Goal: Task Accomplishment & Management: Use online tool/utility

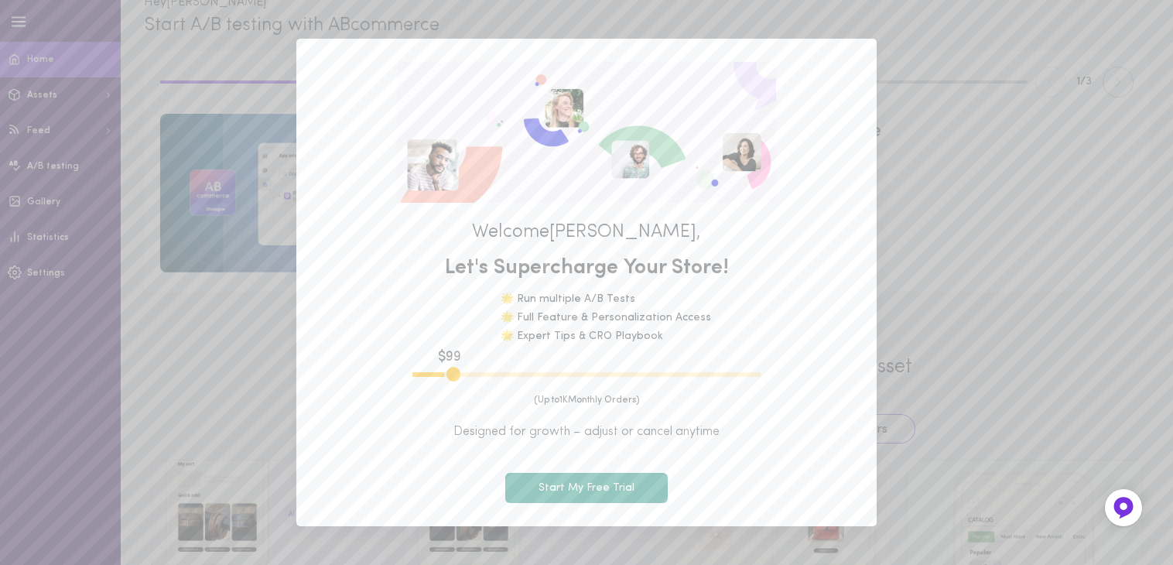
scroll to position [171, 0]
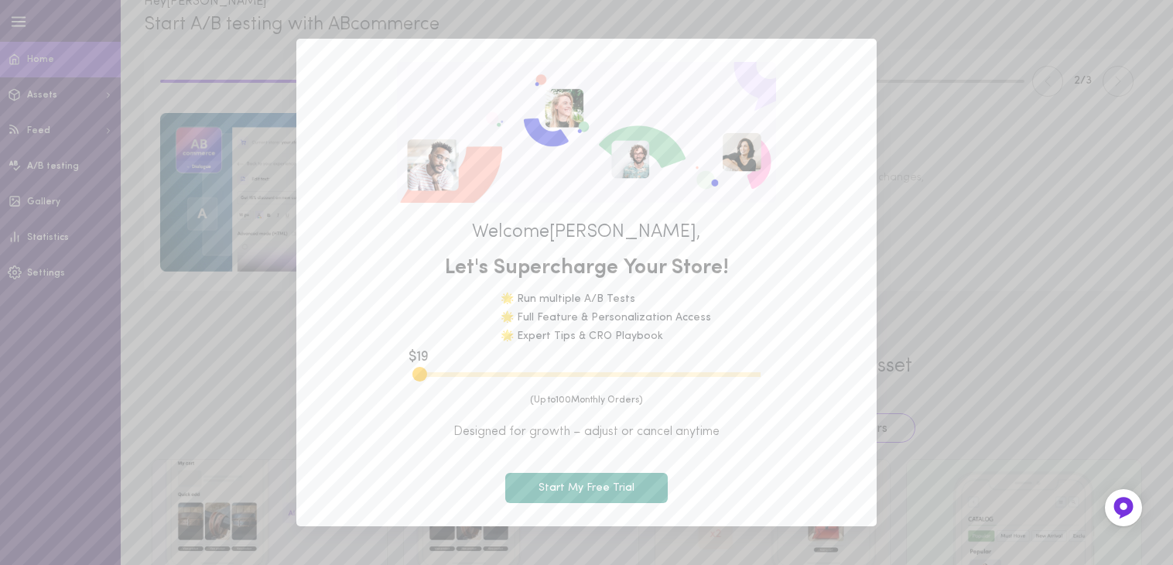
drag, startPoint x: 447, startPoint y: 374, endPoint x: 291, endPoint y: 352, distance: 157.8
type input "100"
click at [412, 372] on input "range" at bounding box center [586, 374] width 348 height 5
click at [638, 484] on button "Start My Free Trial" at bounding box center [586, 488] width 163 height 30
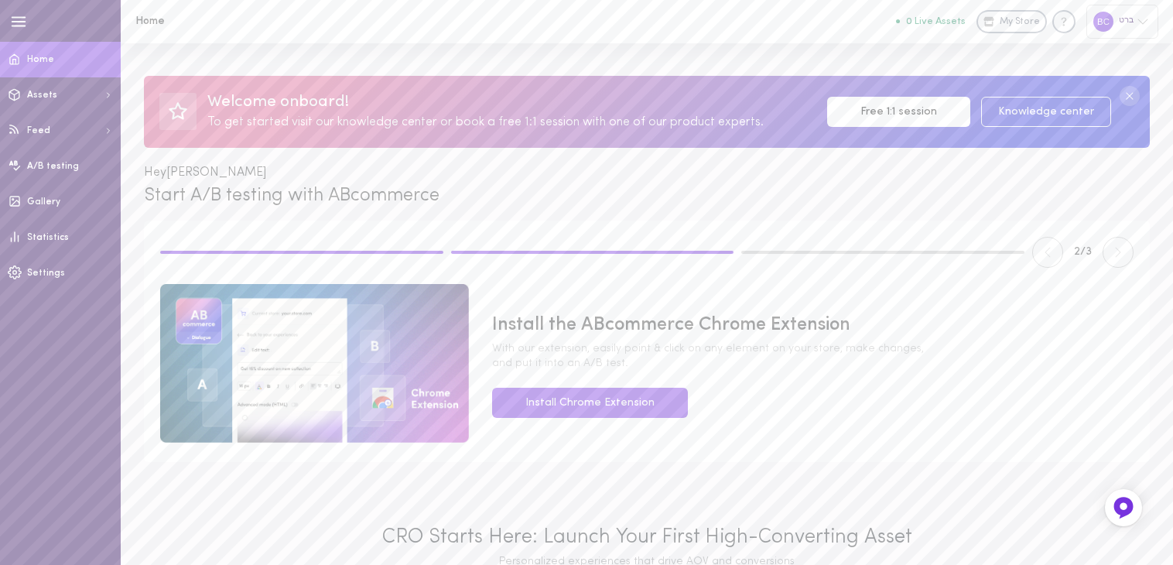
click at [918, 110] on link "Free 1:1 session" at bounding box center [898, 112] width 143 height 30
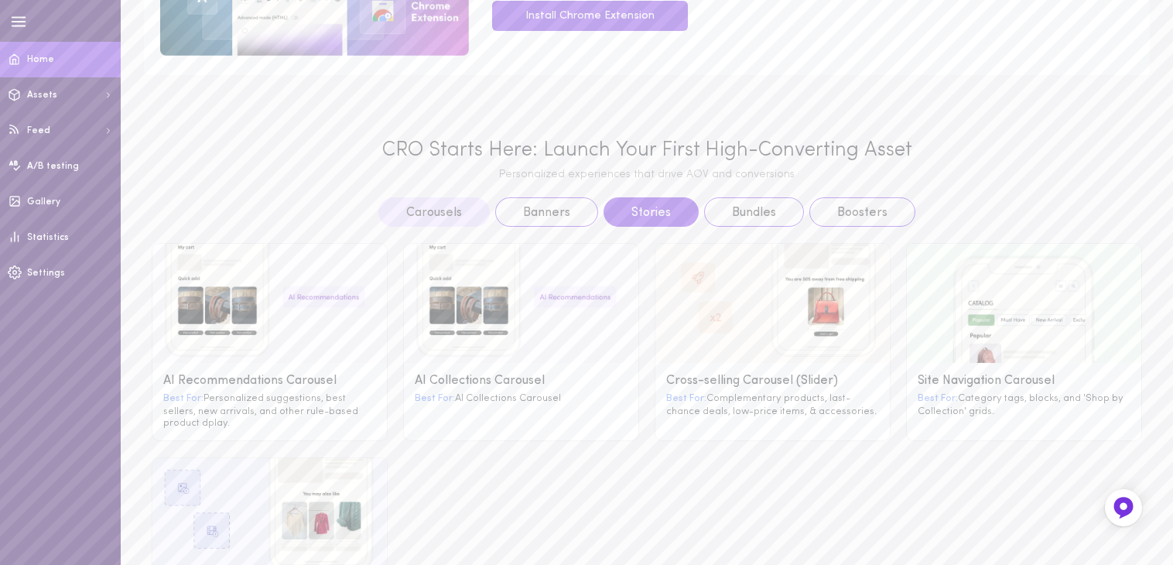
click at [622, 205] on button "Stories" at bounding box center [651, 211] width 95 height 29
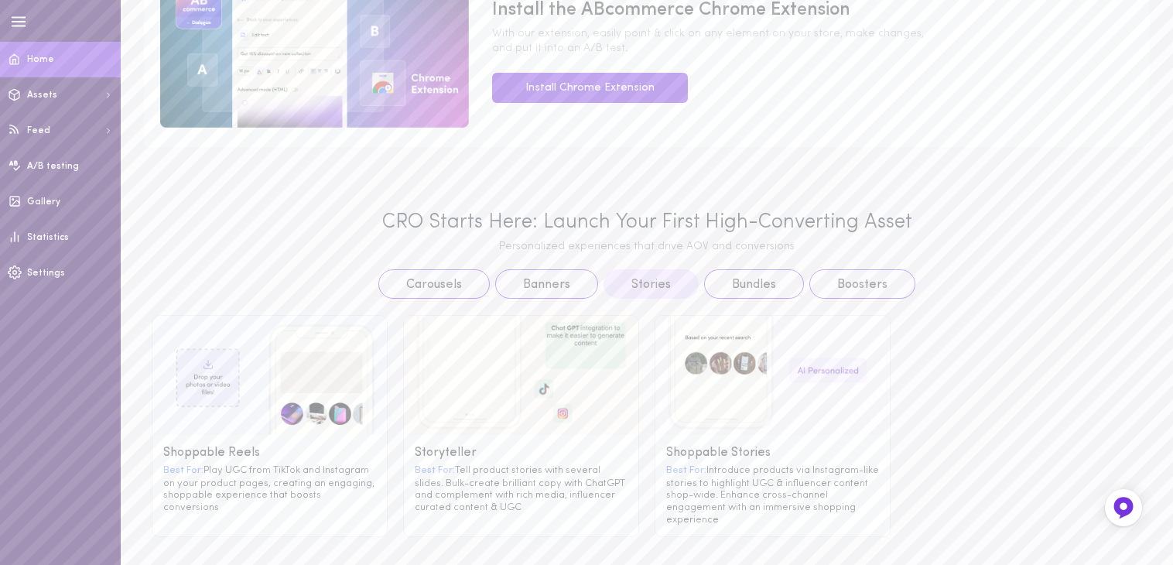
scroll to position [314, 0]
click at [765, 279] on button "Bundles" at bounding box center [754, 284] width 100 height 29
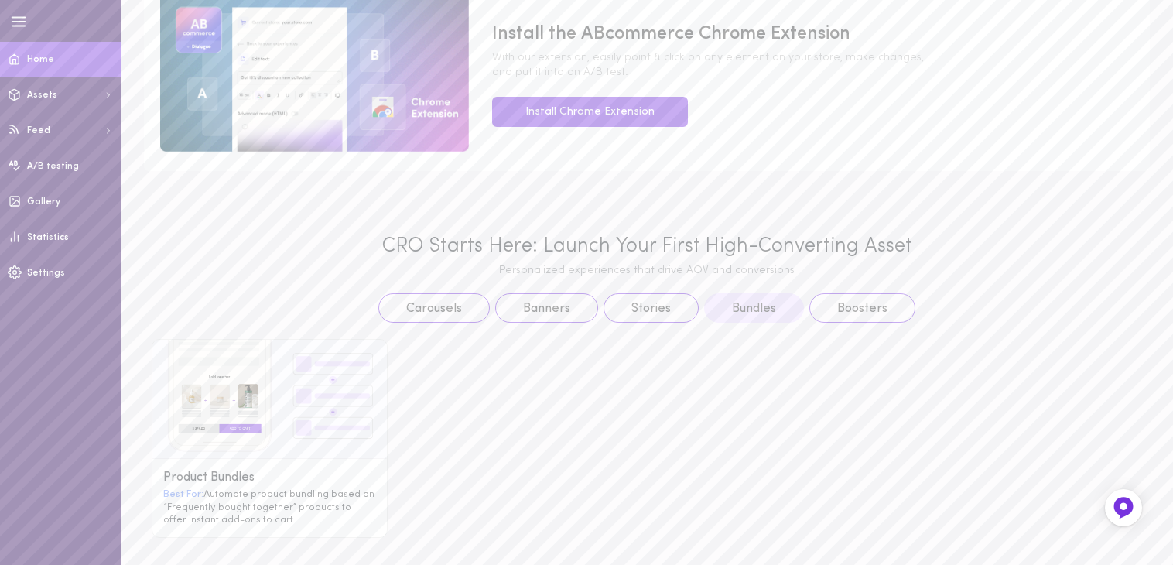
scroll to position [290, 0]
click at [888, 306] on button "Boosters" at bounding box center [863, 308] width 106 height 29
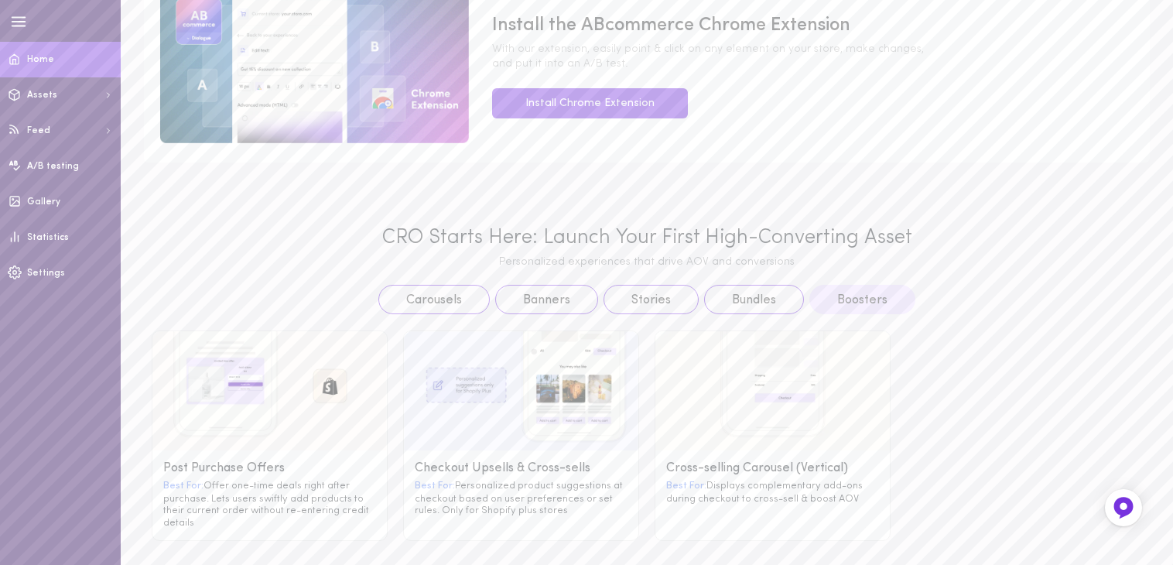
scroll to position [303, 0]
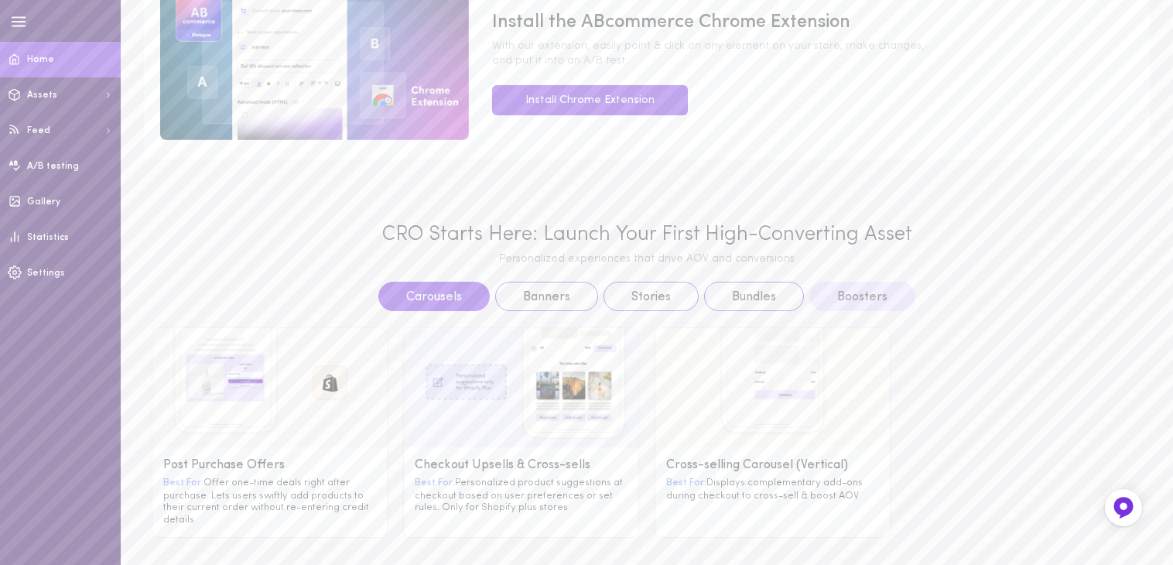
click at [430, 291] on button "Carousels" at bounding box center [433, 296] width 111 height 29
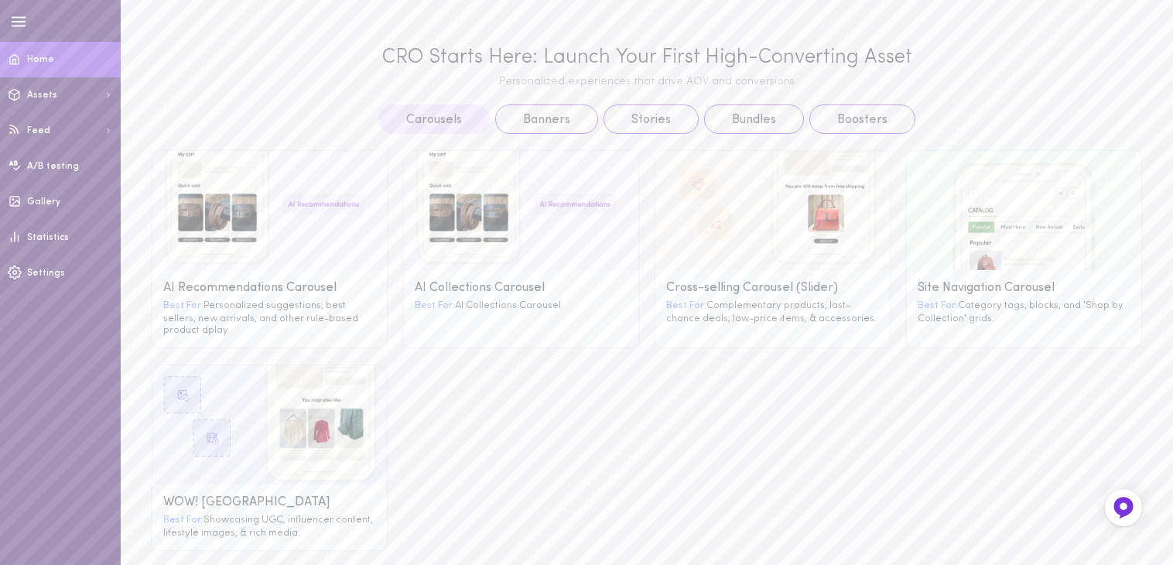
scroll to position [491, 0]
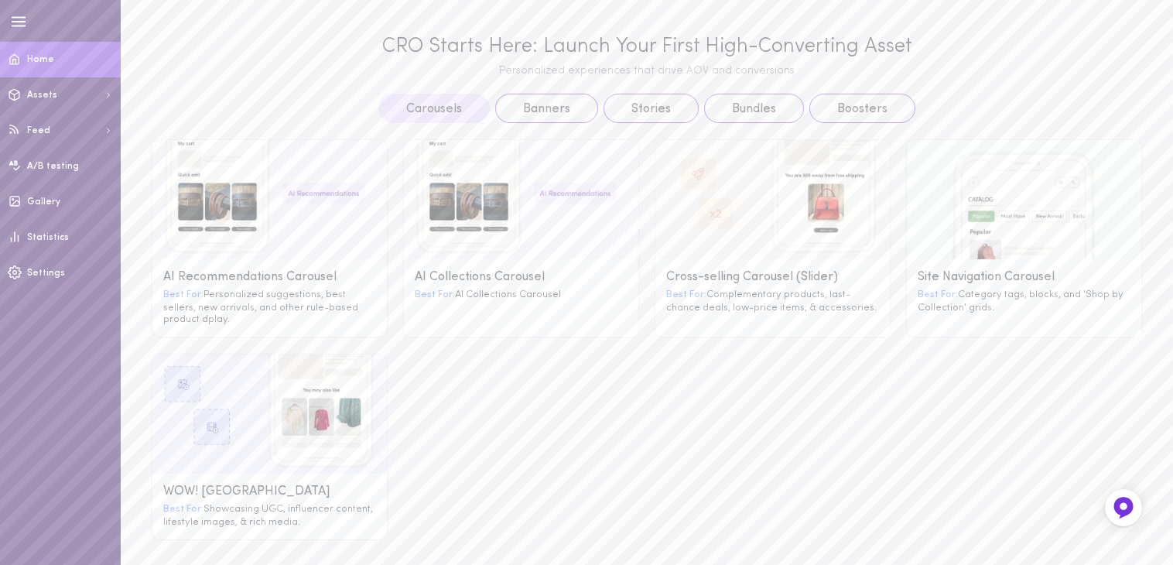
click at [224, 279] on div "AI Recommendations Carousel" at bounding box center [269, 277] width 213 height 15
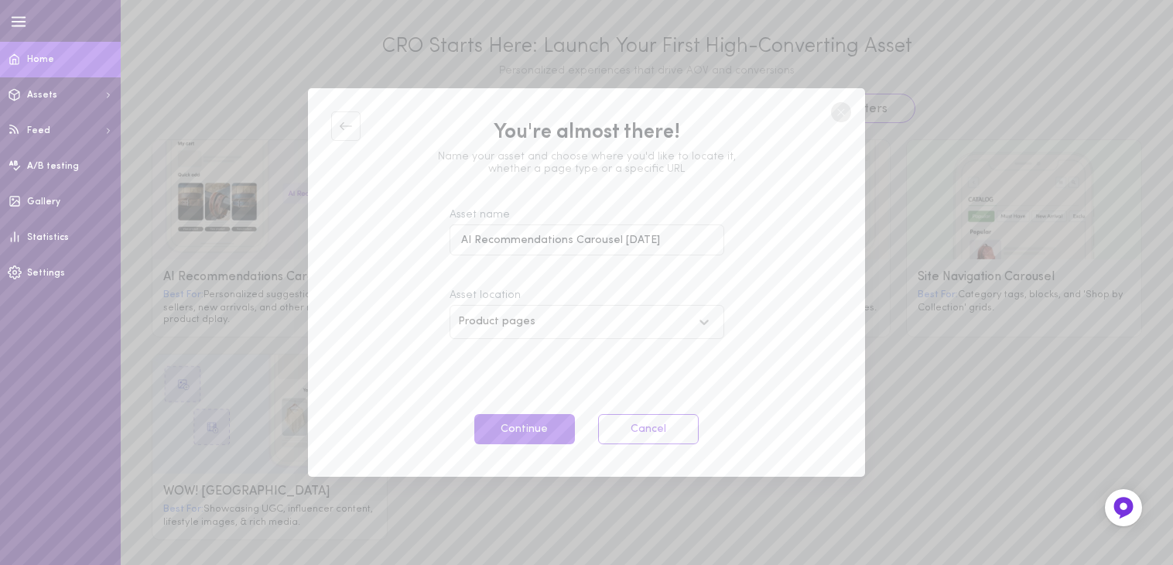
click at [707, 329] on icon at bounding box center [704, 321] width 15 height 15
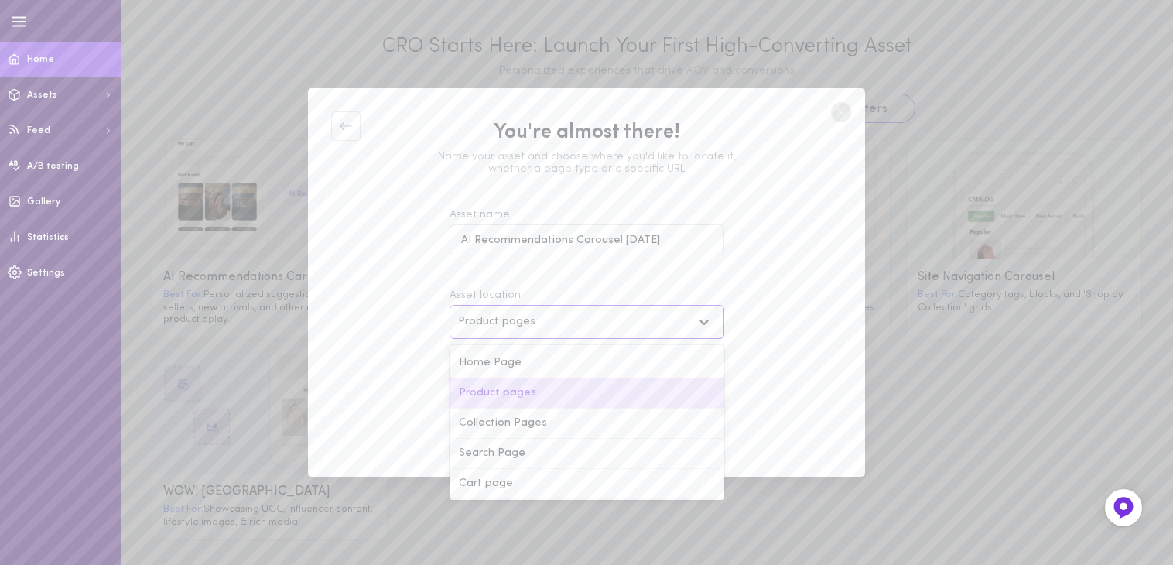
click at [707, 329] on icon at bounding box center [704, 321] width 15 height 15
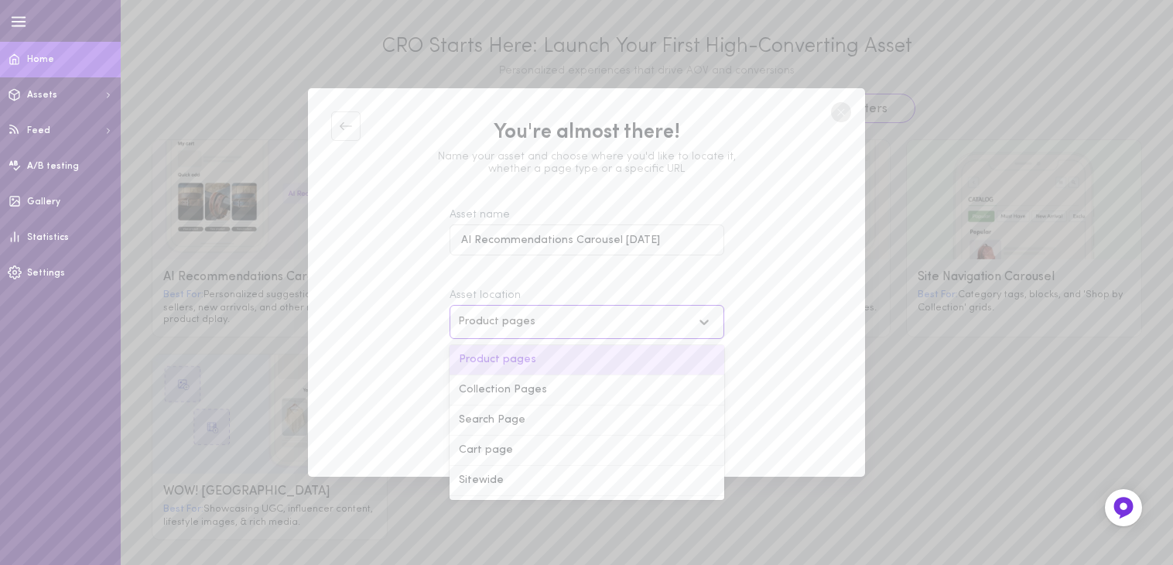
scroll to position [0, 0]
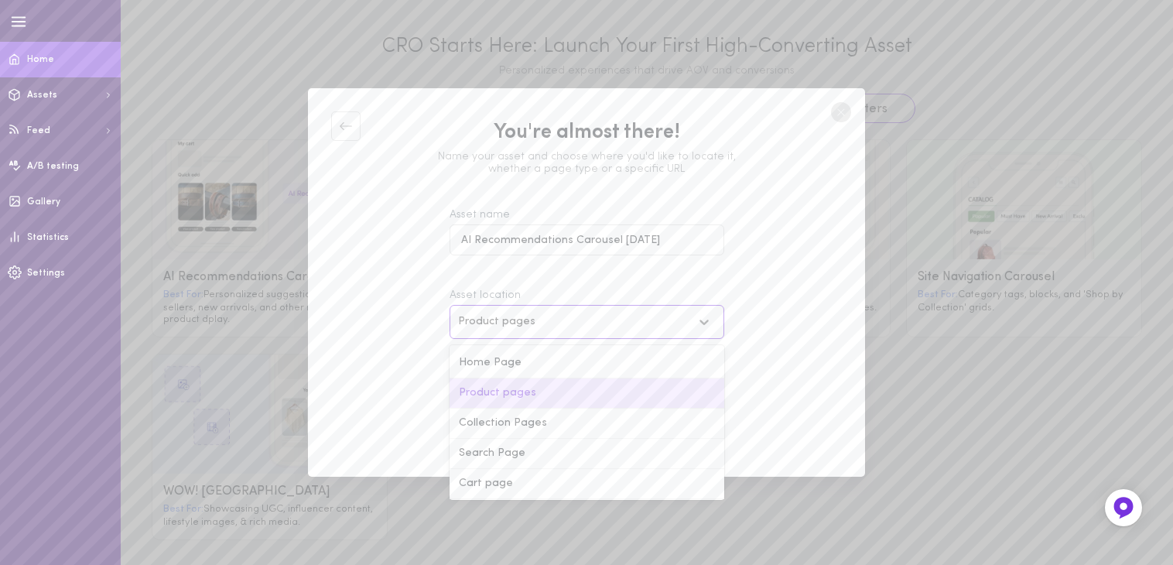
click at [847, 111] on circle at bounding box center [841, 112] width 20 height 20
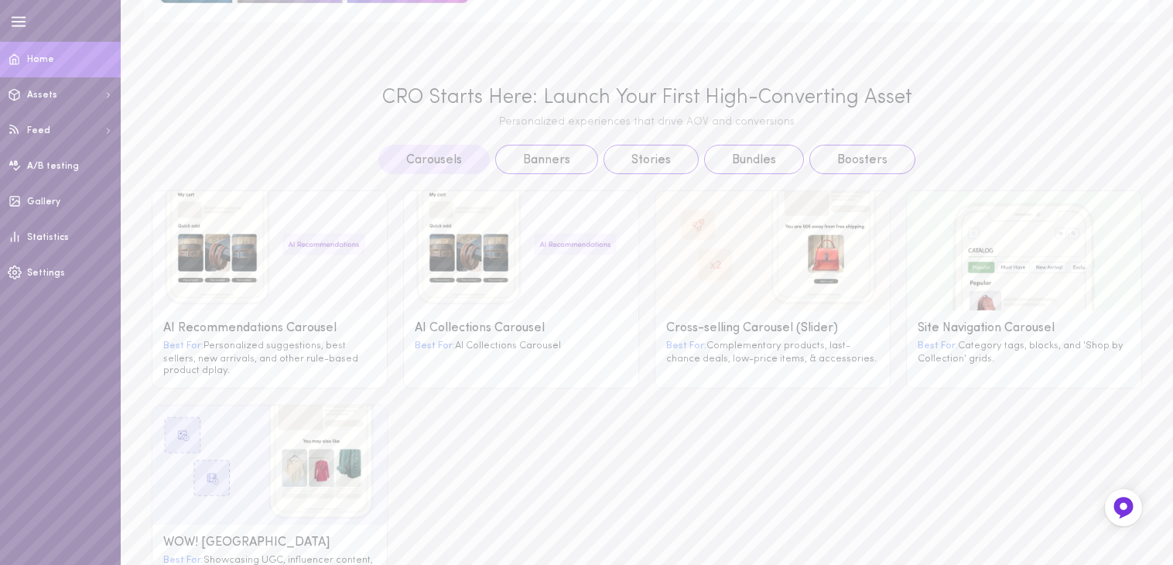
scroll to position [413, 0]
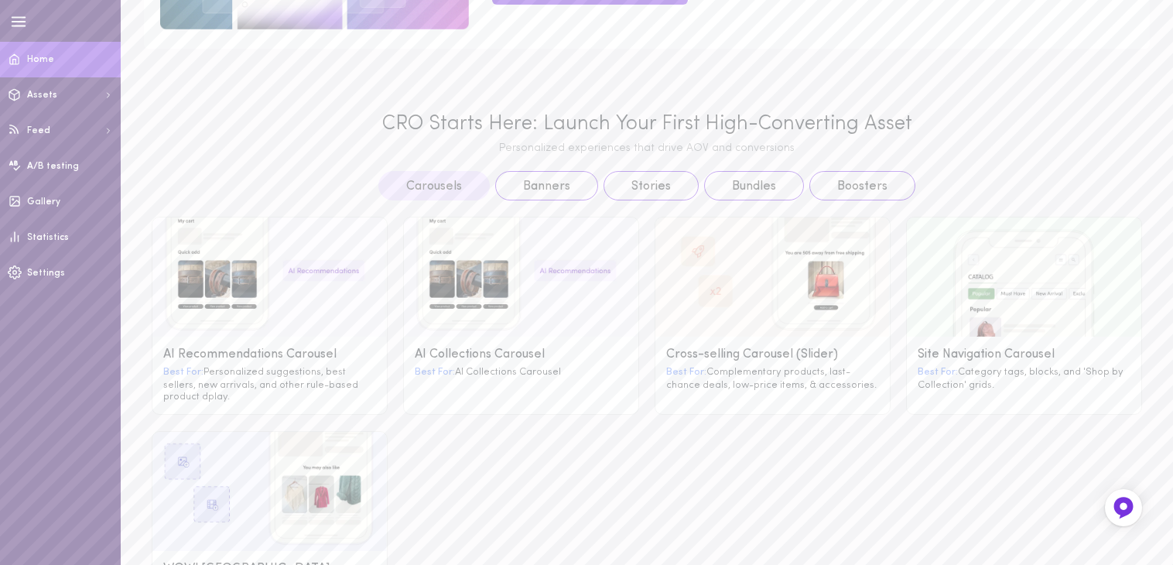
click at [740, 347] on div "Cross-selling Carousel (Slider)" at bounding box center [772, 354] width 213 height 15
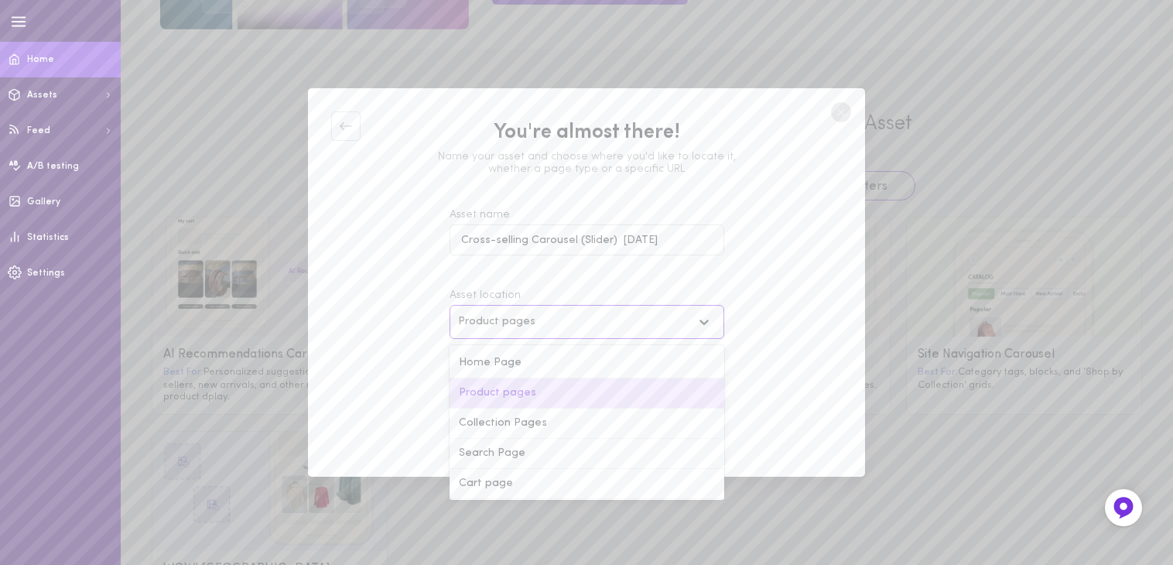
click at [710, 322] on icon at bounding box center [704, 321] width 15 height 15
click at [529, 391] on div "Product pages" at bounding box center [587, 393] width 275 height 30
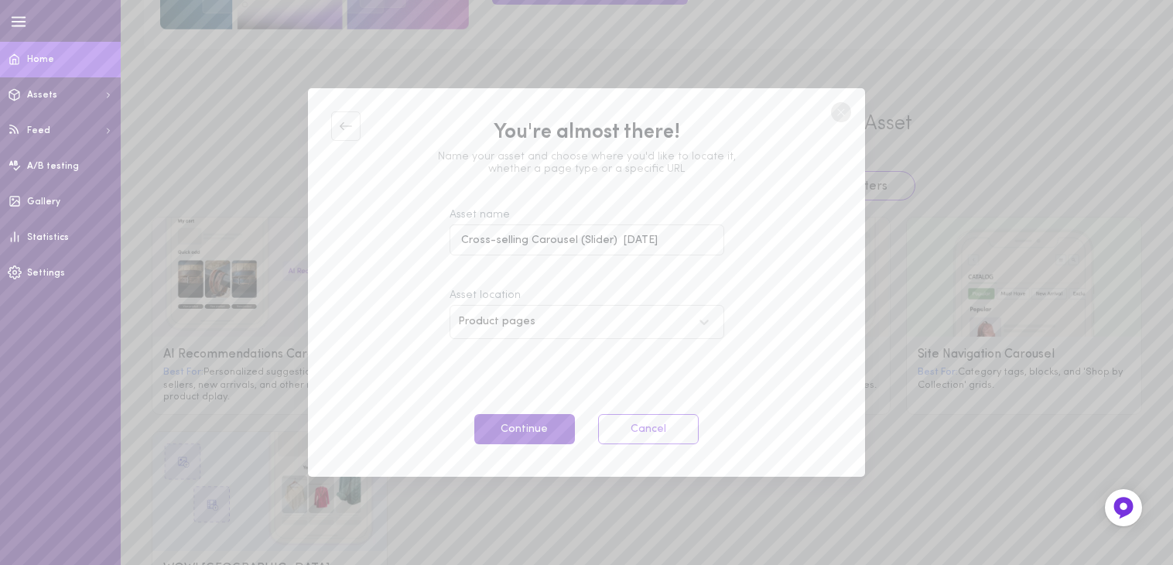
click at [529, 437] on button "Continue" at bounding box center [524, 429] width 101 height 30
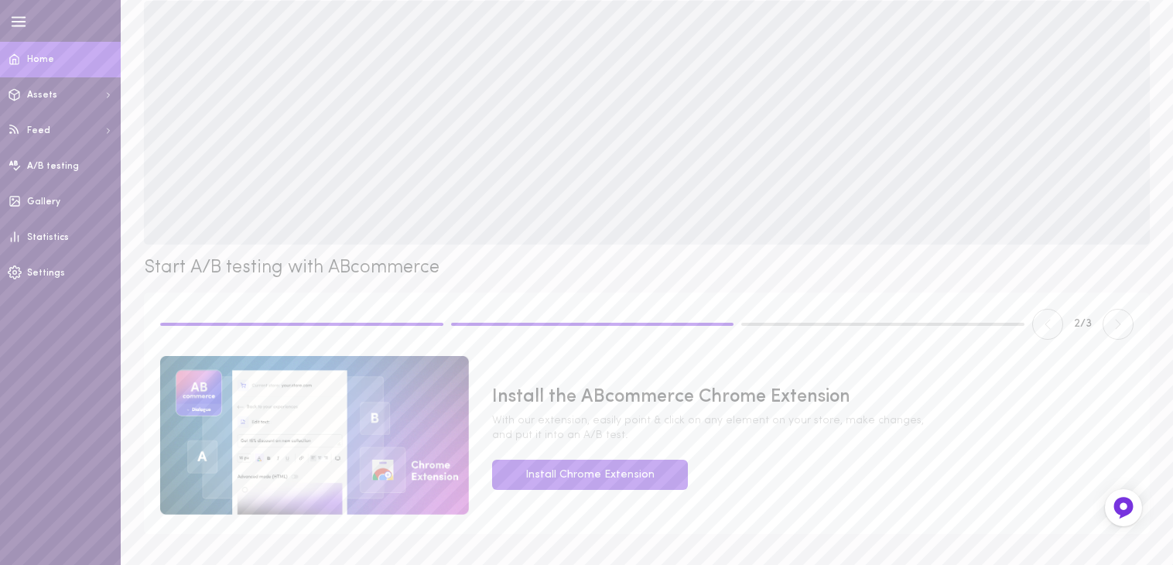
scroll to position [563, 0]
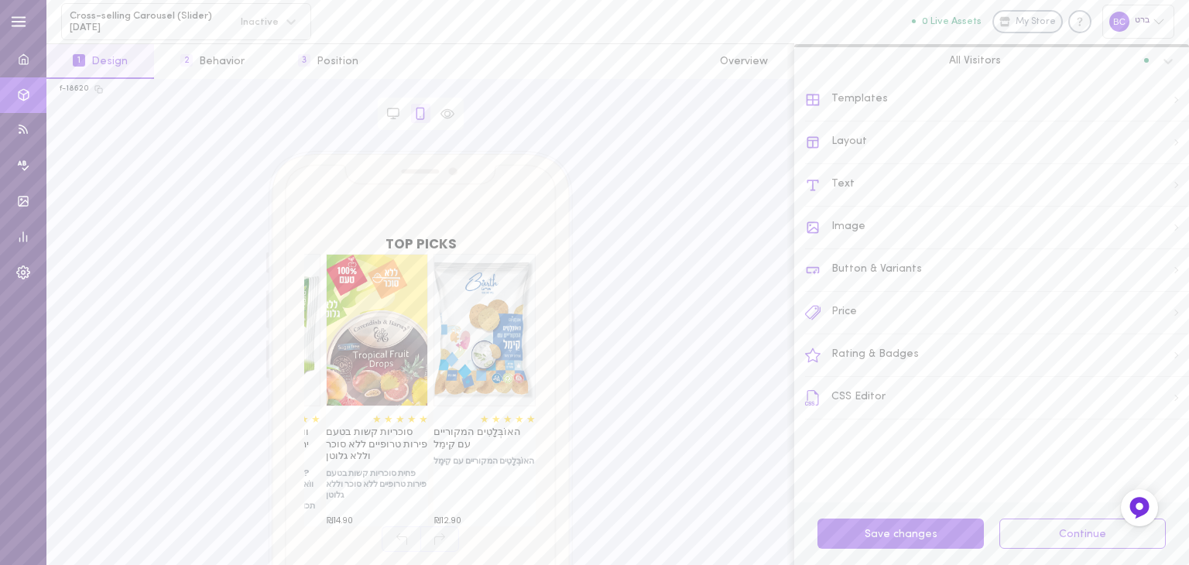
scroll to position [0, -156]
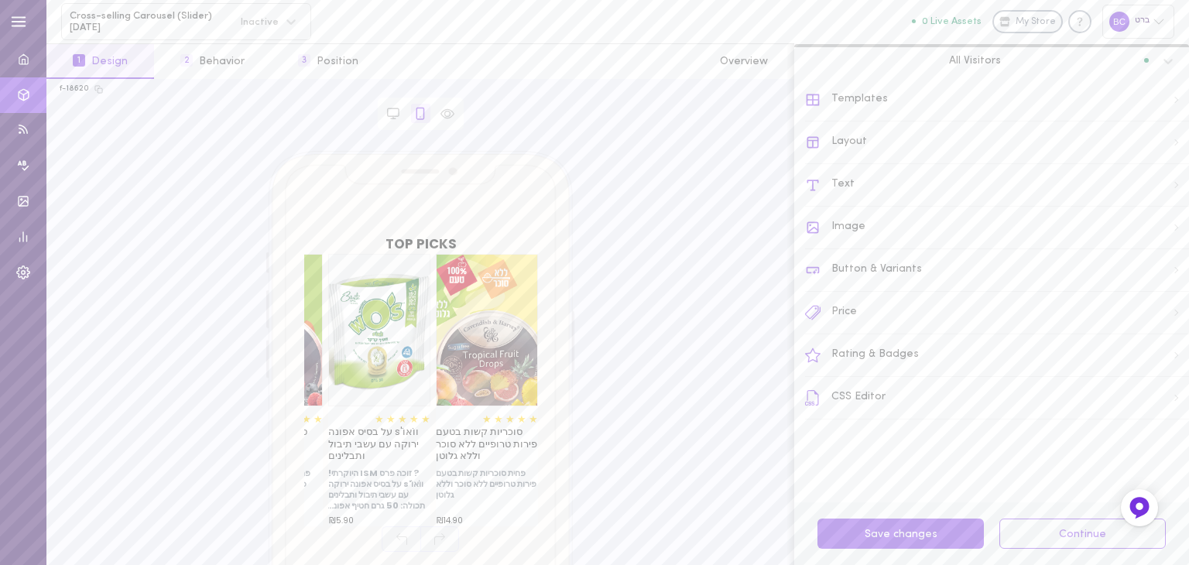
drag, startPoint x: 443, startPoint y: 318, endPoint x: 686, endPoint y: 312, distance: 243.1
click at [686, 312] on div "TOP PICKS האוֹבְּלָטִים המקוריים עם קִימֶל האוֹבְּלָטִים המקוריים עם קִימֶל ‏ ‏…" at bounding box center [420, 328] width 721 height 354
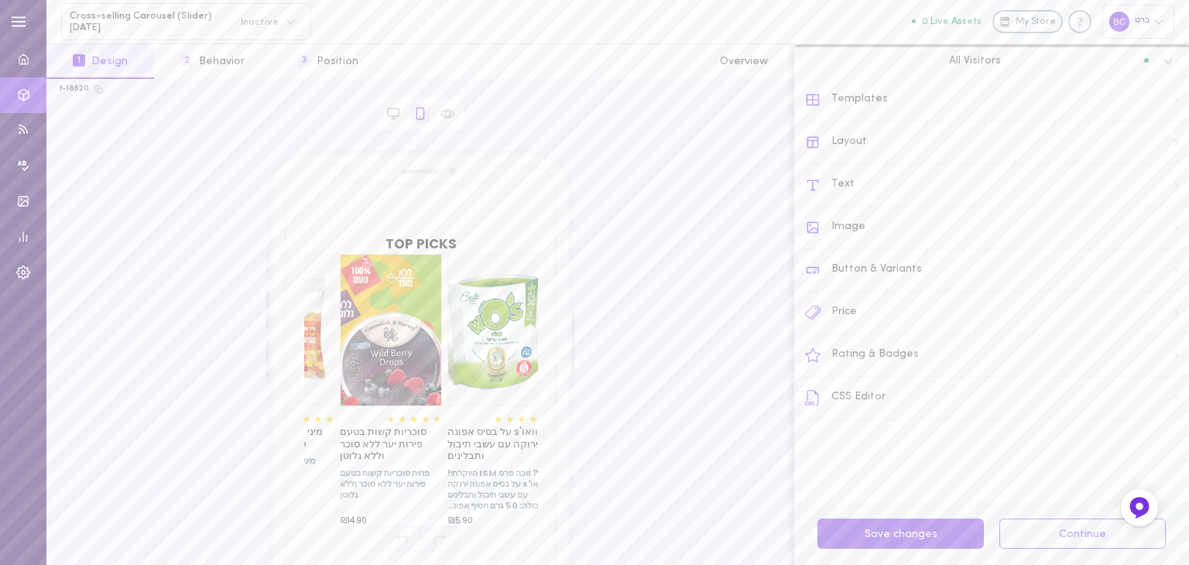
drag, startPoint x: 337, startPoint y: 354, endPoint x: 664, endPoint y: 350, distance: 327.4
click at [664, 350] on div "TOP PICKS האוֹבְּלָטִים המקוריים עם קִימֶל האוֹבְּלָטִים המקוריים עם קִימֶל ‏ ‏…" at bounding box center [420, 328] width 721 height 354
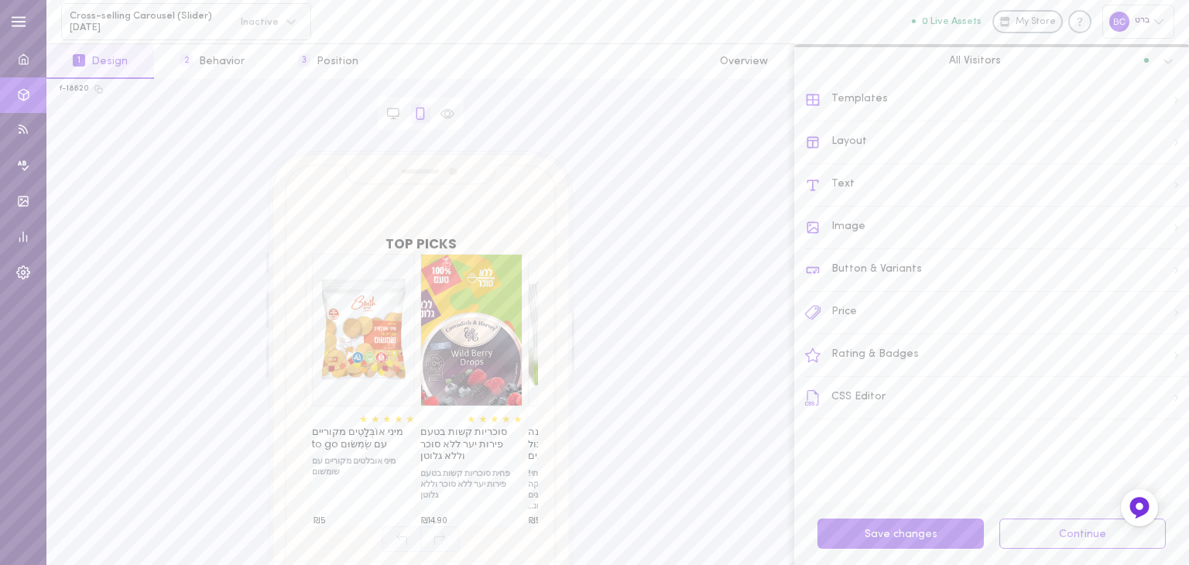
drag, startPoint x: 379, startPoint y: 361, endPoint x: 727, endPoint y: 369, distance: 348.4
click at [727, 369] on div "TOP PICKS האוֹבְּלָטִים המקוריים עם קִימֶל האוֹבְּלָטִים המקוריים עם קִימֶל ‏ ‏…" at bounding box center [420, 328] width 721 height 354
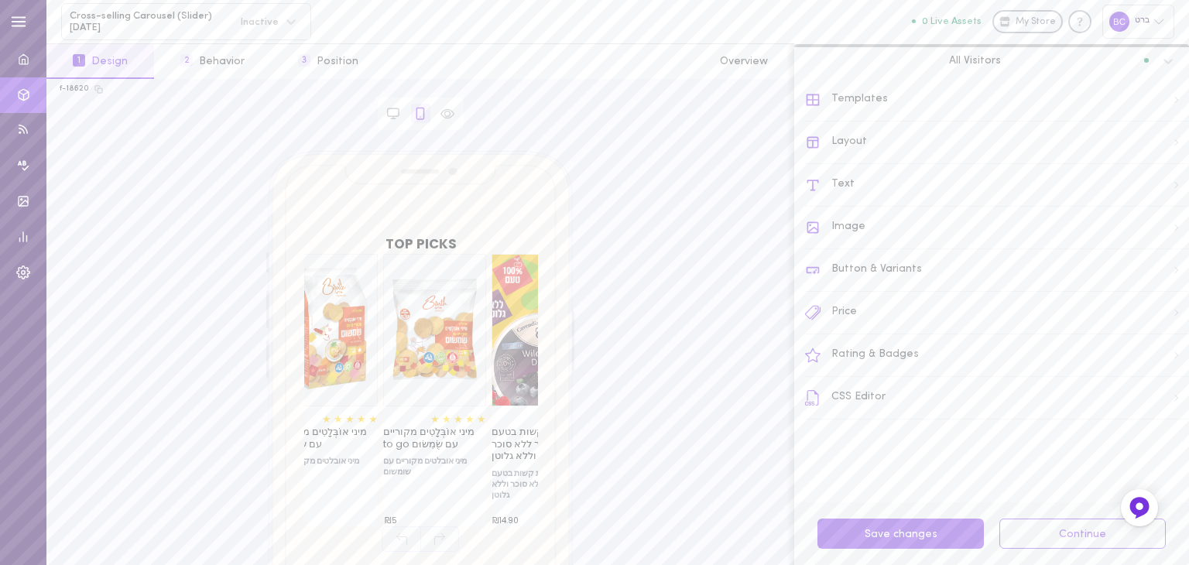
drag, startPoint x: 347, startPoint y: 369, endPoint x: 778, endPoint y: 377, distance: 430.4
click at [778, 377] on div "TOP PICKS האוֹבְּלָטִים המקוריים עם קִימֶל האוֹבְּלָטִים המקוריים עם קִימֶל ‏ ‏…" at bounding box center [420, 328] width 721 height 354
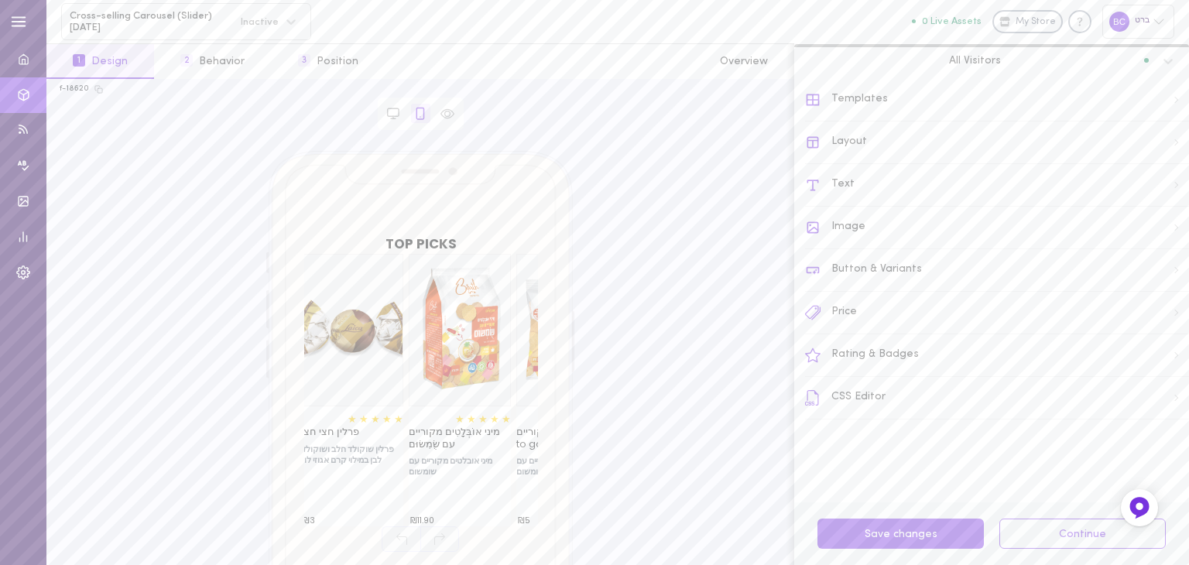
drag, startPoint x: 327, startPoint y: 349, endPoint x: 836, endPoint y: 345, distance: 509.3
click at [836, 345] on div "f-18620 Browser Asset TOP PICKS האוֹבְּלָטִים המקוריים עם קִימֶל האוֹבְּלָטִים …" at bounding box center [617, 322] width 1142 height 486
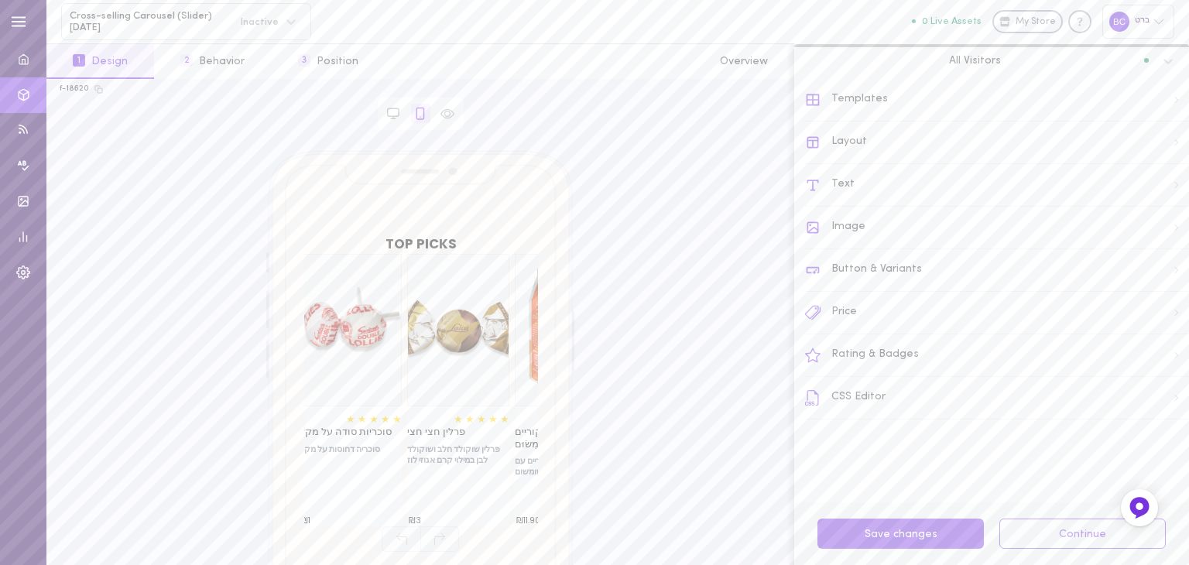
drag, startPoint x: 352, startPoint y: 355, endPoint x: 833, endPoint y: 341, distance: 480.8
click at [833, 341] on div "f-18620 Browser Asset TOP PICKS האוֹבְּלָטִים המקוריים עם קִימֶל האוֹבְּלָטִים …" at bounding box center [617, 322] width 1142 height 486
click at [224, 68] on button "2 Behavior" at bounding box center [212, 61] width 117 height 35
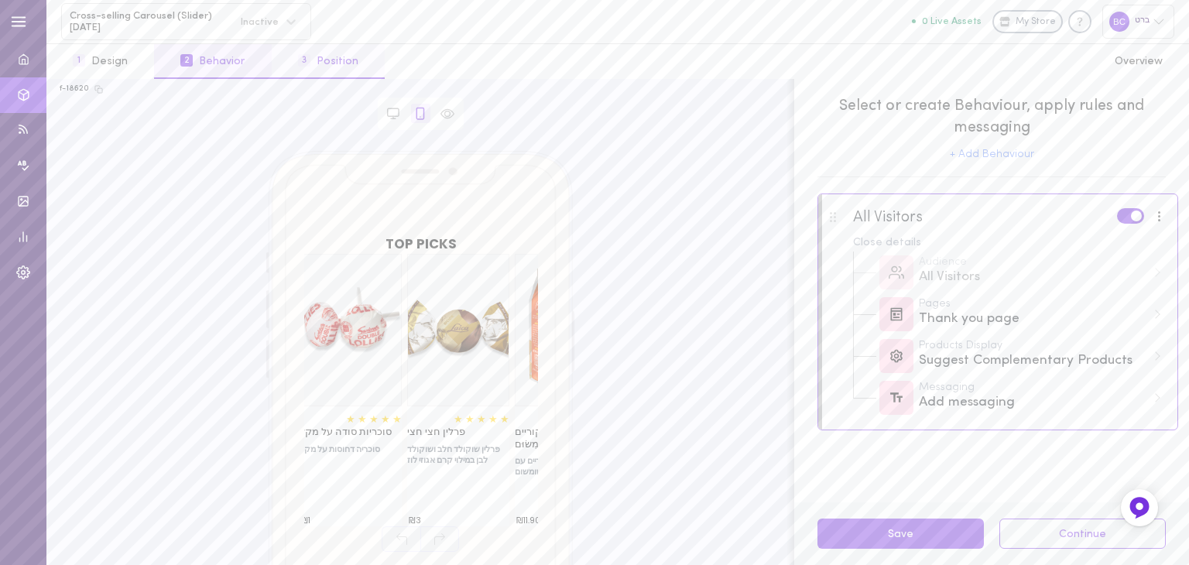
click at [318, 69] on button "3 Position" at bounding box center [328, 61] width 113 height 35
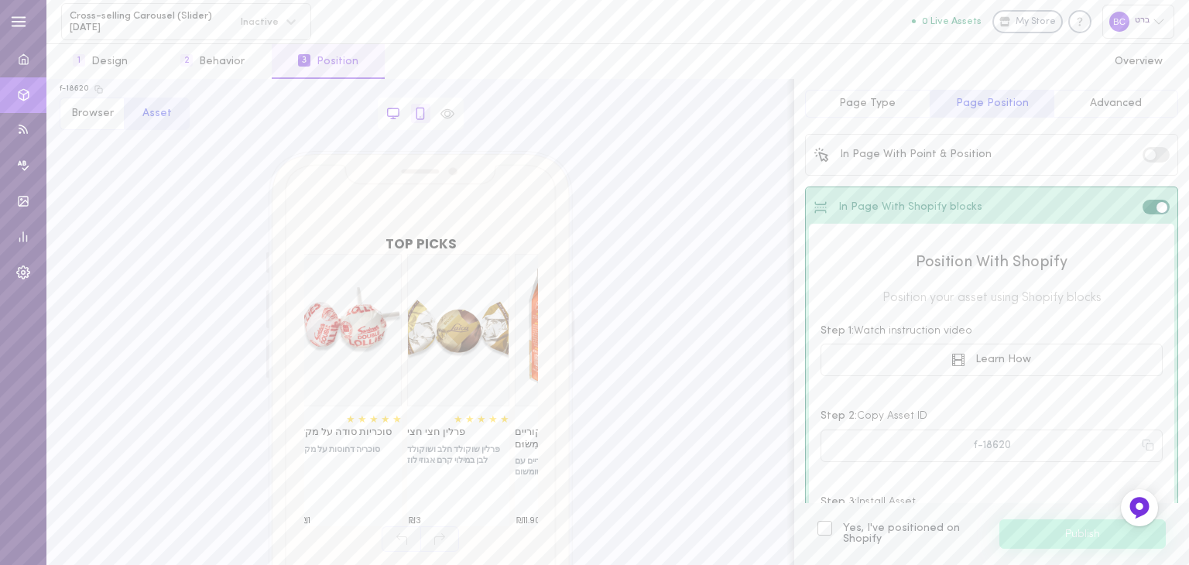
click at [390, 113] on icon at bounding box center [393, 114] width 14 height 14
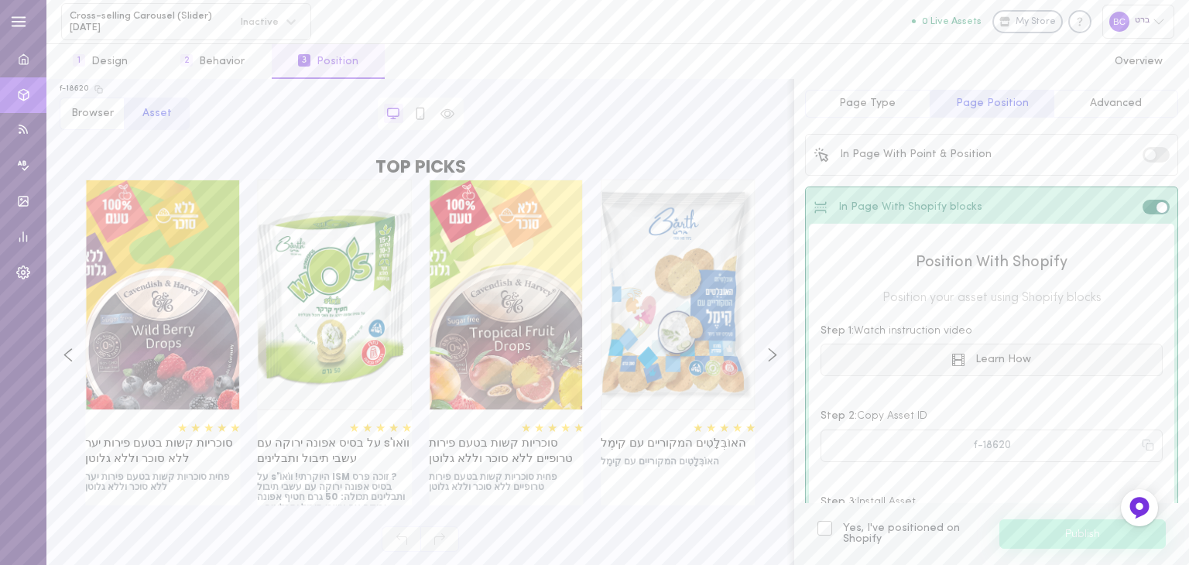
click at [994, 354] on button "Learn How" at bounding box center [991, 360] width 342 height 33
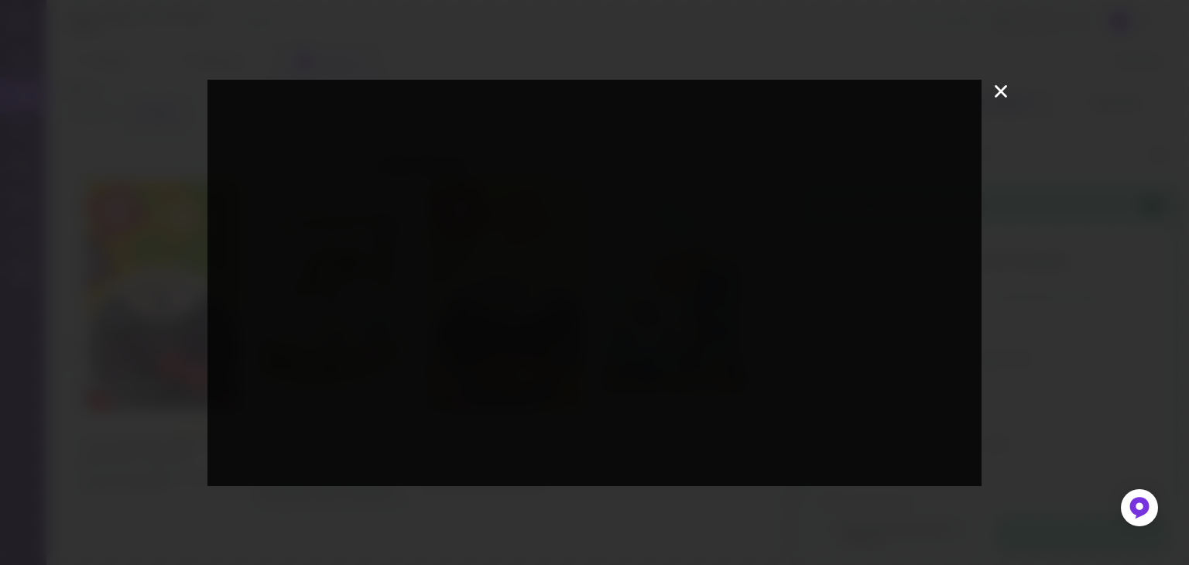
click at [1003, 91] on icon at bounding box center [1000, 91] width 12 height 12
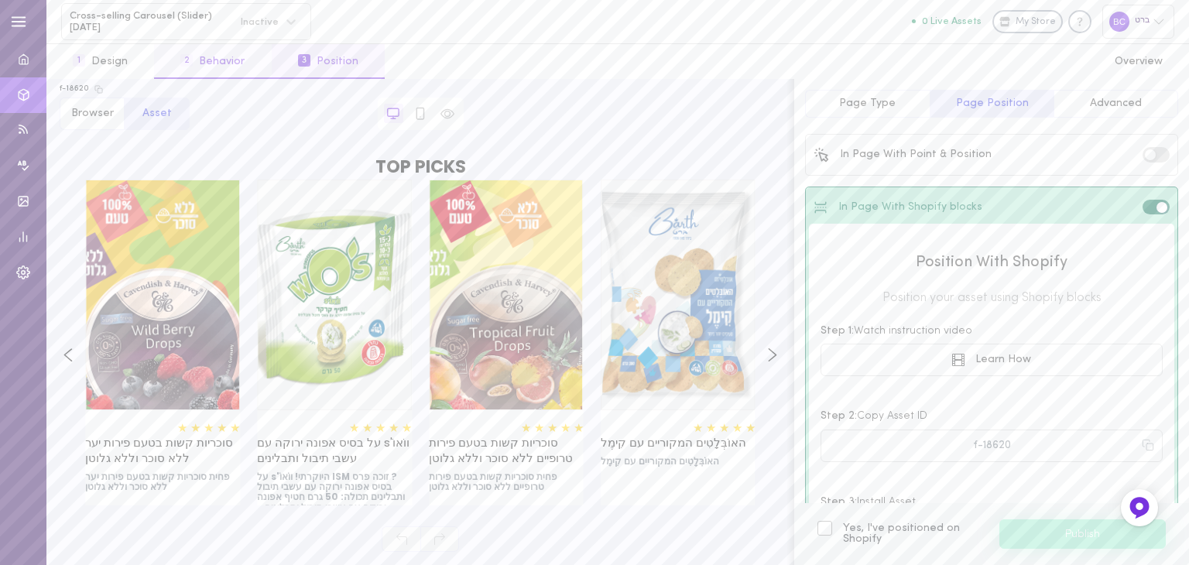
click at [210, 60] on button "2 Behavior" at bounding box center [212, 61] width 117 height 35
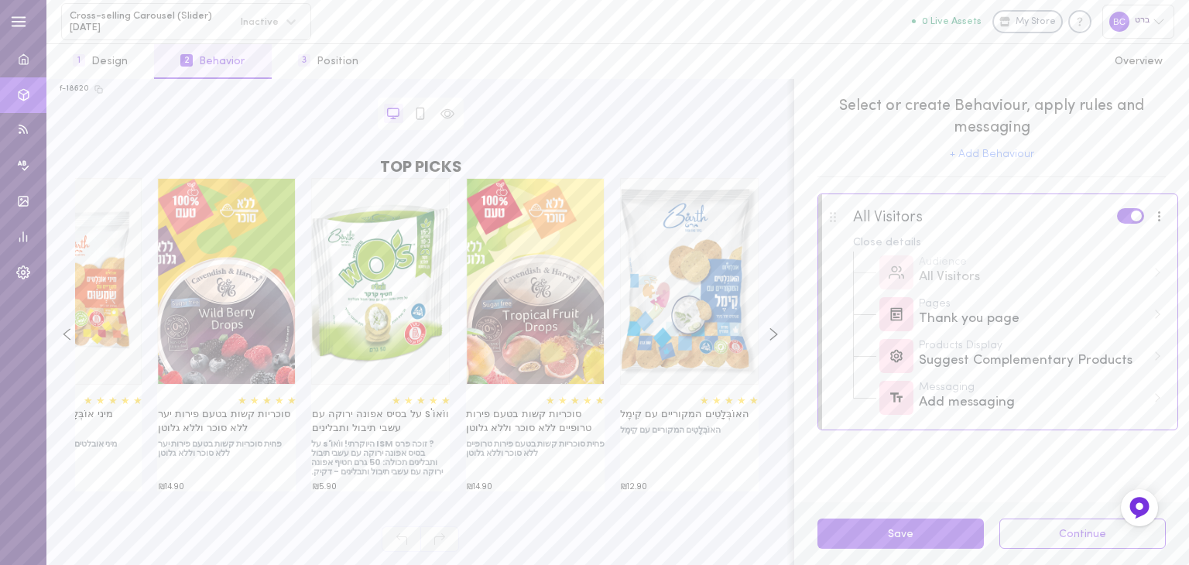
click at [105, 63] on button "1 Design" at bounding box center [100, 61] width 108 height 35
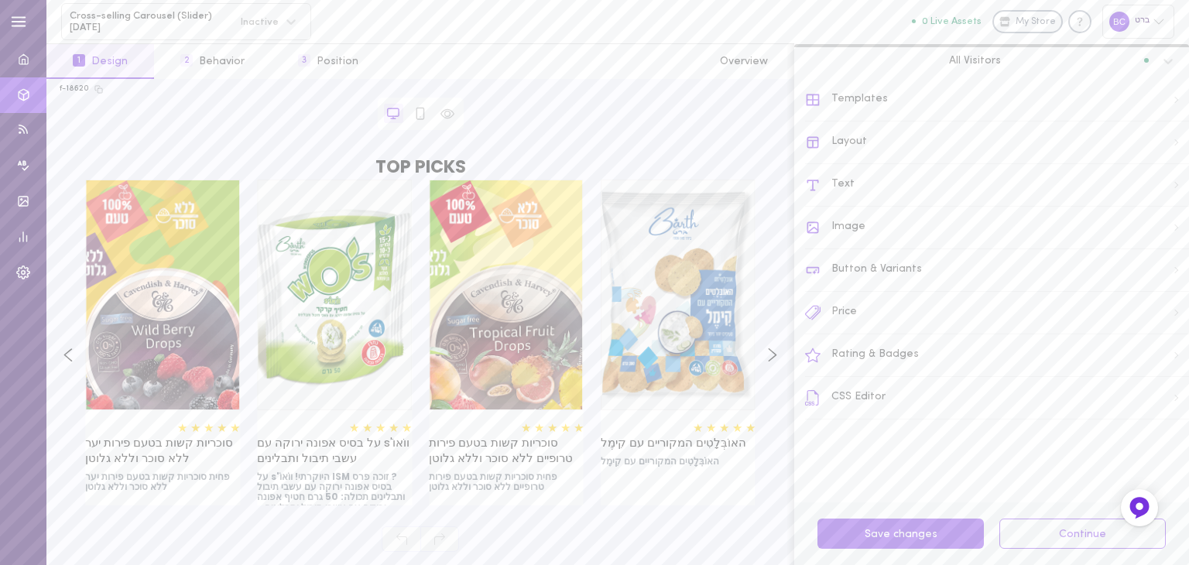
click at [900, 159] on div "Layout" at bounding box center [997, 143] width 384 height 43
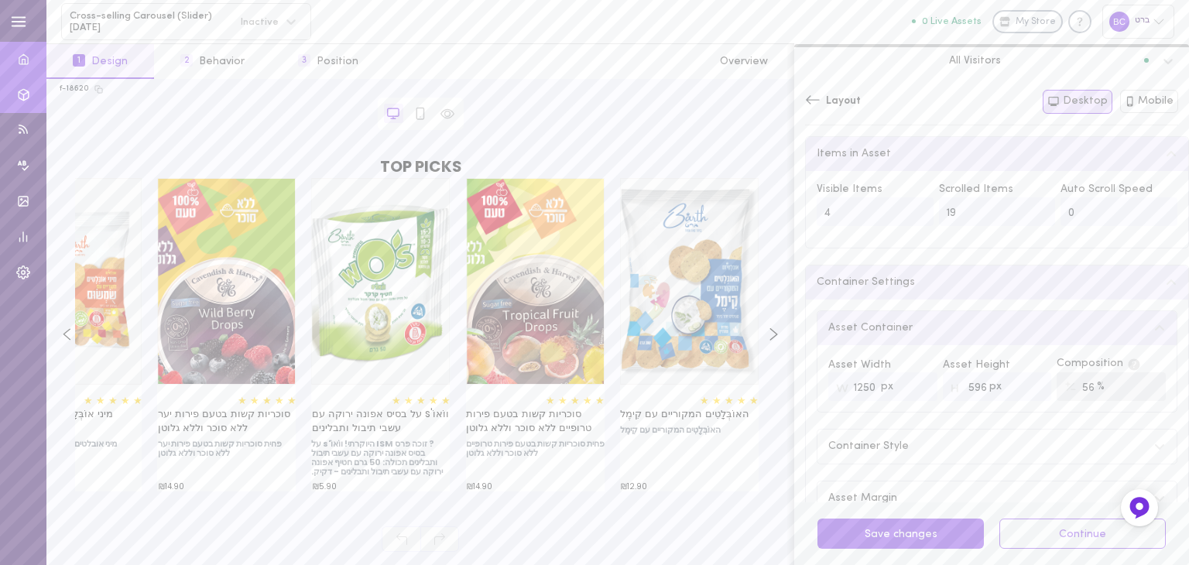
click at [80, 60] on div "Get Started 2 Cross-selling Carousel (Slider) [DATE] Inactive All assets 0 Live…" at bounding box center [594, 282] width 1189 height 565
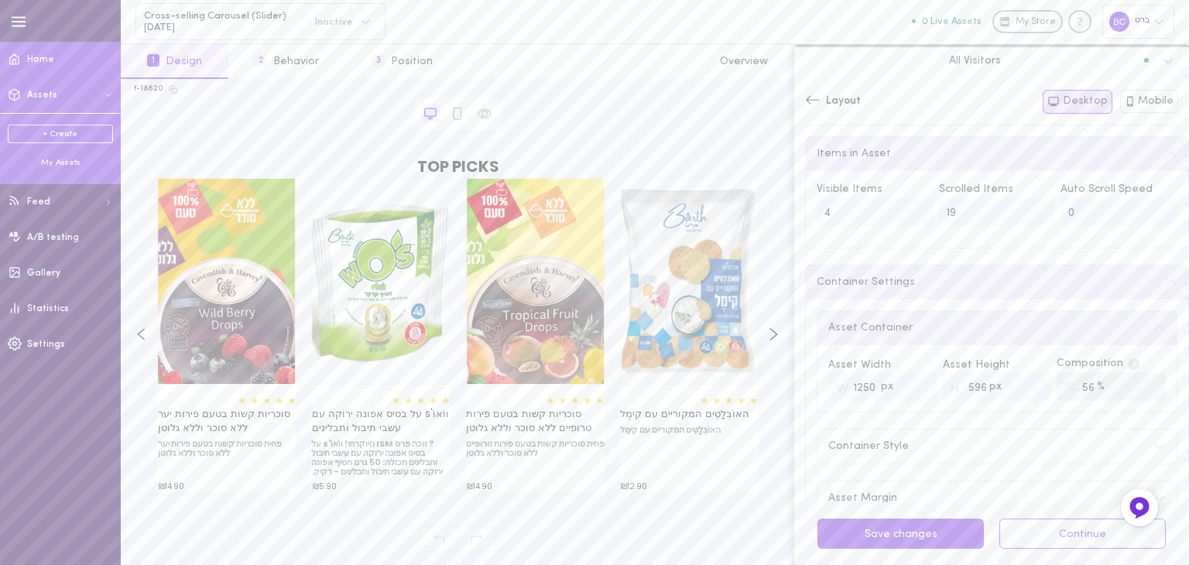
click at [15, 53] on icon at bounding box center [15, 59] width 12 height 12
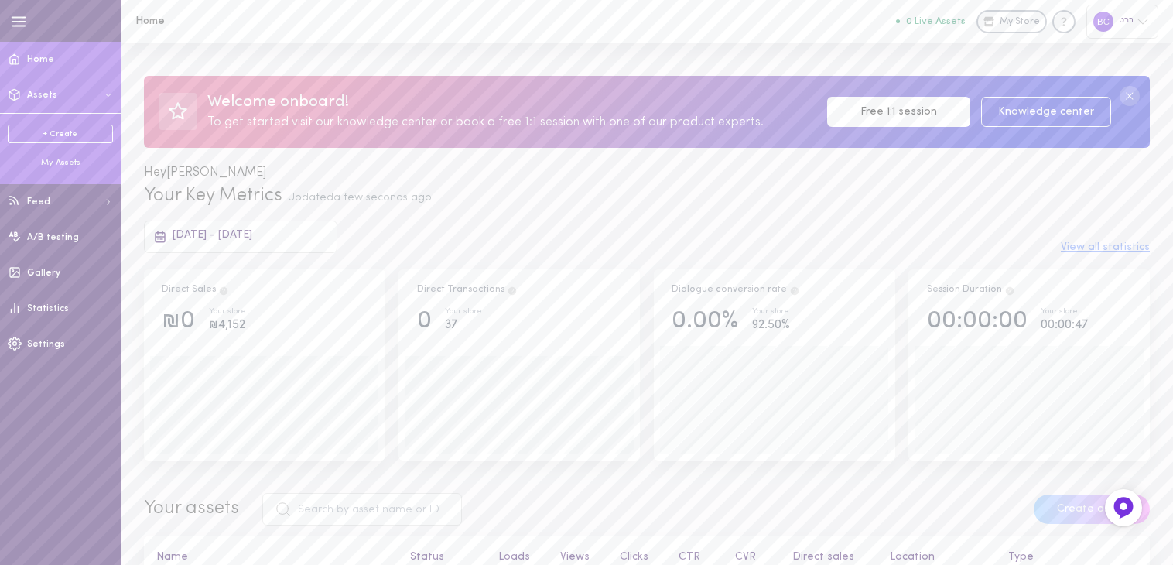
click at [43, 97] on span "Assets" at bounding box center [42, 95] width 30 height 9
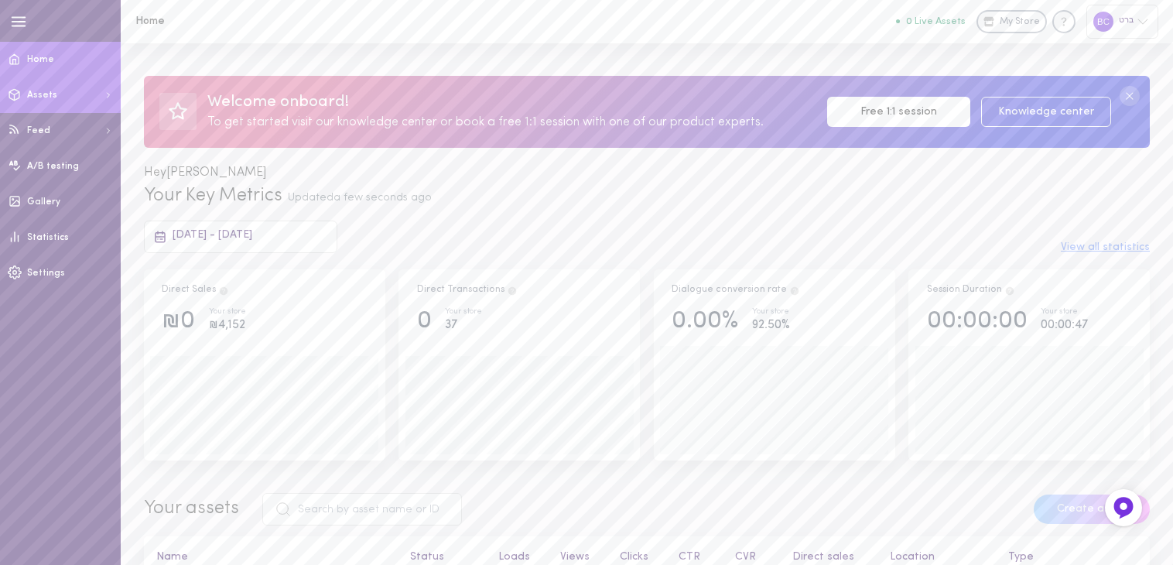
click at [43, 97] on span "Assets" at bounding box center [42, 95] width 30 height 9
click at [19, 22] on icon "button" at bounding box center [18, 21] width 17 height 17
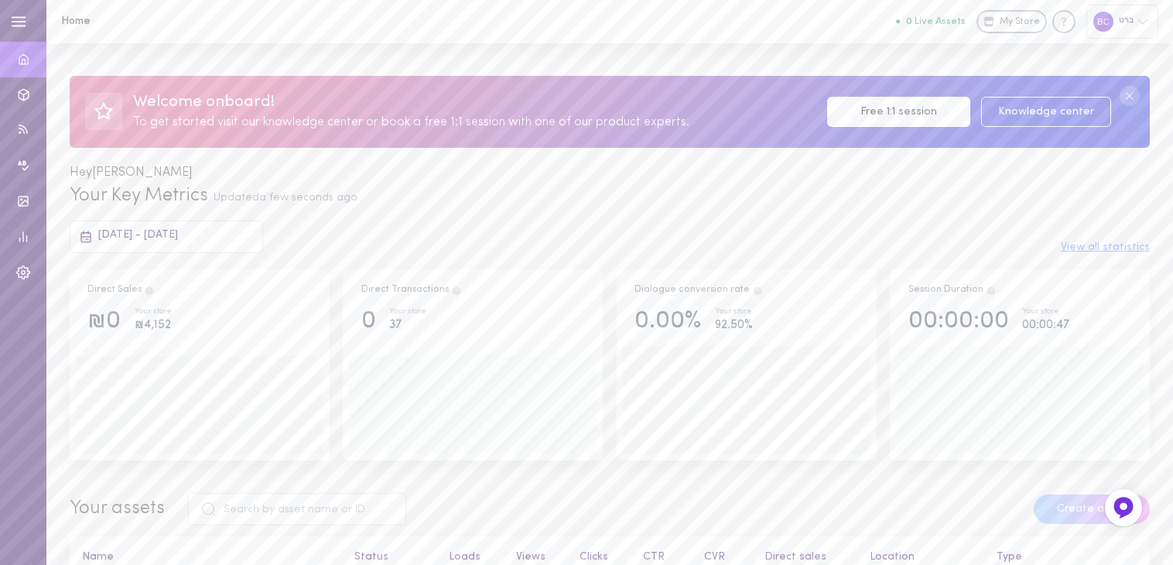
click at [19, 22] on icon "button" at bounding box center [18, 21] width 17 height 17
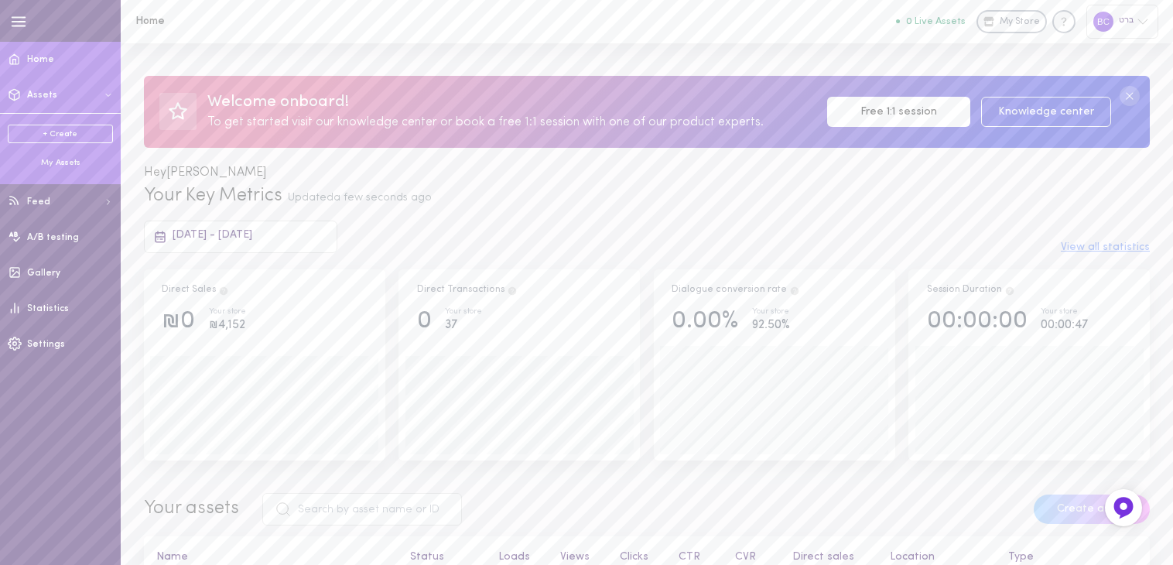
click at [60, 128] on link "+ Create" at bounding box center [60, 134] width 105 height 19
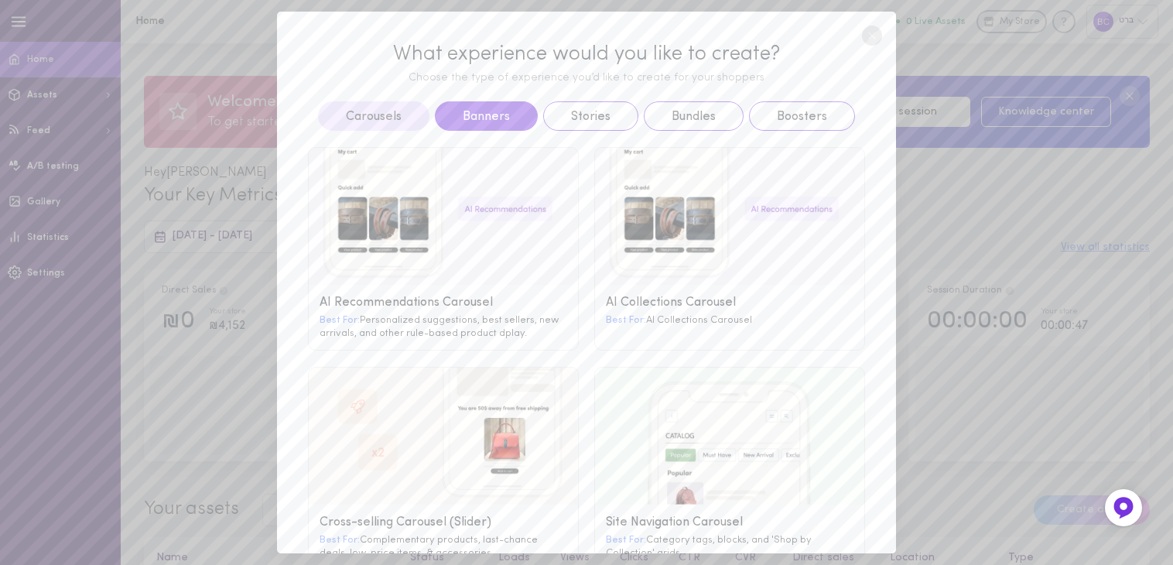
click at [486, 111] on button "Banners" at bounding box center [486, 115] width 103 height 29
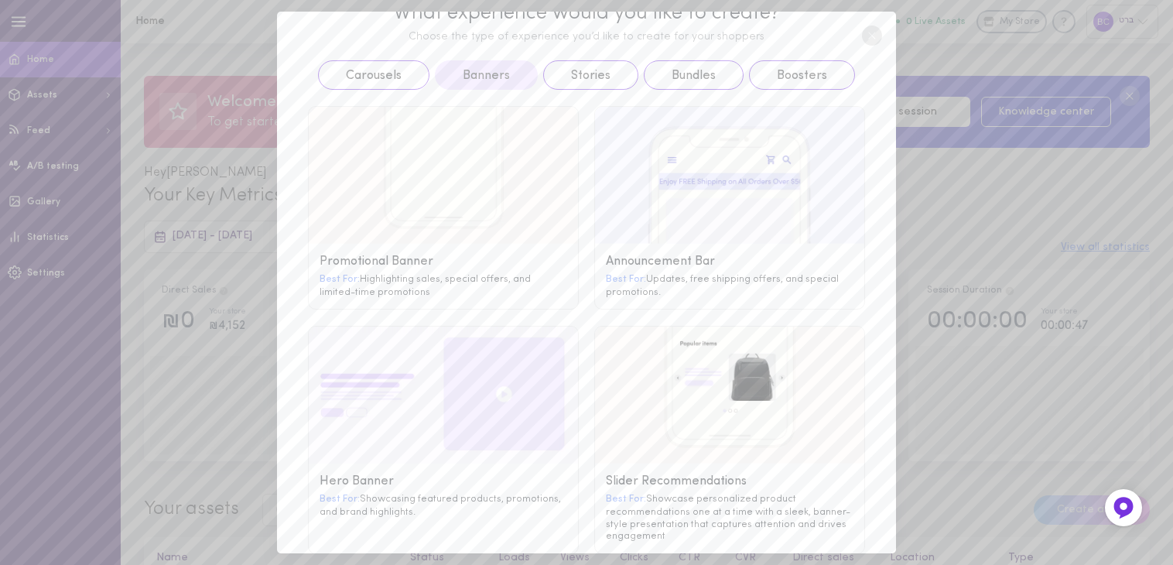
scroll to position [63, 0]
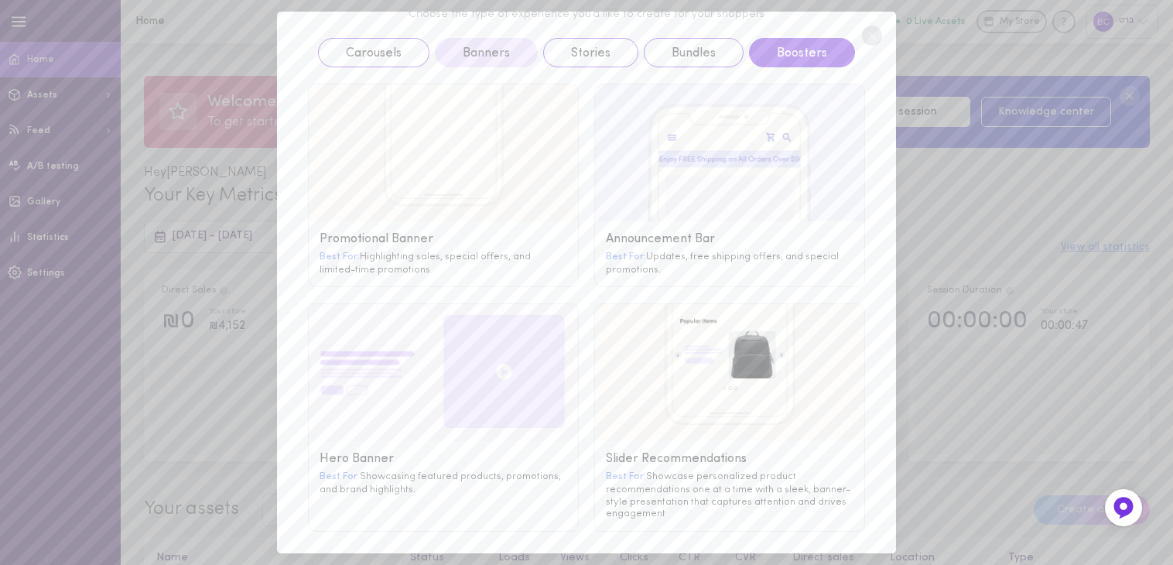
click at [783, 46] on button "Boosters" at bounding box center [802, 52] width 106 height 29
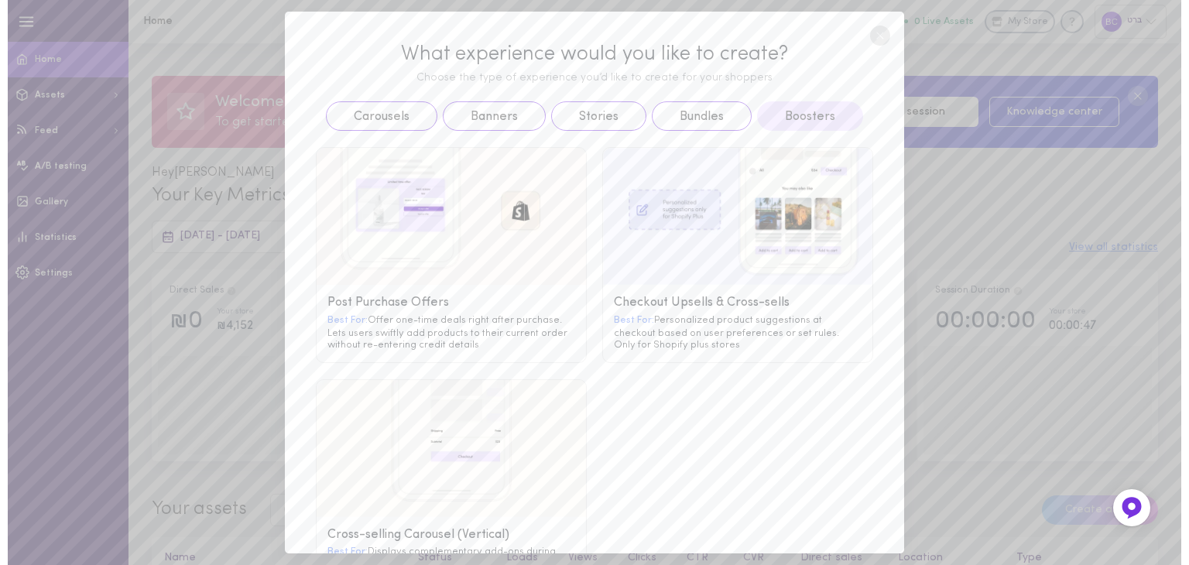
scroll to position [52, 0]
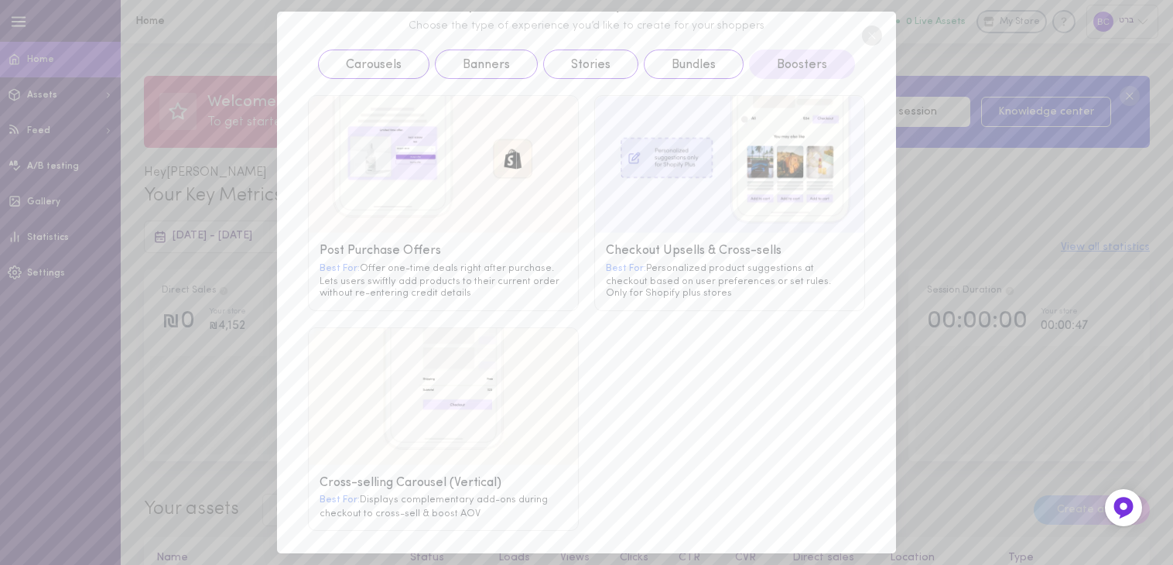
click at [426, 480] on div "Cross-selling Carousel (Vertical)" at bounding box center [444, 482] width 248 height 15
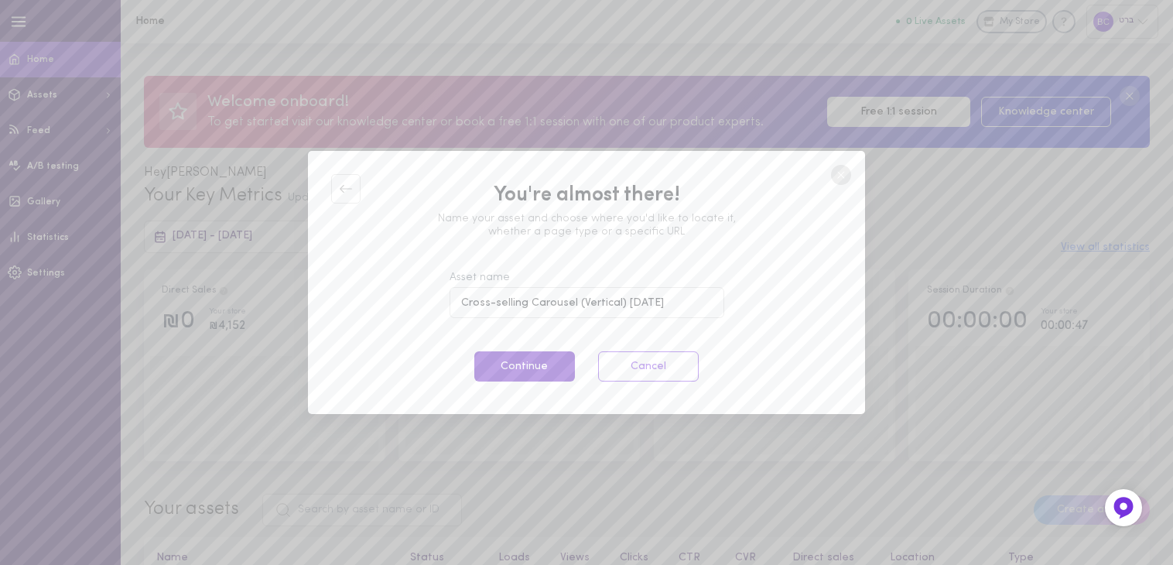
click at [529, 381] on button "Continue" at bounding box center [524, 366] width 101 height 30
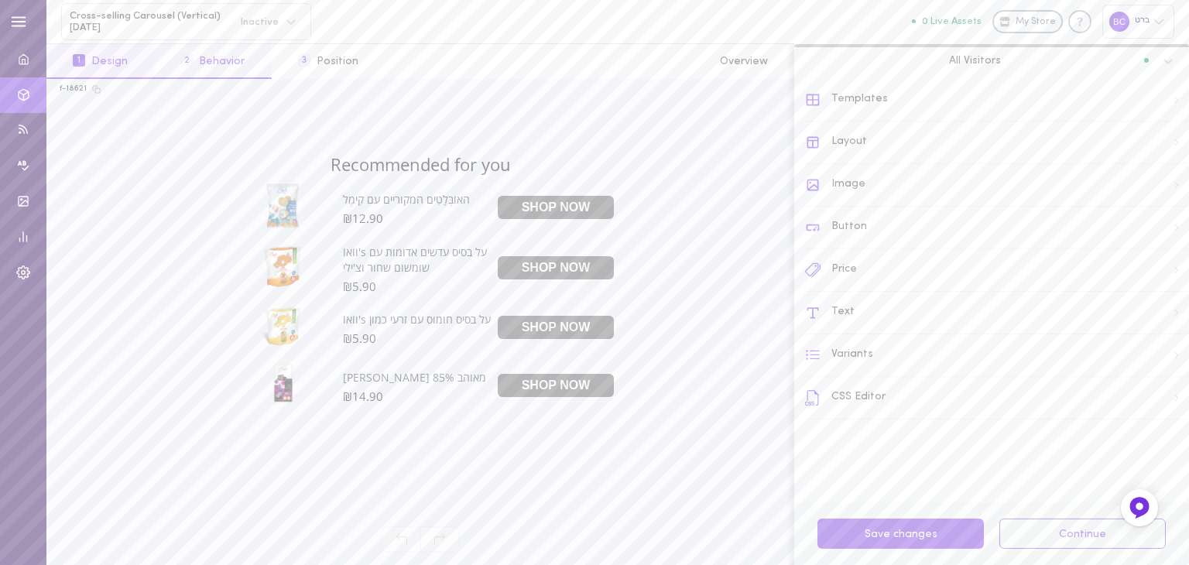
click at [208, 72] on button "2 Behavior" at bounding box center [212, 61] width 117 height 35
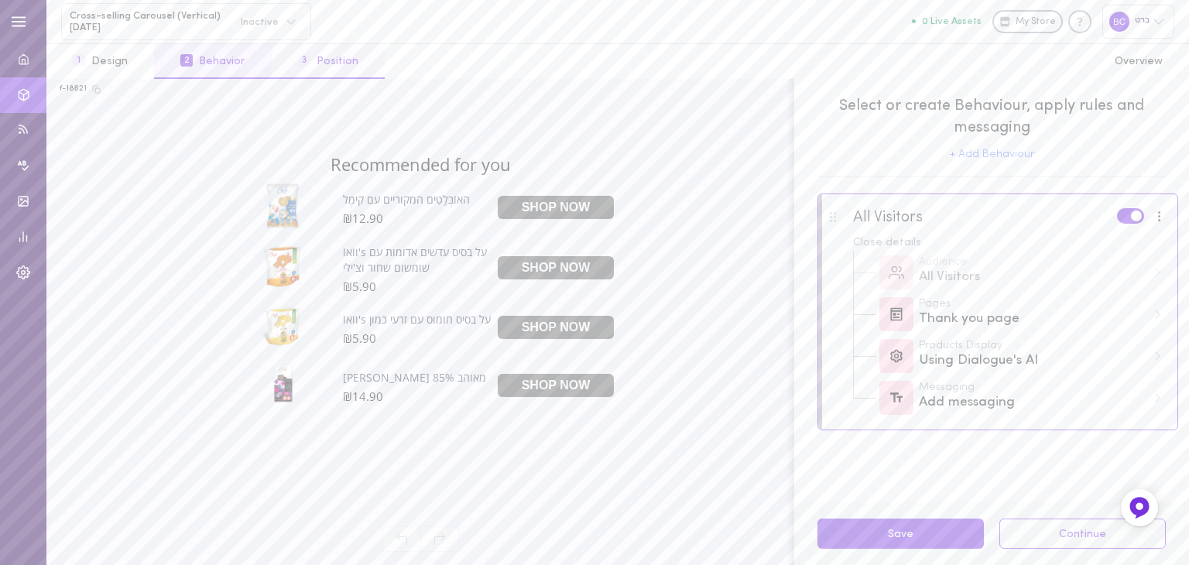
click at [317, 59] on button "3 Position" at bounding box center [328, 61] width 113 height 35
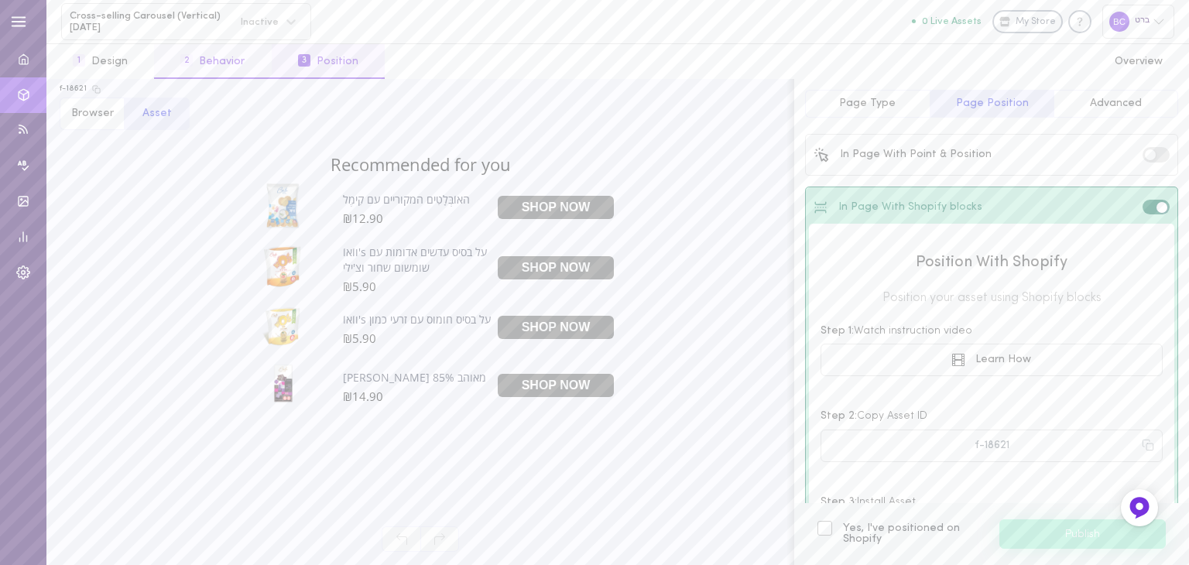
click at [223, 65] on button "2 Behavior" at bounding box center [212, 61] width 117 height 35
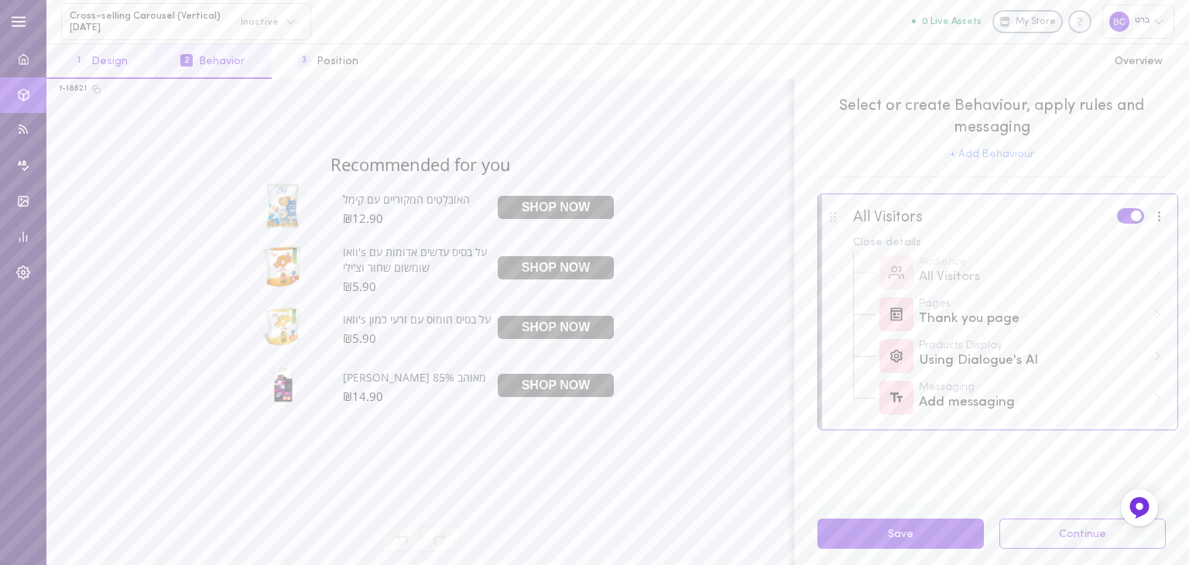
click at [116, 74] on button "1 Design" at bounding box center [100, 61] width 108 height 35
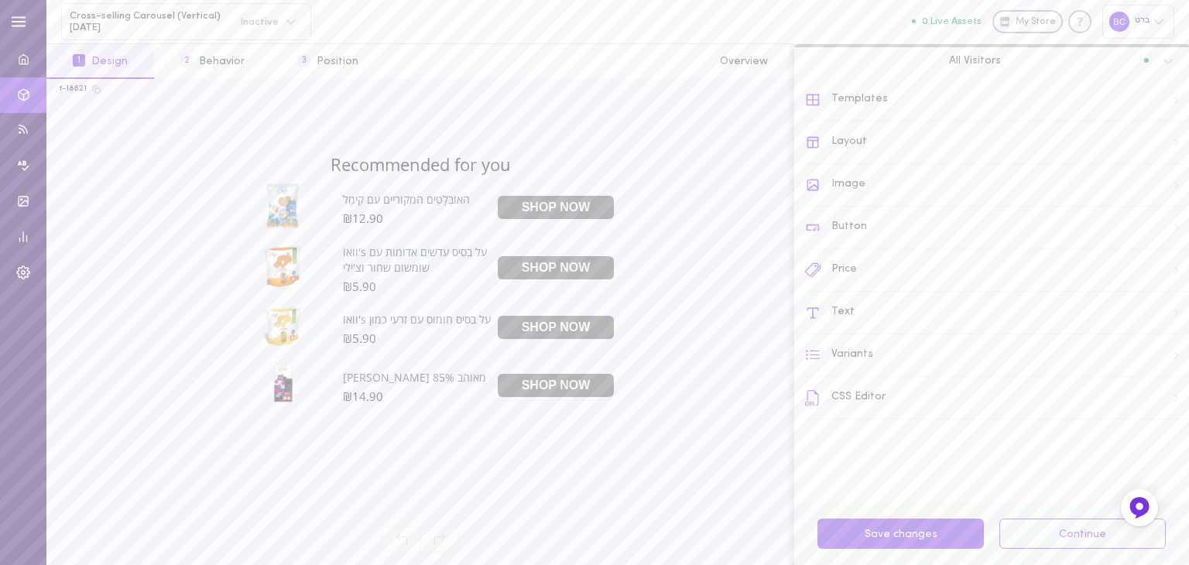
click at [877, 395] on div "CSS Editor" at bounding box center [997, 398] width 384 height 43
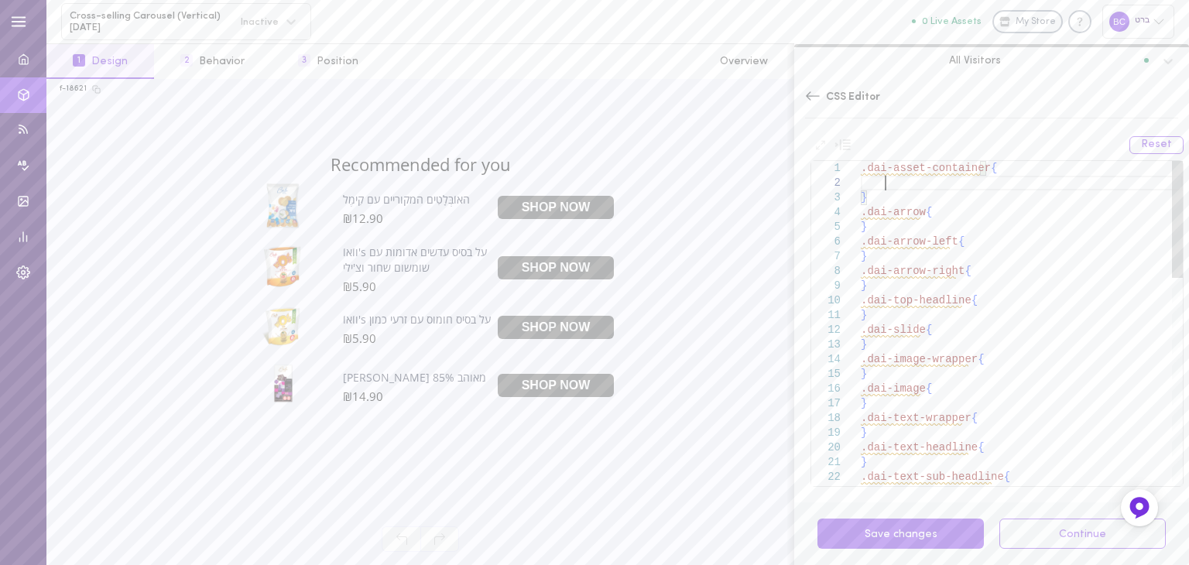
scroll to position [15, 0]
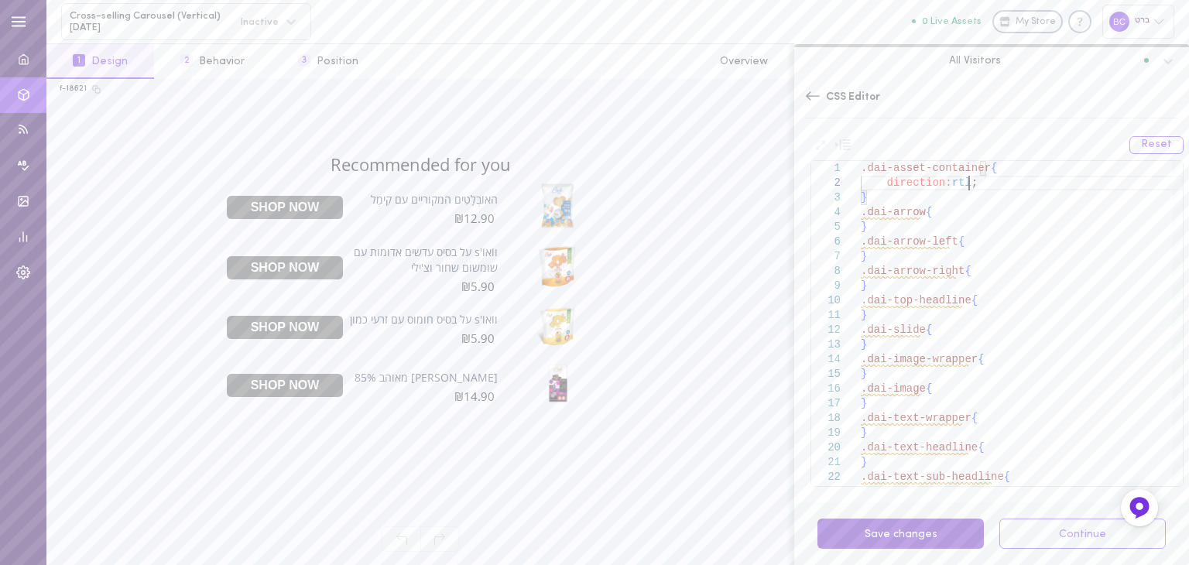
type textarea ".dai-asset-container{ direction:rtl; } .dai-arrow{ } .dai-arrow-left{ } .dai-ar…"
click at [969, 538] on button "Save changes" at bounding box center [900, 534] width 166 height 30
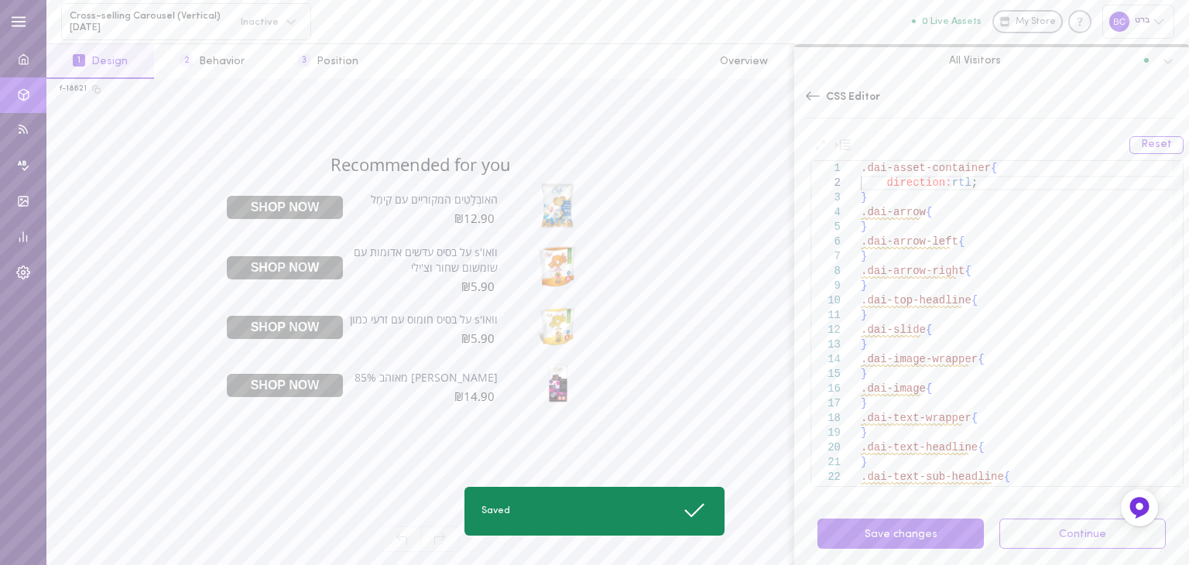
click at [817, 95] on icon at bounding box center [812, 95] width 15 height 15
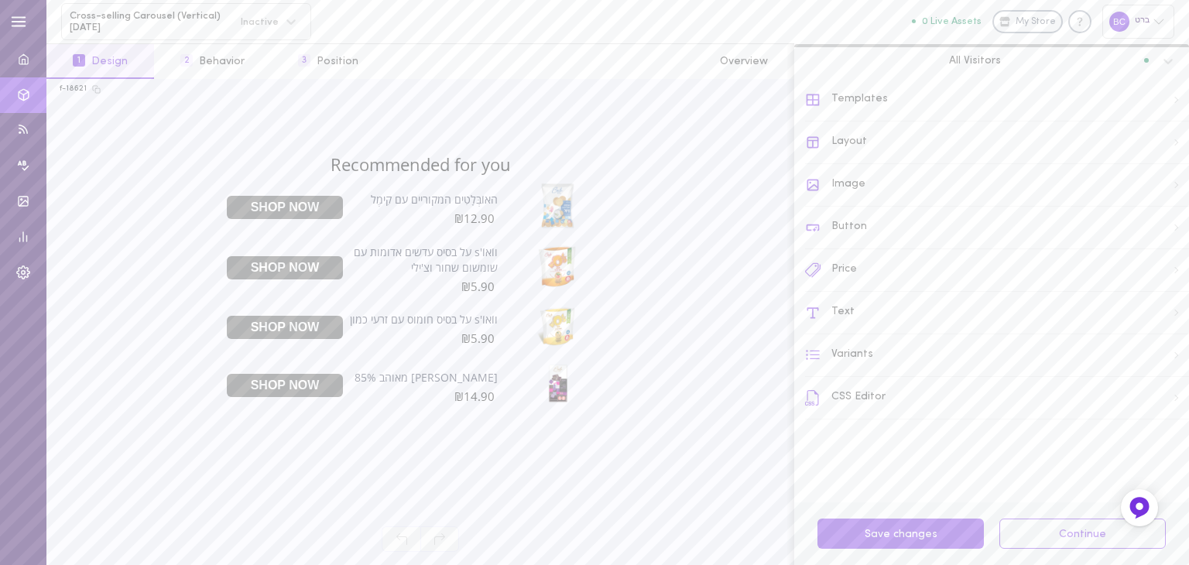
click at [856, 223] on div "Button" at bounding box center [997, 228] width 384 height 43
click at [807, 100] on icon at bounding box center [812, 95] width 15 height 15
click at [847, 310] on div "Text" at bounding box center [997, 313] width 384 height 43
click at [839, 202] on span "Item Title" at bounding box center [841, 204] width 51 height 11
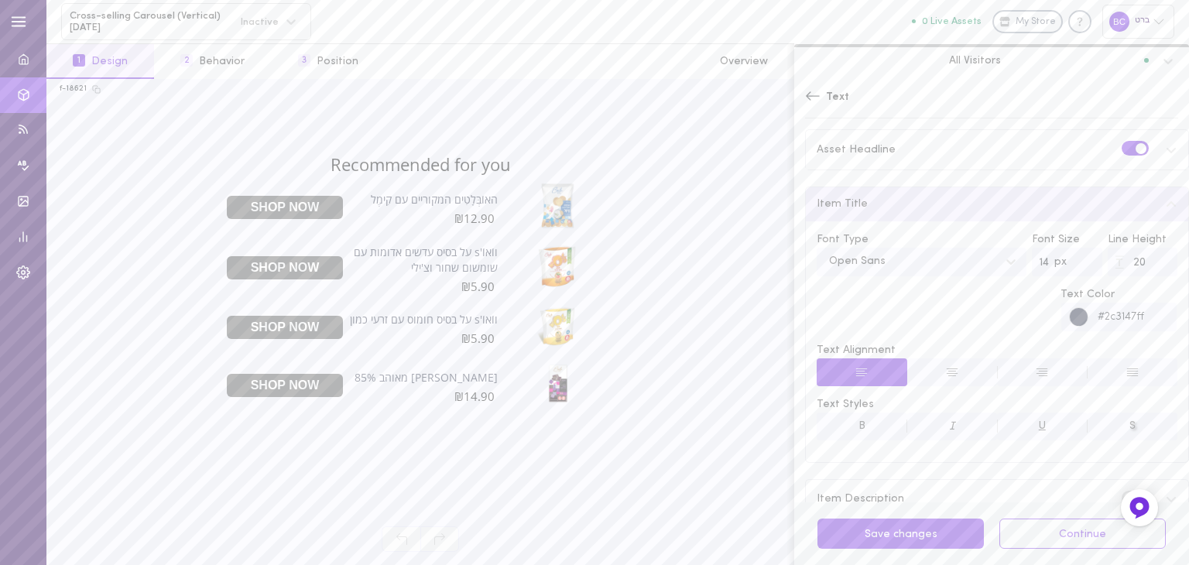
click at [839, 202] on span "Item Title" at bounding box center [841, 204] width 51 height 11
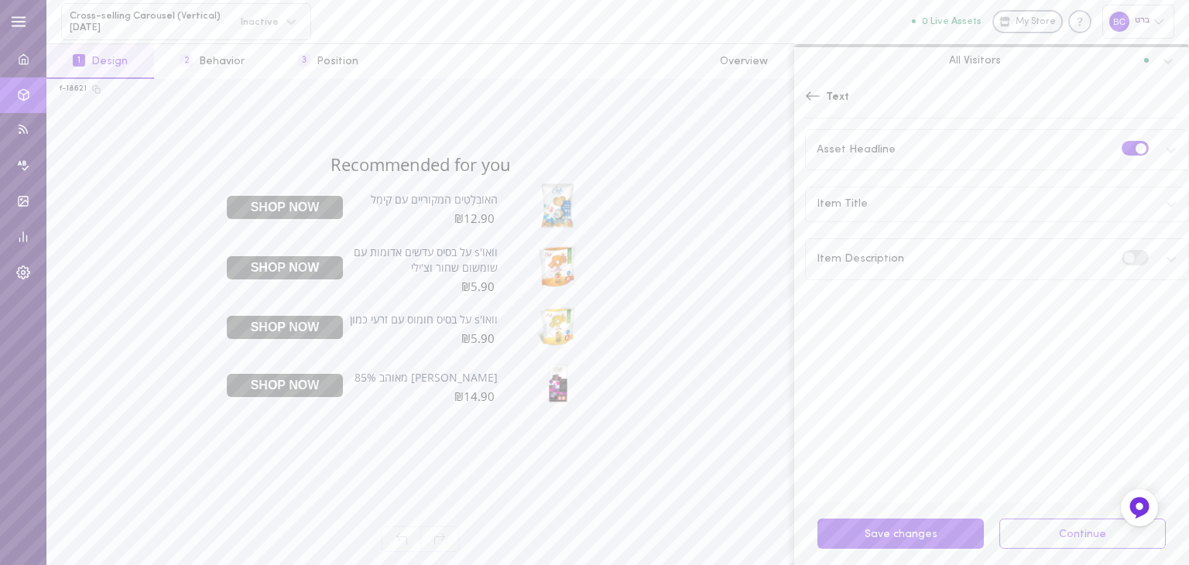
click at [864, 149] on div "Asset Headline" at bounding box center [855, 150] width 79 height 11
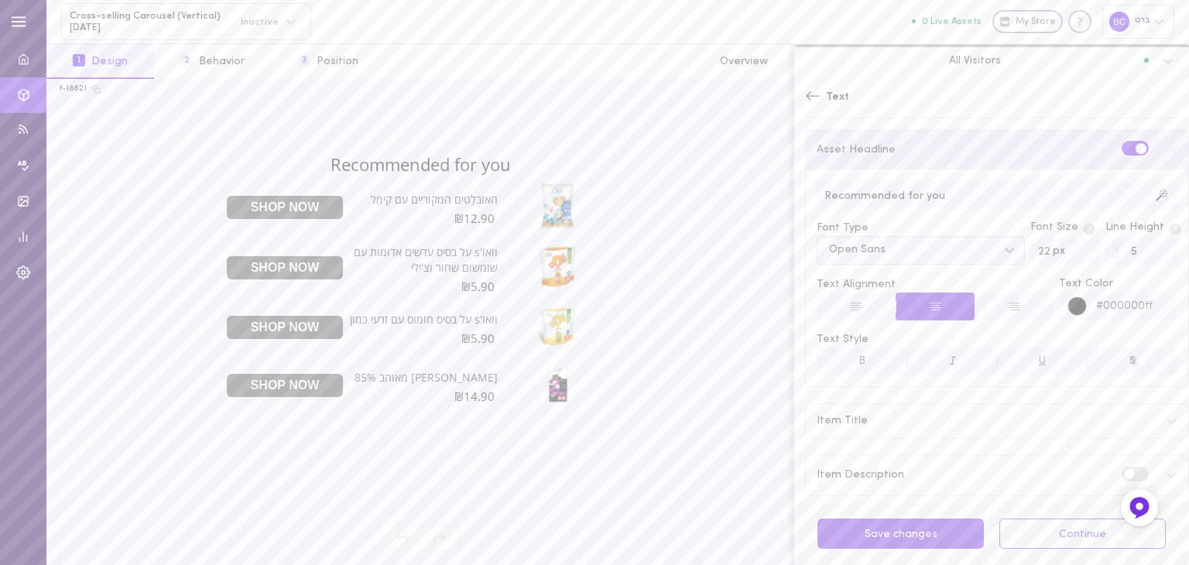
click at [1004, 252] on icon at bounding box center [1008, 249] width 15 height 15
click at [251, 211] on span "SHOP NOW" at bounding box center [285, 207] width 116 height 23
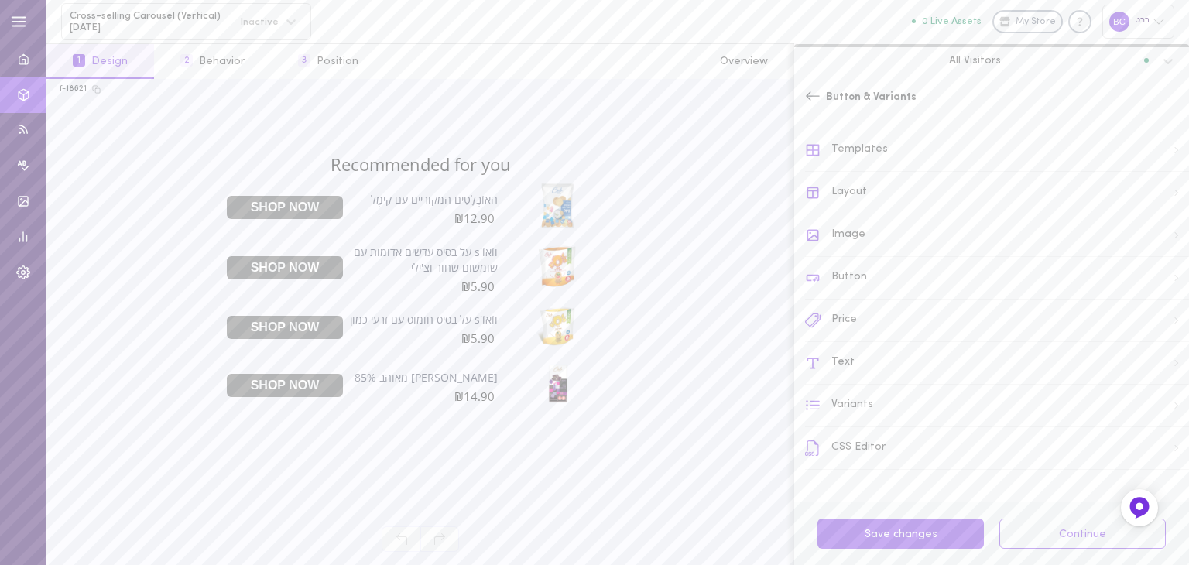
click at [418, 168] on h2 "Recommended for you" at bounding box center [420, 164] width 387 height 17
drag, startPoint x: 335, startPoint y: 158, endPoint x: 544, endPoint y: 159, distance: 209.0
click at [546, 158] on h2 "Recommended for you" at bounding box center [420, 164] width 387 height 17
click at [422, 165] on h2 "Recommended for you" at bounding box center [420, 164] width 387 height 17
click at [328, 44] on button "3 Position" at bounding box center [328, 61] width 113 height 35
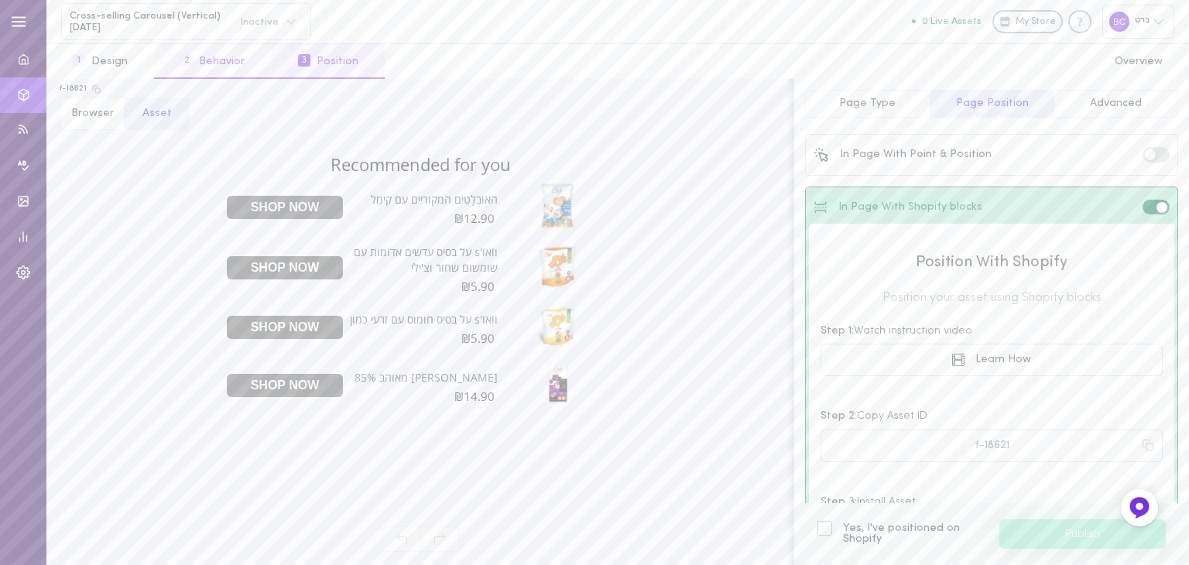
click at [240, 60] on button "2 Behavior" at bounding box center [212, 61] width 117 height 35
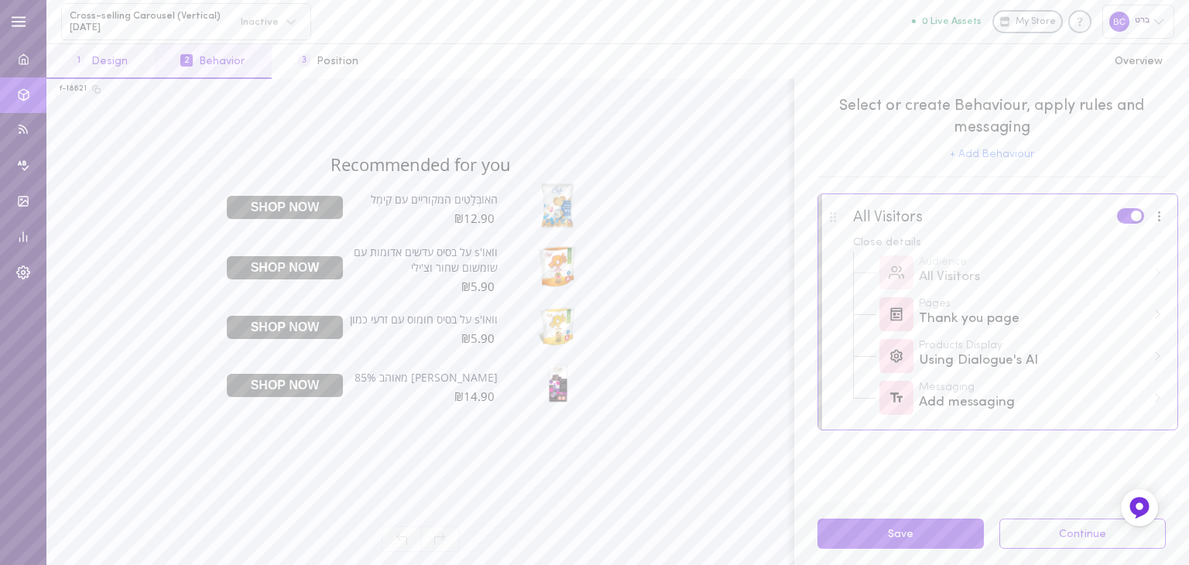
click at [121, 66] on button "1 Design" at bounding box center [100, 61] width 108 height 35
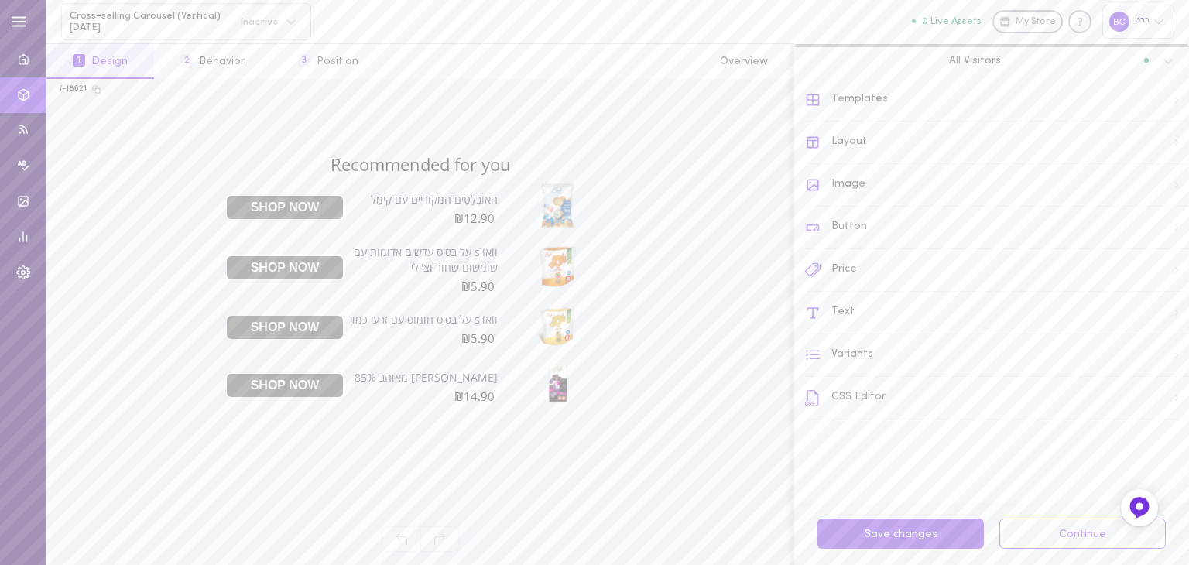
click at [859, 190] on div "Image" at bounding box center [997, 185] width 384 height 43
click at [882, 165] on div "Image Style Image Hover Animation Media Settings" at bounding box center [997, 310] width 384 height 362
click at [890, 145] on div "Image Style" at bounding box center [997, 147] width 382 height 34
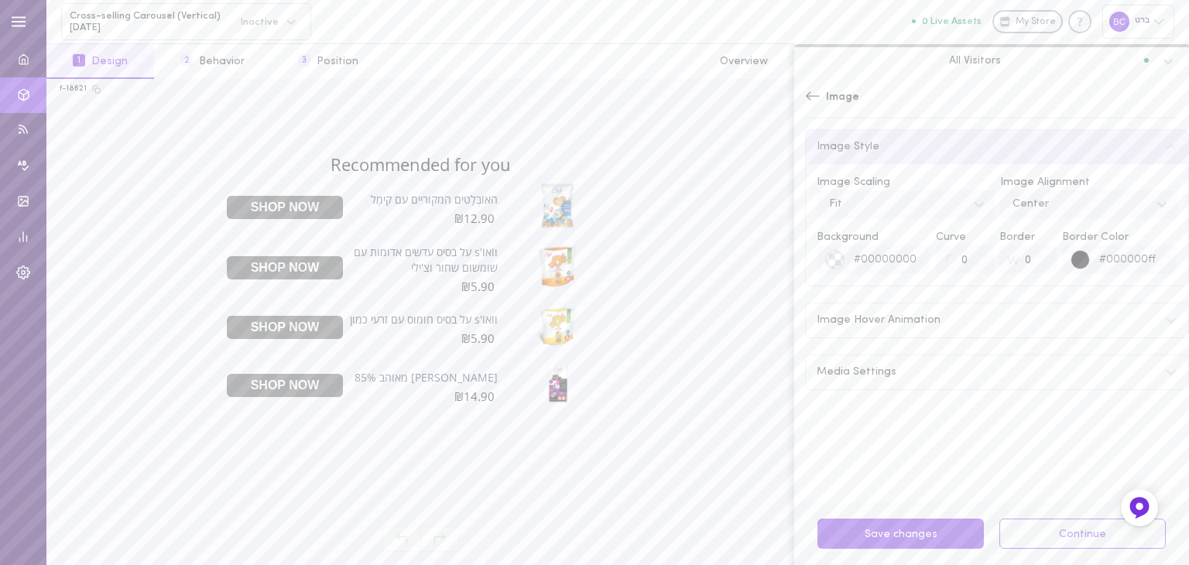
click at [808, 96] on icon at bounding box center [813, 95] width 14 height 9
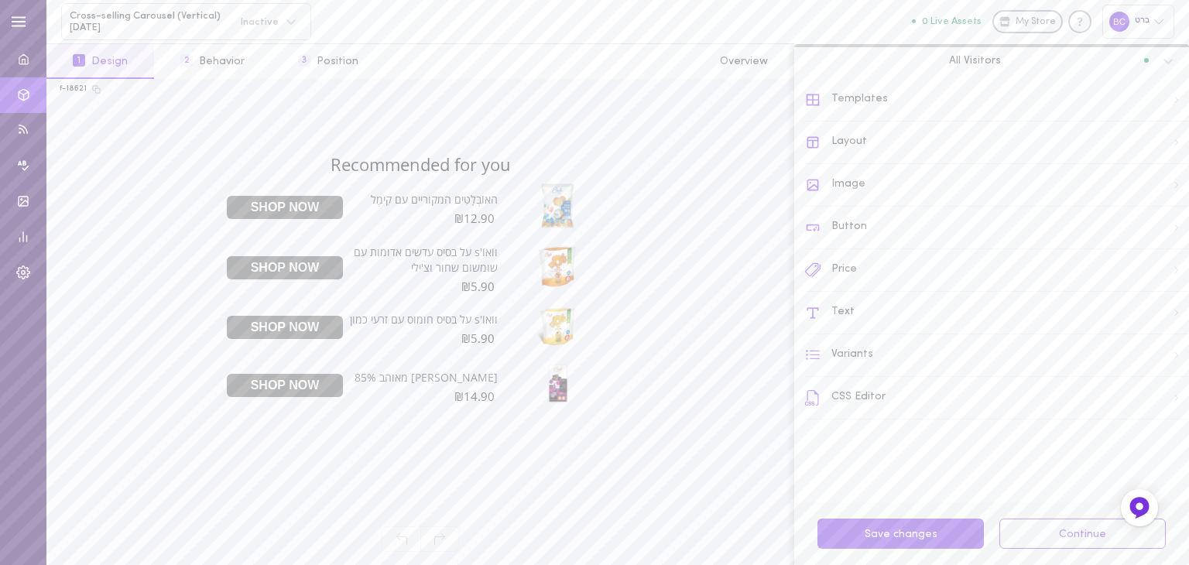
click at [851, 177] on div "Image" at bounding box center [997, 185] width 384 height 43
click at [859, 252] on span "Media Settings" at bounding box center [856, 250] width 80 height 11
click at [805, 100] on icon at bounding box center [812, 95] width 15 height 15
click at [851, 236] on div "Button" at bounding box center [997, 228] width 384 height 43
click at [814, 104] on div "Button" at bounding box center [833, 97] width 56 height 15
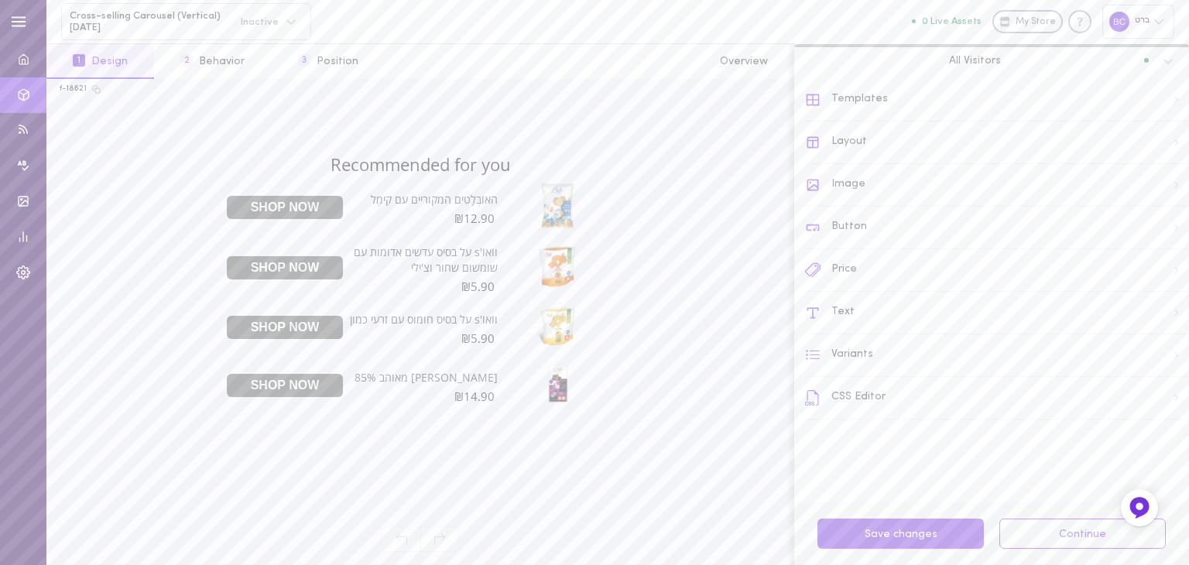
click at [844, 273] on div "Price" at bounding box center [997, 270] width 384 height 43
click at [1165, 217] on icon at bounding box center [1171, 219] width 12 height 12
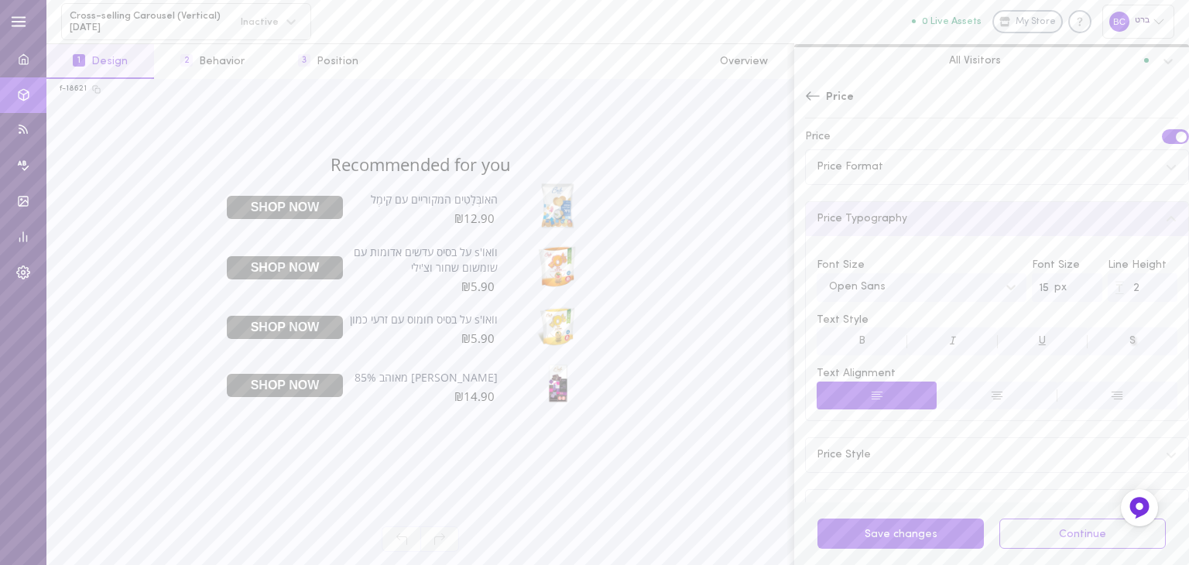
click at [1148, 220] on div "Price Typography" at bounding box center [997, 219] width 382 height 34
click at [1142, 188] on div "Price Format Price Typography Price Style Price Range" at bounding box center [997, 245] width 384 height 202
click at [1152, 172] on div "Price Format" at bounding box center [997, 167] width 382 height 34
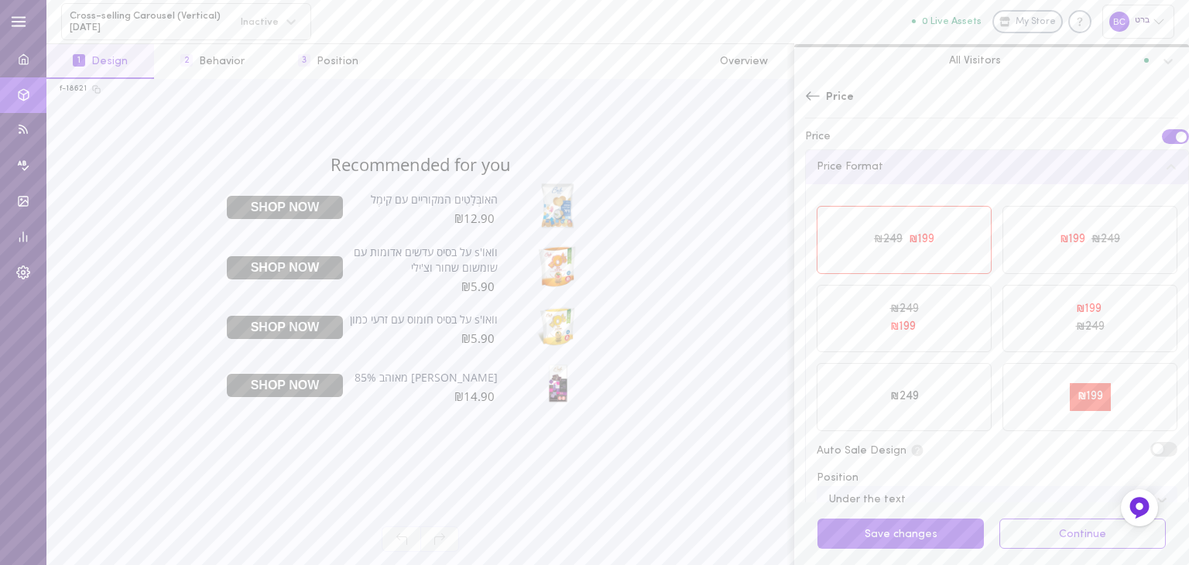
click at [916, 323] on div "₪199" at bounding box center [904, 328] width 35 height 19
click at [941, 248] on div "₪249 ₪199" at bounding box center [903, 240] width 175 height 68
click at [1068, 252] on div "₪249 ₪199" at bounding box center [1089, 240] width 175 height 68
click at [1029, 402] on div "₪249 ₪199" at bounding box center [1089, 397] width 175 height 68
click at [950, 388] on div "₪249 ₪199" at bounding box center [903, 397] width 175 height 68
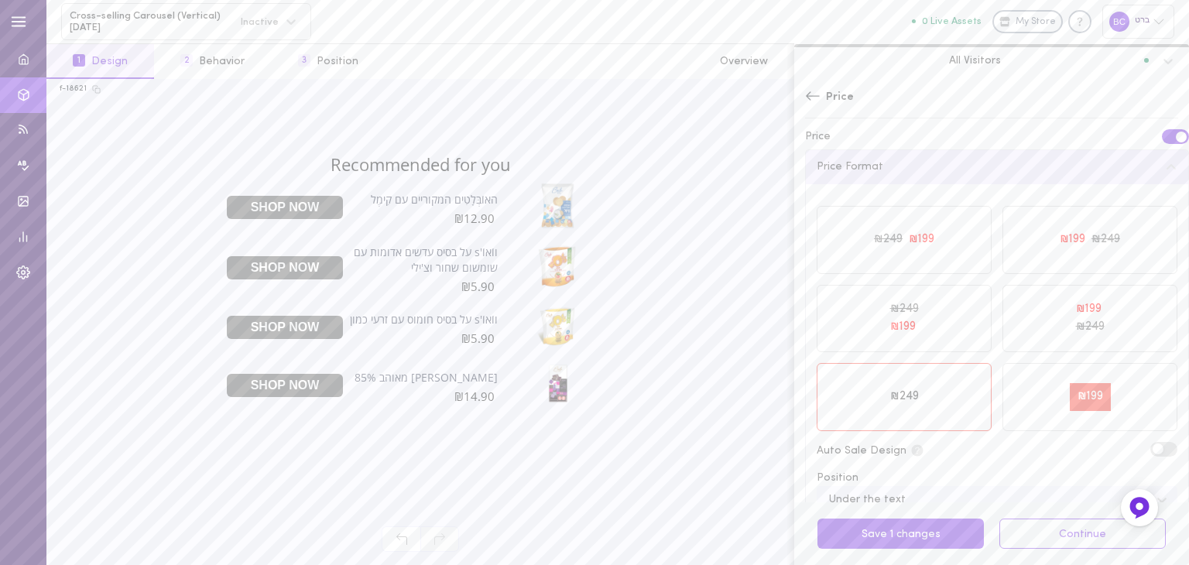
click at [1155, 442] on label at bounding box center [1163, 449] width 27 height 15
click at [0, 0] on input "checkbox" at bounding box center [0, 0] width 0 height 0
click at [1150, 447] on label at bounding box center [1163, 449] width 27 height 15
click at [0, 0] on input "checkbox" at bounding box center [0, 0] width 0 height 0
click at [802, 98] on div "Price" at bounding box center [991, 104] width 395 height 50
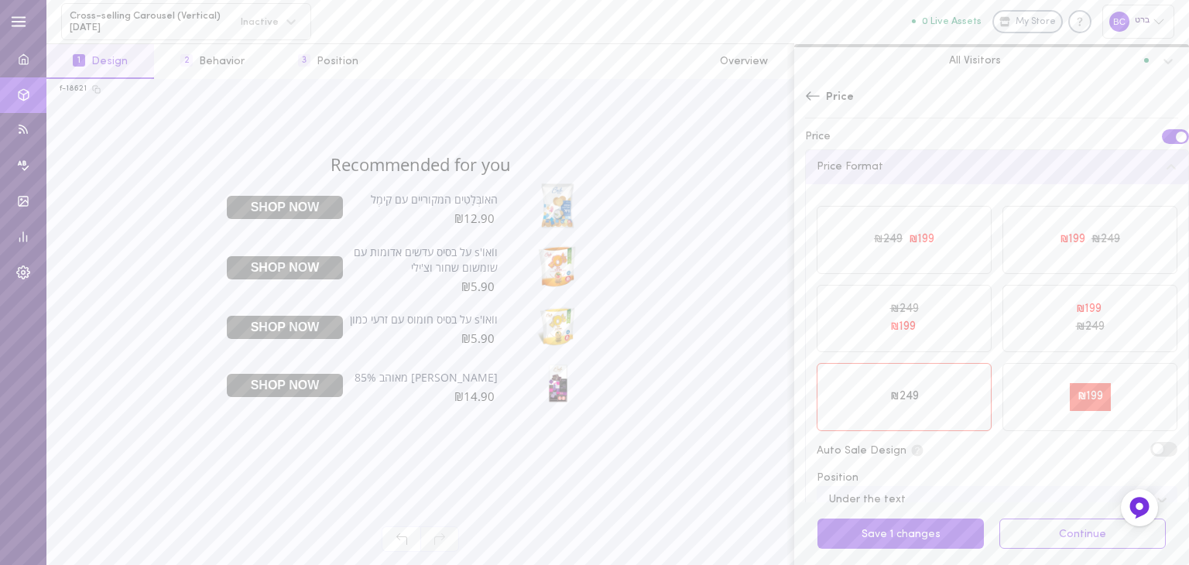
click at [816, 95] on icon at bounding box center [812, 95] width 15 height 15
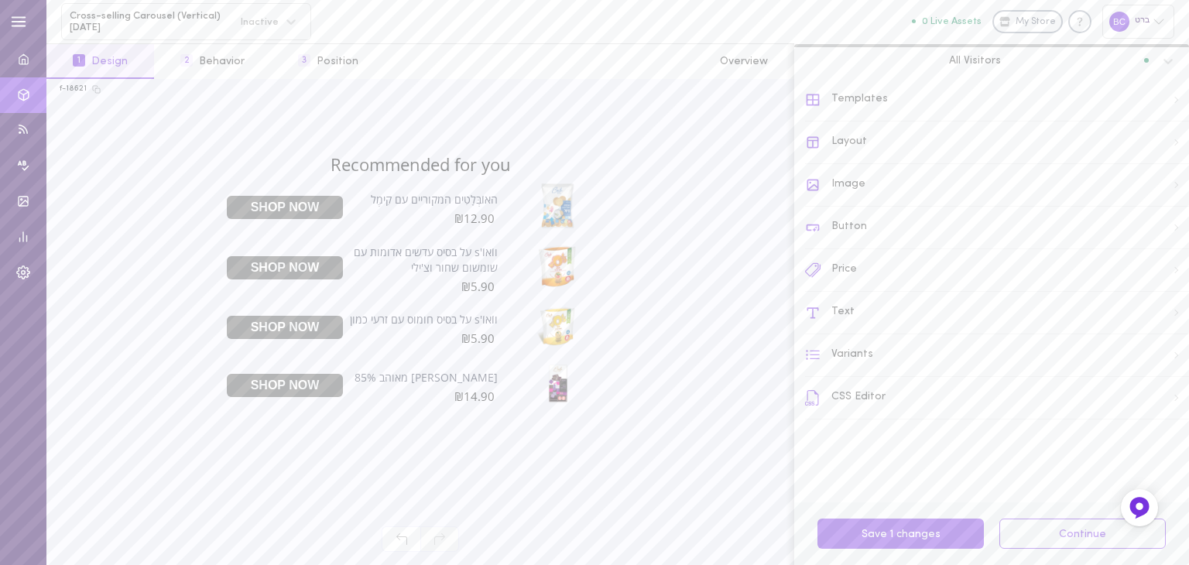
click at [842, 306] on div "Text" at bounding box center [997, 313] width 384 height 43
click at [810, 101] on icon at bounding box center [812, 95] width 15 height 15
click at [860, 355] on div "Variants" at bounding box center [997, 355] width 384 height 43
click at [803, 97] on div "Variants" at bounding box center [991, 104] width 395 height 50
click at [805, 94] on icon at bounding box center [812, 95] width 15 height 15
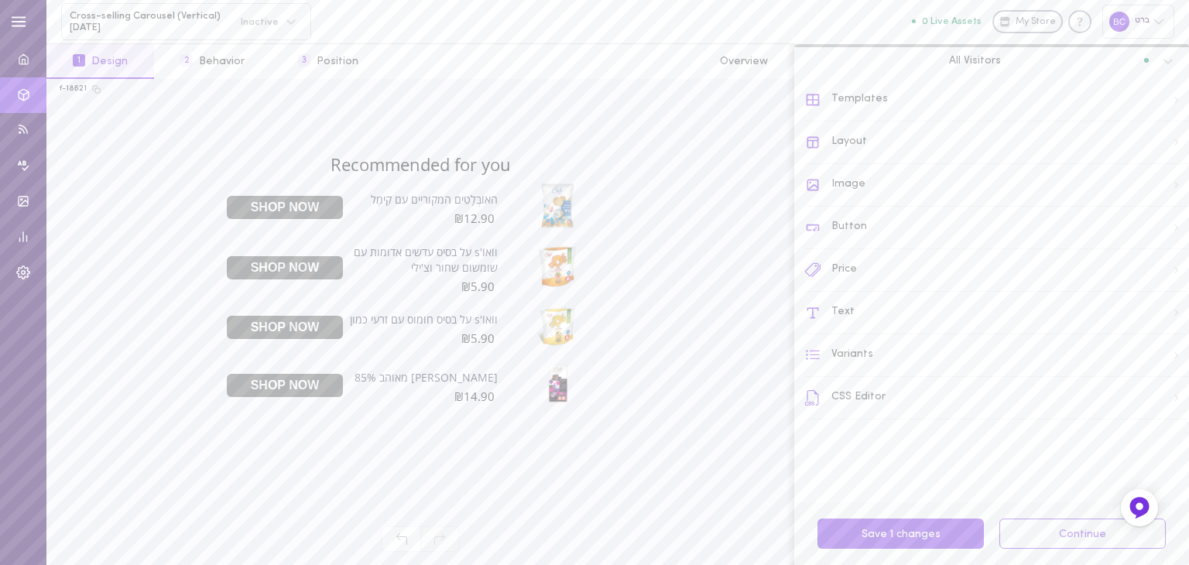
click at [845, 92] on div "Templates" at bounding box center [997, 100] width 384 height 43
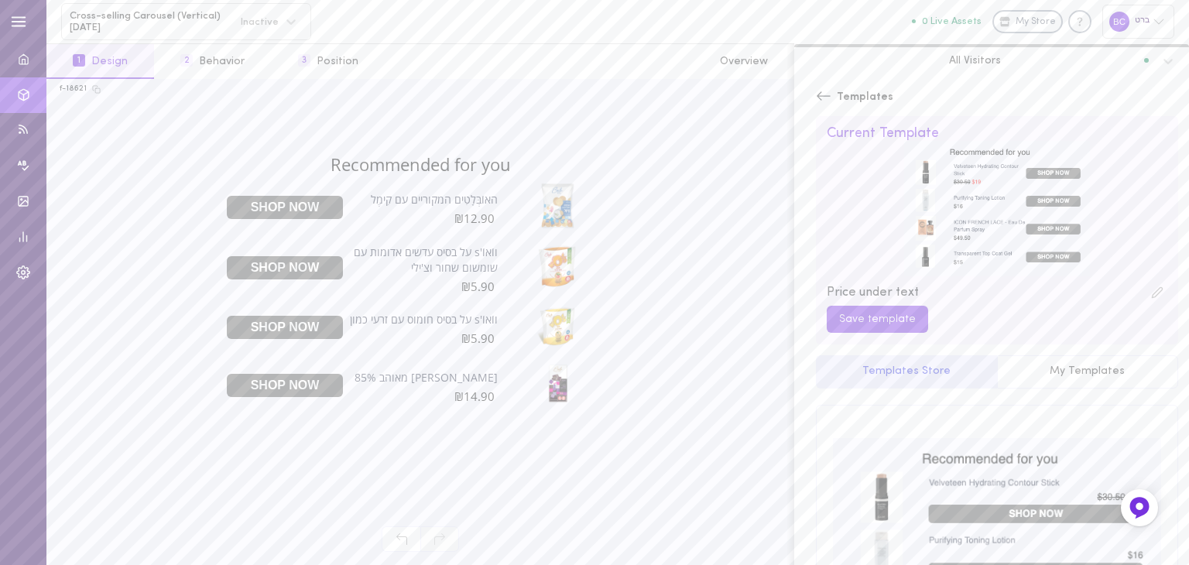
click at [1063, 370] on button "My Templates" at bounding box center [1088, 372] width 182 height 34
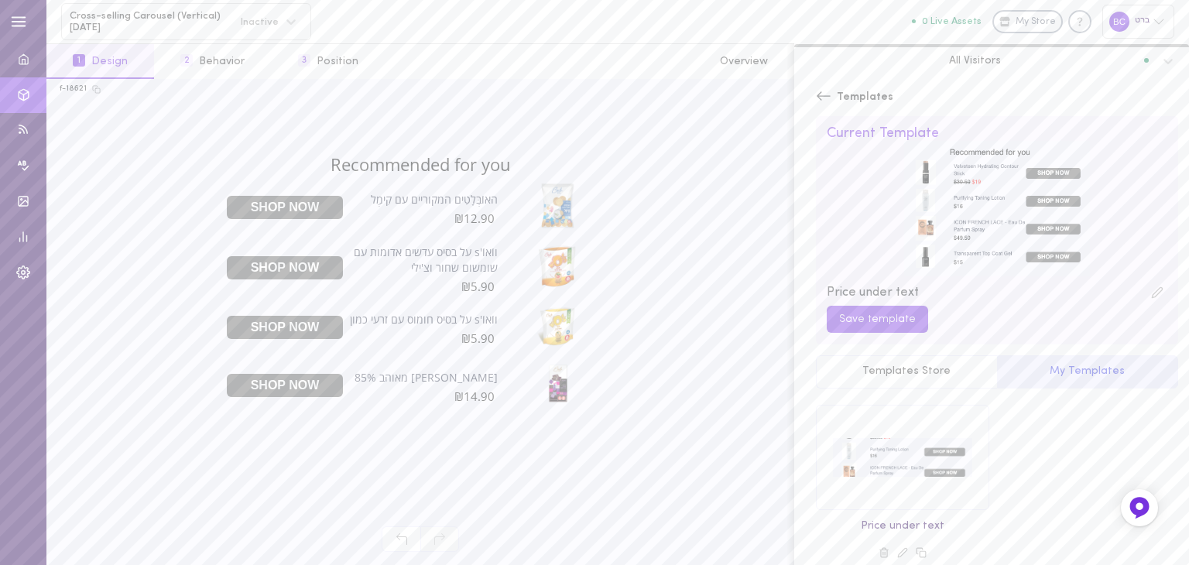
click at [817, 94] on icon at bounding box center [823, 95] width 15 height 15
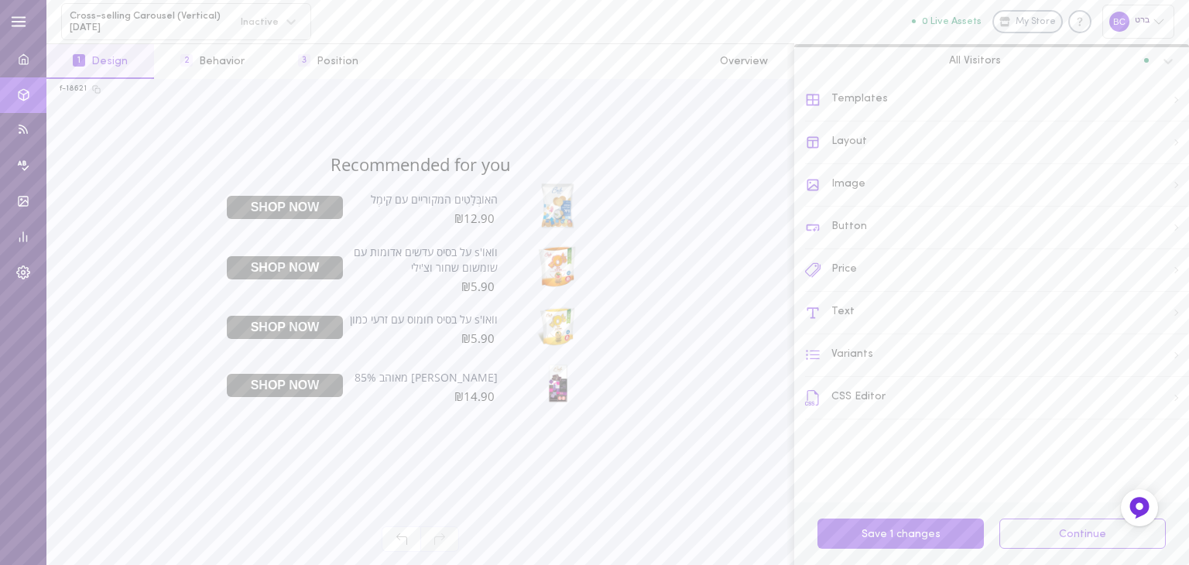
click at [875, 146] on div "Layout" at bounding box center [997, 143] width 384 height 43
click at [1105, 135] on div "Asset margin" at bounding box center [997, 147] width 382 height 34
click at [1162, 142] on div "Asset margin" at bounding box center [997, 147] width 382 height 34
click at [1155, 307] on div "Item separator" at bounding box center [997, 303] width 382 height 34
click at [1165, 300] on icon at bounding box center [1171, 302] width 12 height 12
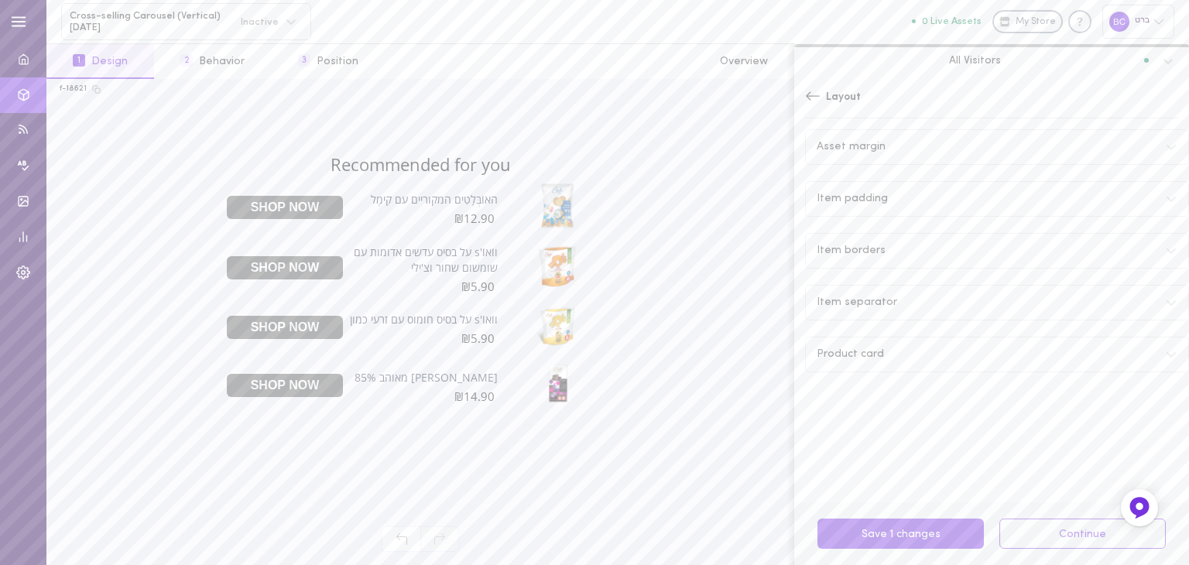
click at [1166, 354] on icon at bounding box center [1170, 354] width 9 height 5
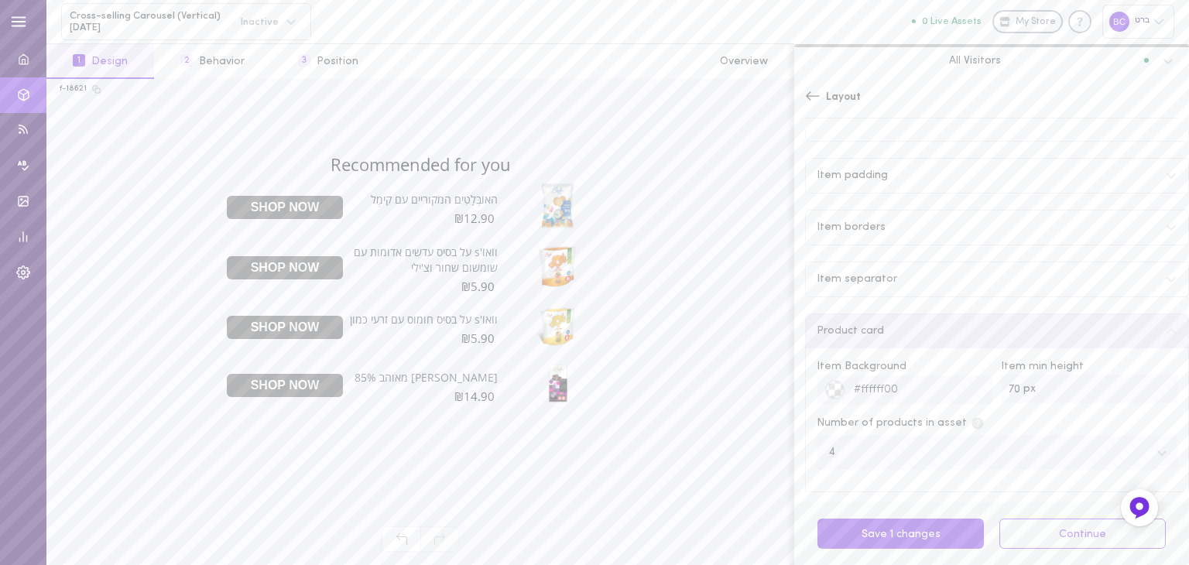
scroll to position [36, 0]
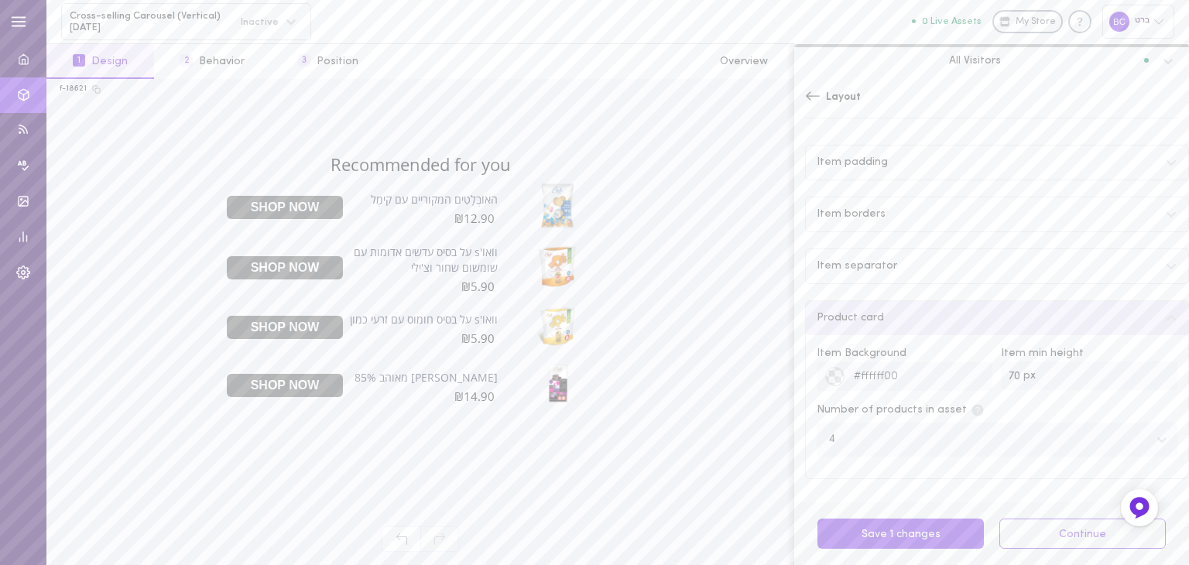
click at [806, 91] on icon at bounding box center [812, 95] width 15 height 15
click at [842, 228] on div "Button" at bounding box center [997, 228] width 384 height 43
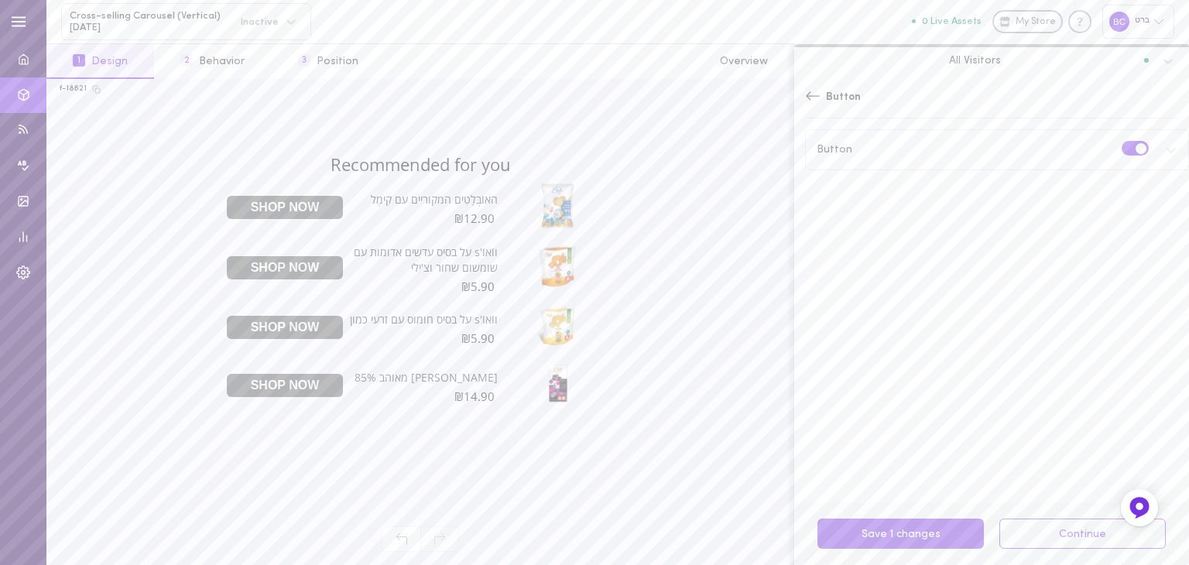
click at [1166, 149] on icon at bounding box center [1170, 150] width 9 height 5
drag, startPoint x: 889, startPoint y: 220, endPoint x: 787, endPoint y: 205, distance: 103.2
click at [794, 205] on div "Button Button Button text SHOP NOW Position Aside from text Action Add to cart …" at bounding box center [991, 322] width 395 height 486
type input "v"
type input "הוסף לסל"
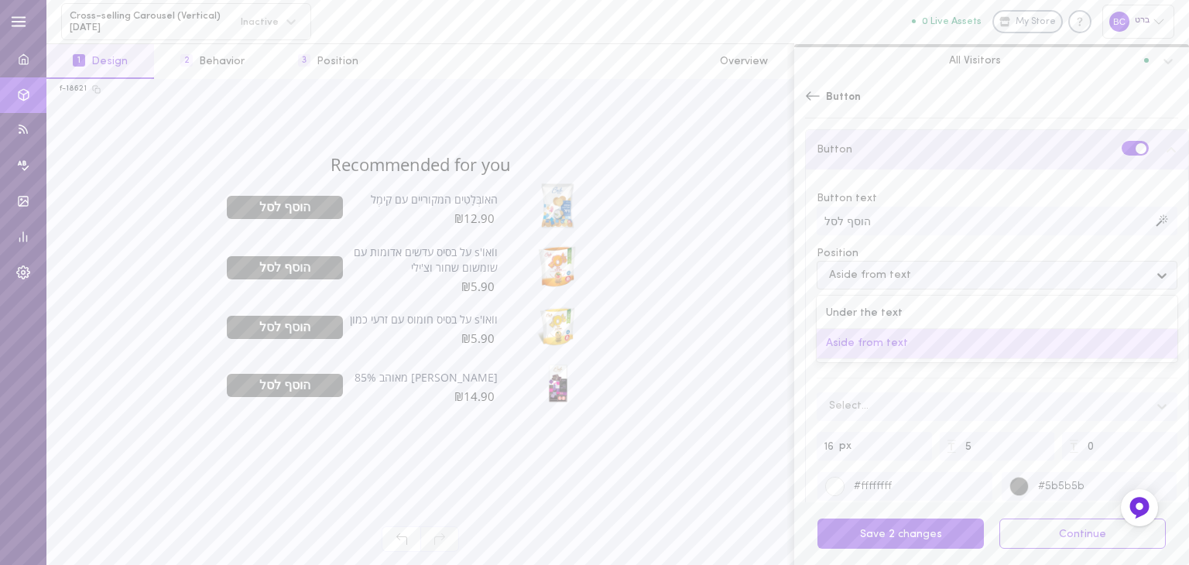
click at [1154, 273] on icon at bounding box center [1161, 275] width 15 height 15
click at [1033, 310] on div "Under the text" at bounding box center [996, 314] width 361 height 30
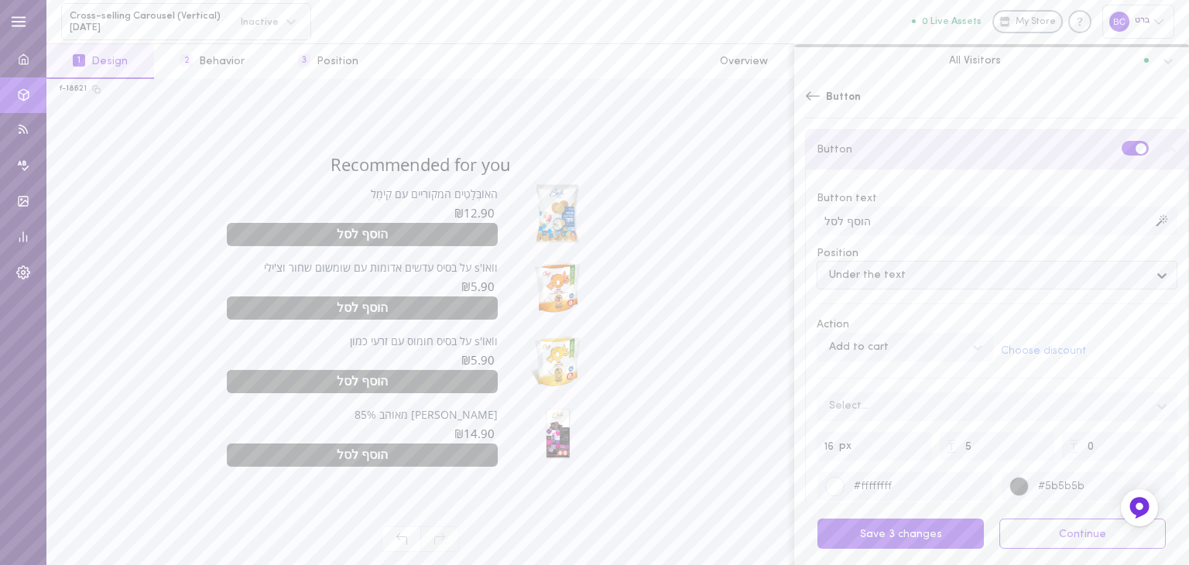
click at [1154, 273] on icon at bounding box center [1161, 275] width 15 height 15
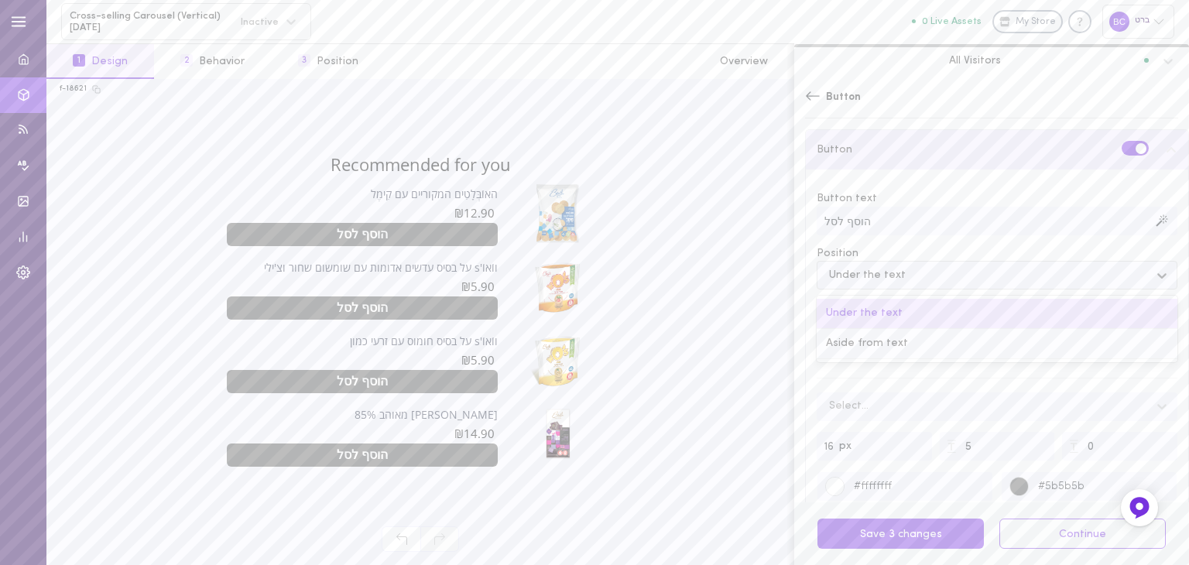
click at [866, 337] on div "Aside from text" at bounding box center [996, 344] width 361 height 30
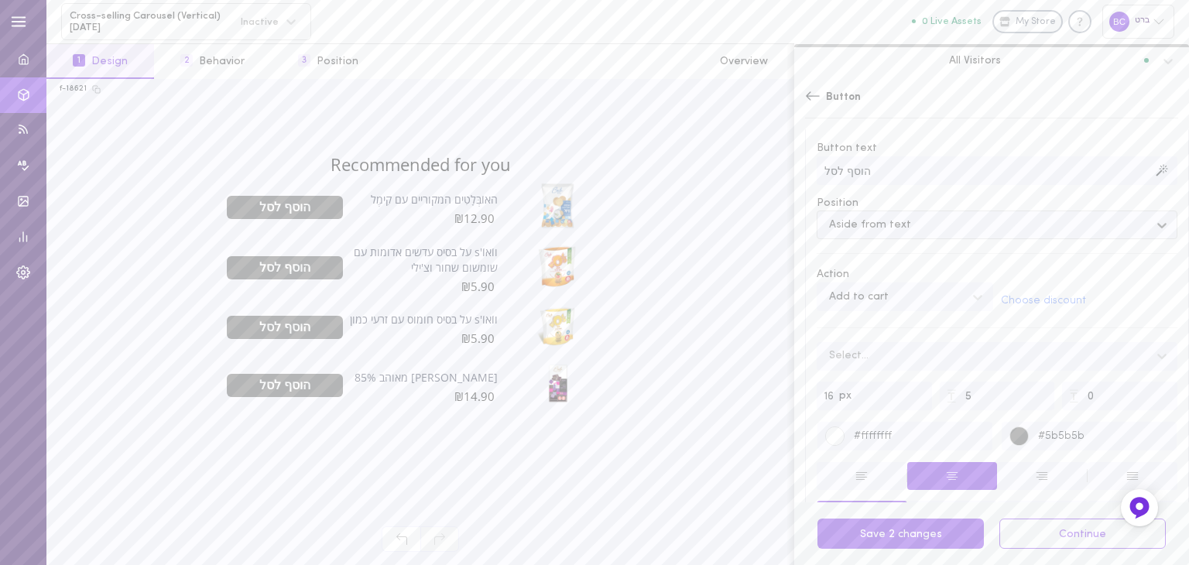
scroll to position [77, 0]
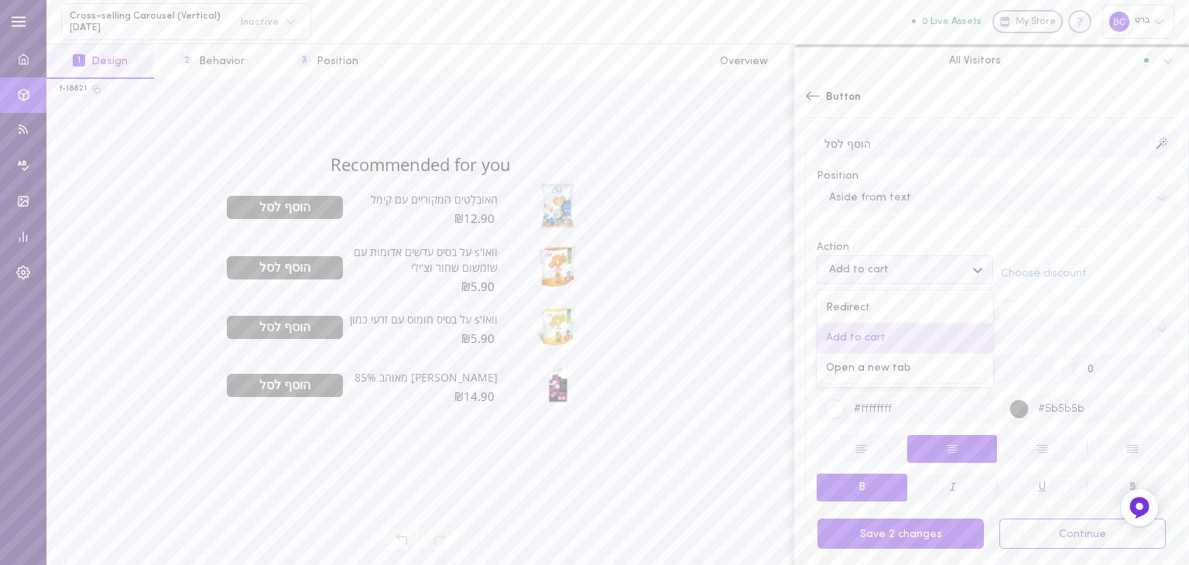
click at [973, 268] on icon at bounding box center [977, 270] width 9 height 5
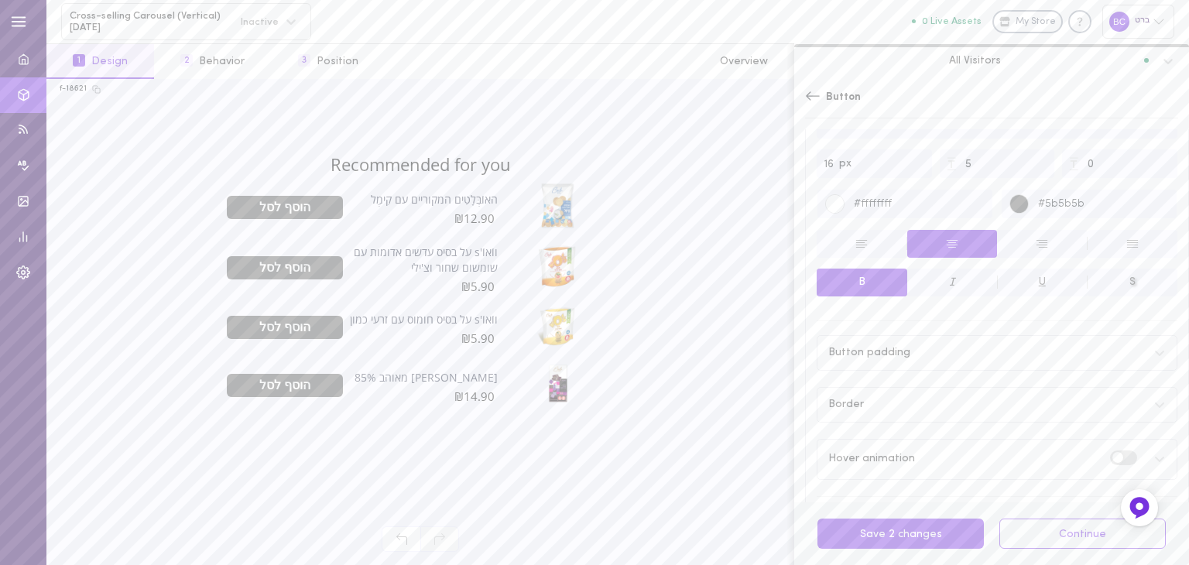
scroll to position [310, 0]
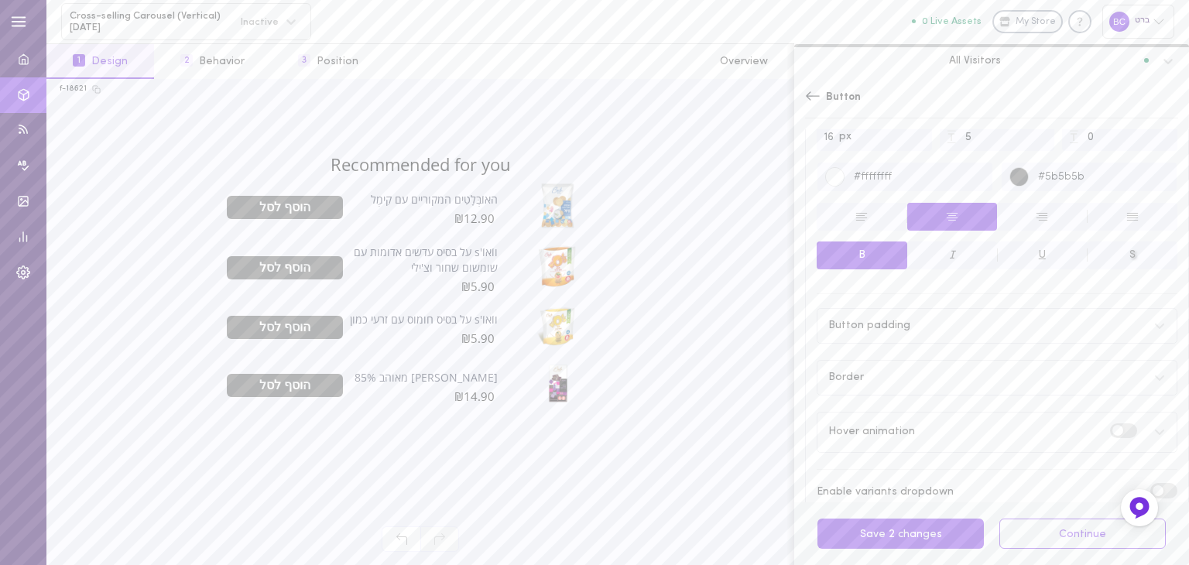
click at [1153, 371] on icon at bounding box center [1159, 377] width 12 height 12
click at [858, 407] on input "6" at bounding box center [867, 420] width 79 height 29
drag, startPoint x: 867, startPoint y: 415, endPoint x: 807, endPoint y: 382, distance: 68.3
click at [828, 410] on input "6" at bounding box center [867, 420] width 79 height 29
type input "2"
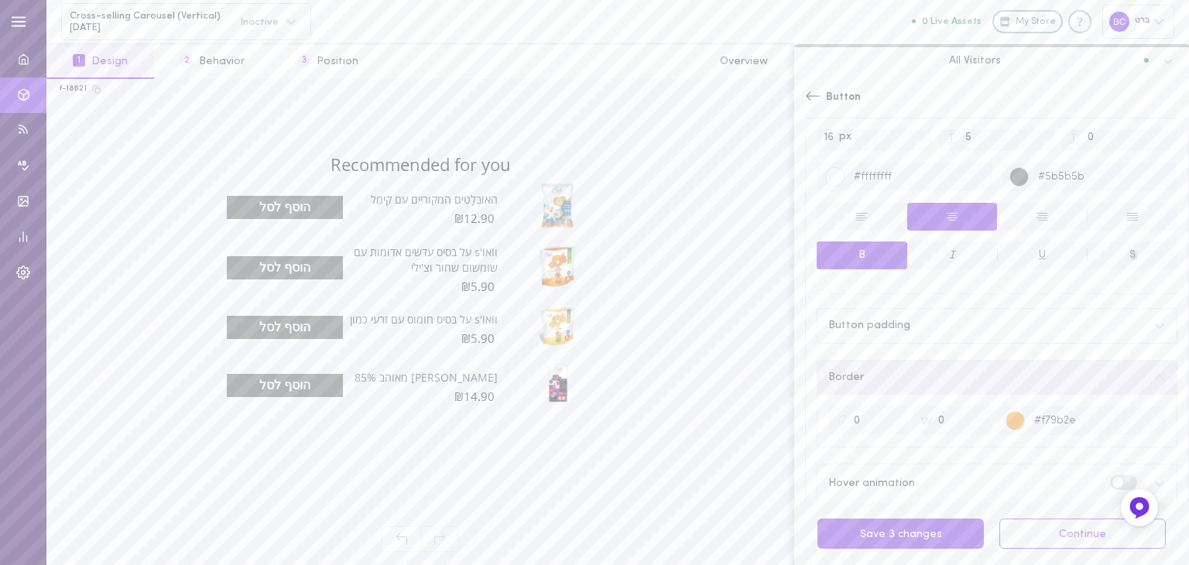
type input "0"
click at [1043, 416] on input "#f79b2e" at bounding box center [1095, 420] width 140 height 29
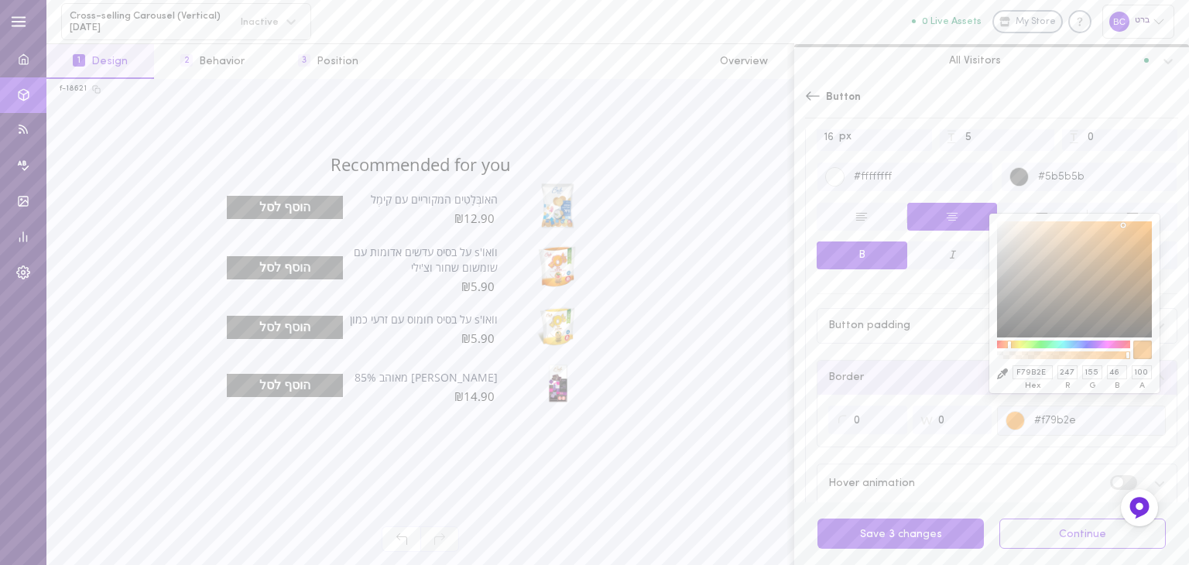
drag, startPoint x: 1088, startPoint y: 416, endPoint x: 1004, endPoint y: 411, distance: 84.5
click at [1004, 411] on div "#f79b2e F79B2E hex 247 r 155 g 46 b 100 a" at bounding box center [1081, 421] width 169 height 30
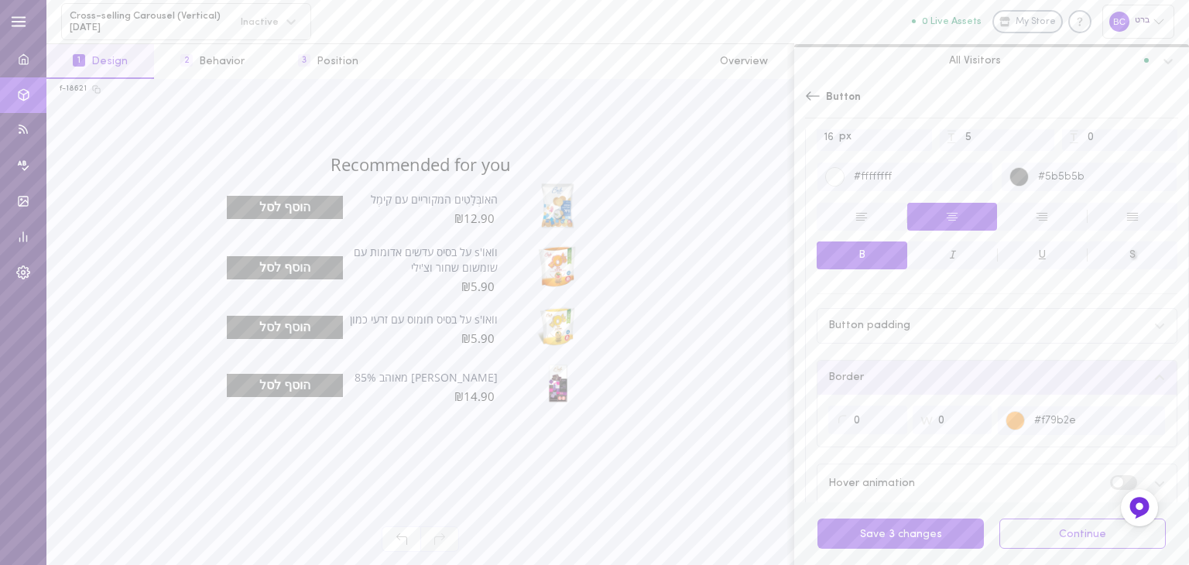
click at [1037, 173] on input "#5b5b5b" at bounding box center [1103, 177] width 148 height 29
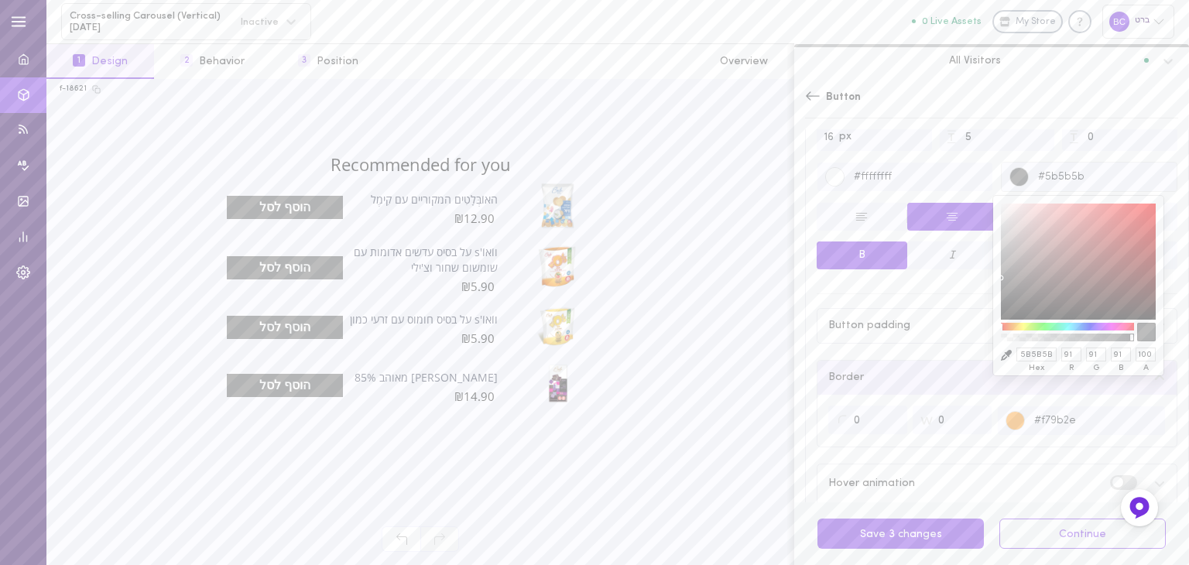
paste input "f79b2e"
type input "#f79b2e"
type input "F79B2E"
type input "247"
type input "155"
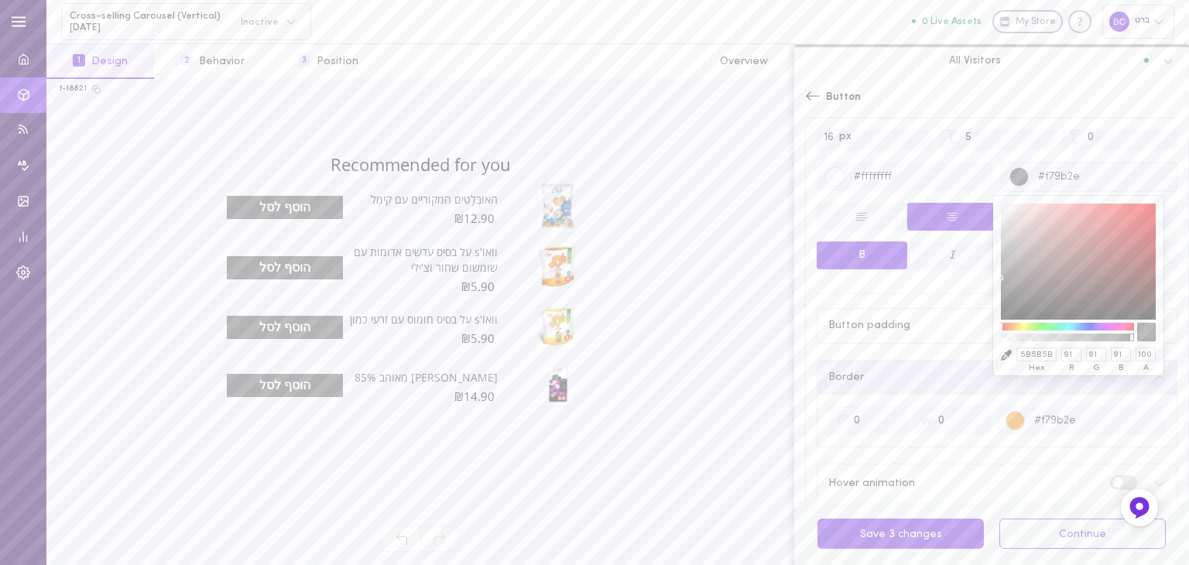
type input "46"
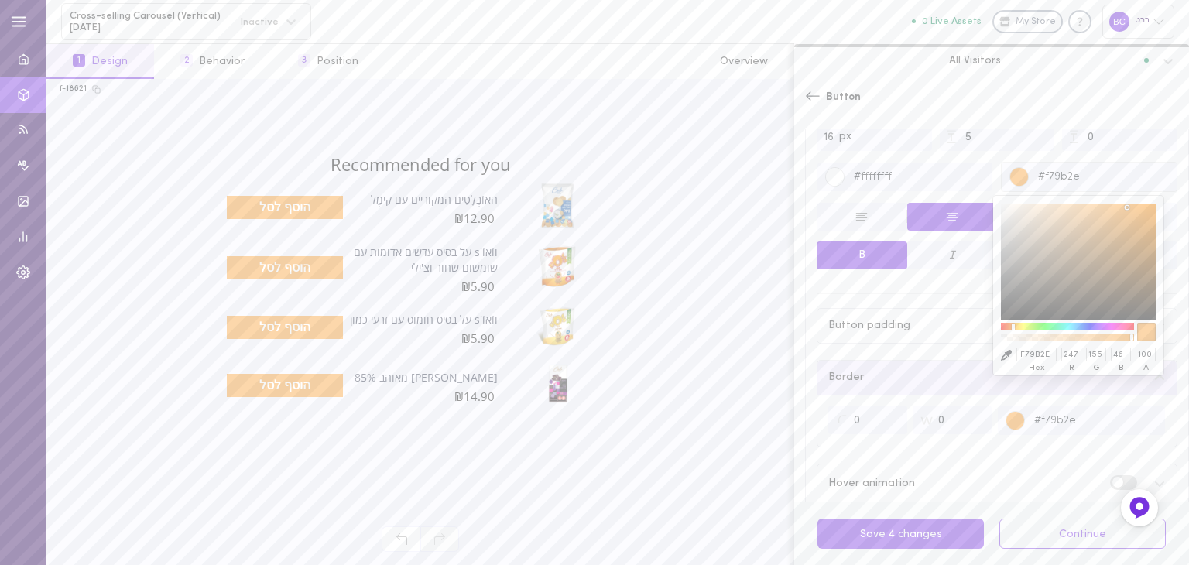
type input "#f79b2e"
click at [1166, 163] on div "Button text הוסף לסל Position Aside from text Action Add to cart Choose discoun…" at bounding box center [997, 231] width 382 height 743
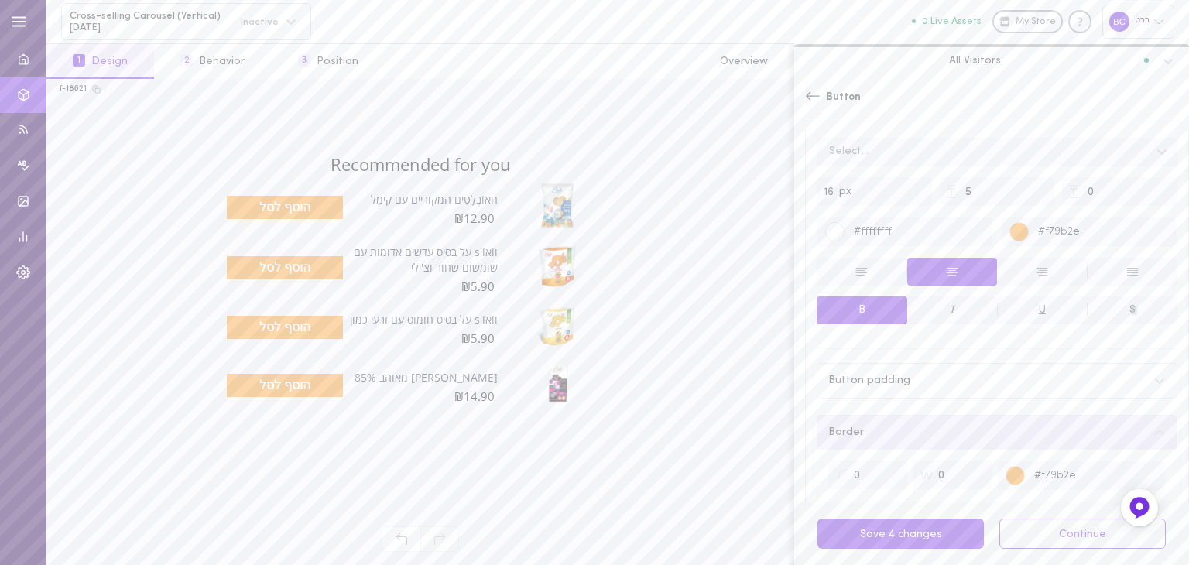
scroll to position [232, 0]
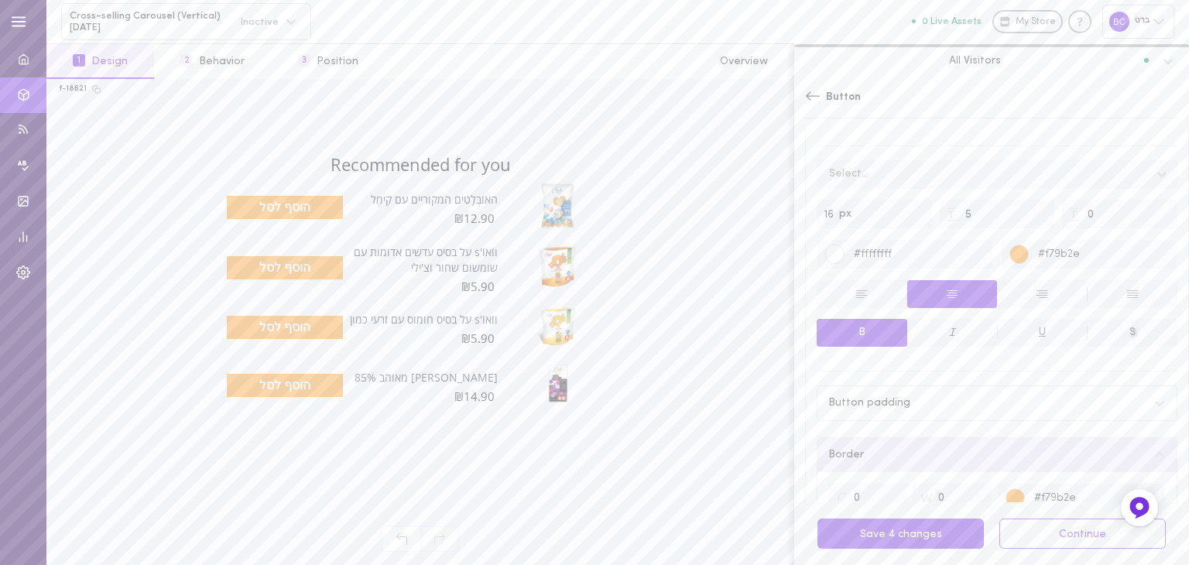
click at [1017, 255] on div at bounding box center [1019, 254] width 19 height 19
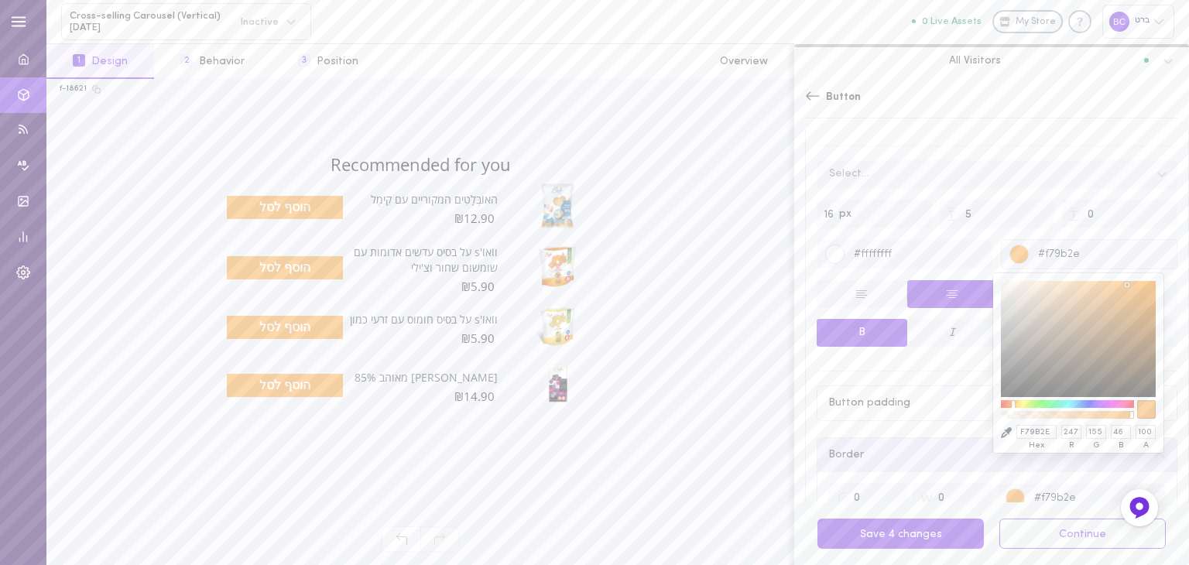
click at [1044, 430] on input "F79B2E" at bounding box center [1036, 432] width 40 height 14
paste input "15929"
type input "F15929"
type input "#f15929ff"
type input "241"
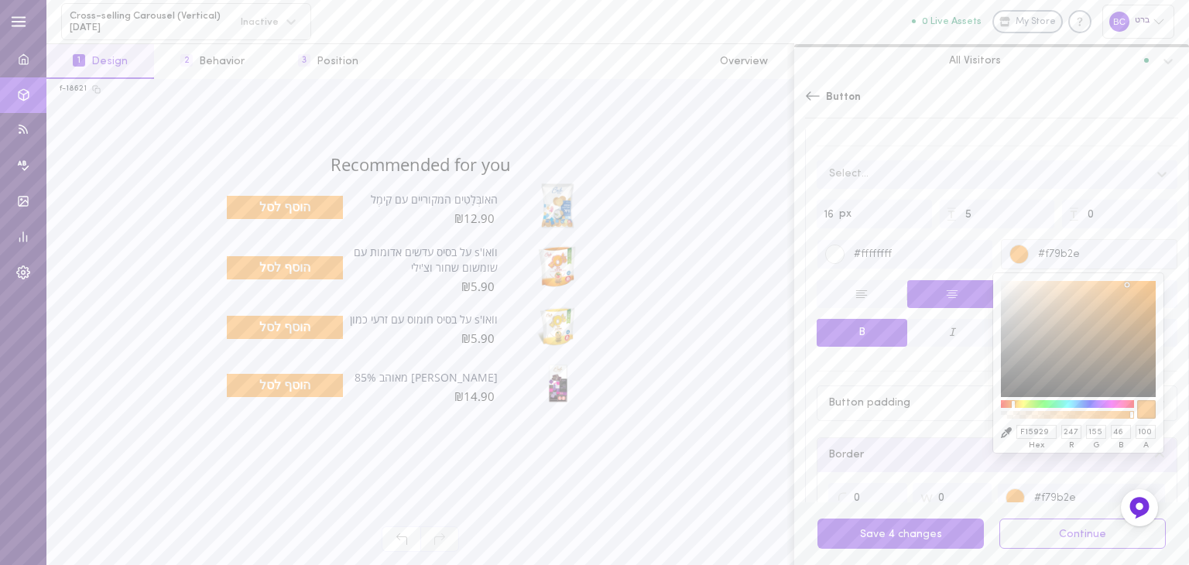
type input "89"
type input "41"
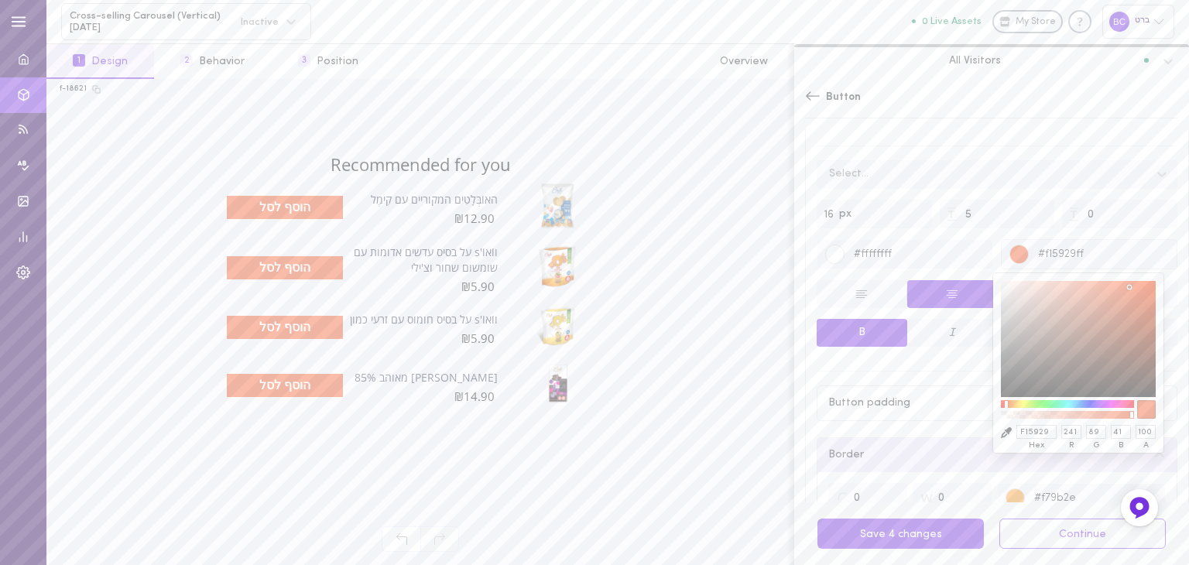
click at [683, 440] on div "Recommended for you האוֹבְּלָטִים המקוריים עם קִימֶל ‏ ‏₪ 12.90 ‏ ‏₪ 12.90 הוסף…" at bounding box center [420, 328] width 721 height 354
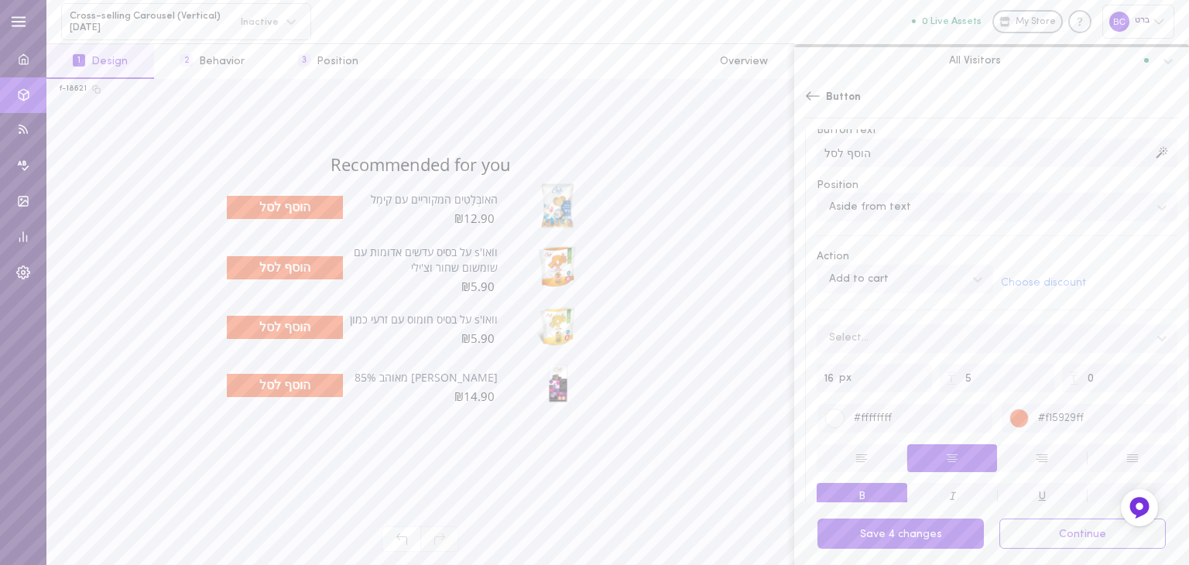
scroll to position [0, 0]
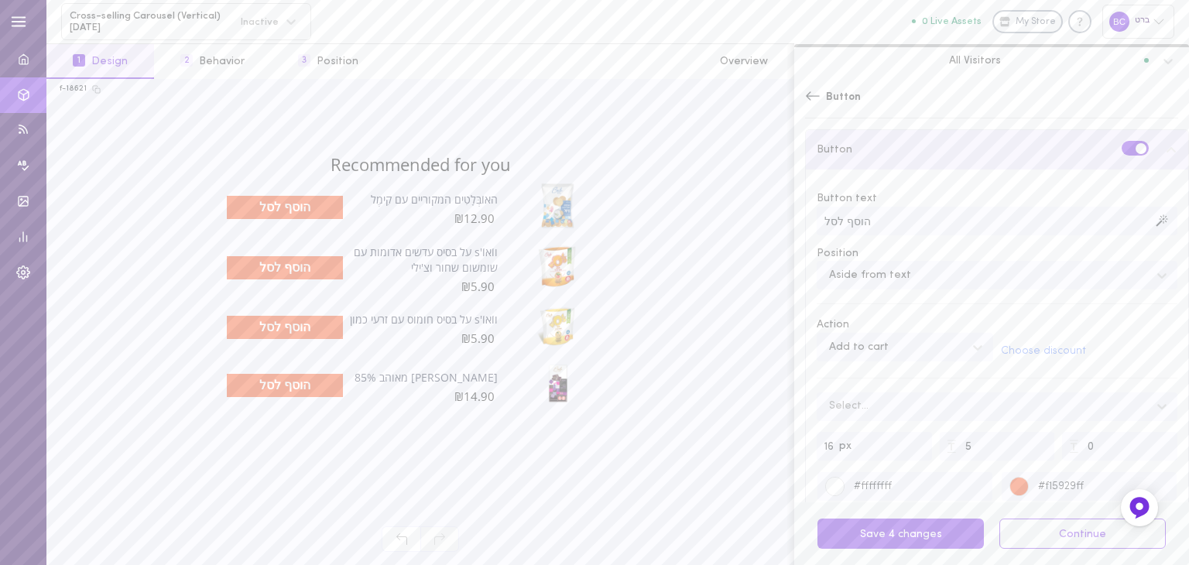
click at [848, 216] on input "הוסף לסל" at bounding box center [996, 221] width 361 height 29
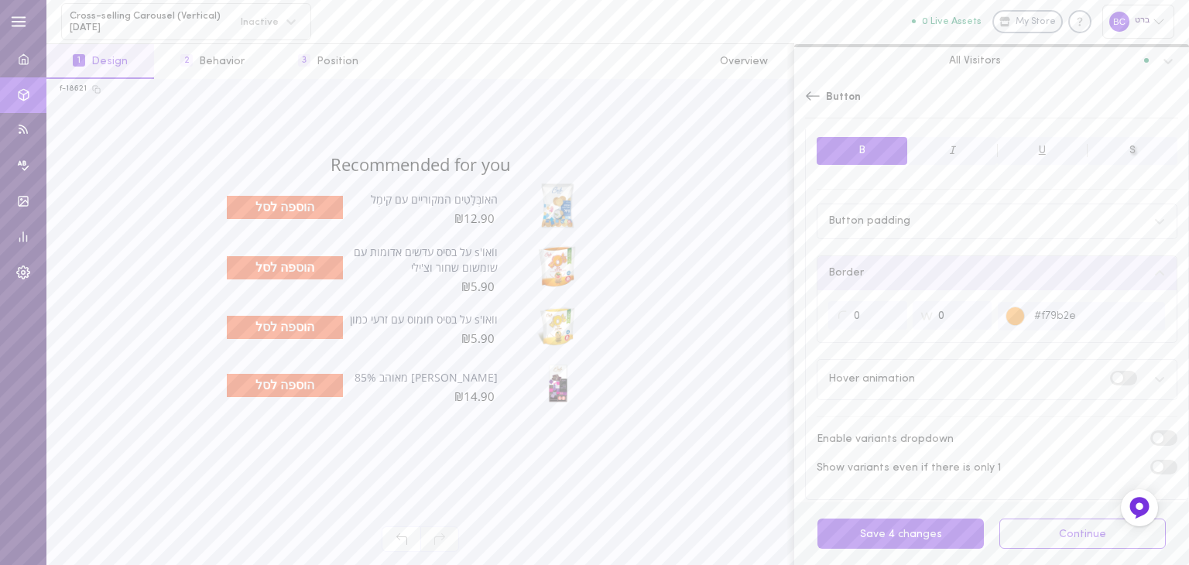
scroll to position [428, 0]
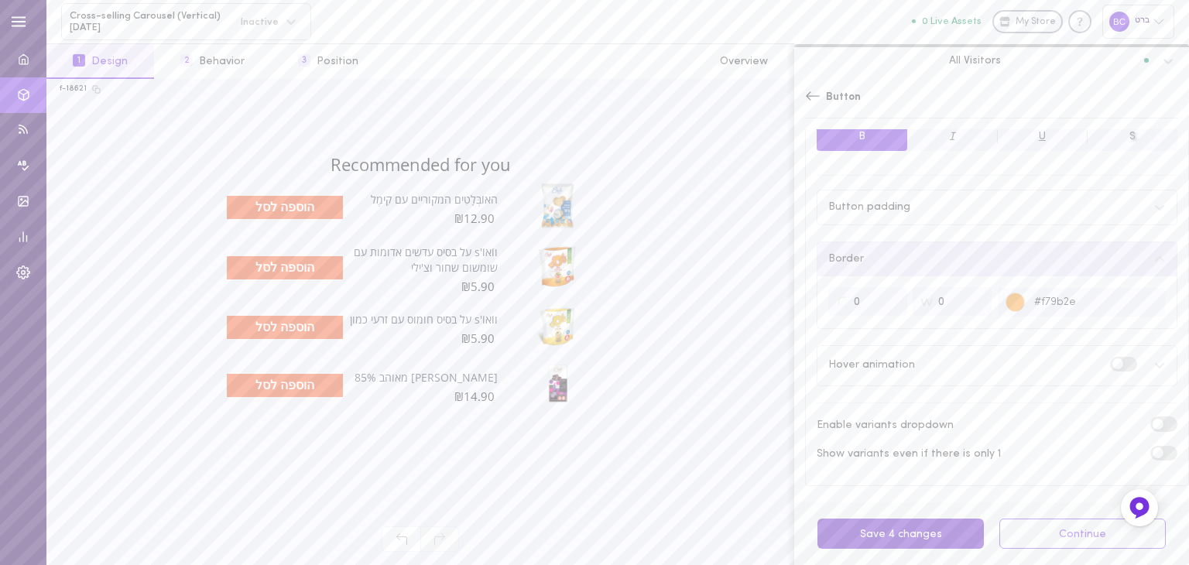
type input "הוספה לסל"
click at [915, 535] on button "Save 4 changes" at bounding box center [900, 534] width 166 height 30
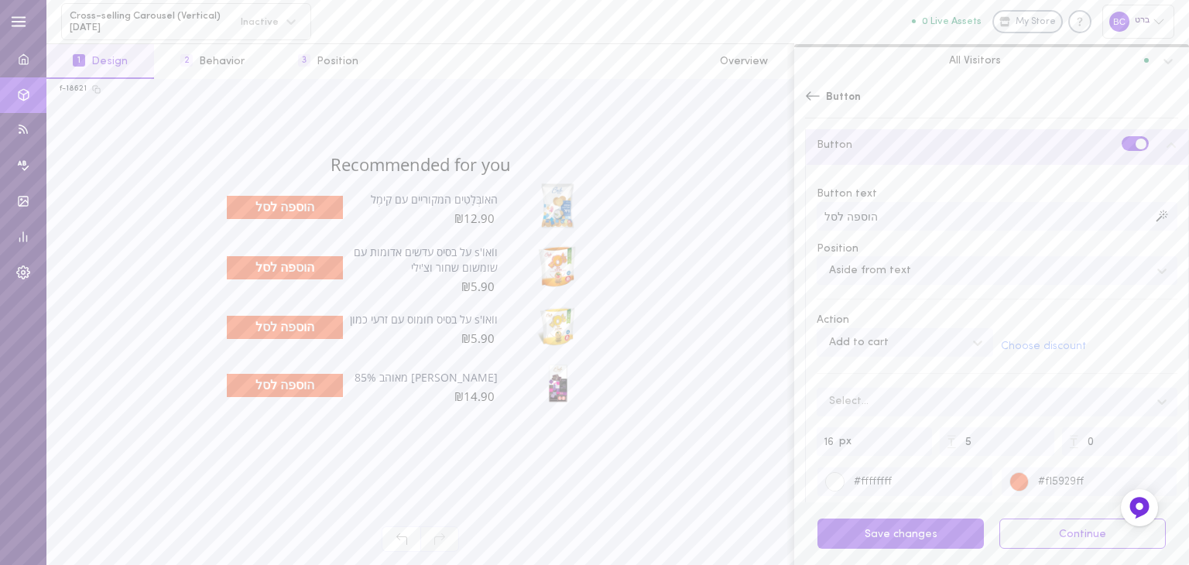
scroll to position [0, 0]
click at [817, 102] on icon at bounding box center [812, 95] width 15 height 15
click at [865, 102] on div "Templates" at bounding box center [997, 100] width 384 height 43
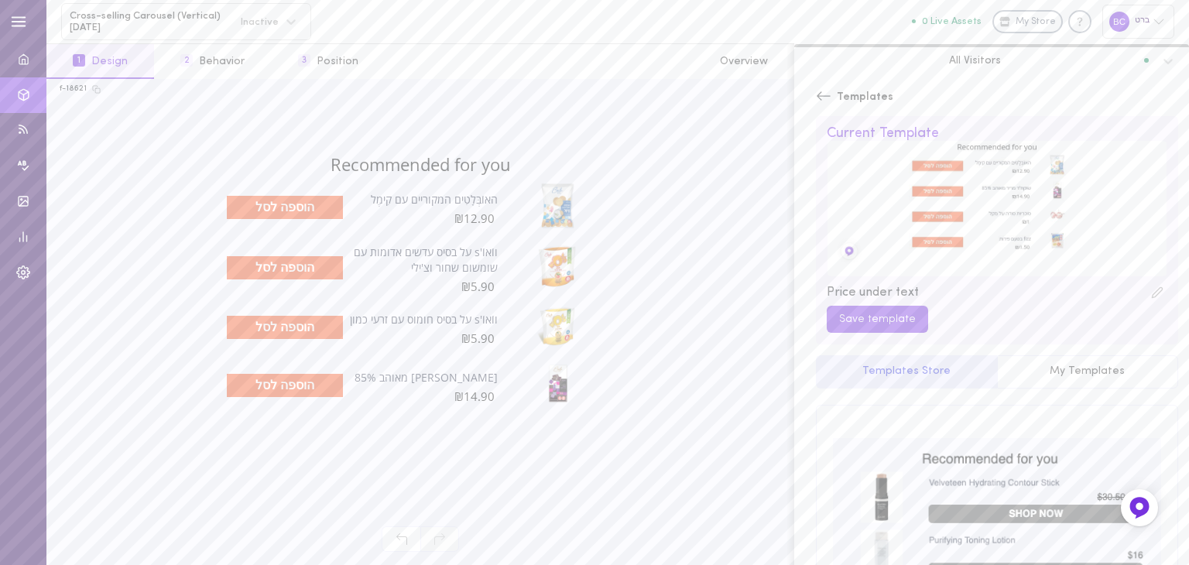
click at [820, 88] on icon at bounding box center [823, 95] width 15 height 15
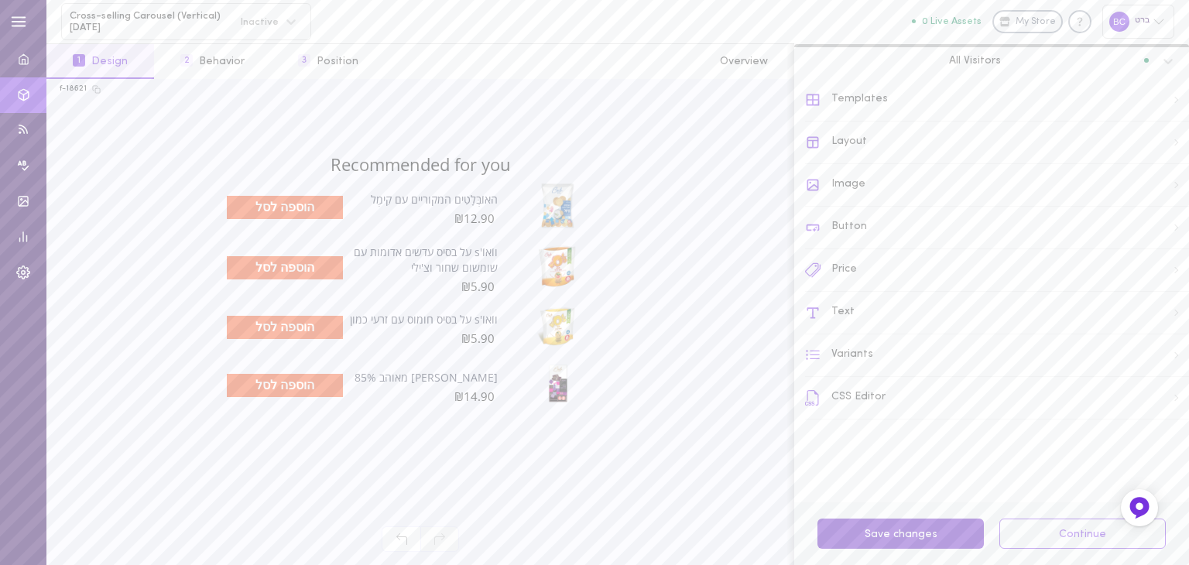
click at [907, 527] on button "Save changes" at bounding box center [900, 534] width 166 height 30
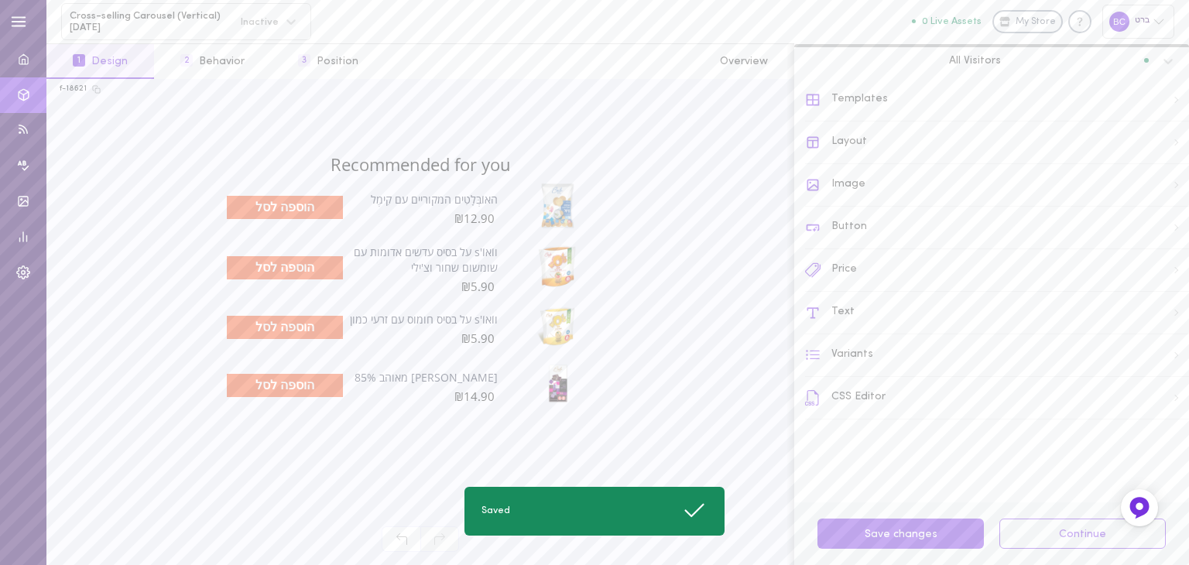
click at [864, 351] on div "Variants" at bounding box center [997, 355] width 384 height 43
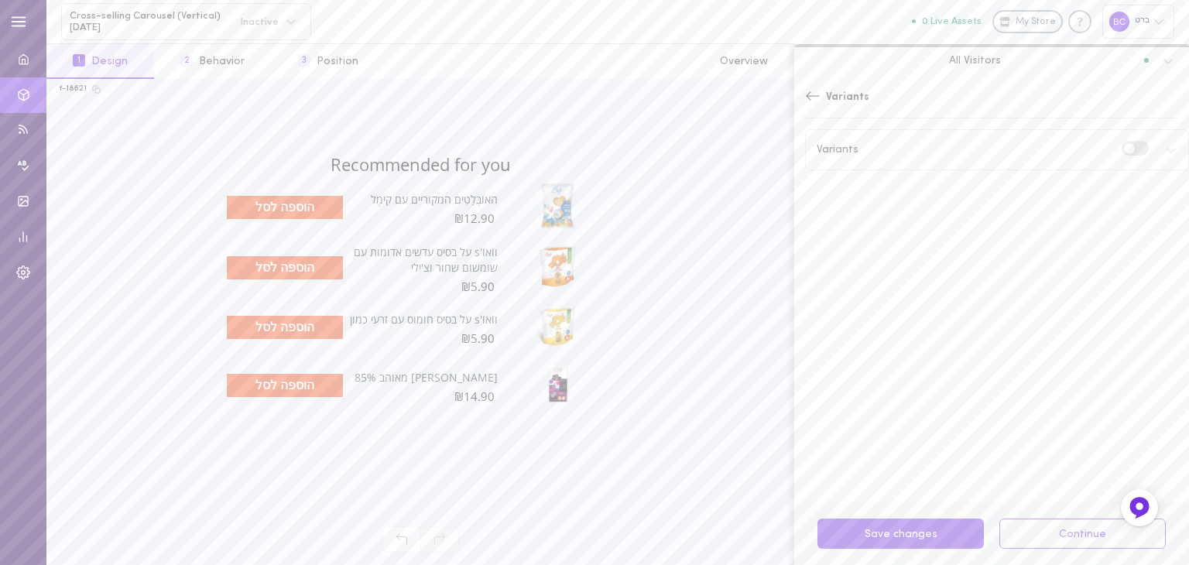
click at [813, 99] on icon at bounding box center [812, 95] width 15 height 15
click at [863, 146] on div "Layout" at bounding box center [997, 143] width 384 height 43
click at [1166, 146] on icon at bounding box center [1170, 147] width 9 height 5
click at [1165, 146] on icon at bounding box center [1171, 147] width 12 height 12
click at [1165, 196] on icon at bounding box center [1171, 199] width 12 height 12
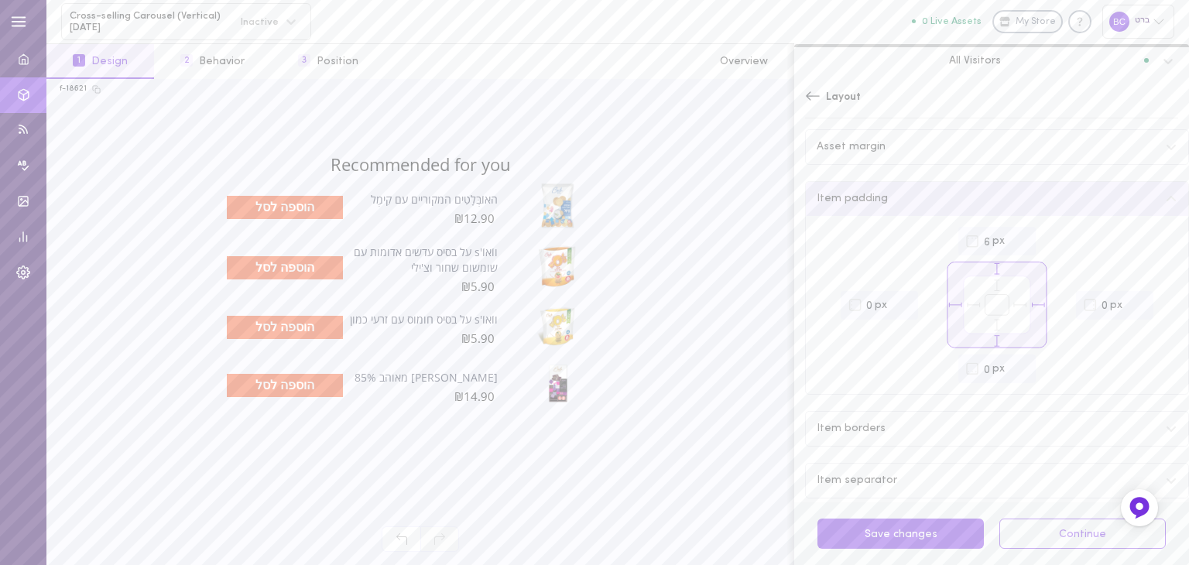
click at [1166, 196] on icon at bounding box center [1170, 198] width 9 height 5
click at [1166, 253] on div "Item borders" at bounding box center [997, 251] width 382 height 34
click at [1164, 300] on div "Item separator" at bounding box center [997, 303] width 382 height 34
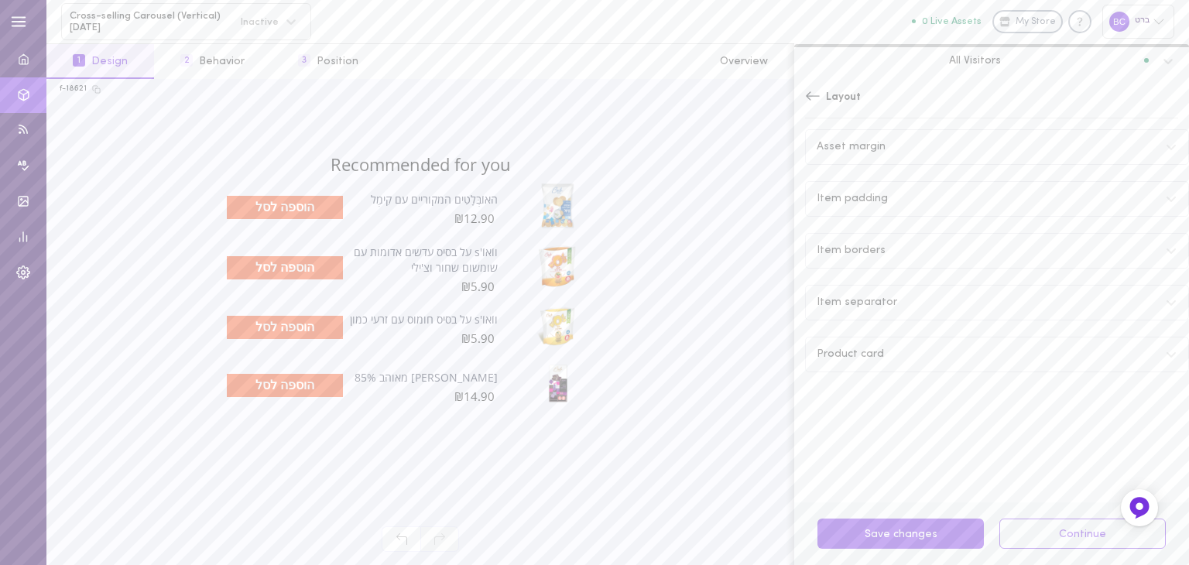
click at [1162, 354] on div "Product card" at bounding box center [997, 354] width 382 height 34
click at [837, 434] on div "4" at bounding box center [984, 440] width 327 height 15
drag, startPoint x: 839, startPoint y: 437, endPoint x: 817, endPoint y: 434, distance: 21.9
click at [817, 434] on div "4" at bounding box center [996, 440] width 361 height 34
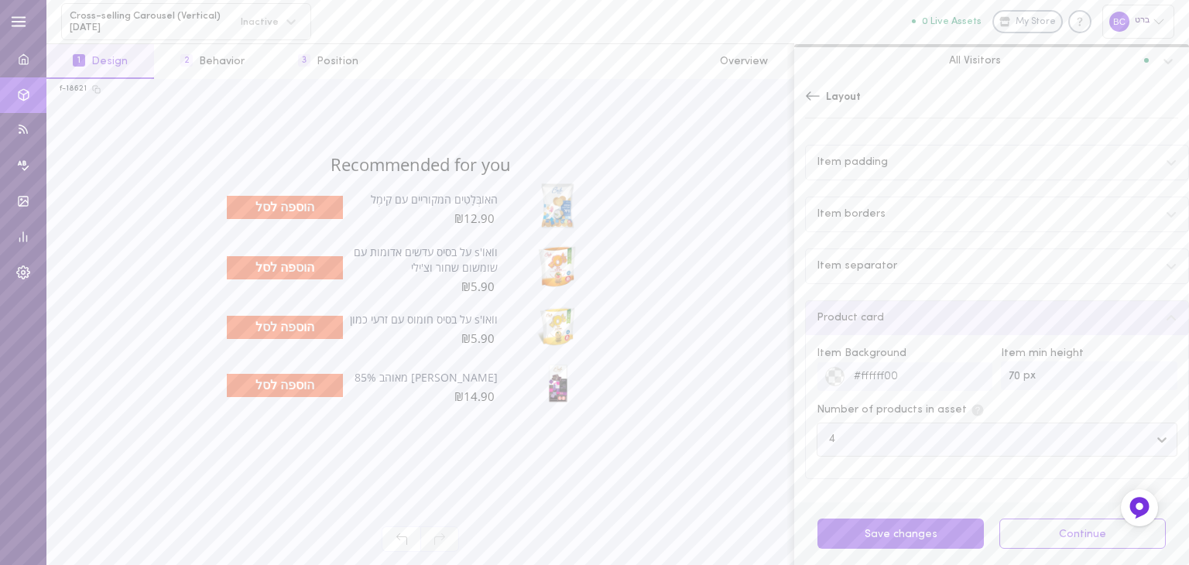
click at [889, 433] on div "4" at bounding box center [984, 440] width 327 height 15
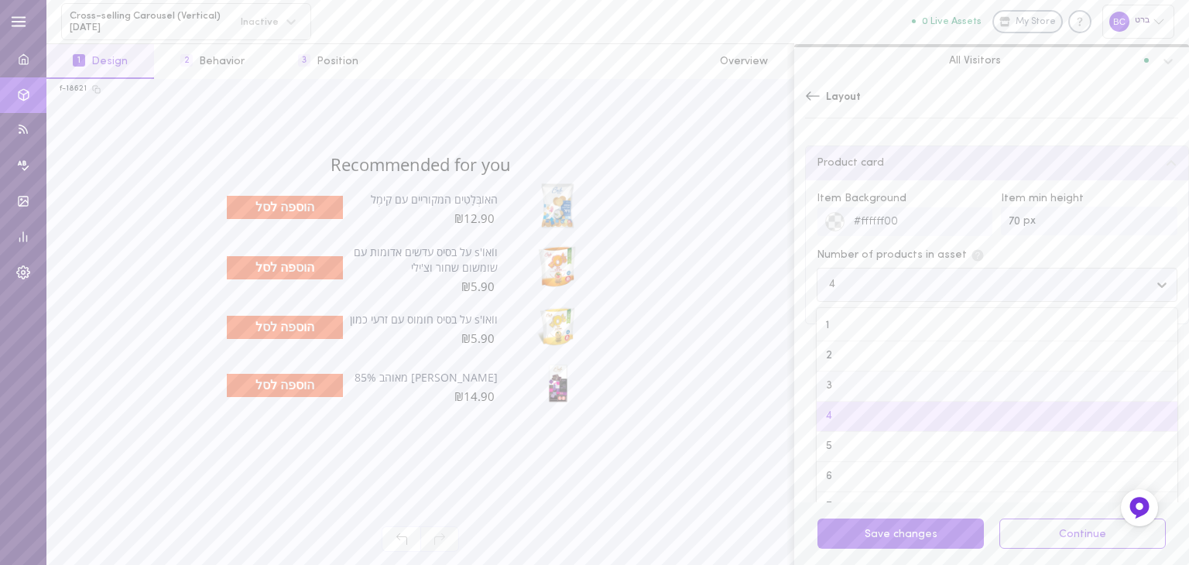
click at [859, 378] on div "3" at bounding box center [996, 386] width 361 height 30
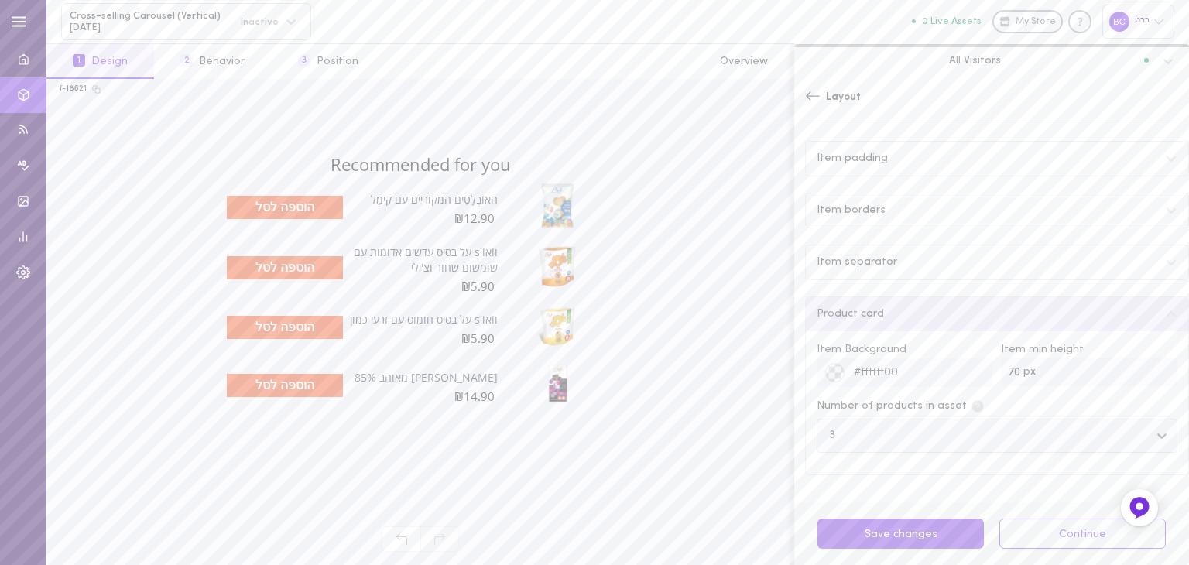
scroll to position [36, 0]
click at [888, 532] on button "Save changes" at bounding box center [900, 534] width 166 height 30
click at [1154, 437] on icon at bounding box center [1161, 439] width 15 height 15
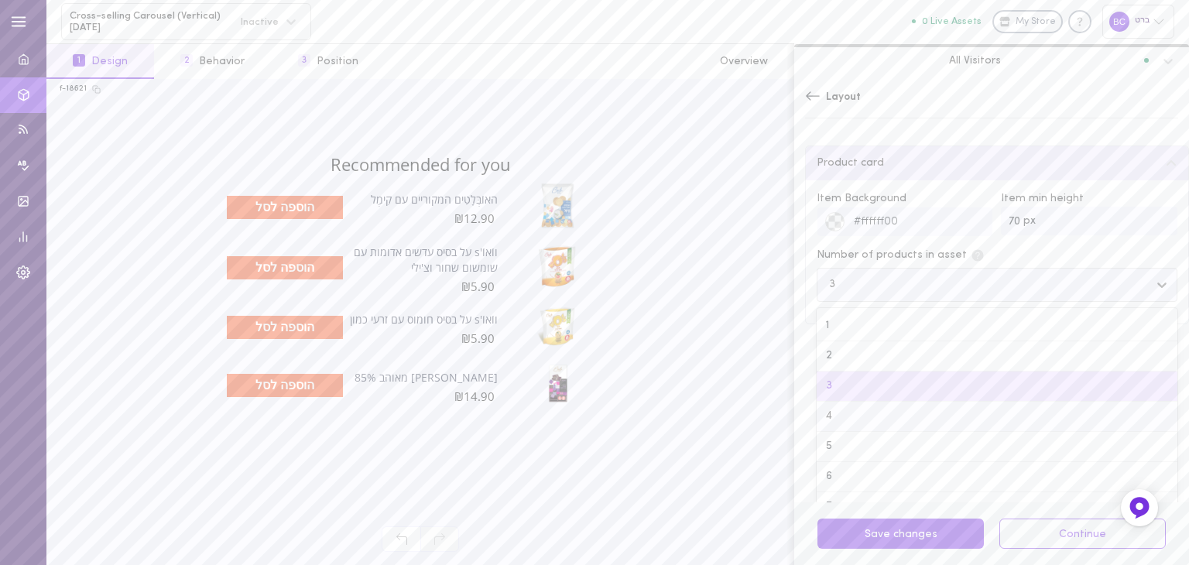
click at [842, 409] on div "4" at bounding box center [996, 417] width 361 height 30
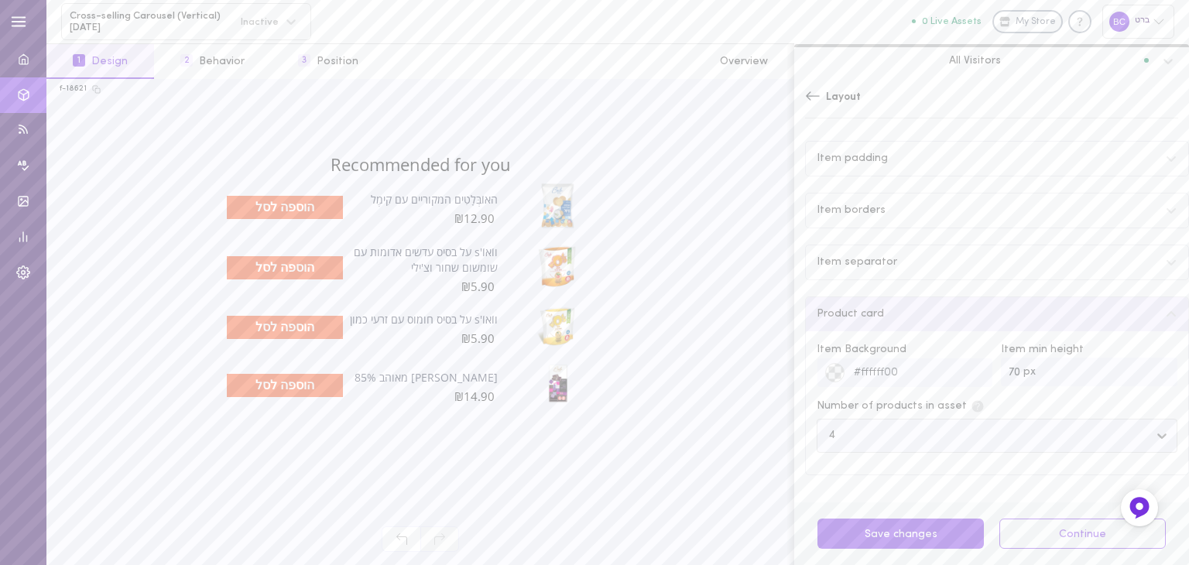
scroll to position [36, 0]
click at [878, 533] on button "Save changes" at bounding box center [900, 534] width 166 height 30
click at [810, 91] on icon at bounding box center [812, 95] width 15 height 15
click at [896, 101] on div "Templates" at bounding box center [997, 100] width 384 height 43
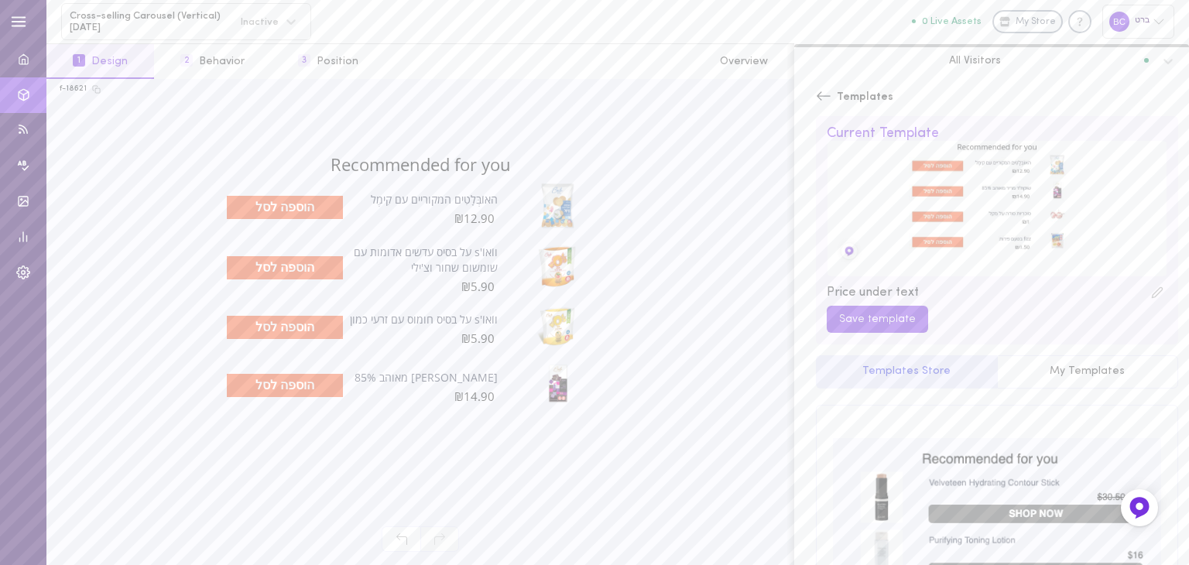
click at [825, 90] on icon at bounding box center [823, 95] width 15 height 15
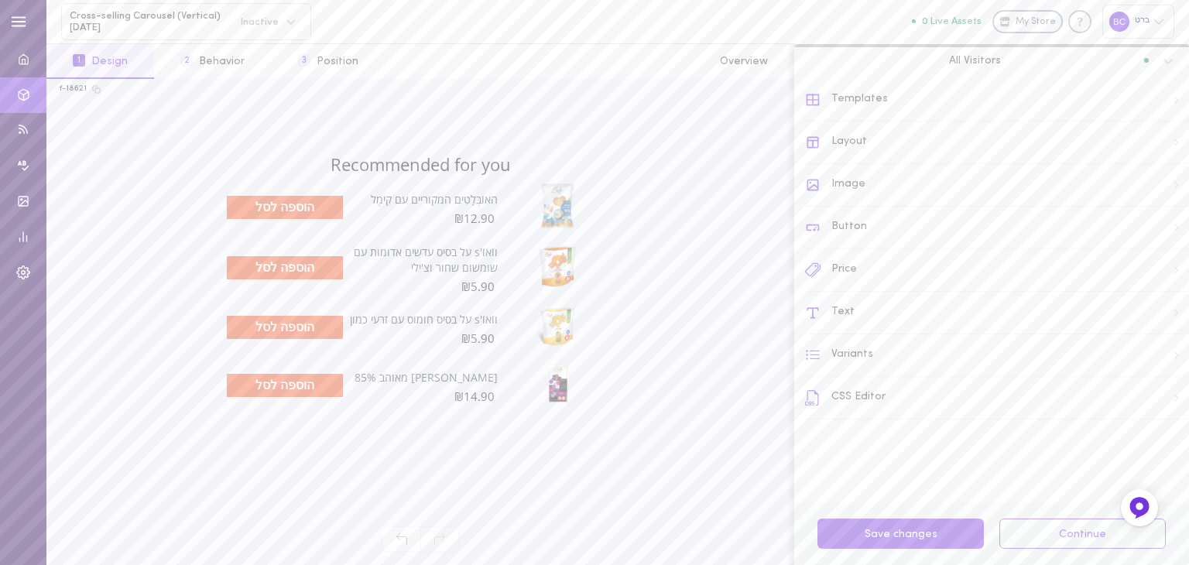
click at [936, 117] on div "Templates" at bounding box center [997, 100] width 384 height 43
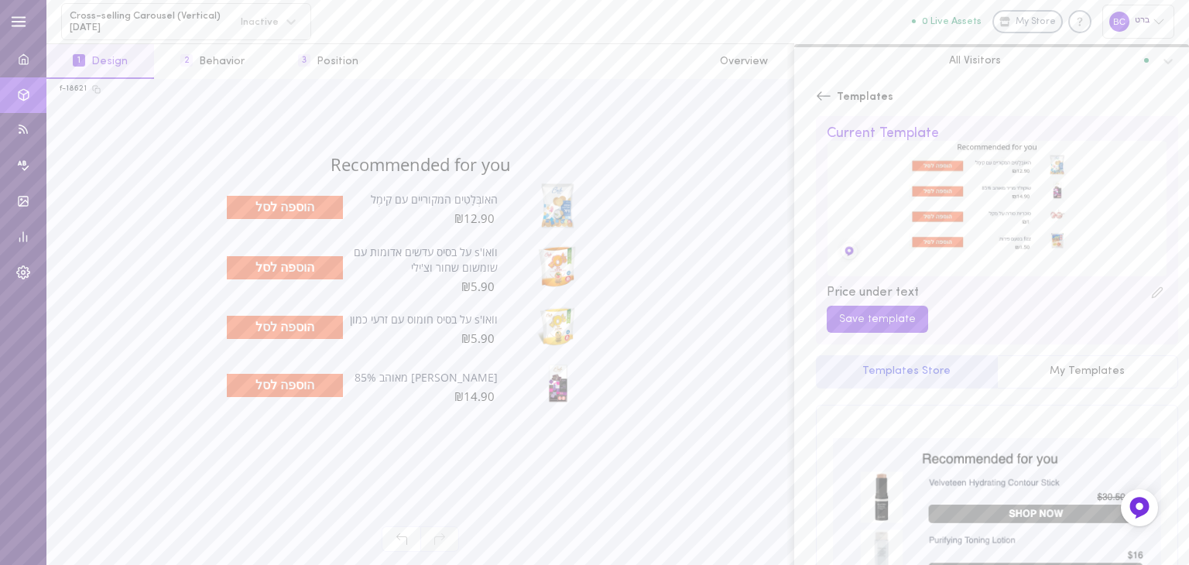
click at [932, 129] on div "Current Template" at bounding box center [997, 134] width 341 height 14
click at [820, 94] on icon at bounding box center [823, 95] width 15 height 15
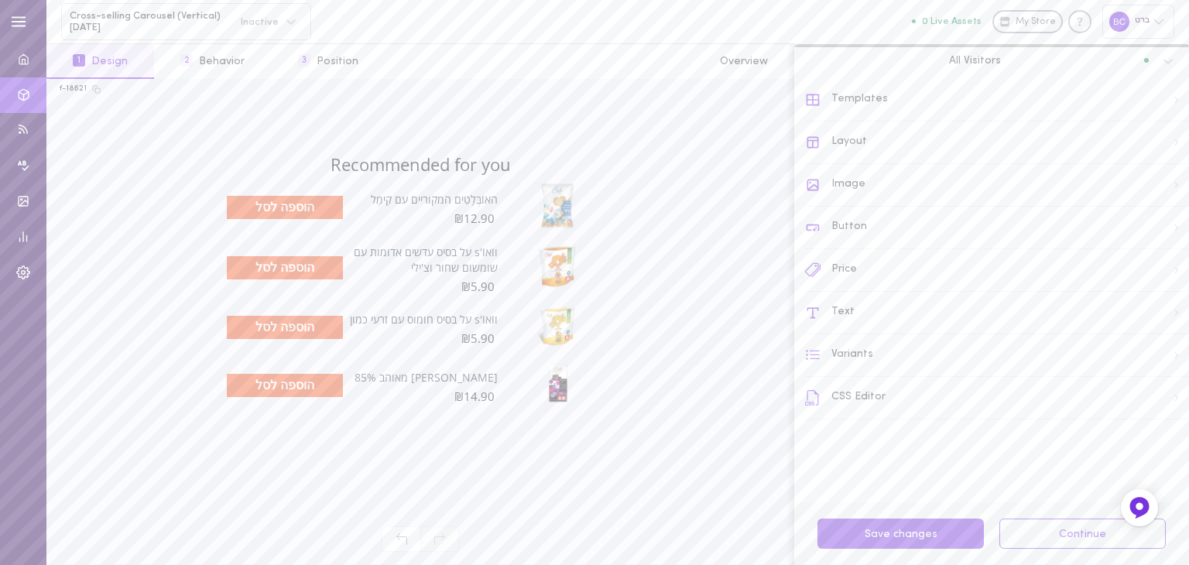
click at [919, 148] on div "Layout" at bounding box center [997, 143] width 384 height 43
click at [808, 95] on icon at bounding box center [812, 95] width 15 height 15
click at [1157, 186] on div "Image" at bounding box center [997, 185] width 384 height 43
click at [1165, 145] on icon at bounding box center [1171, 147] width 12 height 12
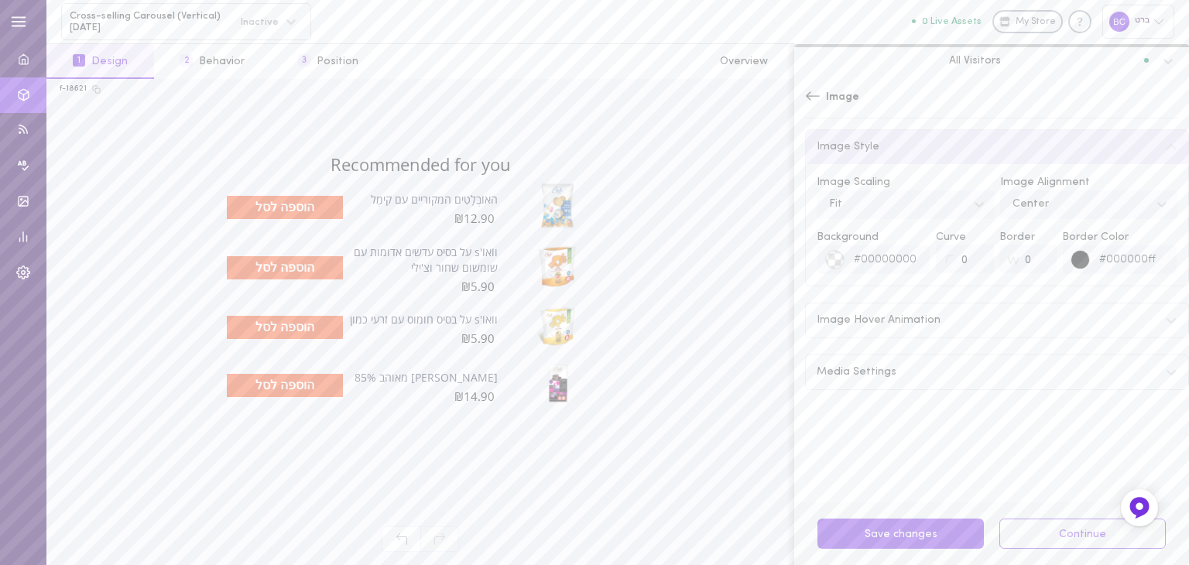
click at [1165, 145] on icon at bounding box center [1171, 147] width 12 height 12
click at [1165, 254] on icon at bounding box center [1171, 251] width 12 height 12
click at [810, 91] on icon at bounding box center [812, 95] width 15 height 15
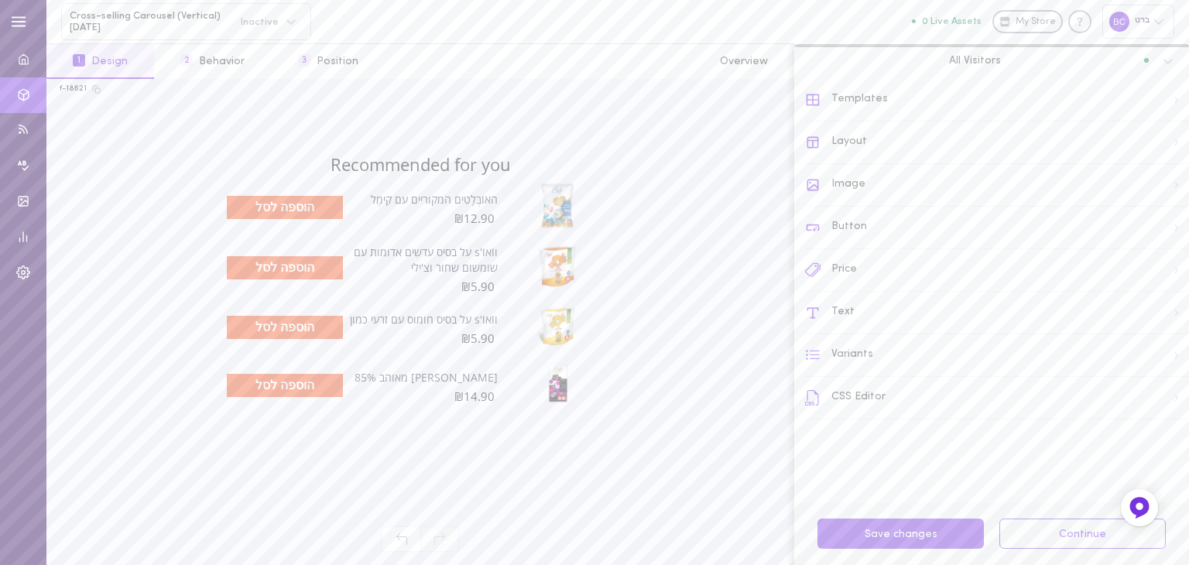
click at [847, 229] on div "Button" at bounding box center [997, 228] width 384 height 43
click at [814, 99] on icon at bounding box center [812, 95] width 15 height 15
click at [884, 268] on div "Price" at bounding box center [997, 270] width 384 height 43
click at [1165, 213] on icon at bounding box center [1171, 219] width 12 height 12
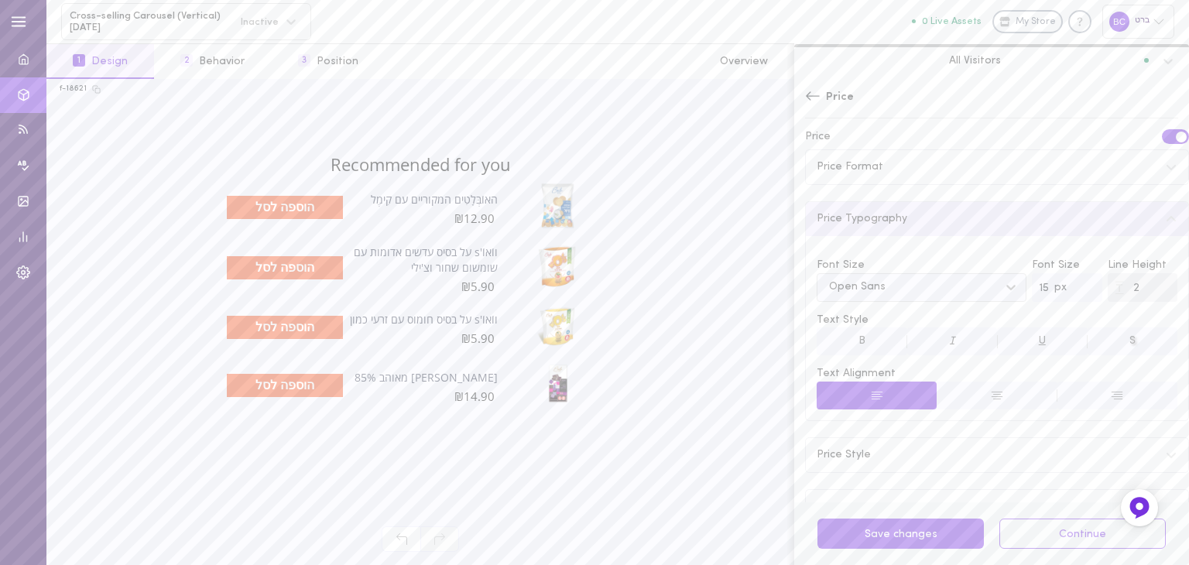
click at [1006, 281] on icon at bounding box center [1010, 286] width 15 height 15
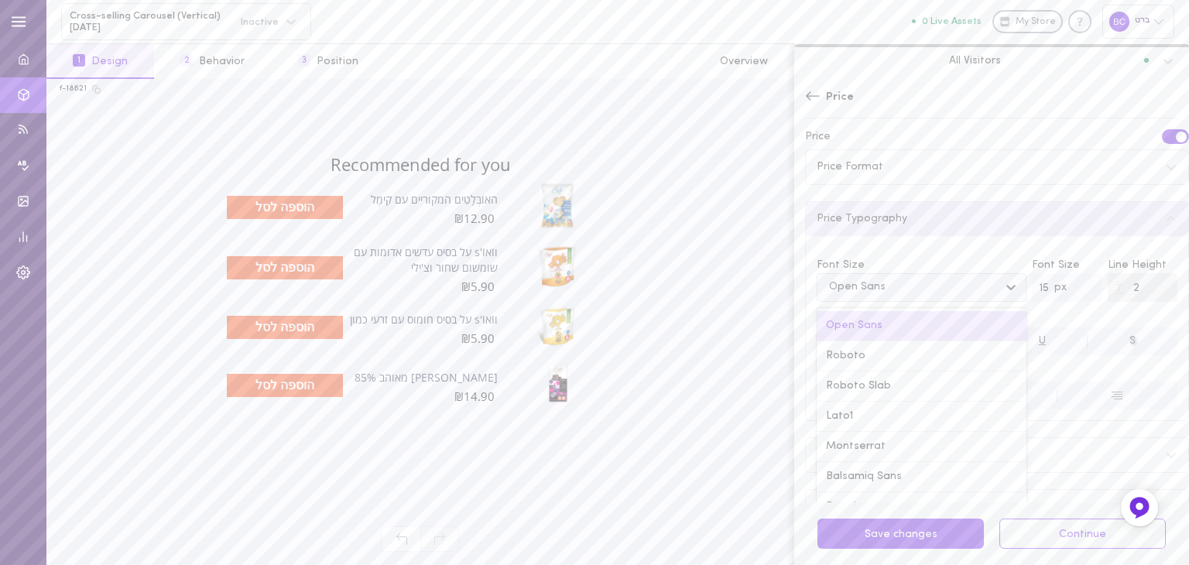
type input "כ"
type input "FB"
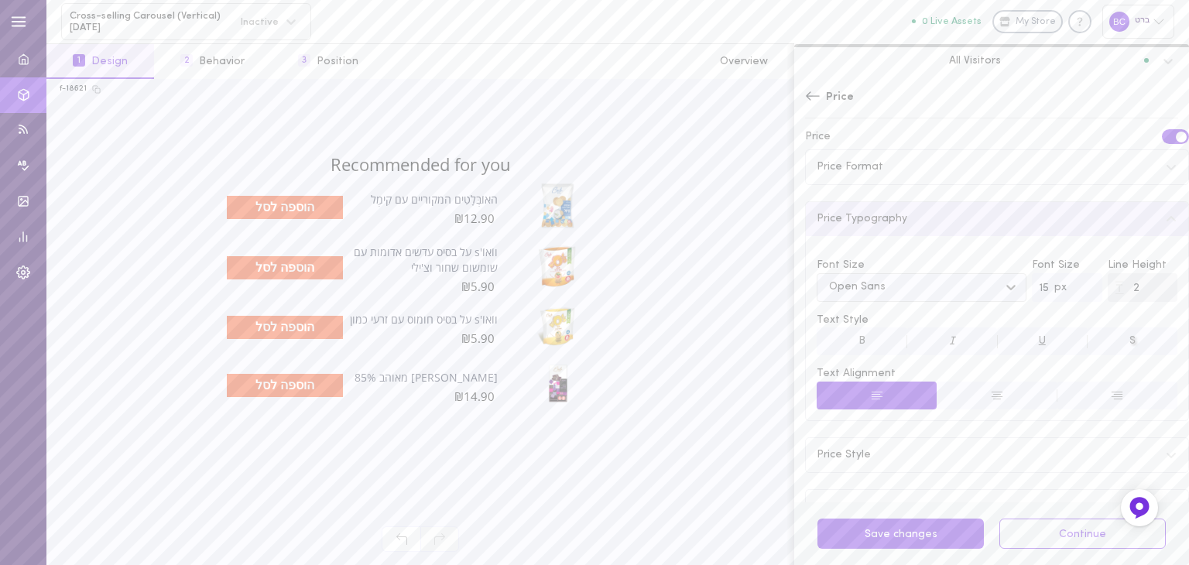
click at [845, 286] on div "Open Sans" at bounding box center [909, 287] width 176 height 21
click at [808, 100] on icon at bounding box center [812, 95] width 15 height 15
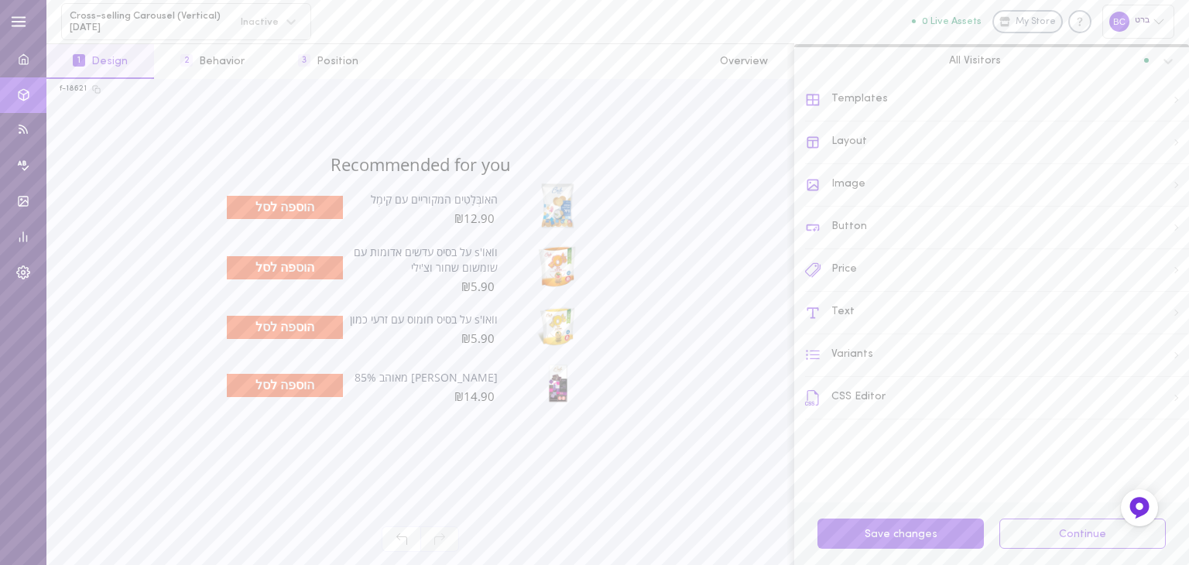
click at [830, 312] on div "Text" at bounding box center [997, 313] width 384 height 43
click at [1165, 149] on icon at bounding box center [1171, 150] width 12 height 12
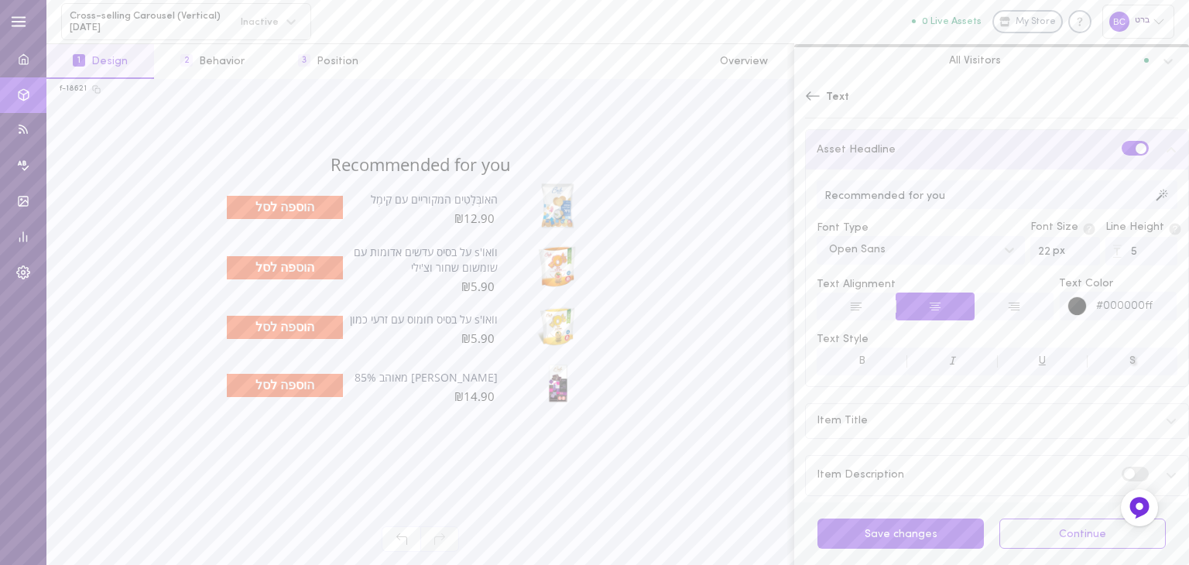
click at [940, 190] on input "Recommended for you" at bounding box center [996, 194] width 361 height 29
drag, startPoint x: 947, startPoint y: 193, endPoint x: 798, endPoint y: 176, distance: 150.3
click at [802, 180] on div "Asset Headline Recommended for you Font Type Open Sans Font Size px 22 Line Hei…" at bounding box center [991, 315] width 395 height 373
type input "N"
drag, startPoint x: 823, startPoint y: 189, endPoint x: 809, endPoint y: 187, distance: 14.0
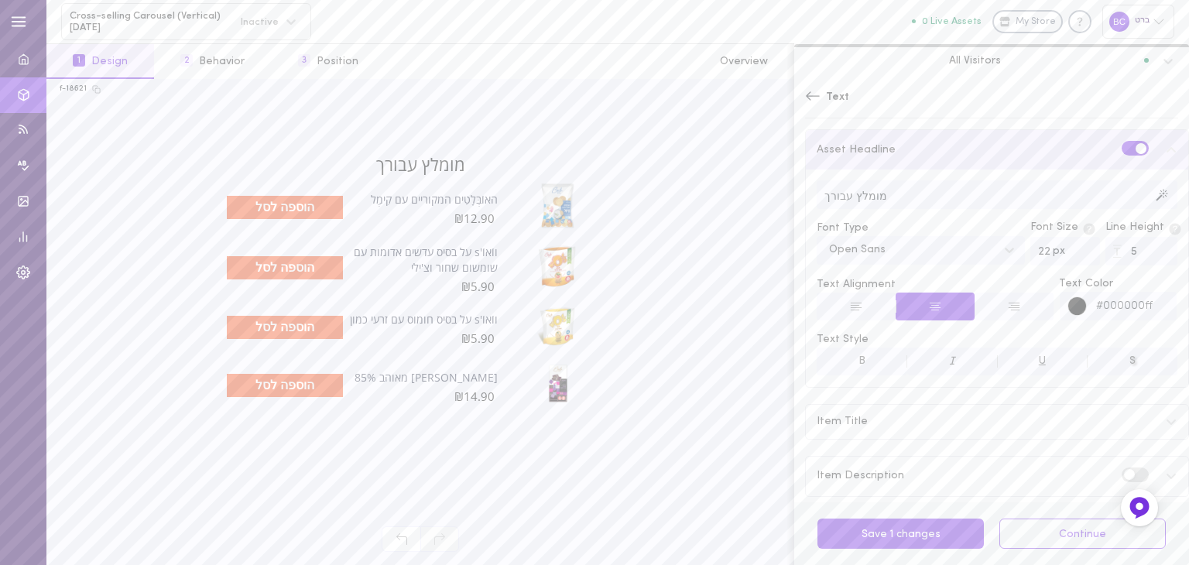
click at [809, 187] on div "מומלץ עבורך Font Type Open Sans Font Size px 22 Line Height 5 Text Alignment Te…" at bounding box center [997, 277] width 382 height 217
drag, startPoint x: 886, startPoint y: 192, endPoint x: 968, endPoint y: 192, distance: 82.0
click at [968, 192] on input "מומלץ עבורך" at bounding box center [996, 194] width 361 height 29
type input "מומלץ עבורך"
click at [997, 306] on button at bounding box center [1013, 307] width 79 height 28
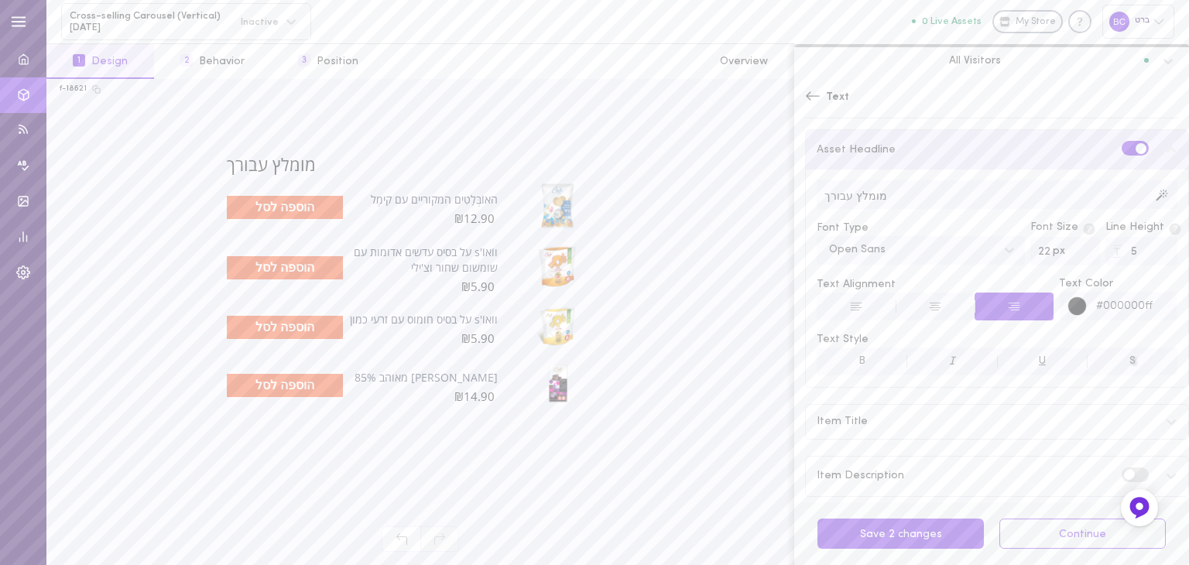
click at [875, 310] on button at bounding box center [855, 307] width 79 height 28
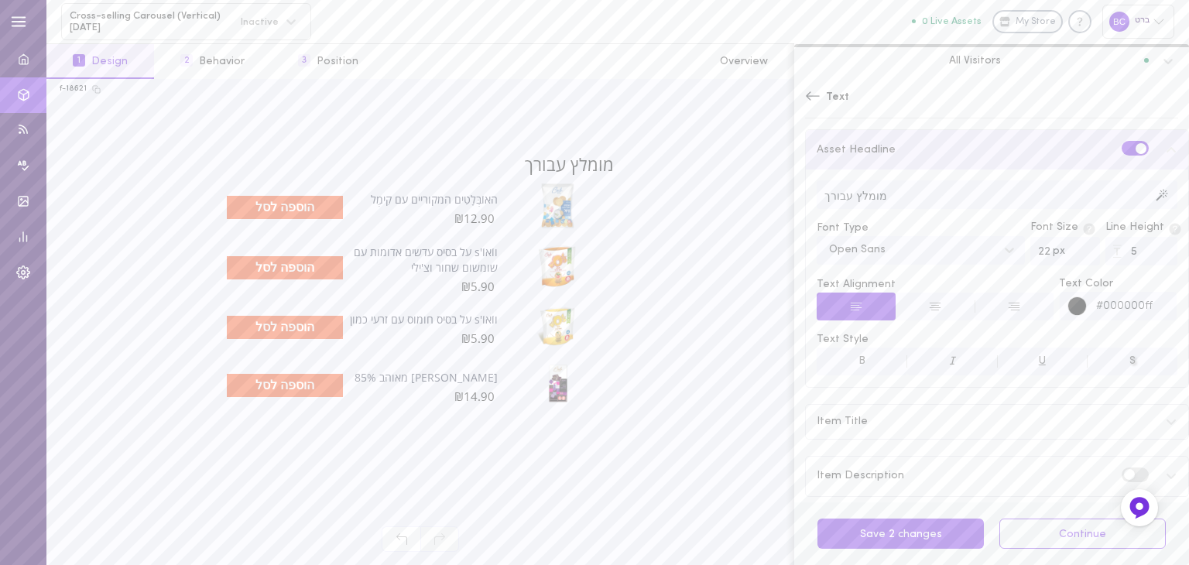
click at [950, 303] on button at bounding box center [934, 307] width 79 height 28
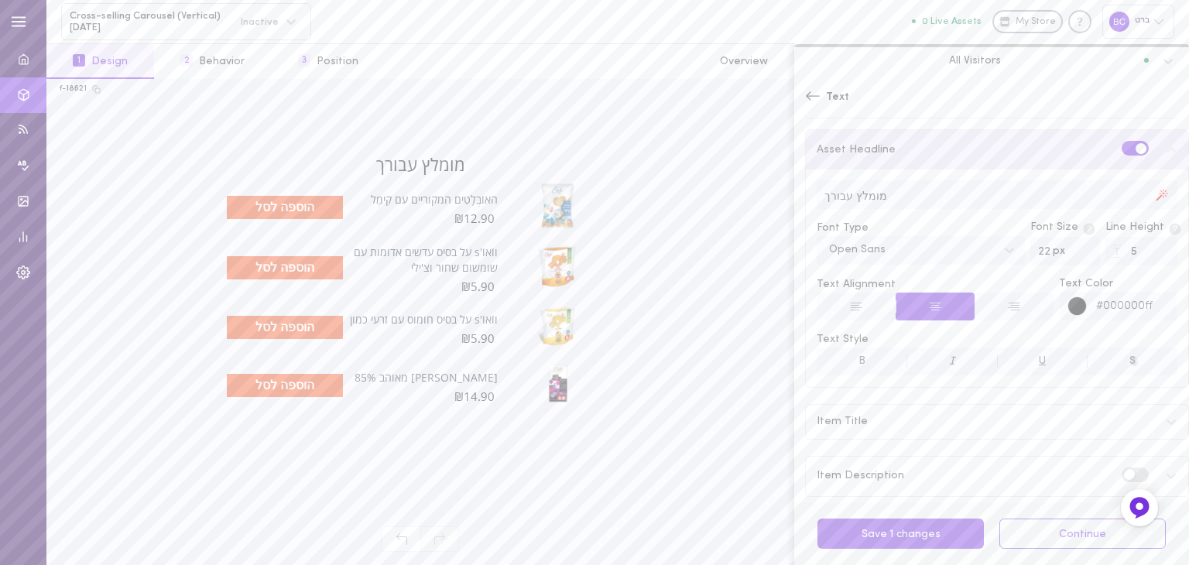
click at [1155, 192] on icon at bounding box center [1161, 195] width 12 height 12
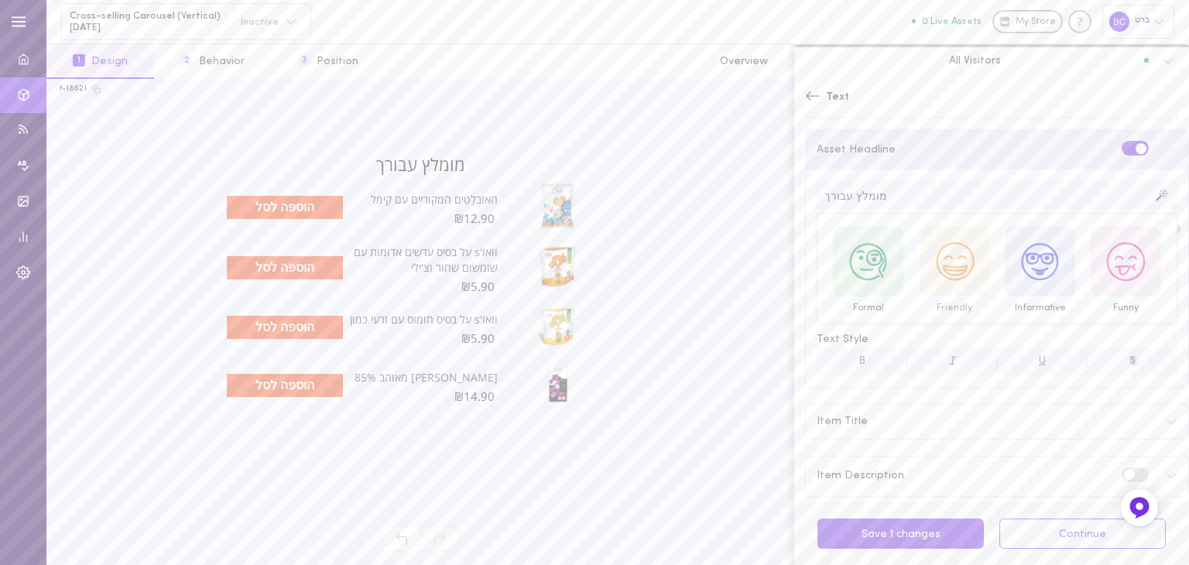
click at [939, 255] on img at bounding box center [954, 260] width 70 height 70
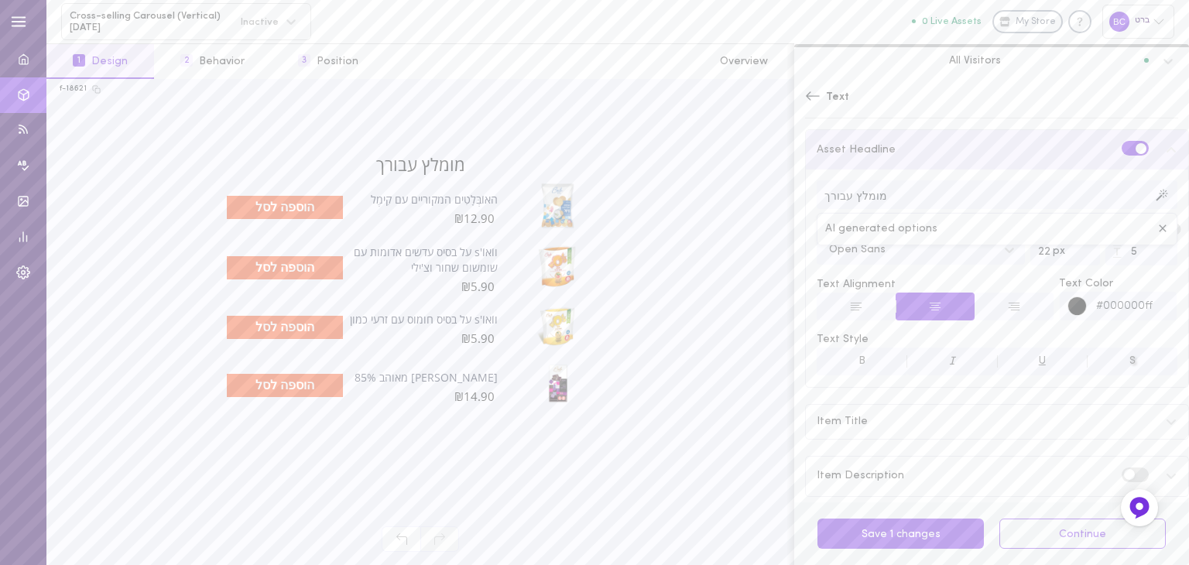
click at [919, 227] on span "AI generated options" at bounding box center [996, 229] width 359 height 31
click at [1156, 228] on icon at bounding box center [1162, 228] width 12 height 12
drag, startPoint x: 907, startPoint y: 186, endPoint x: 729, endPoint y: 178, distance: 178.2
click at [729, 178] on div "f-18621 Browser Asset מומלץ עבורך האוֹבְּלָטִים המקוריים עם קִימֶל ‏ ‏₪ 12.90 ‏…" at bounding box center [617, 322] width 1142 height 486
click at [1155, 189] on icon at bounding box center [1161, 195] width 12 height 12
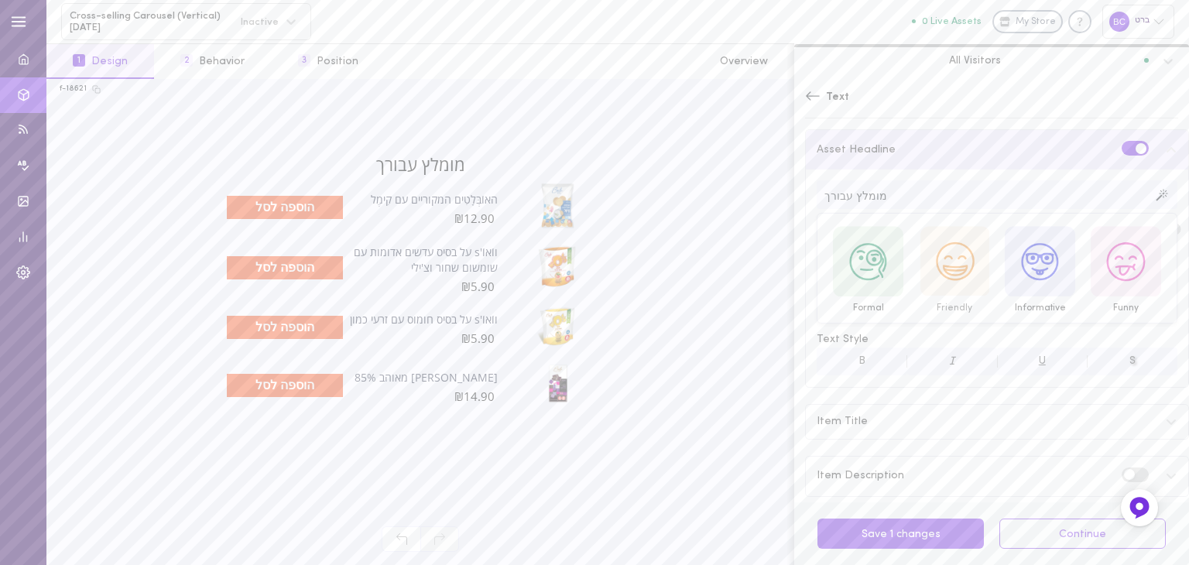
click at [964, 242] on img at bounding box center [954, 260] width 70 height 70
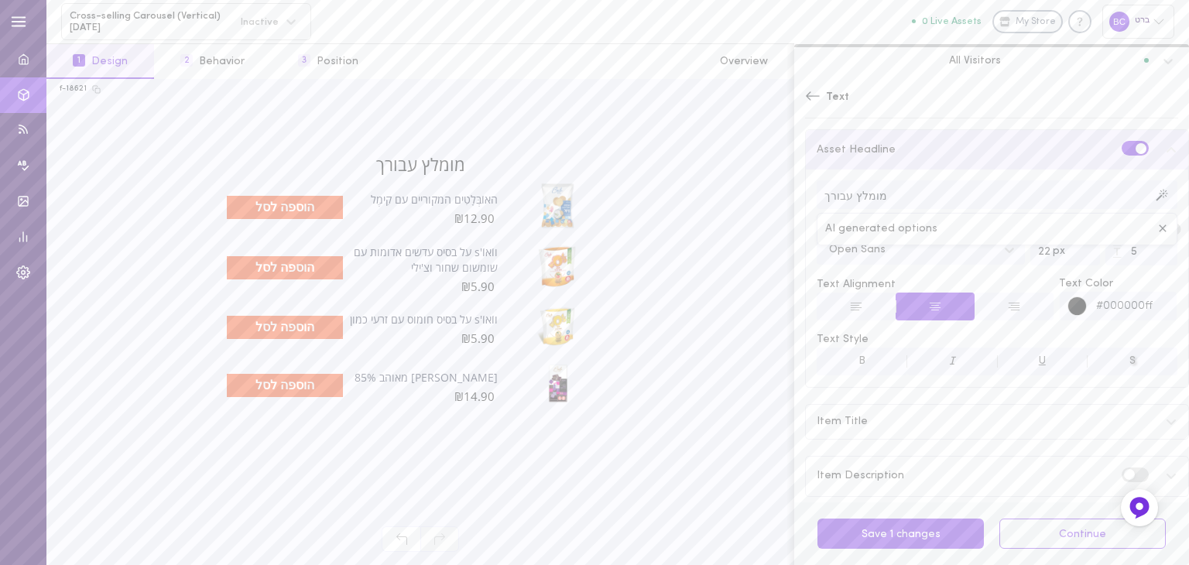
click at [1156, 223] on icon at bounding box center [1162, 228] width 12 height 12
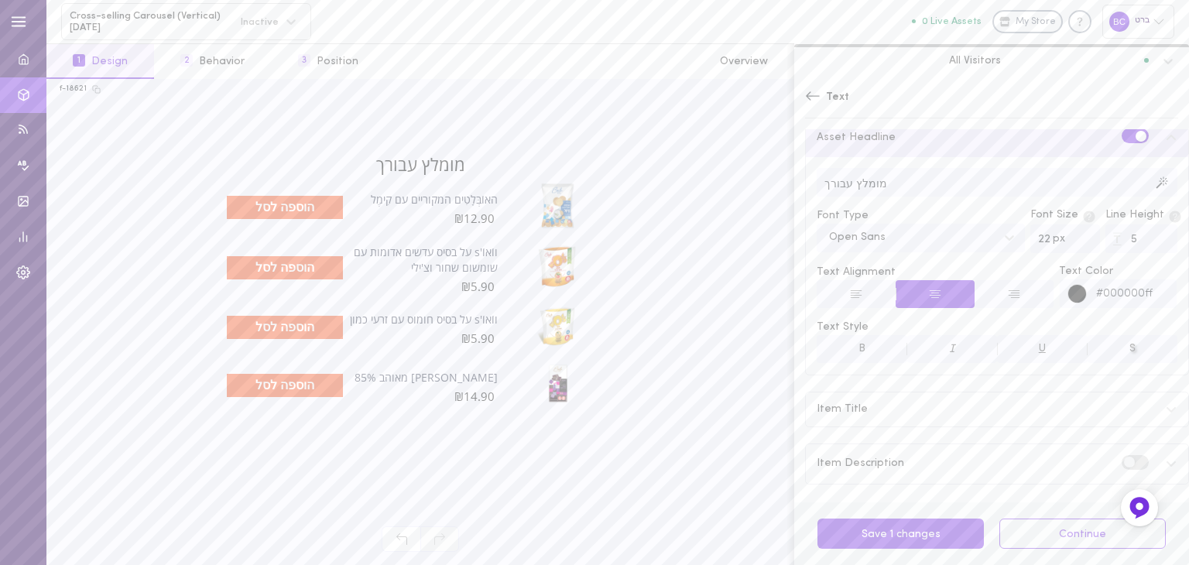
scroll to position [15, 0]
click at [1165, 400] on icon at bounding box center [1171, 406] width 12 height 12
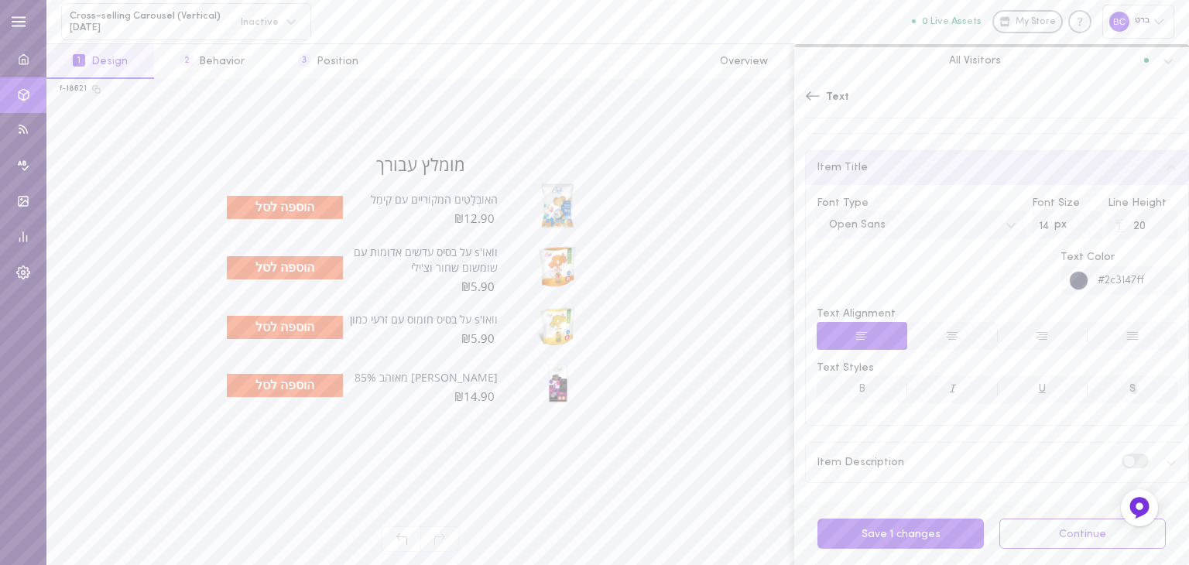
scroll to position [255, 0]
click at [957, 333] on button at bounding box center [952, 334] width 91 height 28
click at [878, 335] on button at bounding box center [861, 334] width 91 height 28
click at [1035, 334] on icon at bounding box center [1042, 334] width 14 height 14
click at [864, 335] on line at bounding box center [862, 335] width 11 height 0
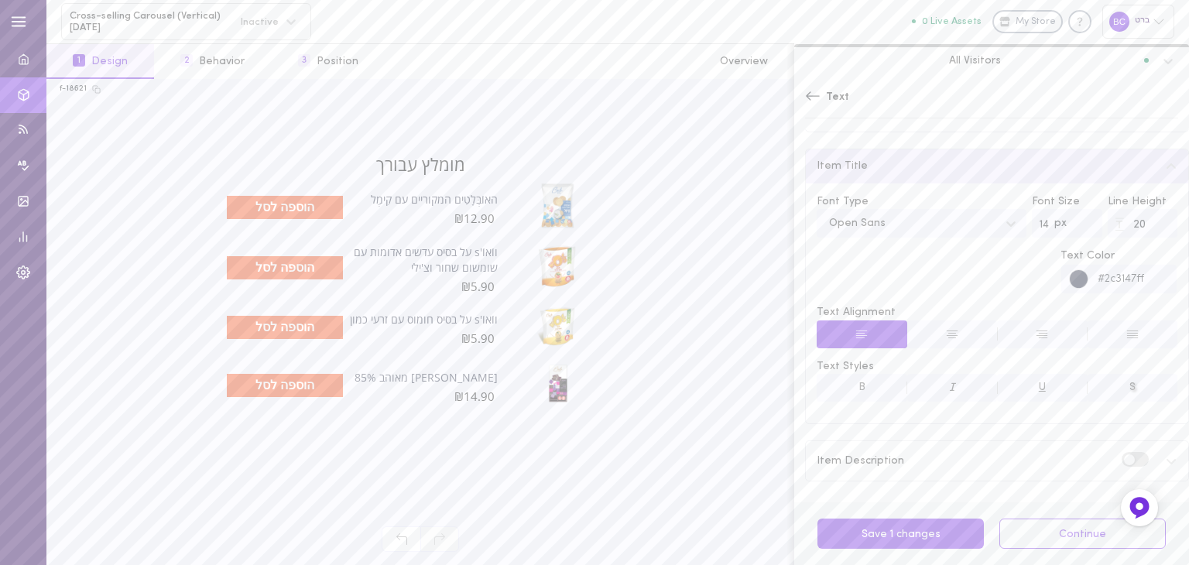
click at [1165, 455] on icon at bounding box center [1171, 461] width 12 height 12
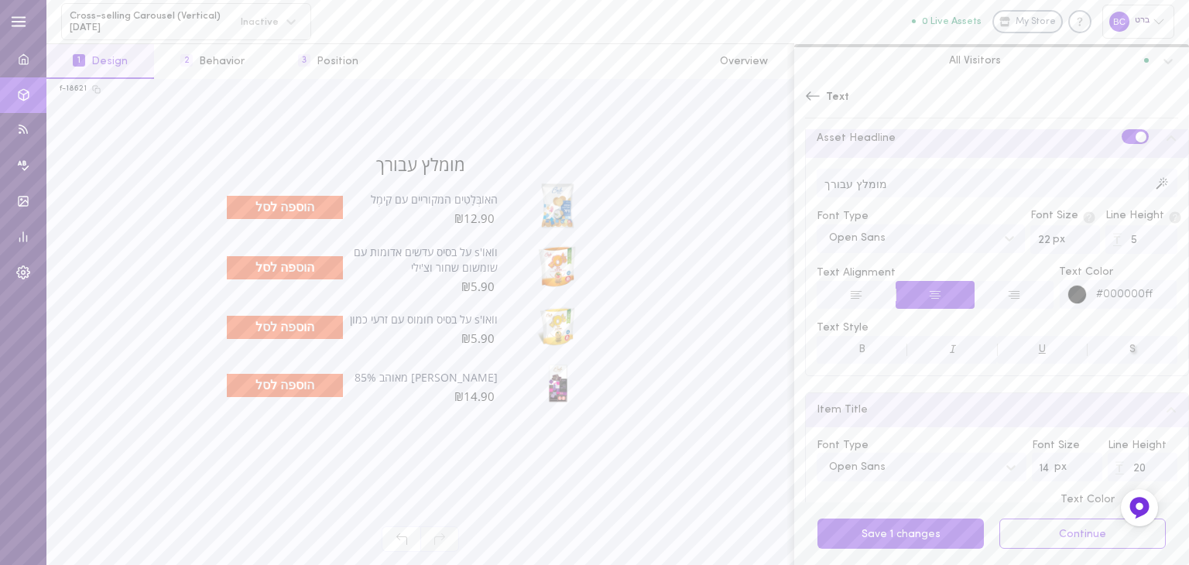
scroll to position [0, 0]
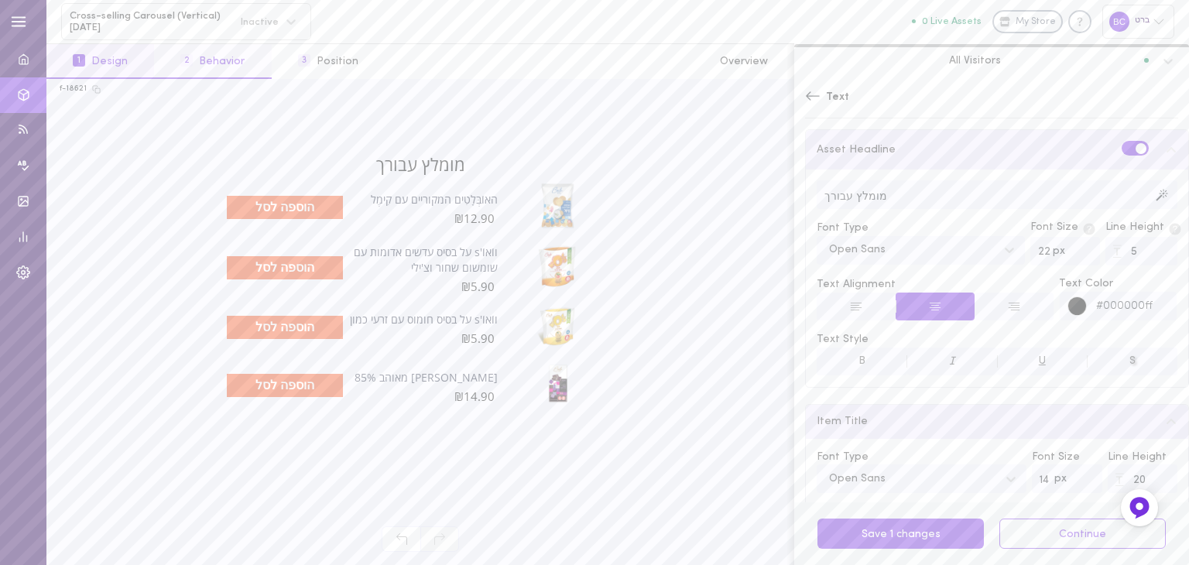
click at [217, 62] on button "2 Behavior" at bounding box center [212, 61] width 117 height 35
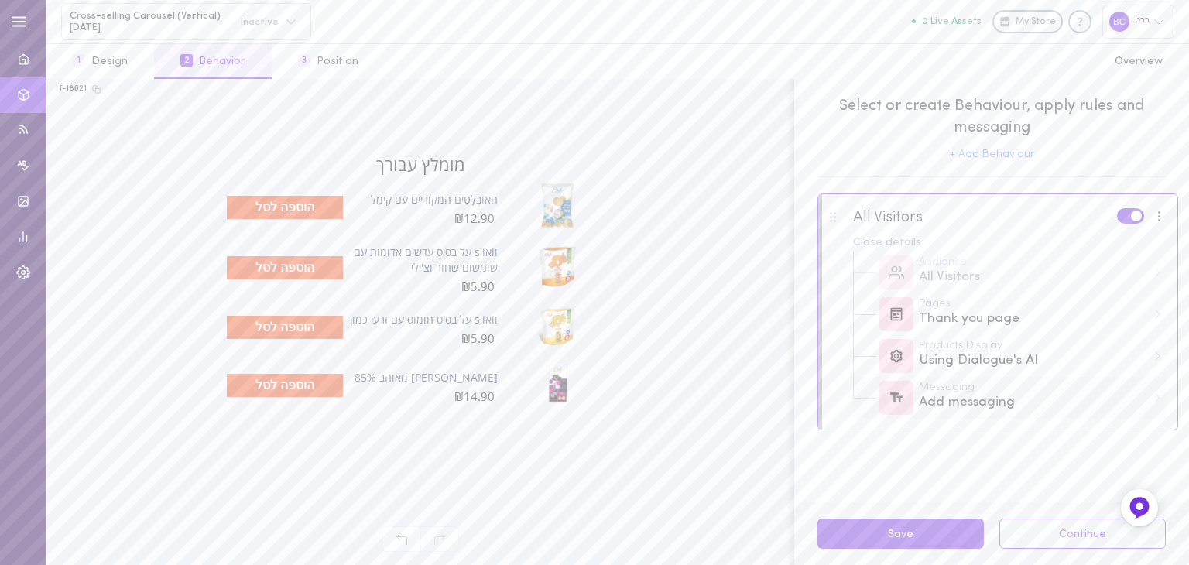
click at [1154, 400] on div "Messaging Add messaging" at bounding box center [1009, 398] width 313 height 42
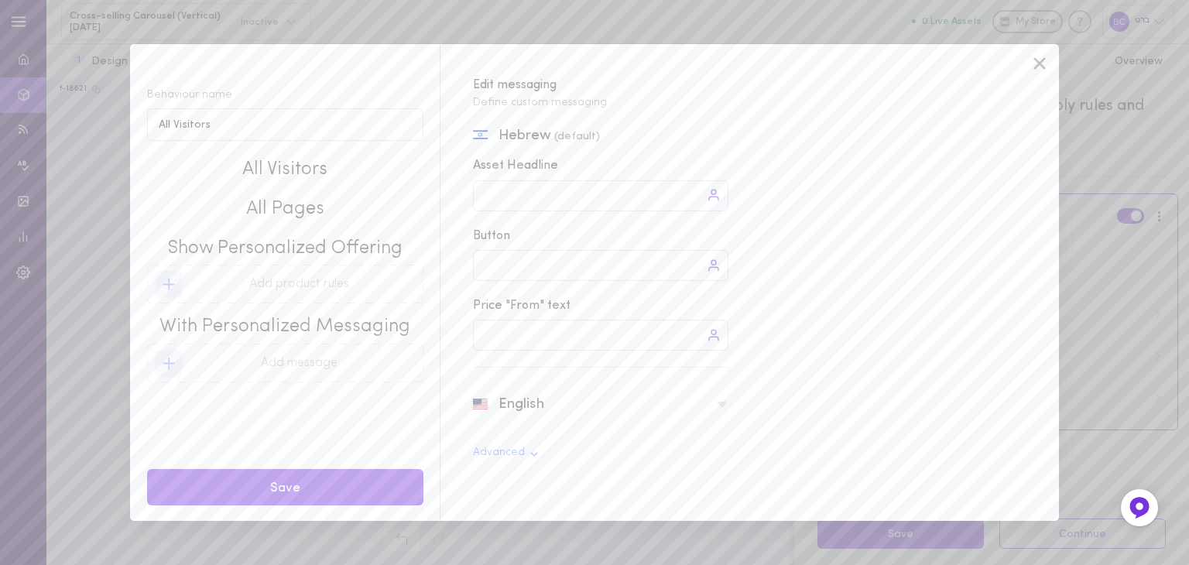
click at [1039, 61] on icon at bounding box center [1039, 63] width 23 height 23
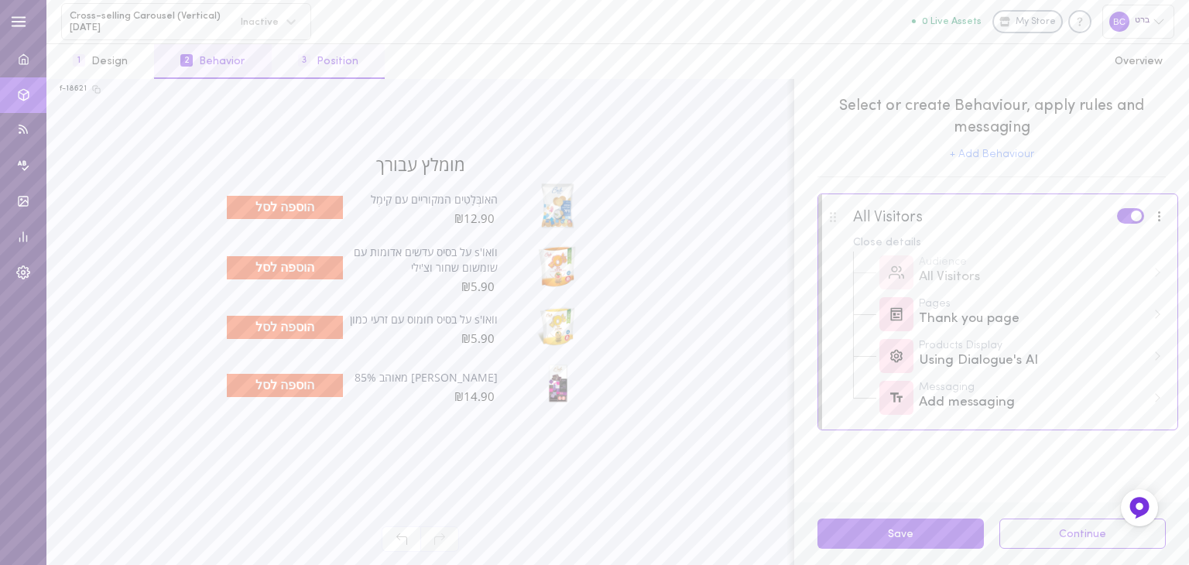
click at [303, 60] on span "3" at bounding box center [304, 60] width 12 height 12
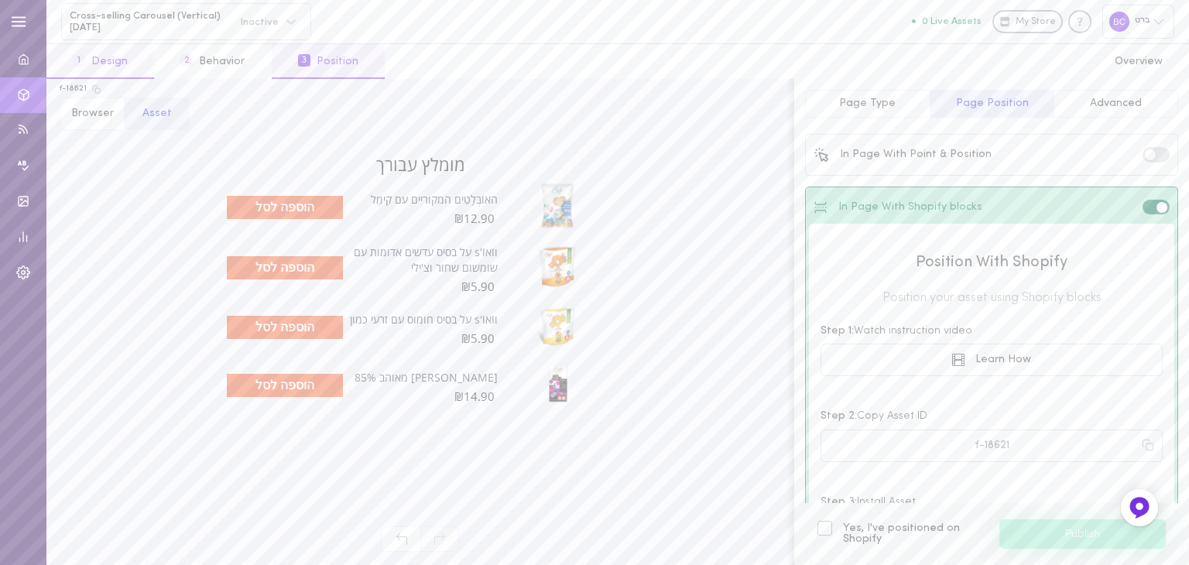
click at [115, 65] on button "1 Design" at bounding box center [100, 61] width 108 height 35
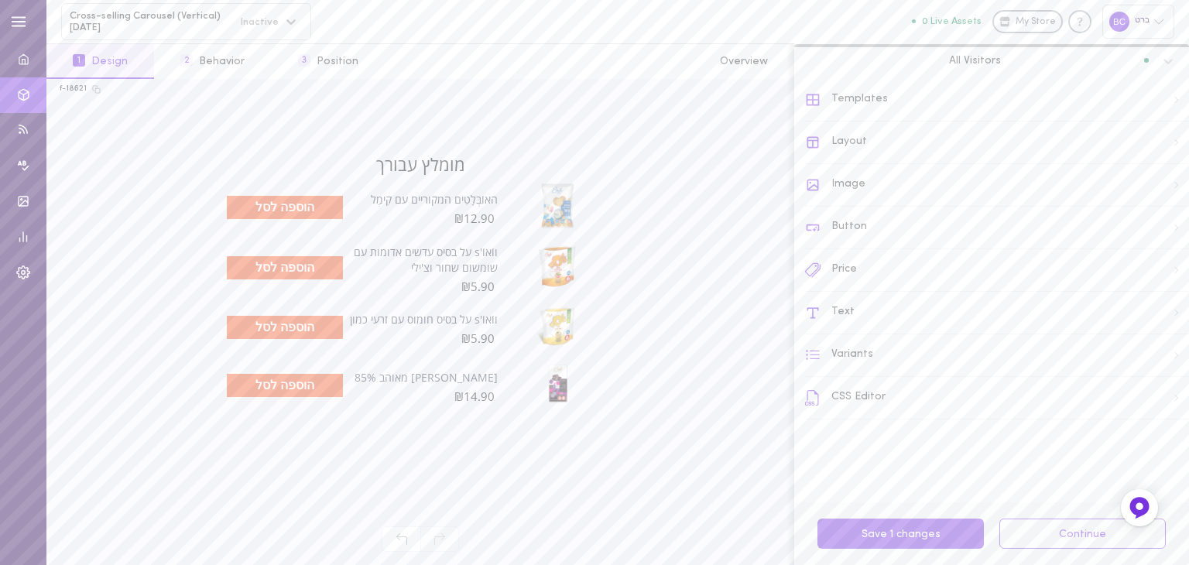
click at [305, 26] on div at bounding box center [293, 22] width 33 height 28
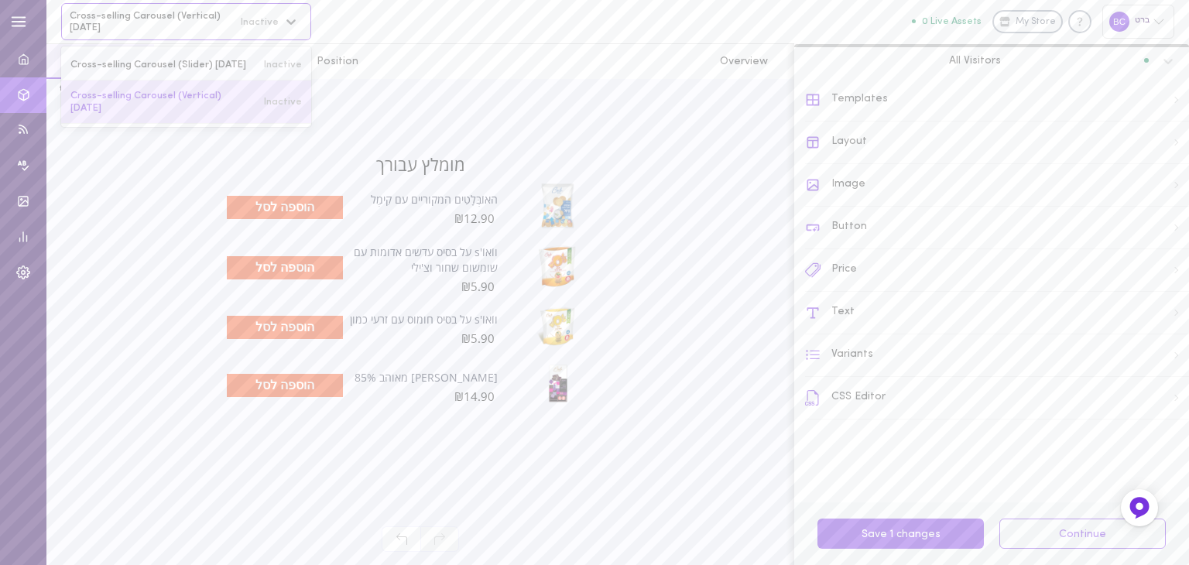
click at [189, 68] on span "Cross-selling Carousel (Slider) [DATE]" at bounding box center [161, 65] width 183 height 12
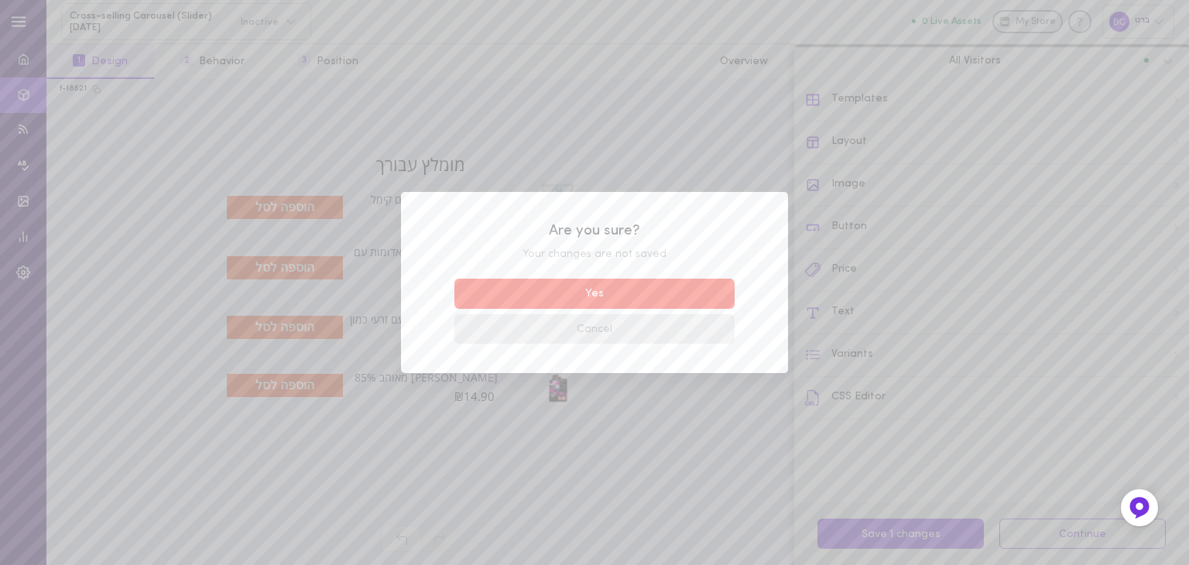
click at [602, 323] on button "Cancel" at bounding box center [594, 329] width 280 height 30
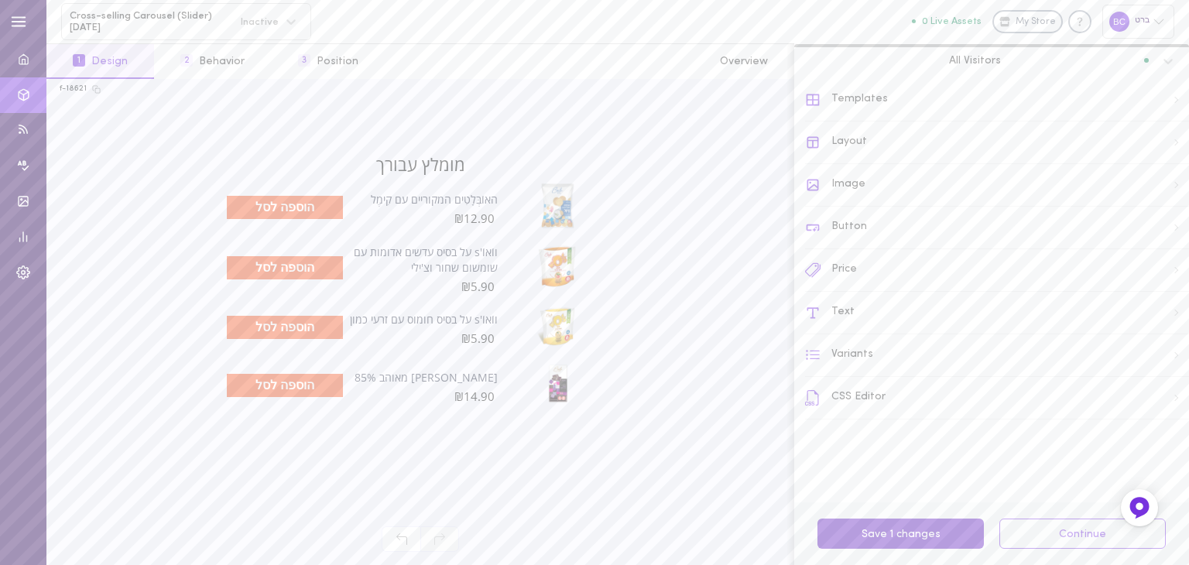
click at [935, 531] on button "Save 1 changes" at bounding box center [900, 534] width 166 height 30
click at [285, 25] on icon at bounding box center [290, 21] width 15 height 15
click at [212, 63] on span "Cross-selling Carousel (Slider) [DATE]" at bounding box center [161, 65] width 183 height 12
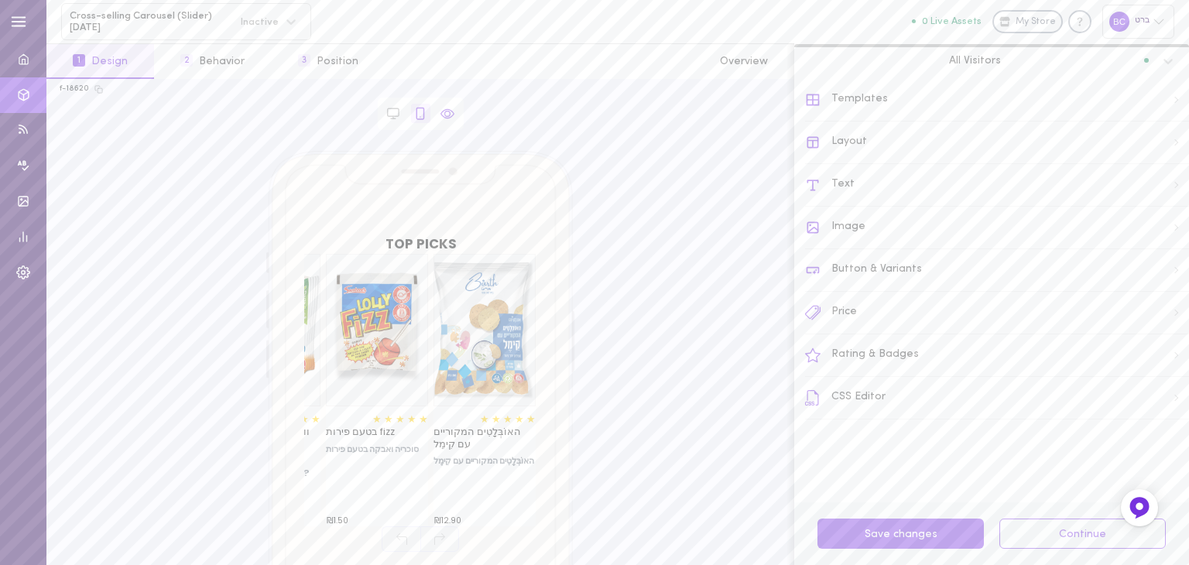
click at [449, 115] on icon at bounding box center [447, 114] width 6 height 6
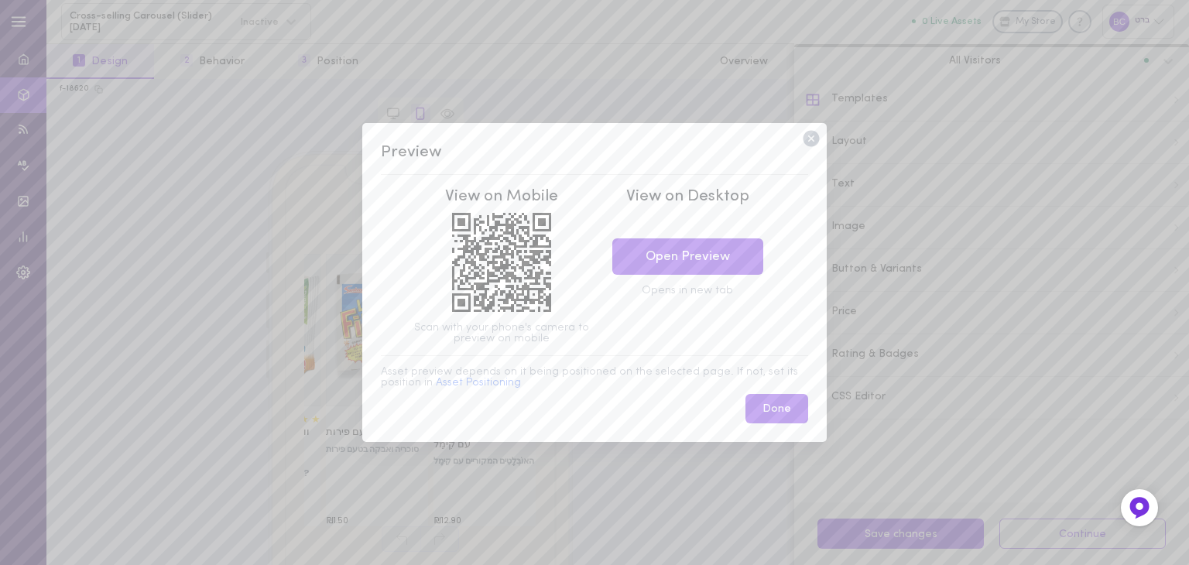
click at [814, 135] on icon at bounding box center [811, 138] width 16 height 16
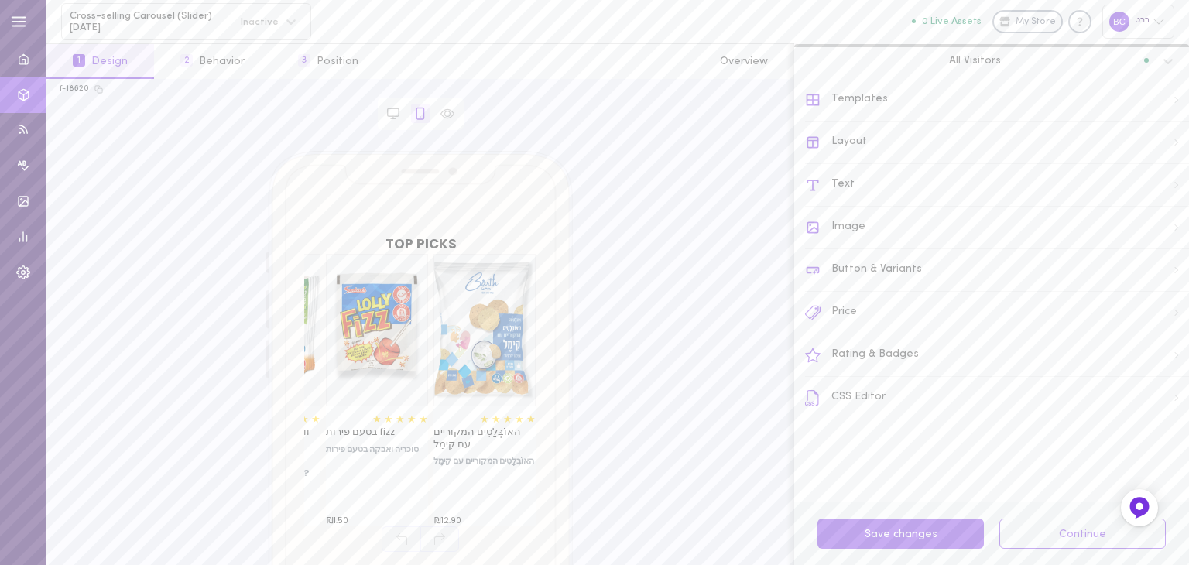
click at [1155, 98] on div "Templates" at bounding box center [997, 100] width 384 height 43
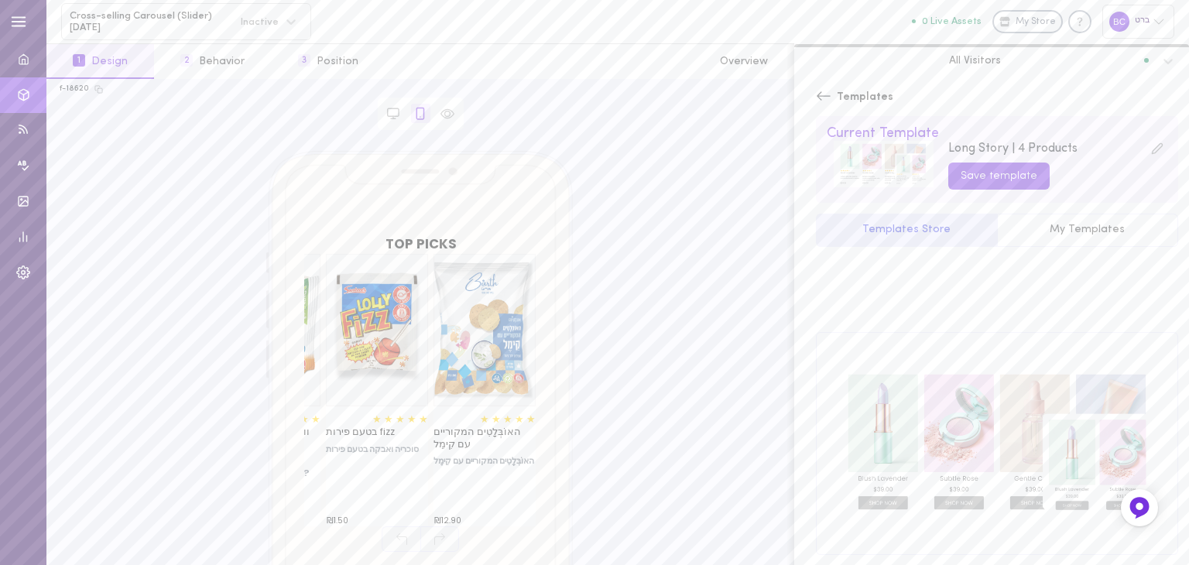
scroll to position [155, 0]
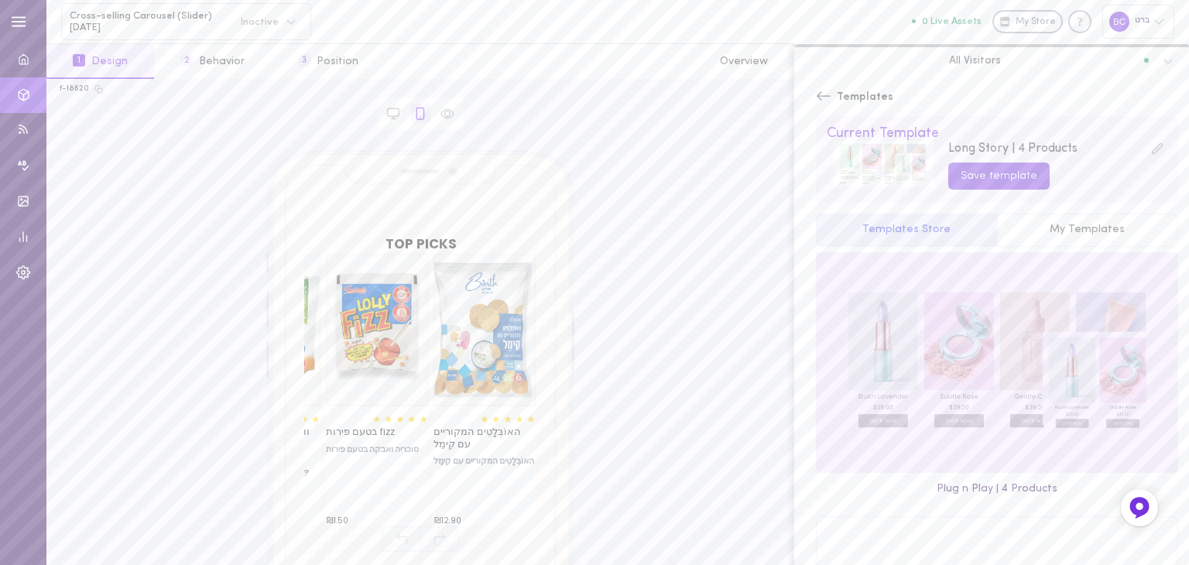
click at [951, 347] on div at bounding box center [996, 361] width 361 height 221
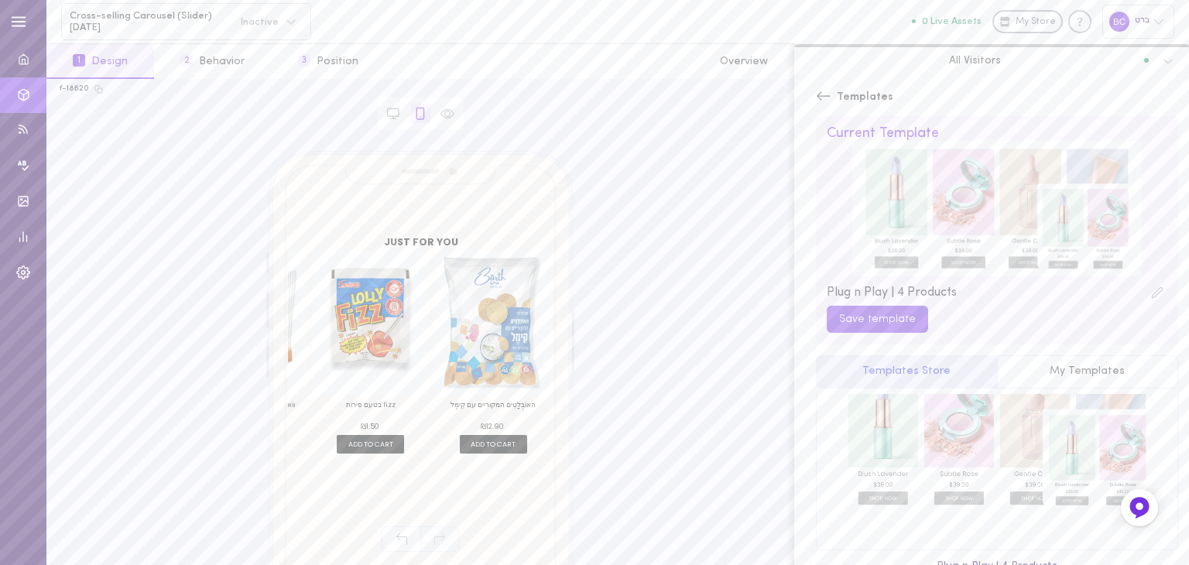
scroll to position [0, 0]
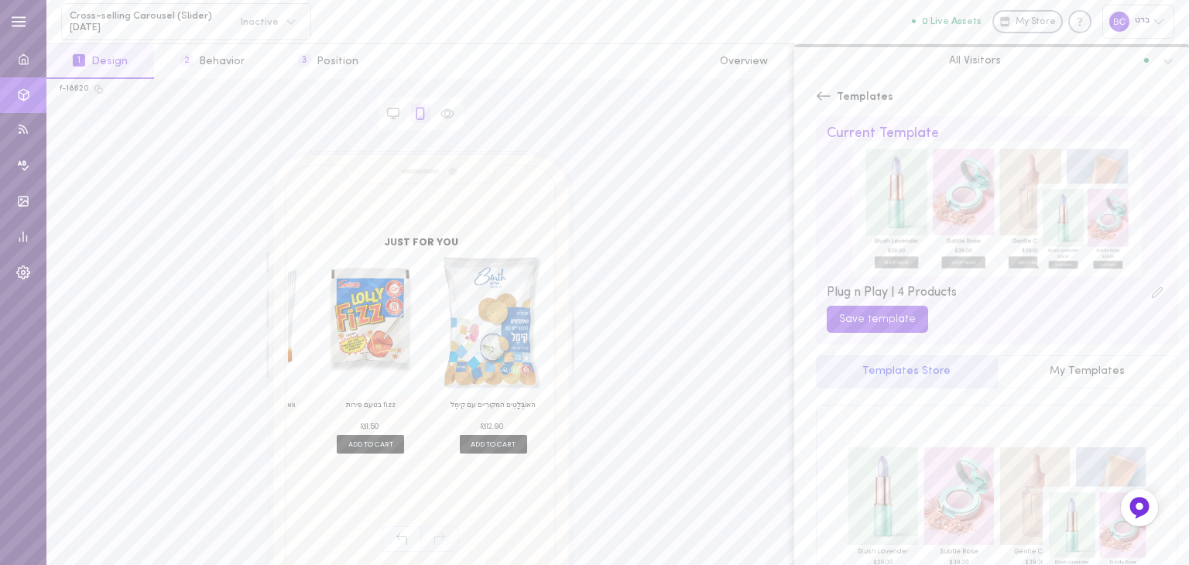
click at [879, 183] on img at bounding box center [997, 208] width 341 height 135
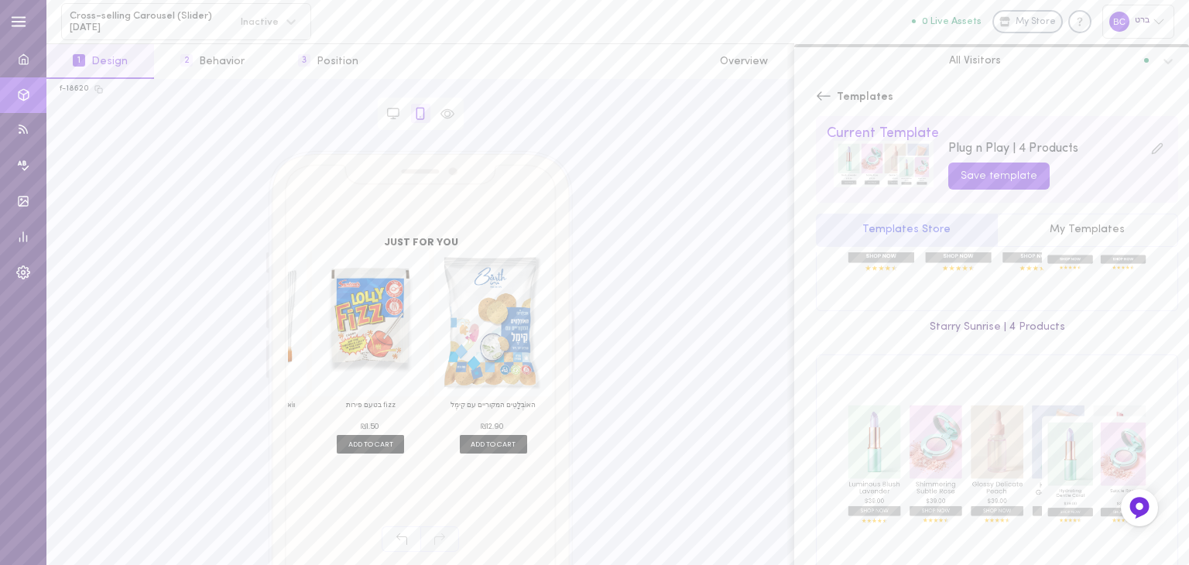
scroll to position [3416, 0]
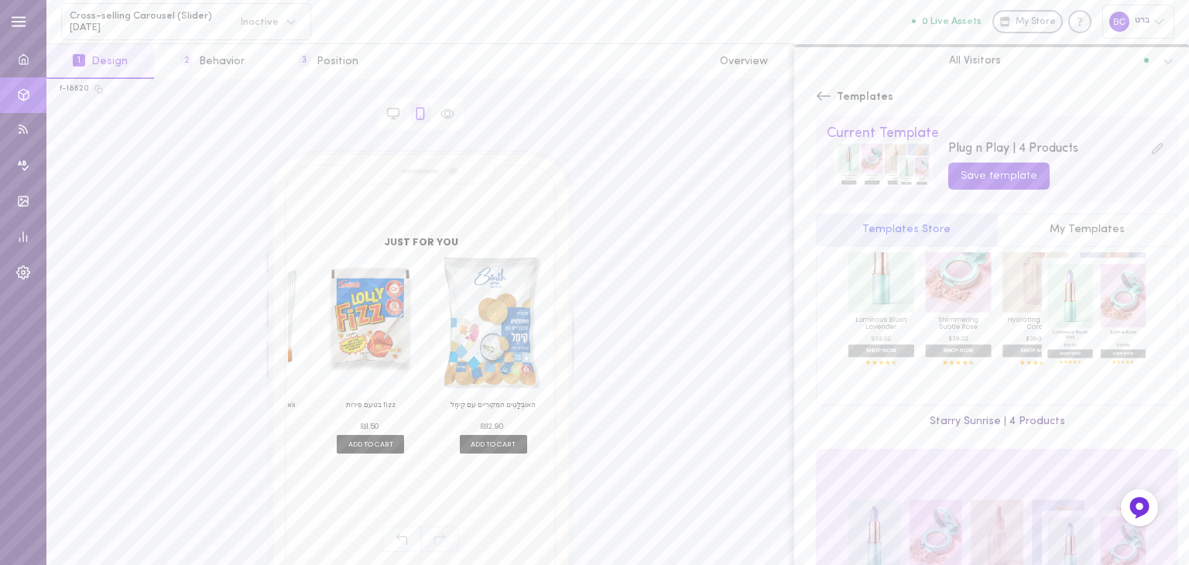
click at [1054, 450] on div at bounding box center [996, 560] width 361 height 221
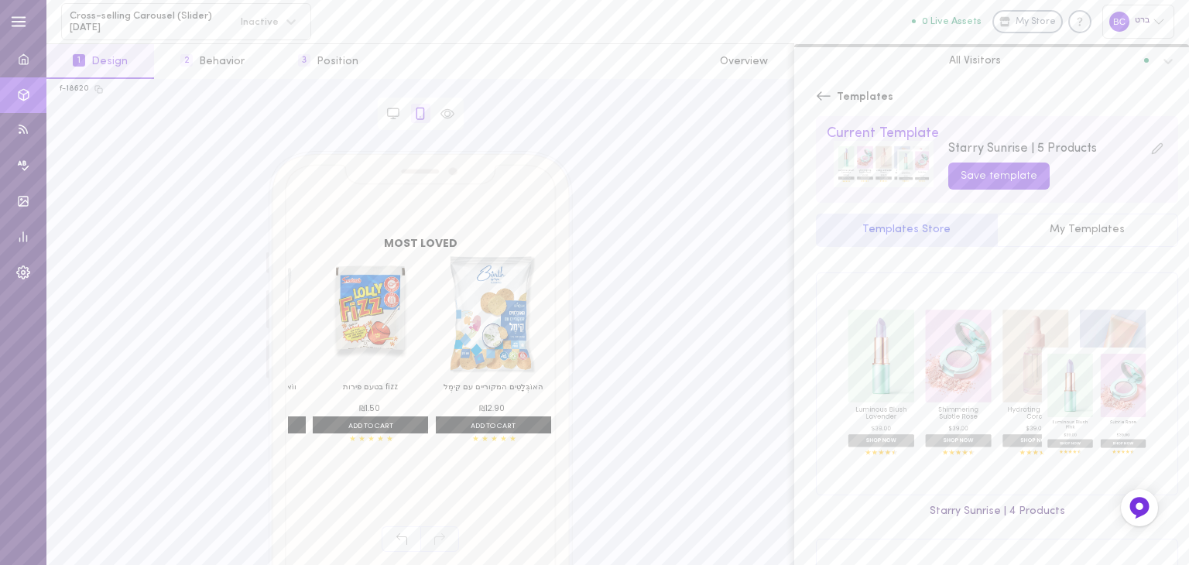
scroll to position [3184, 0]
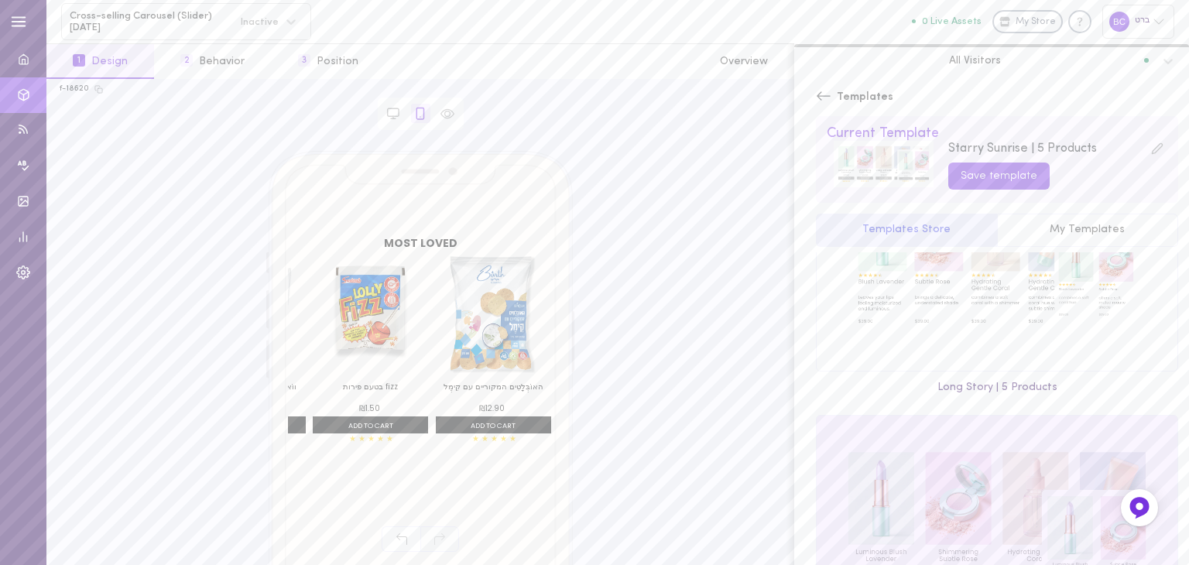
click at [1024, 416] on div at bounding box center [996, 526] width 361 height 221
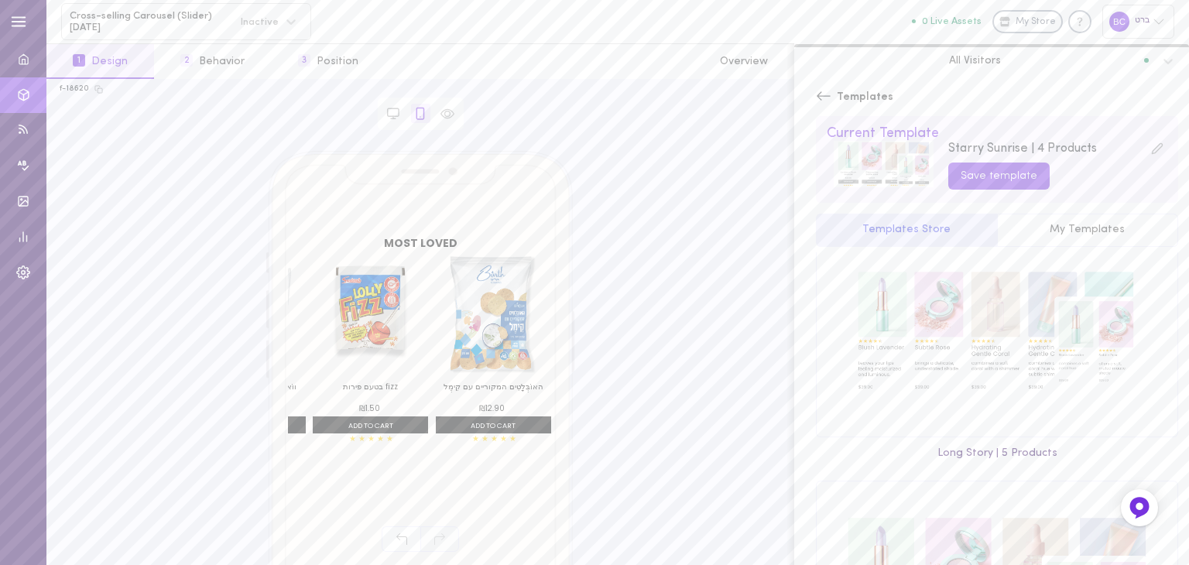
scroll to position [3029, 0]
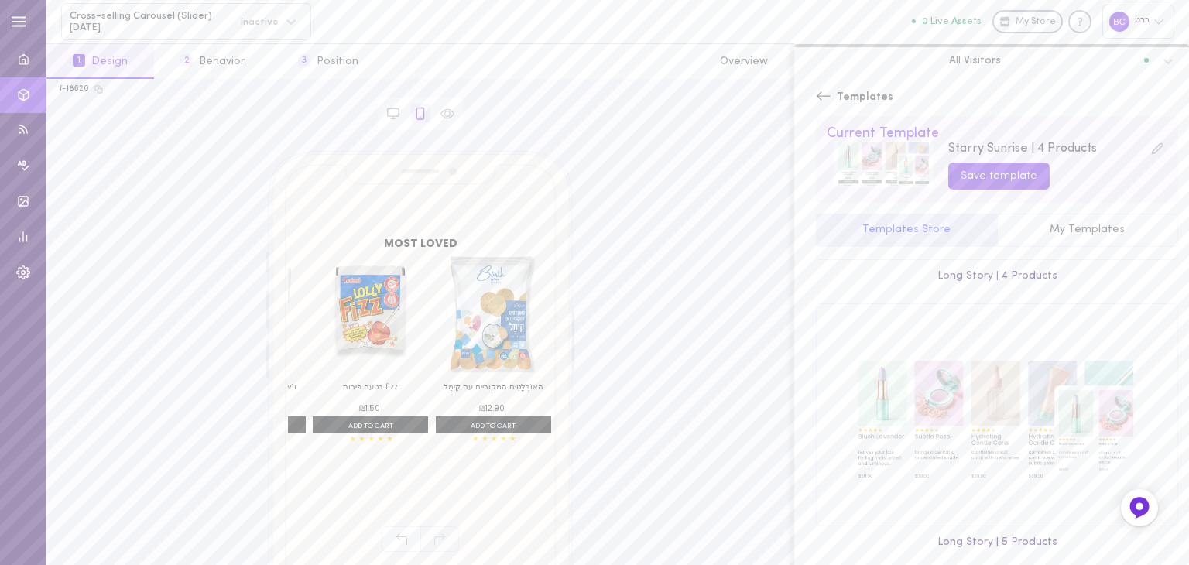
click at [0, 0] on div at bounding box center [0, 0] width 0 height 0
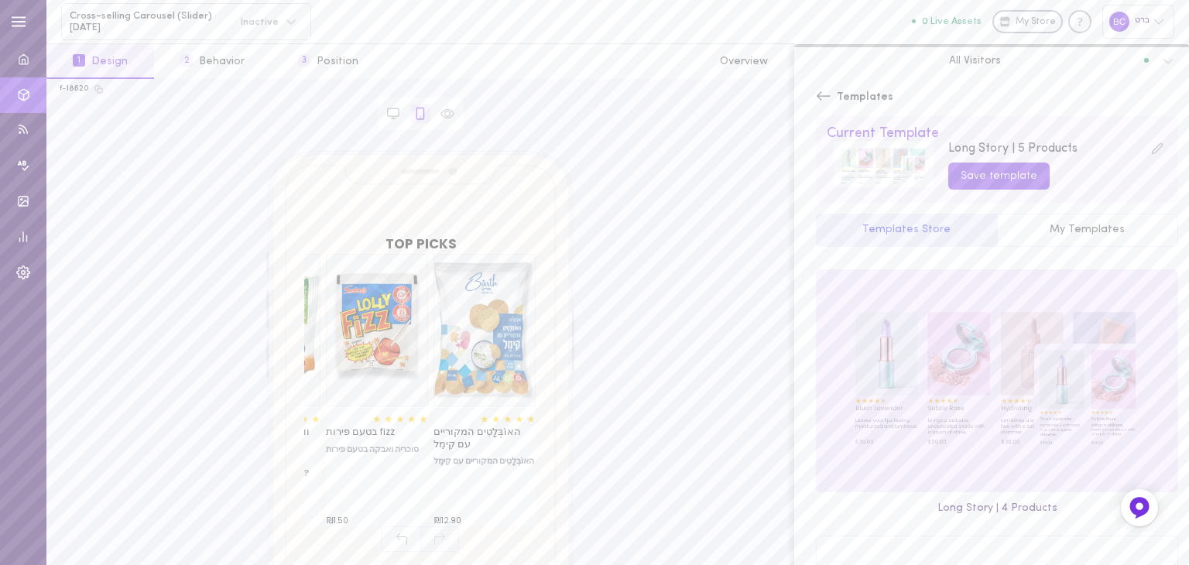
scroll to position [2642, 0]
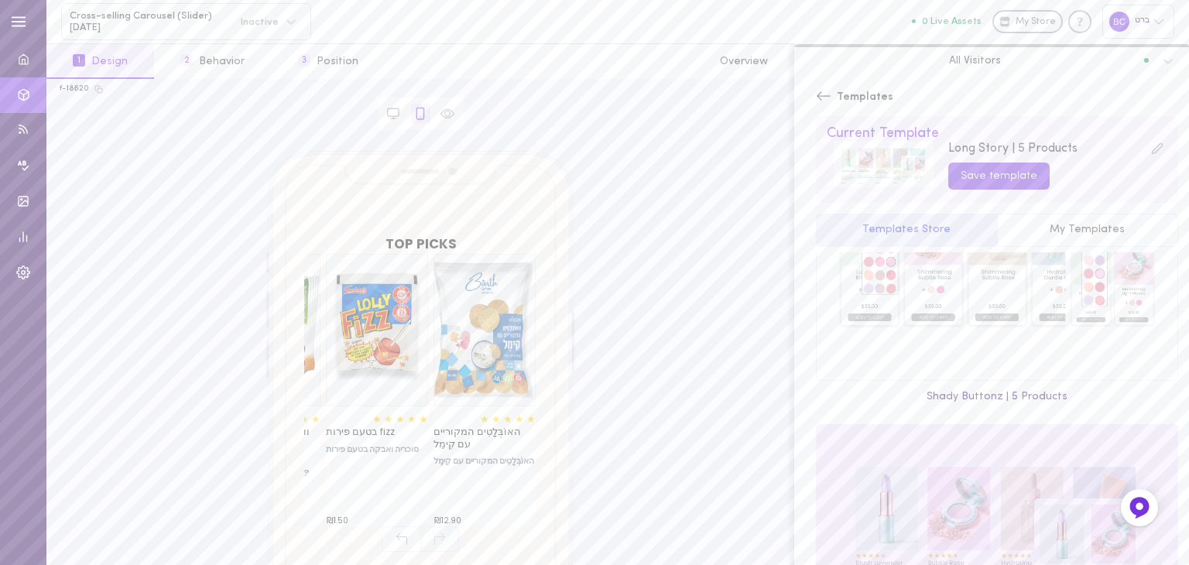
click at [1009, 425] on div at bounding box center [996, 535] width 361 height 221
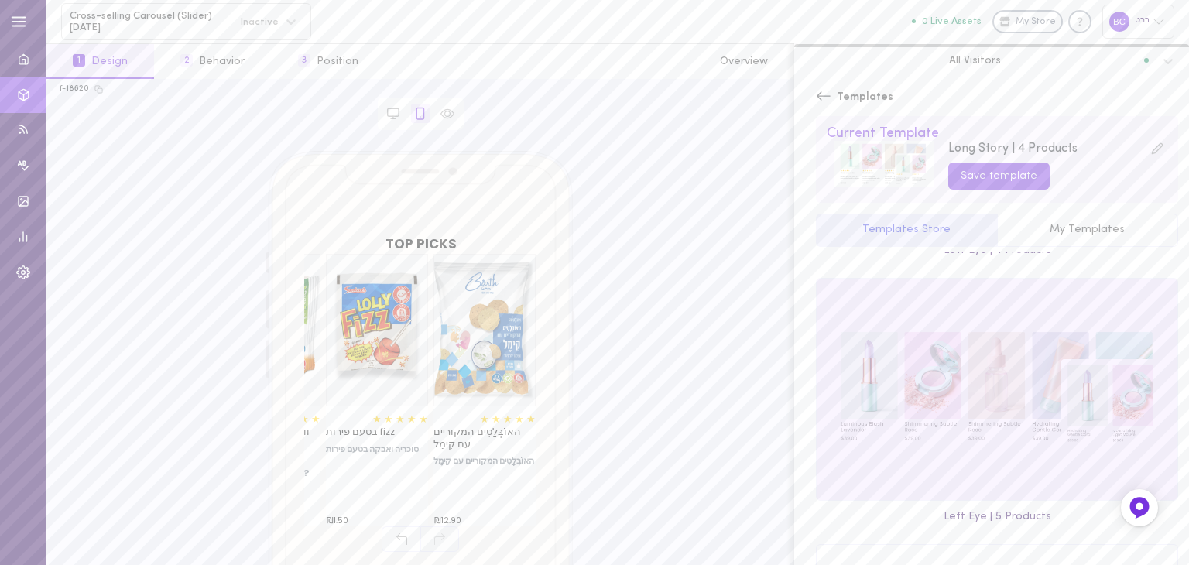
scroll to position [1404, 0]
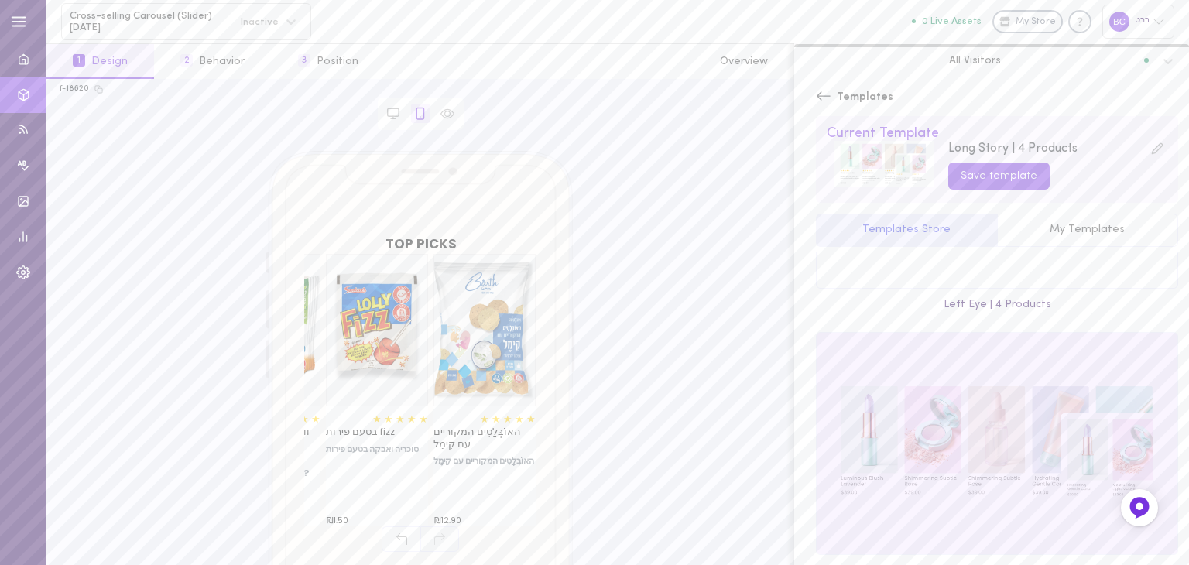
click at [1015, 333] on div at bounding box center [996, 443] width 361 height 221
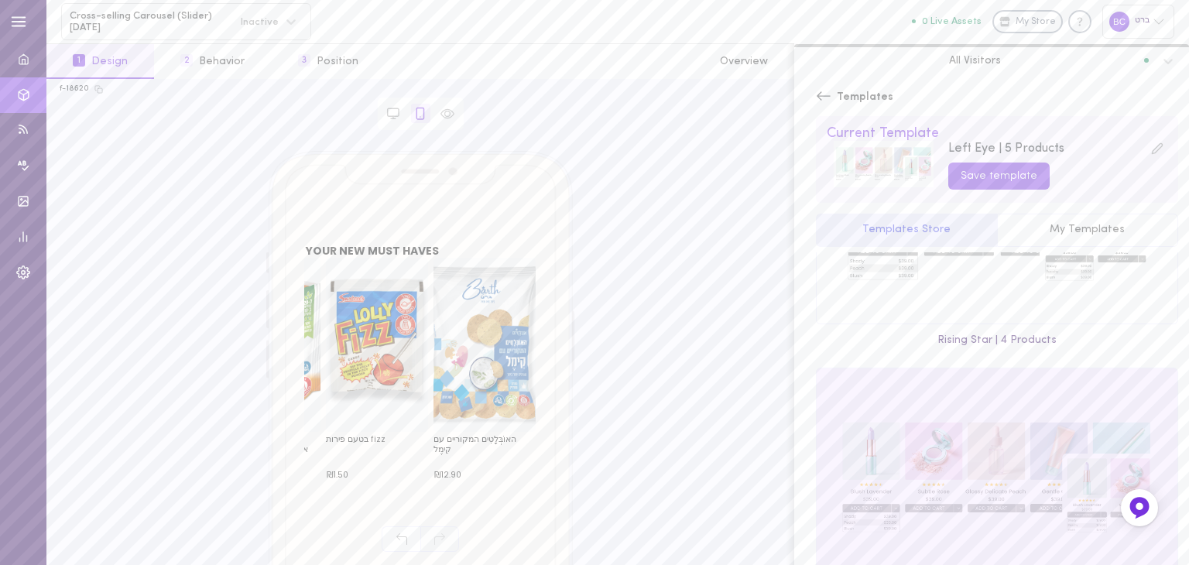
scroll to position [862, 0]
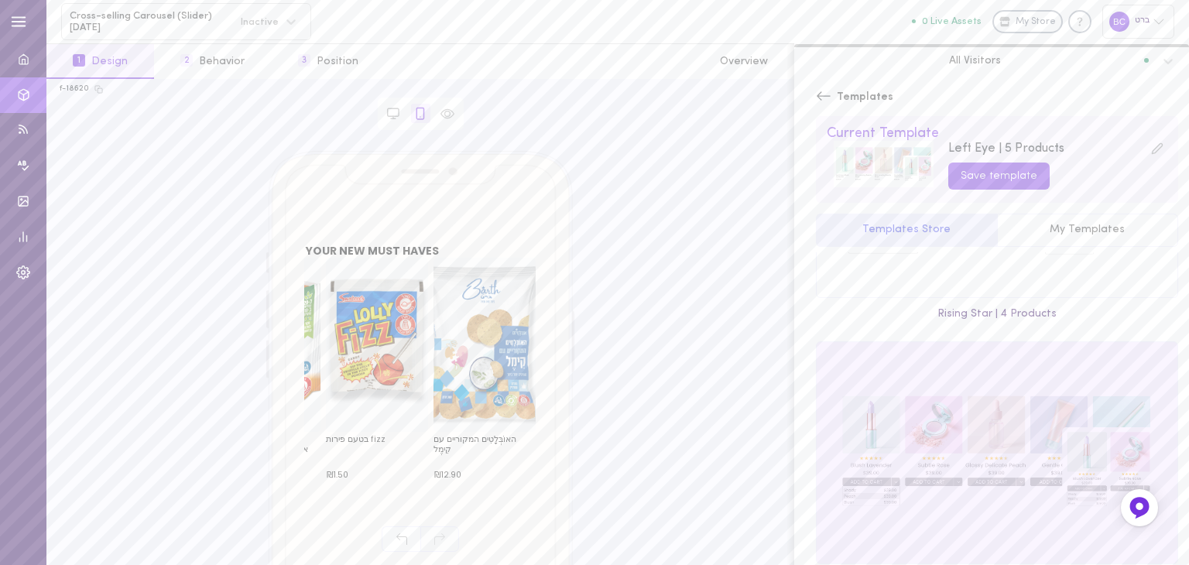
click at [965, 400] on div at bounding box center [996, 452] width 361 height 221
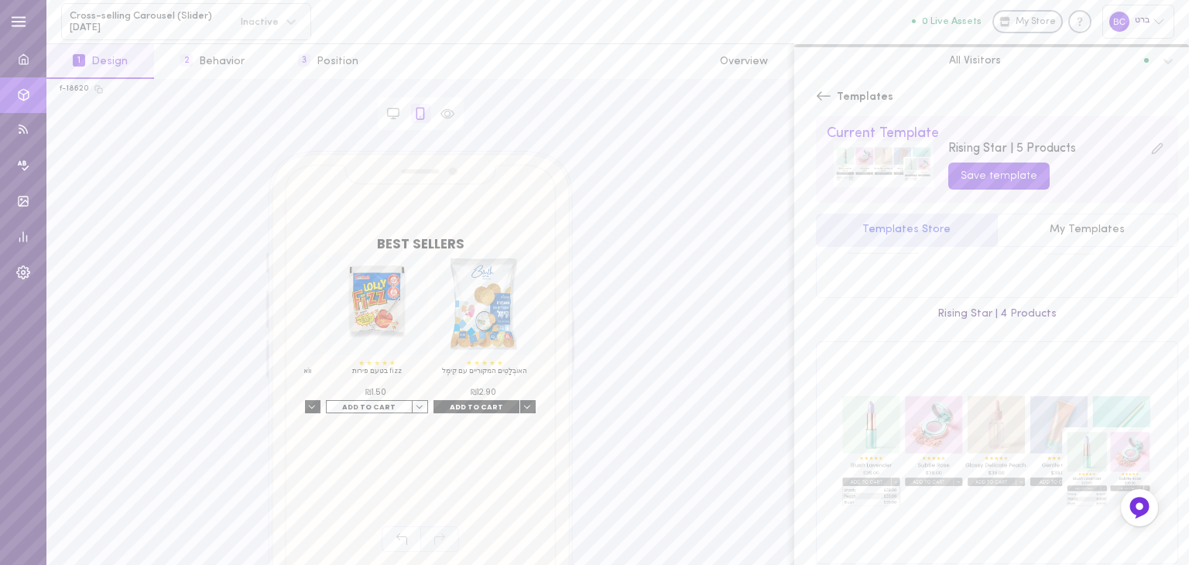
click at [422, 402] on span at bounding box center [419, 407] width 16 height 14
click at [531, 409] on span at bounding box center [527, 407] width 16 height 14
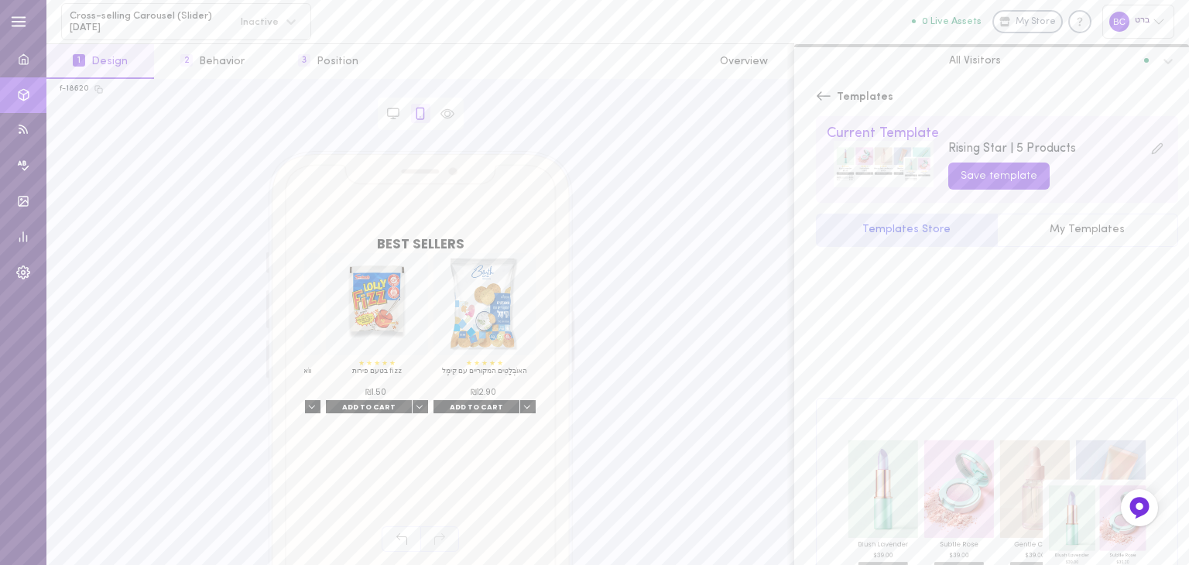
scroll to position [0, 0]
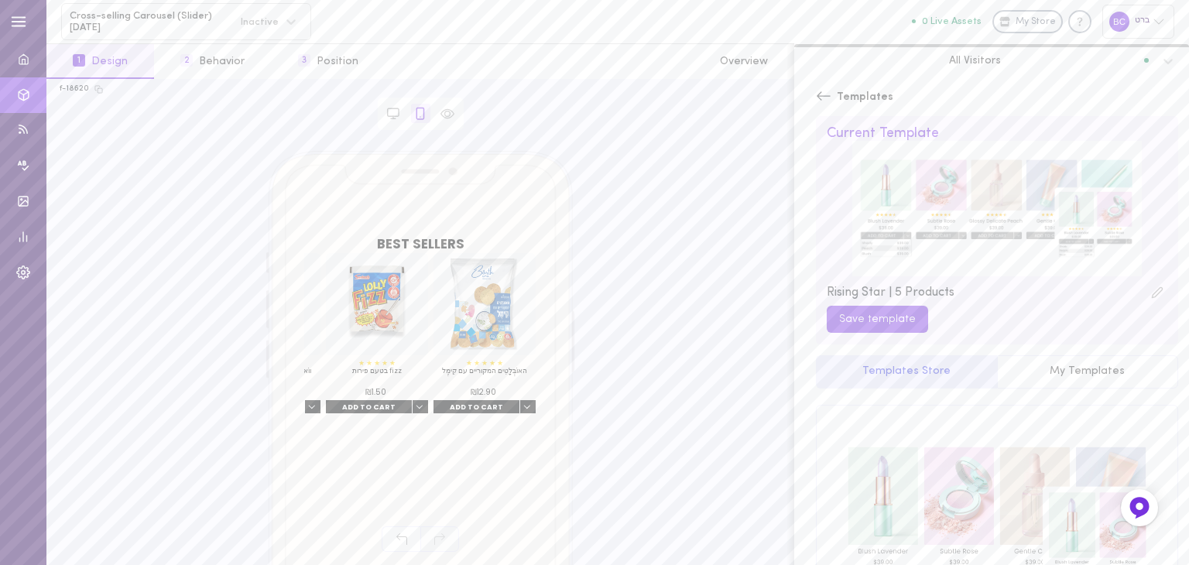
click at [823, 98] on icon at bounding box center [823, 95] width 15 height 15
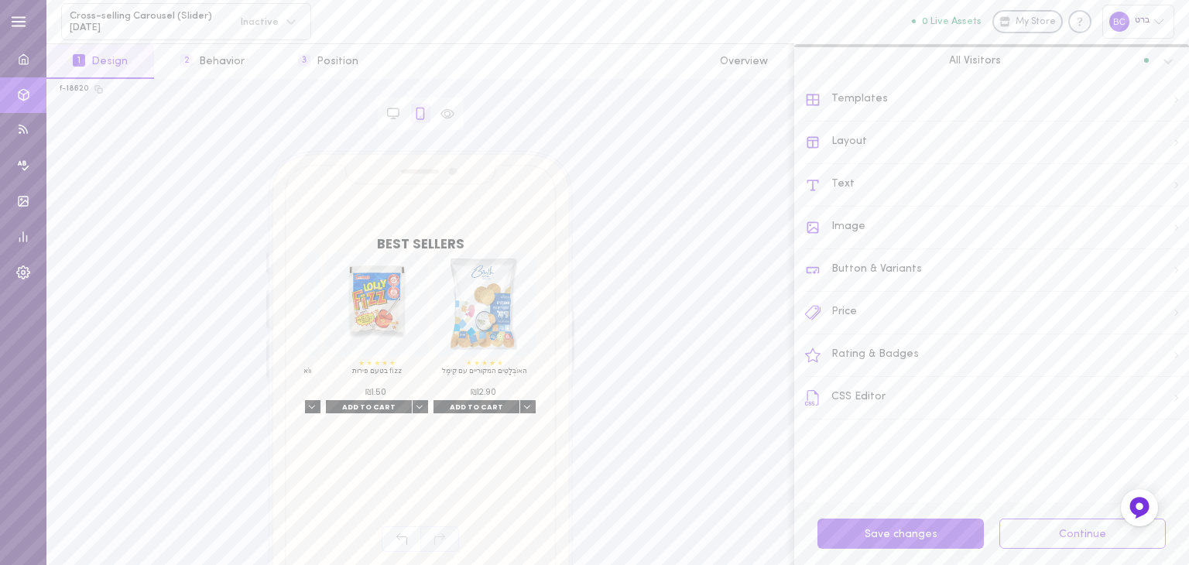
click at [1168, 142] on div "Layout" at bounding box center [997, 143] width 384 height 43
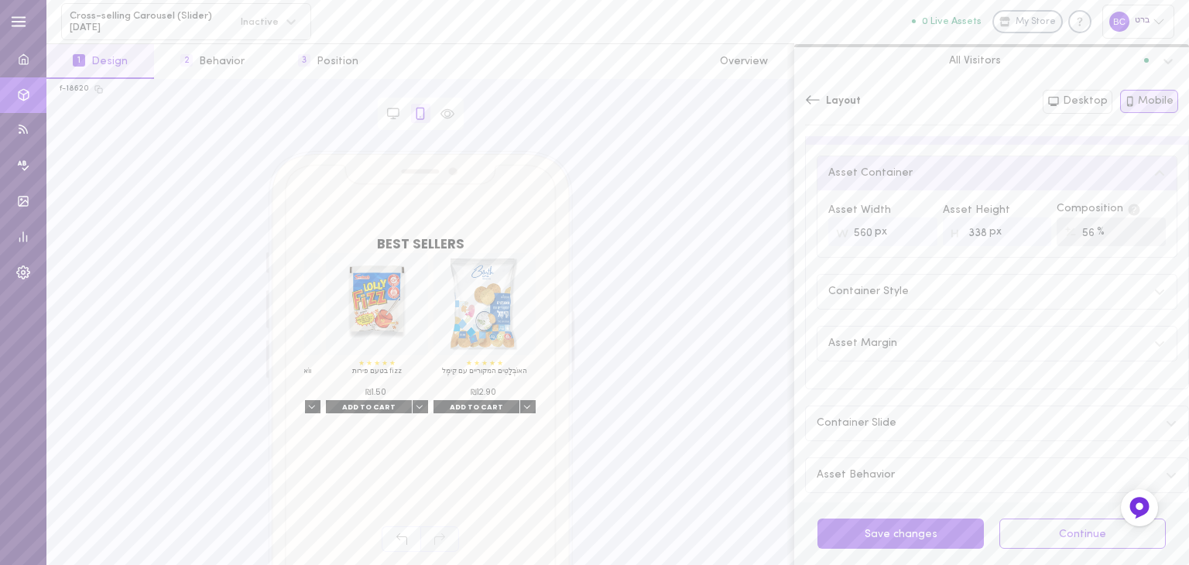
scroll to position [172, 0]
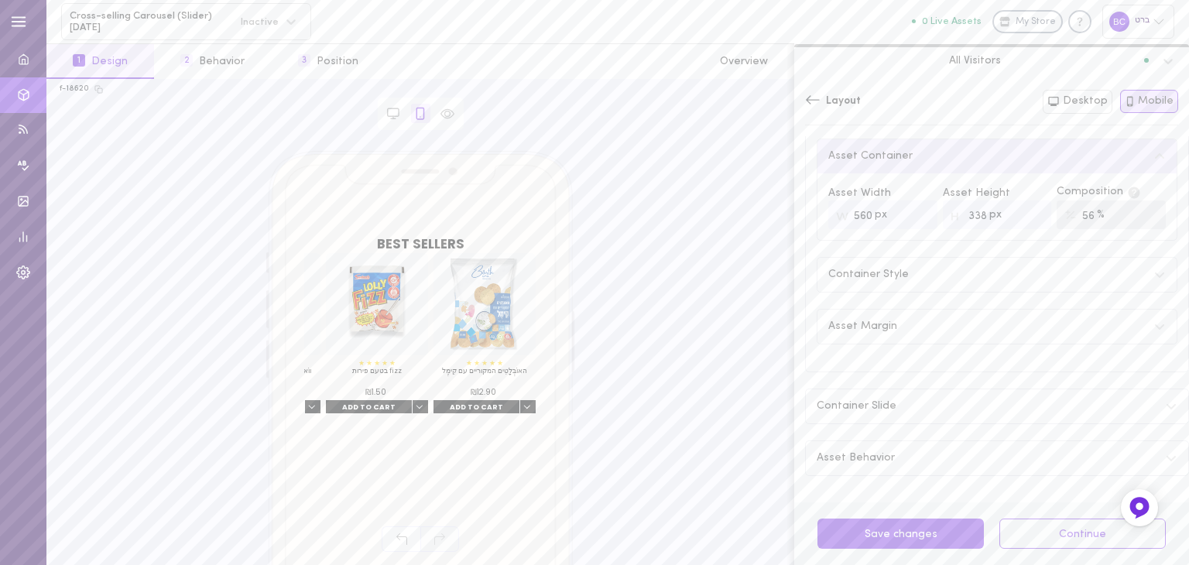
click at [808, 101] on icon at bounding box center [813, 99] width 14 height 9
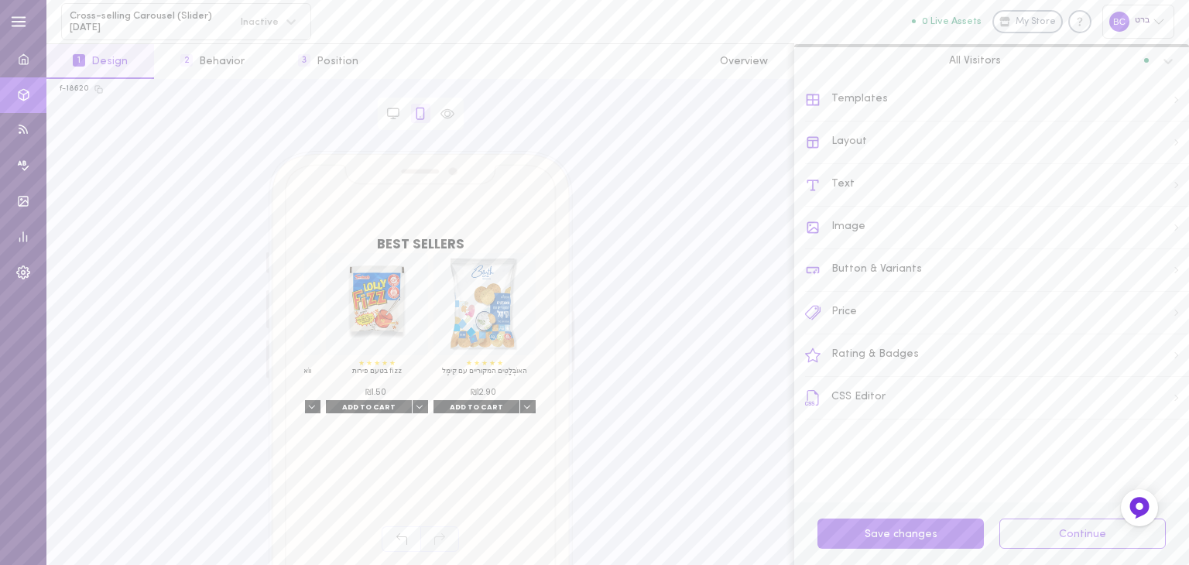
scroll to position [0, 0]
click at [1158, 185] on div "Text" at bounding box center [997, 185] width 384 height 43
click at [807, 94] on icon at bounding box center [812, 99] width 15 height 15
click at [888, 264] on div "Button & Variants" at bounding box center [997, 270] width 384 height 43
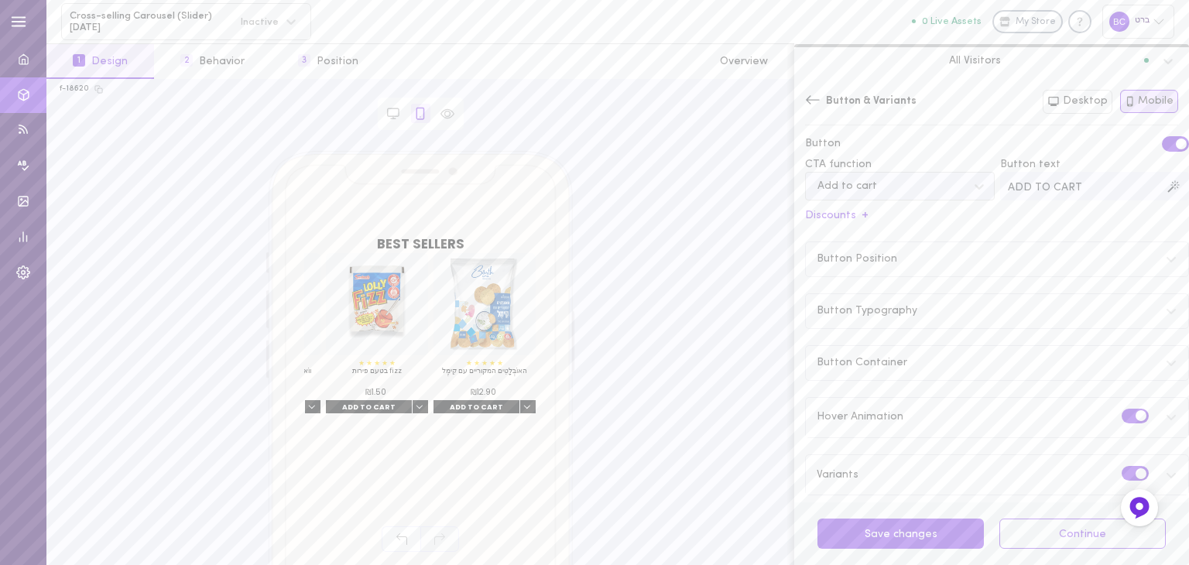
click at [879, 190] on div "Add to cart" at bounding box center [888, 186] width 156 height 21
click at [870, 197] on div "Add to cart" at bounding box center [888, 186] width 156 height 21
drag, startPoint x: 1093, startPoint y: 190, endPoint x: 913, endPoint y: 173, distance: 180.3
click at [913, 173] on div "CTA function Add to cart Button text ADD TO CART" at bounding box center [997, 179] width 384 height 44
type input "הוספה לסל"
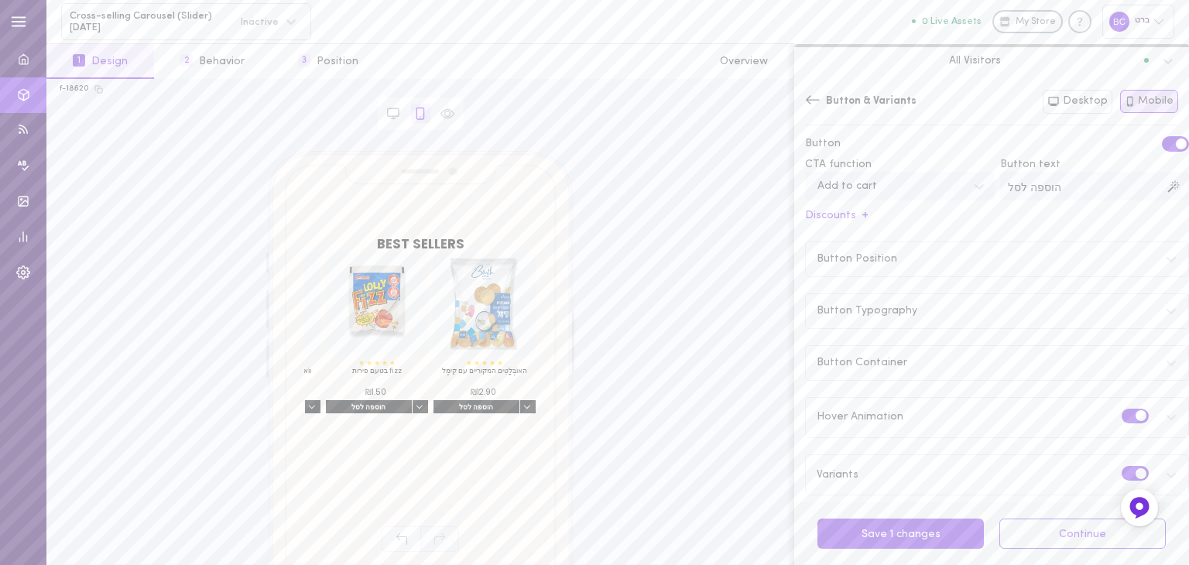
click at [1162, 266] on div "Button Position" at bounding box center [997, 259] width 382 height 34
click at [1165, 261] on icon at bounding box center [1171, 259] width 12 height 12
click at [1164, 252] on div "Button Position" at bounding box center [997, 259] width 382 height 34
click at [945, 354] on icon at bounding box center [952, 357] width 14 height 14
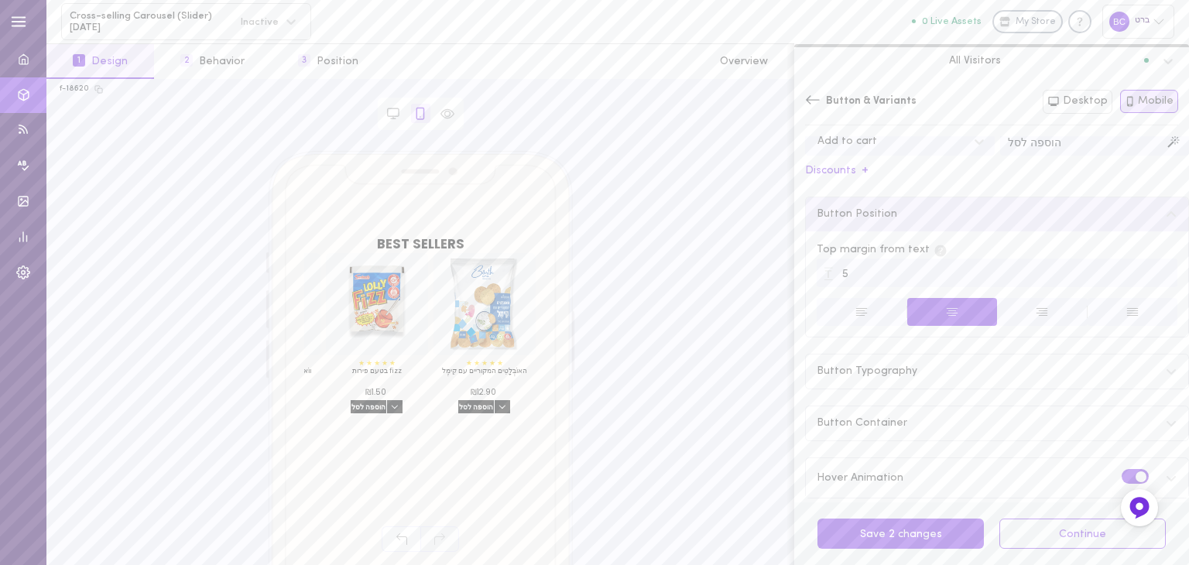
scroll to position [122, 0]
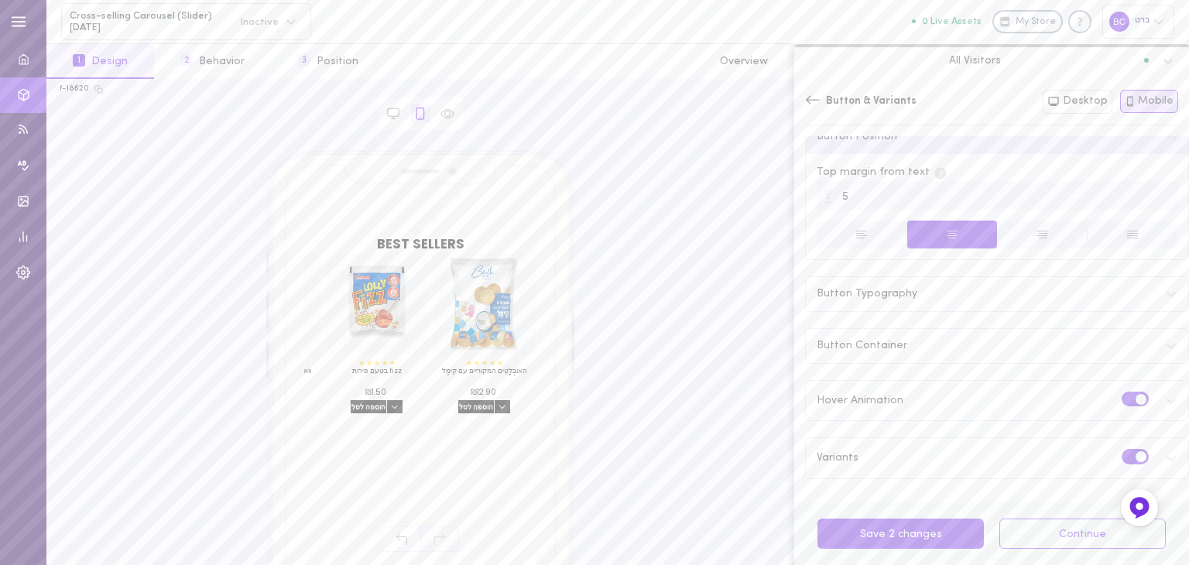
click at [1165, 343] on icon at bounding box center [1171, 346] width 12 height 12
drag, startPoint x: 888, startPoint y: 403, endPoint x: 858, endPoint y: 403, distance: 30.2
click at [858, 403] on input "#000000ff" at bounding box center [886, 404] width 84 height 29
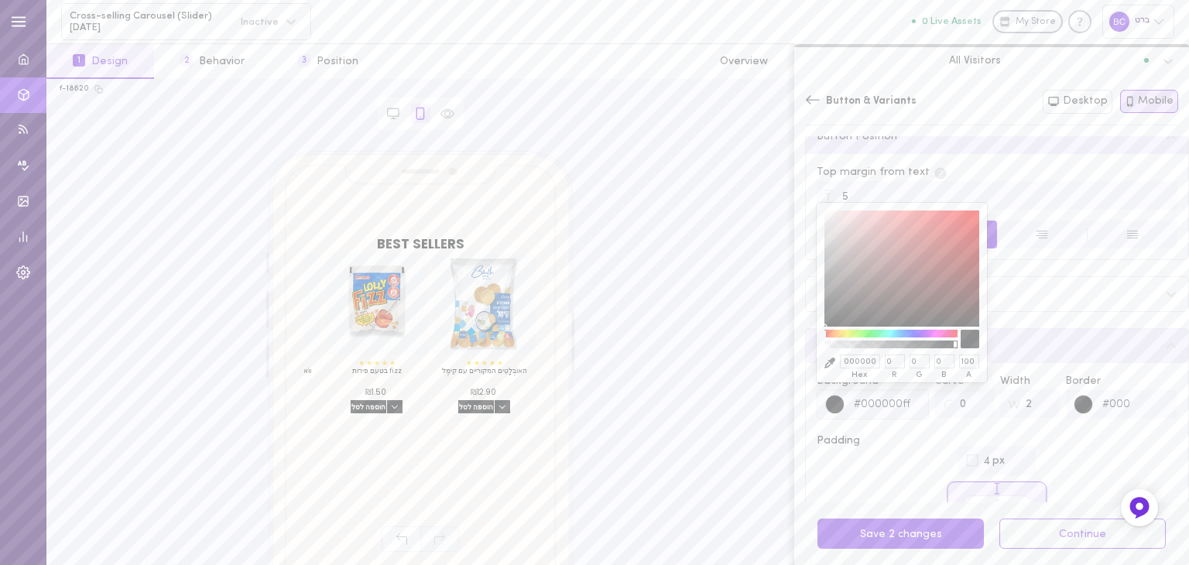
paste input "F15929"
type input "#F15929"
type input "F15929"
type input "241"
type input "89"
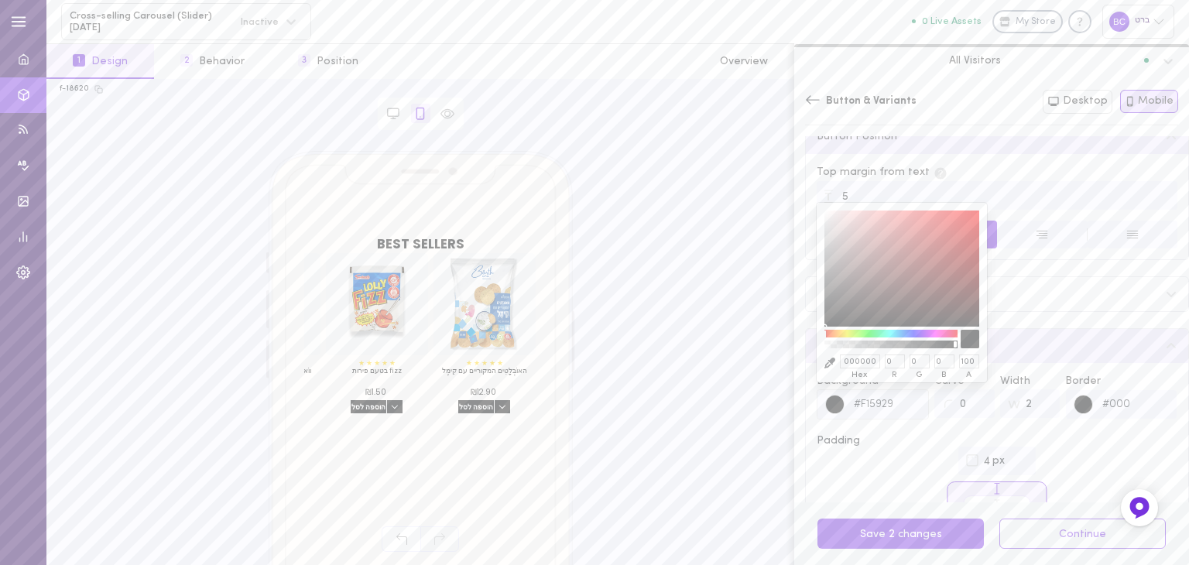
type input "41"
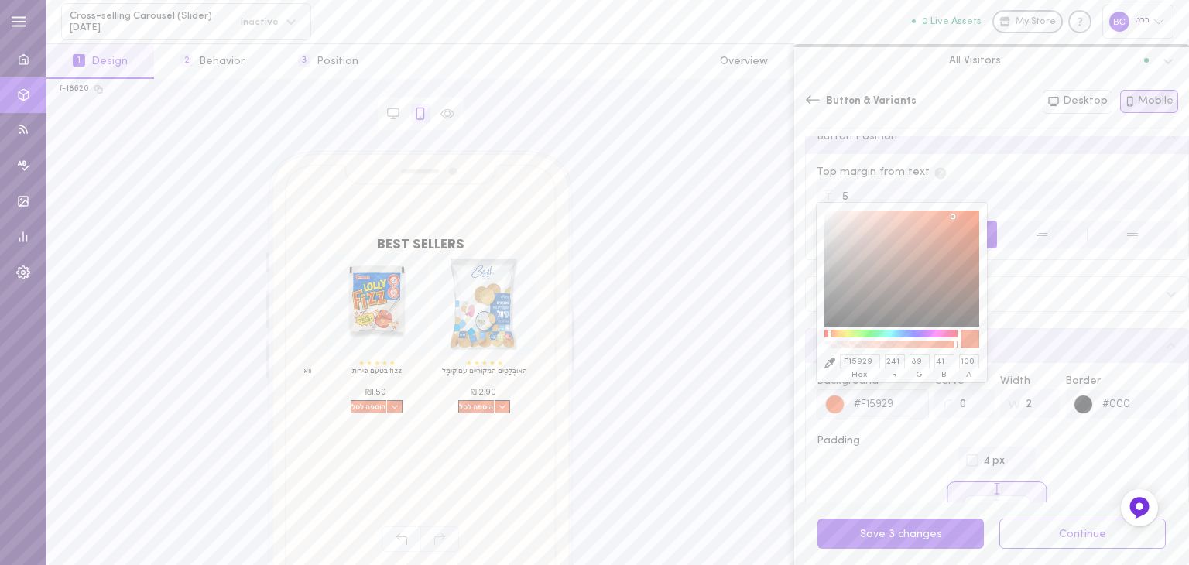
type input "#F15929"
click at [1106, 402] on input "#000" at bounding box center [1135, 404] width 84 height 29
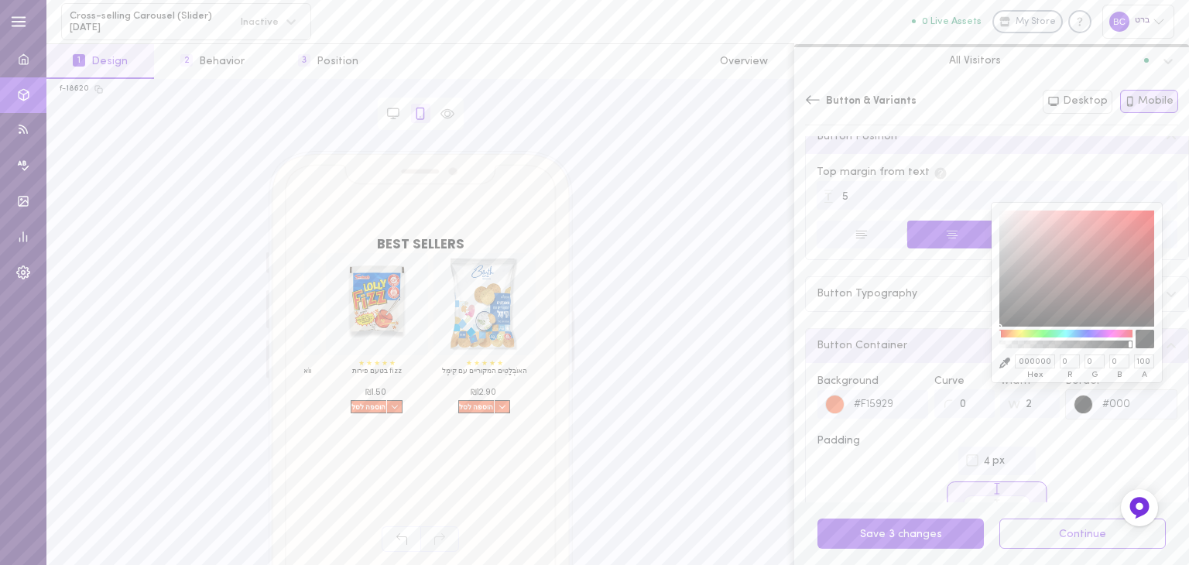
type input "#000000fc"
type input "99"
type input "#0000006b"
type input "42"
type input "#00000000"
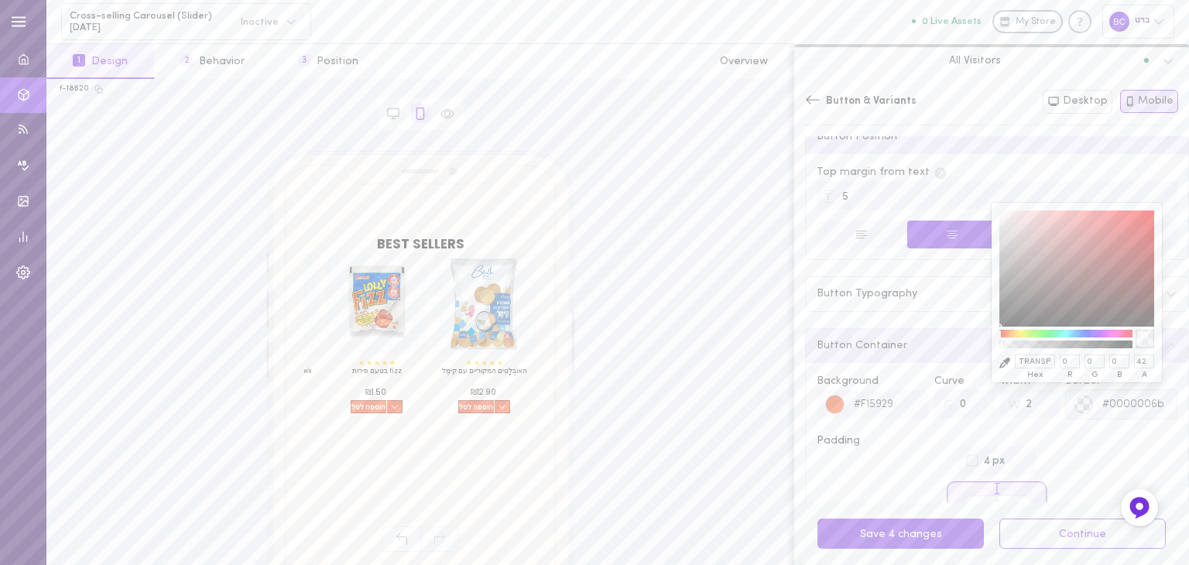
type input "TRANSPARENT"
type input "0"
drag, startPoint x: 1129, startPoint y: 340, endPoint x: 938, endPoint y: 322, distance: 192.0
click at [938, 322] on div "CTA function Add to cart Button text הוספה לסל Discounts + Button Position Top …" at bounding box center [997, 379] width 384 height 700
click at [1083, 453] on div "px 4 px 0 px 4 px 0" at bounding box center [996, 525] width 361 height 156
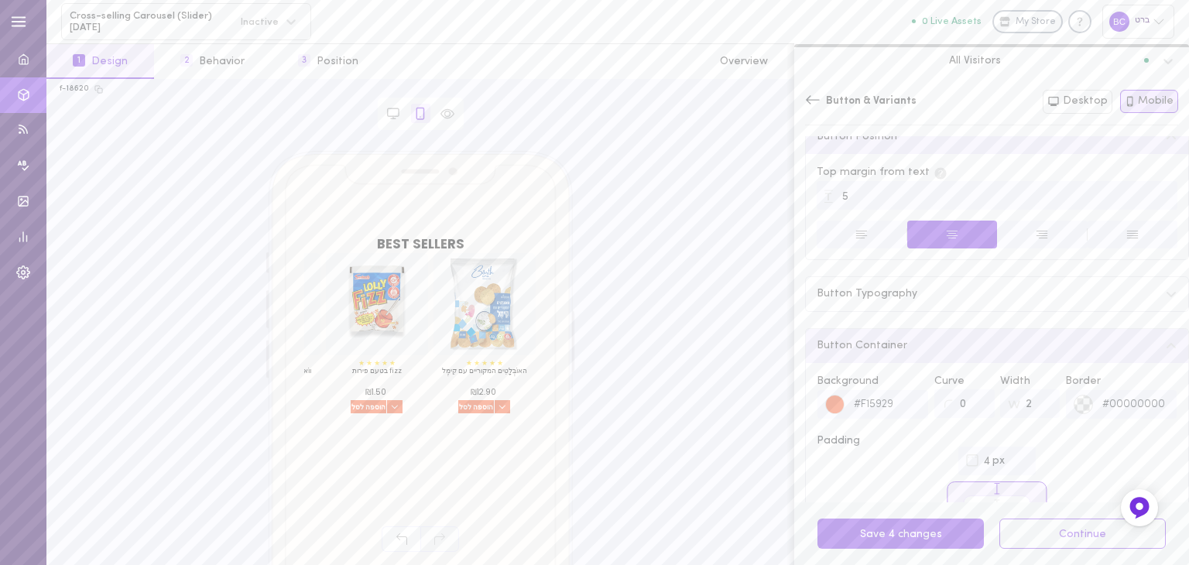
click at [1078, 453] on div "px 4 px 0 px 4 px 0" at bounding box center [996, 525] width 361 height 156
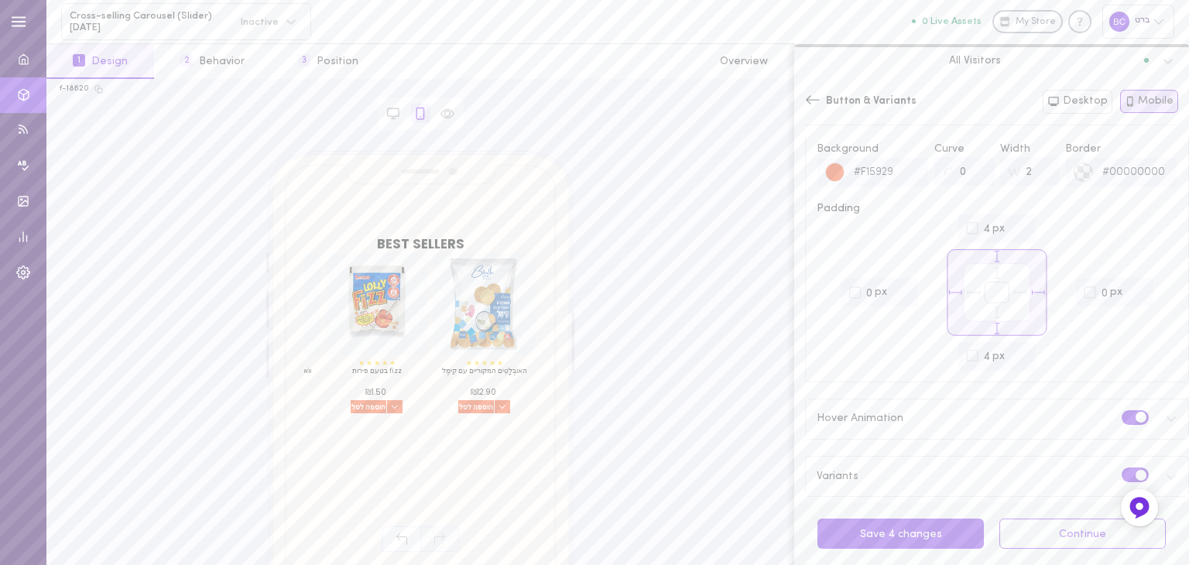
scroll to position [372, 0]
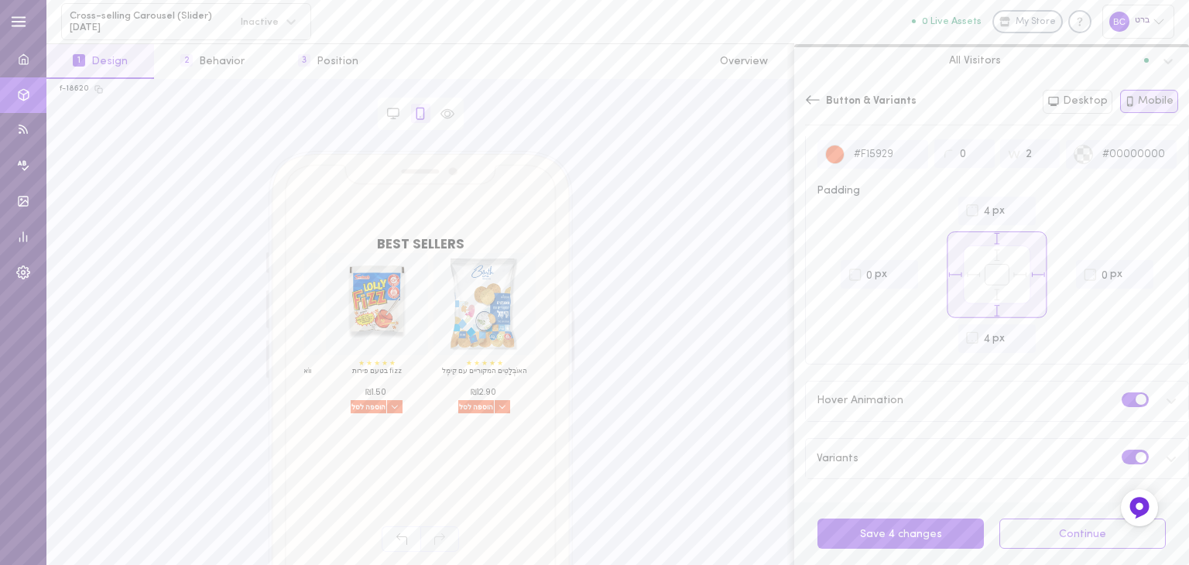
click at [814, 97] on icon at bounding box center [812, 99] width 15 height 15
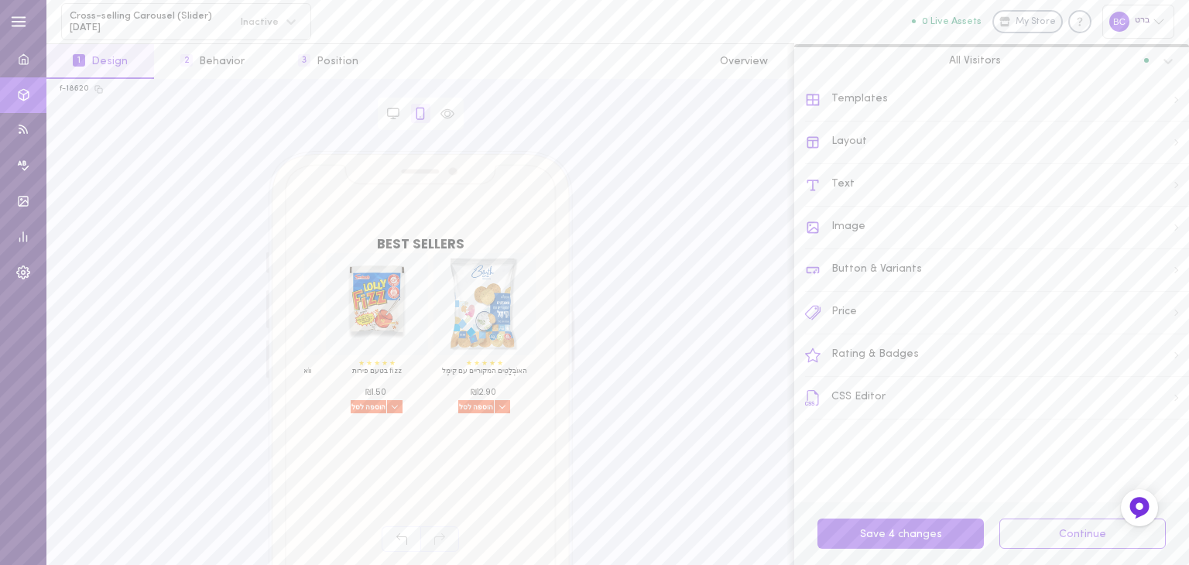
click at [899, 399] on div "CSS Editor" at bounding box center [997, 398] width 384 height 43
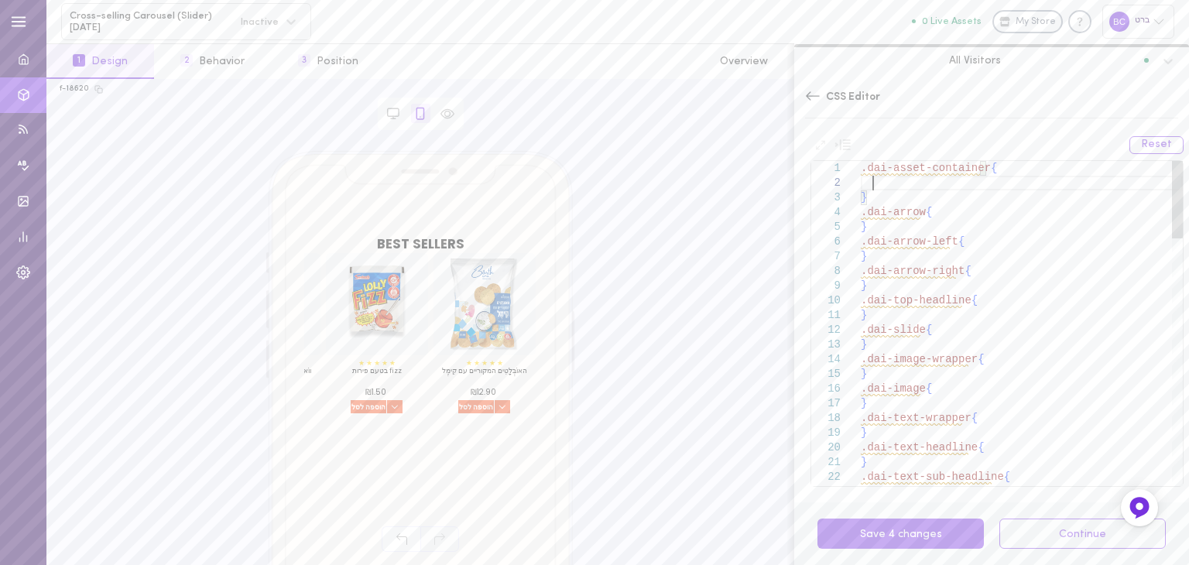
scroll to position [15, 0]
drag, startPoint x: 971, startPoint y: 182, endPoint x: 867, endPoint y: 187, distance: 104.6
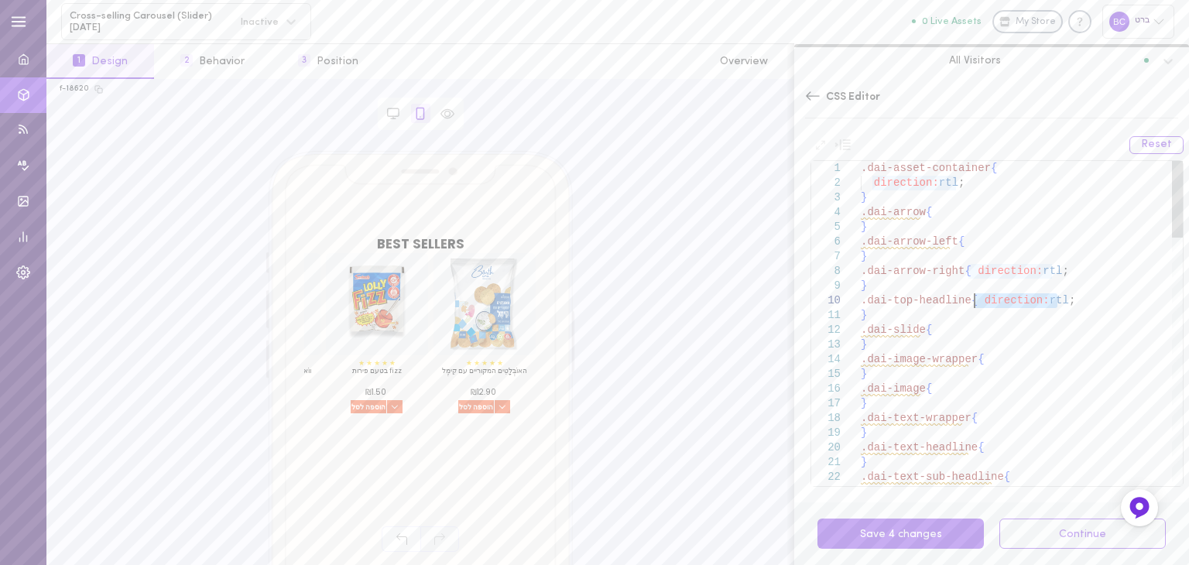
drag, startPoint x: 1081, startPoint y: 303, endPoint x: 972, endPoint y: 301, distance: 109.1
drag, startPoint x: 1029, startPoint y: 241, endPoint x: 1025, endPoint y: 263, distance: 22.9
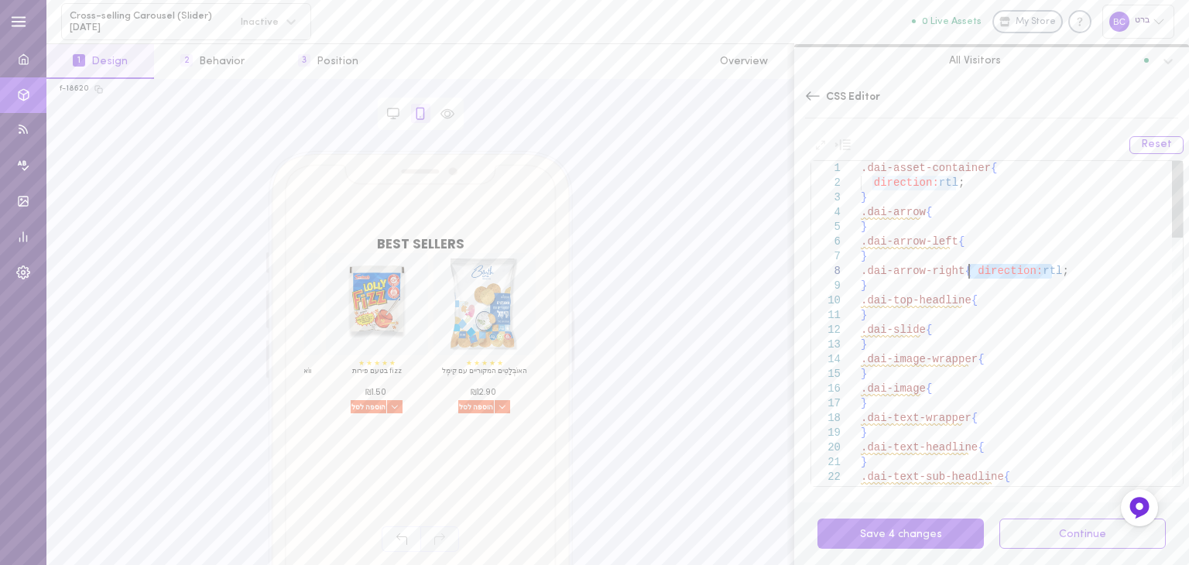
drag, startPoint x: 1064, startPoint y: 271, endPoint x: 967, endPoint y: 269, distance: 97.5
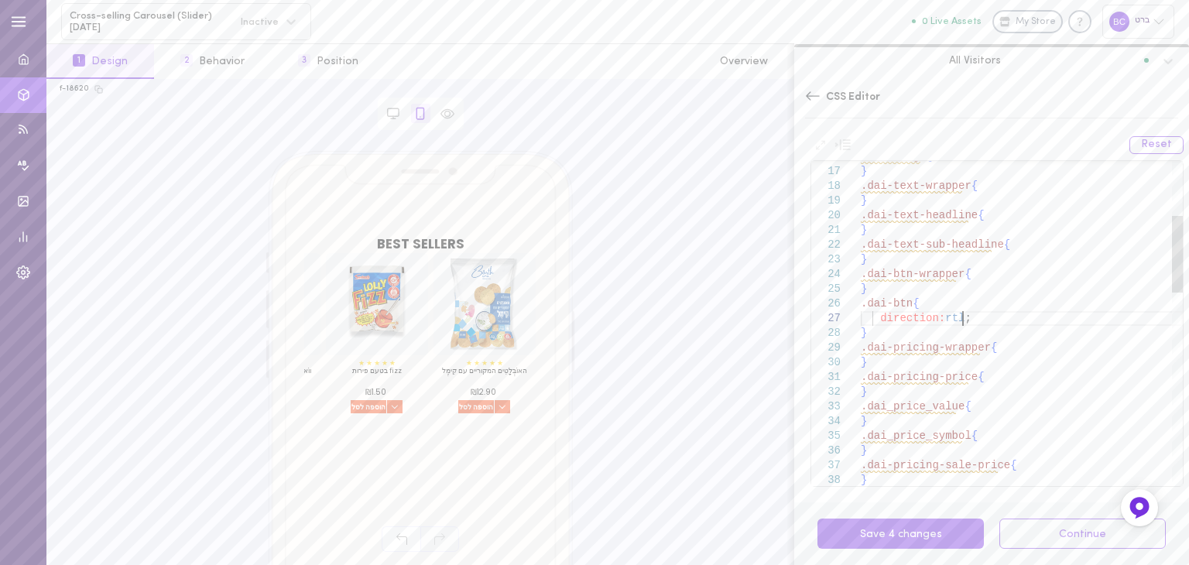
drag, startPoint x: 981, startPoint y: 320, endPoint x: 878, endPoint y: 314, distance: 103.1
type textarea "} .dai-text-sub-headline{ } .dai-btn-wrapper{ } .dai-btn{ } .dai-pricing-wrappe…"
click at [485, 408] on span "הוספה לסל" at bounding box center [484, 406] width 52 height 13
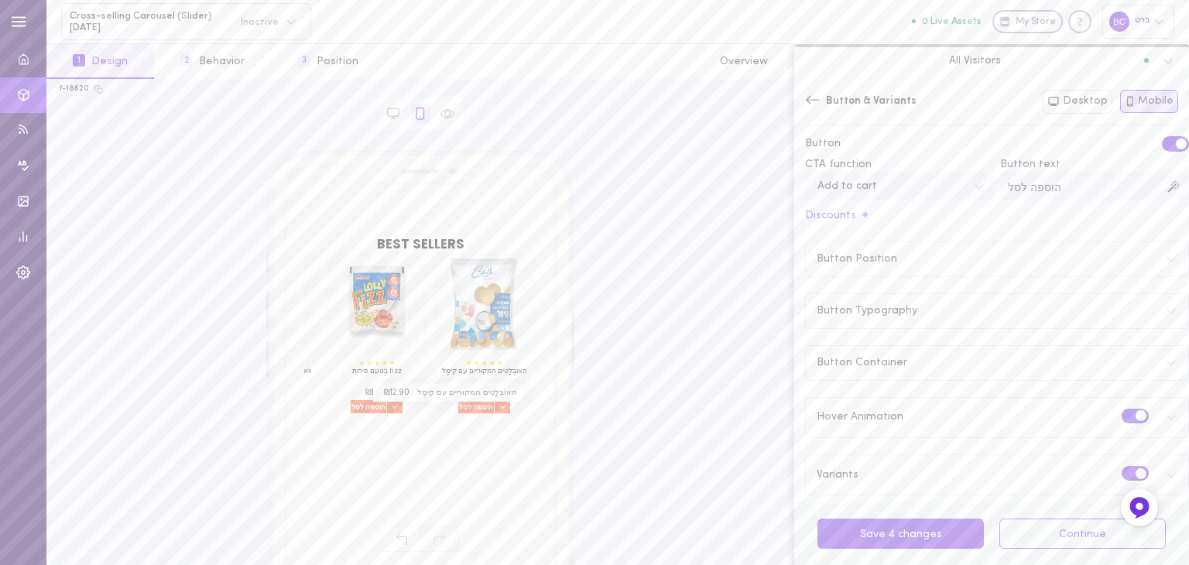
click at [1167, 261] on div "Button Position" at bounding box center [997, 259] width 382 height 34
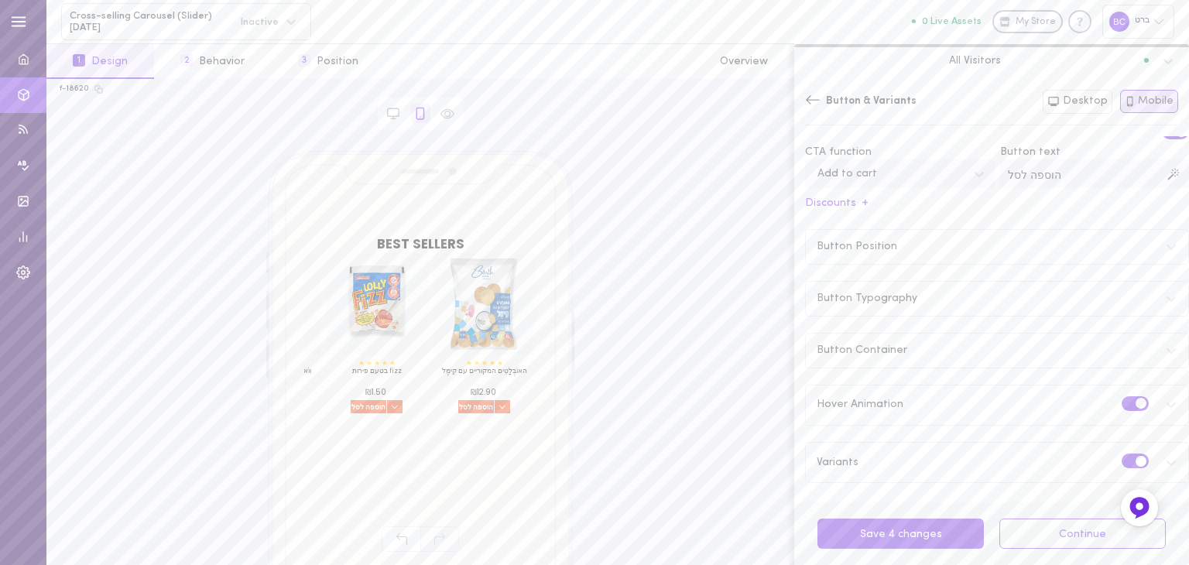
scroll to position [15, 0]
click at [1151, 354] on div "Button Container" at bounding box center [997, 347] width 382 height 34
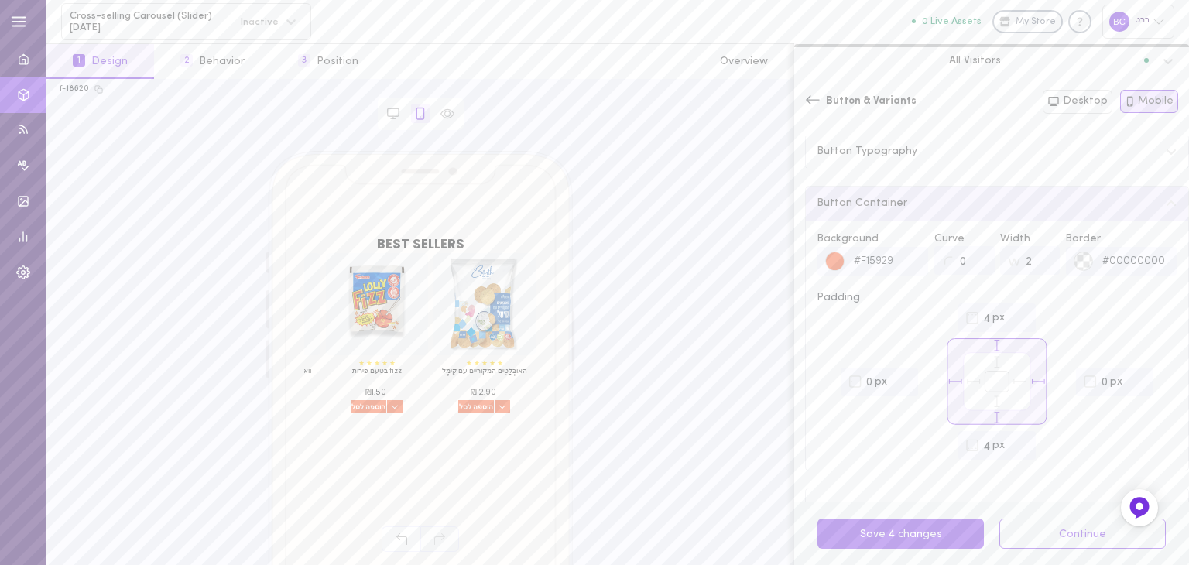
scroll to position [34, 0]
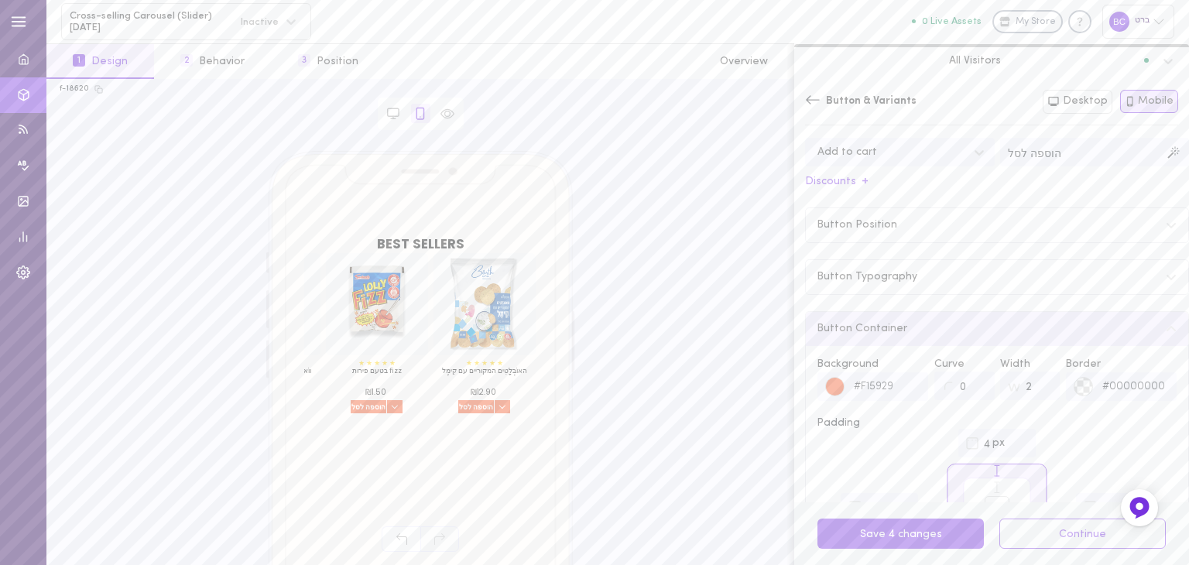
click at [815, 101] on icon at bounding box center [812, 99] width 15 height 15
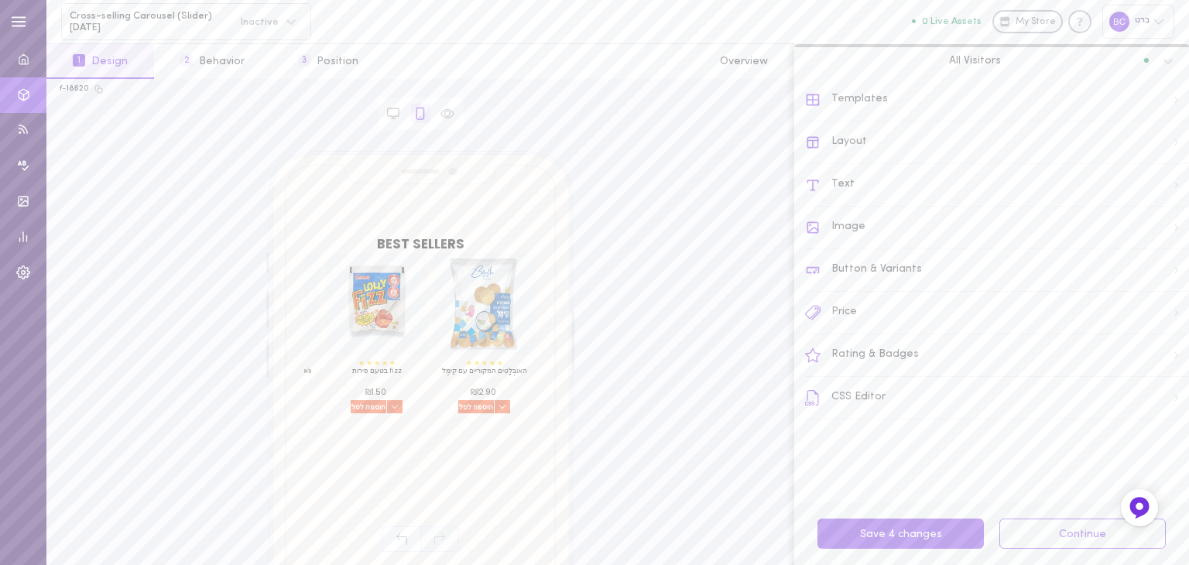
click at [883, 400] on div "CSS Editor" at bounding box center [997, 398] width 384 height 43
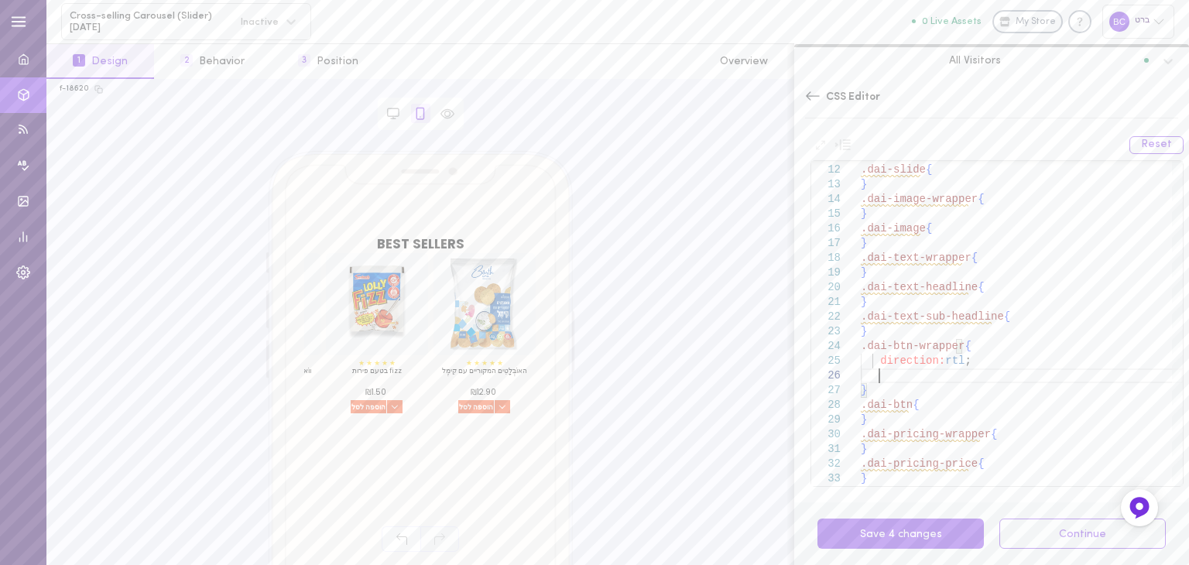
scroll to position [74, 0]
drag, startPoint x: 969, startPoint y: 360, endPoint x: 774, endPoint y: 357, distance: 195.1
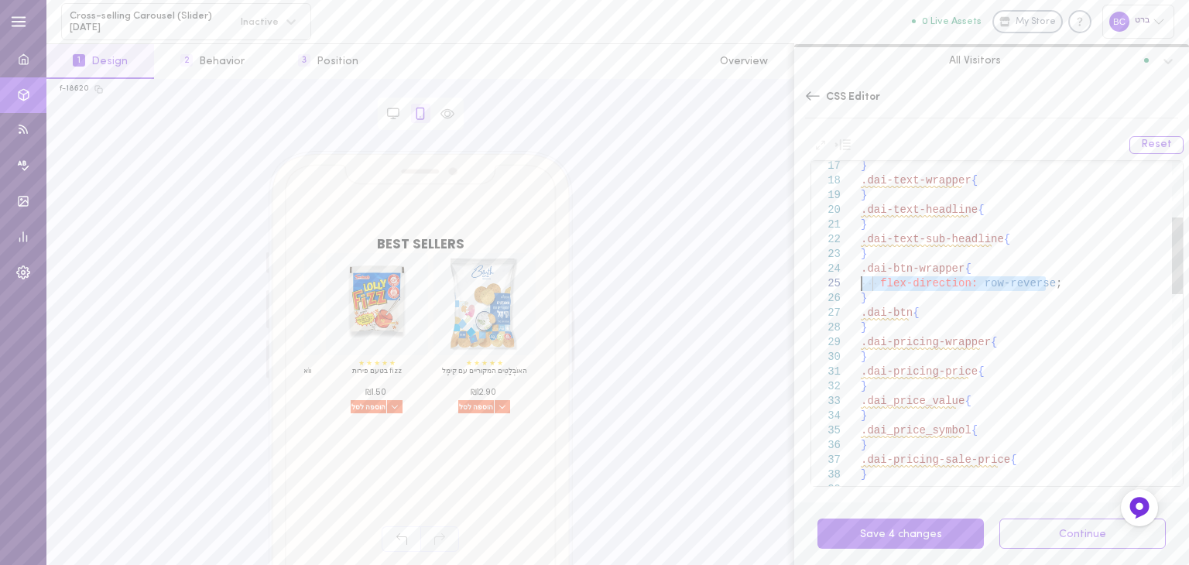
drag, startPoint x: 1050, startPoint y: 290, endPoint x: 796, endPoint y: 279, distance: 254.9
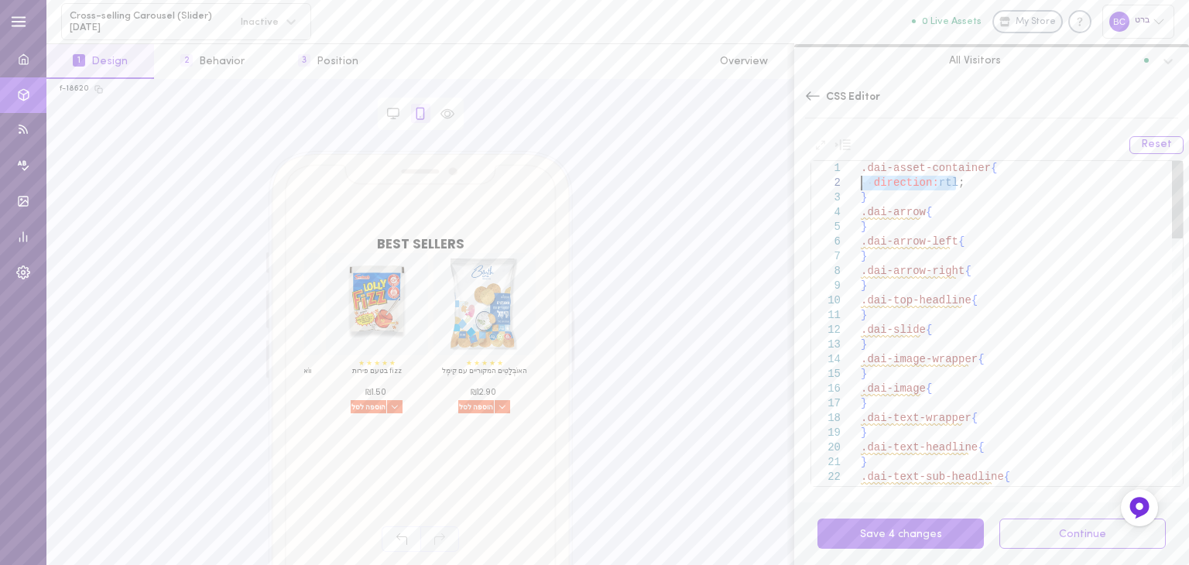
drag, startPoint x: 964, startPoint y: 184, endPoint x: 858, endPoint y: 183, distance: 106.0
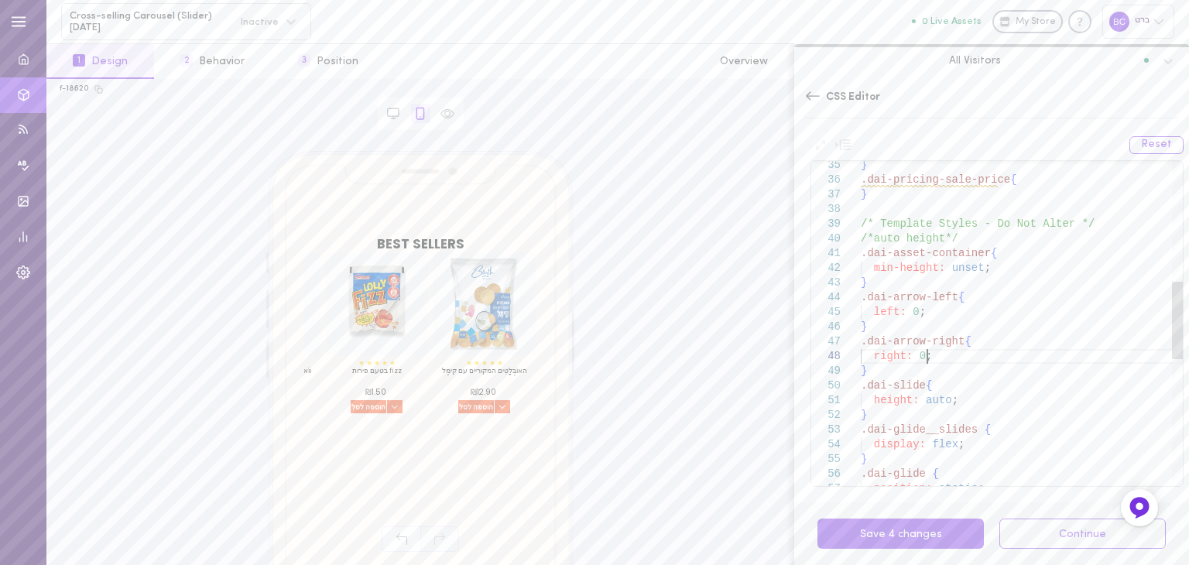
click at [935, 356] on div "} .dai-pricing-sale-price { } /* Template Styles - Do Not Alter */ /*auto heigh…" at bounding box center [1022, 335] width 322 height 1354
click at [1000, 270] on div "} .dai-pricing-sale-price { } /* Template Styles - Do Not Alter */ /*auto heigh…" at bounding box center [1022, 335] width 322 height 1354
click at [1022, 282] on div "} .dai-pricing-sale-price { } /* Template Styles - Do Not Alter */ /*auto heigh…" at bounding box center [1022, 342] width 322 height 1369
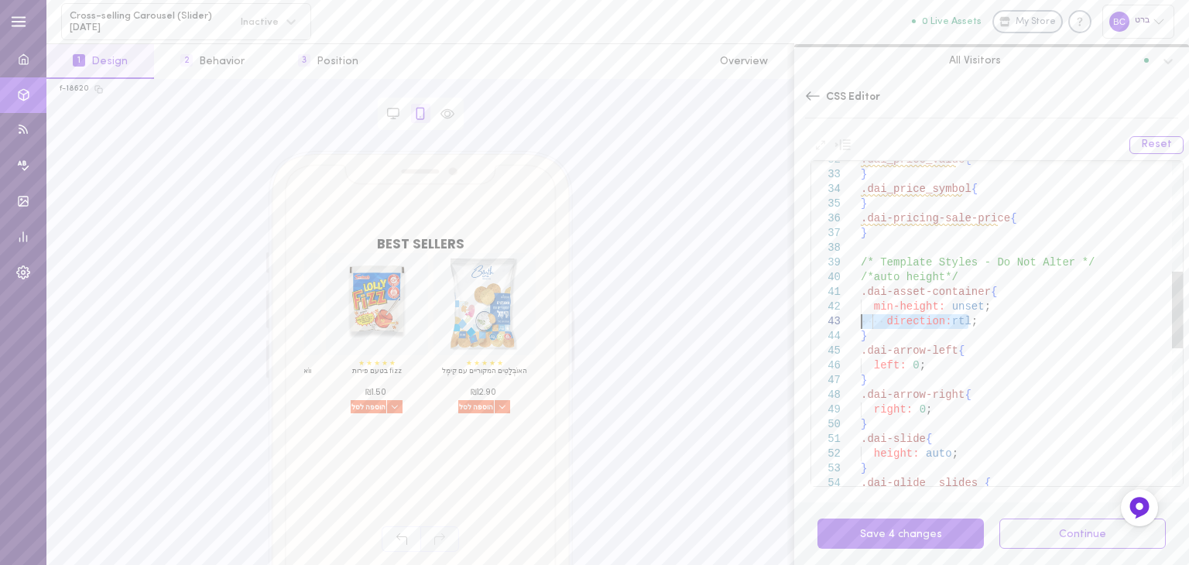
drag, startPoint x: 974, startPoint y: 323, endPoint x: 792, endPoint y: 319, distance: 181.1
click at [861, 319] on div "} .dai-glide__slides { .dai-slide { height: auto ; .dai-arrow-right { right: 0 …" at bounding box center [1022, 381] width 322 height 1369
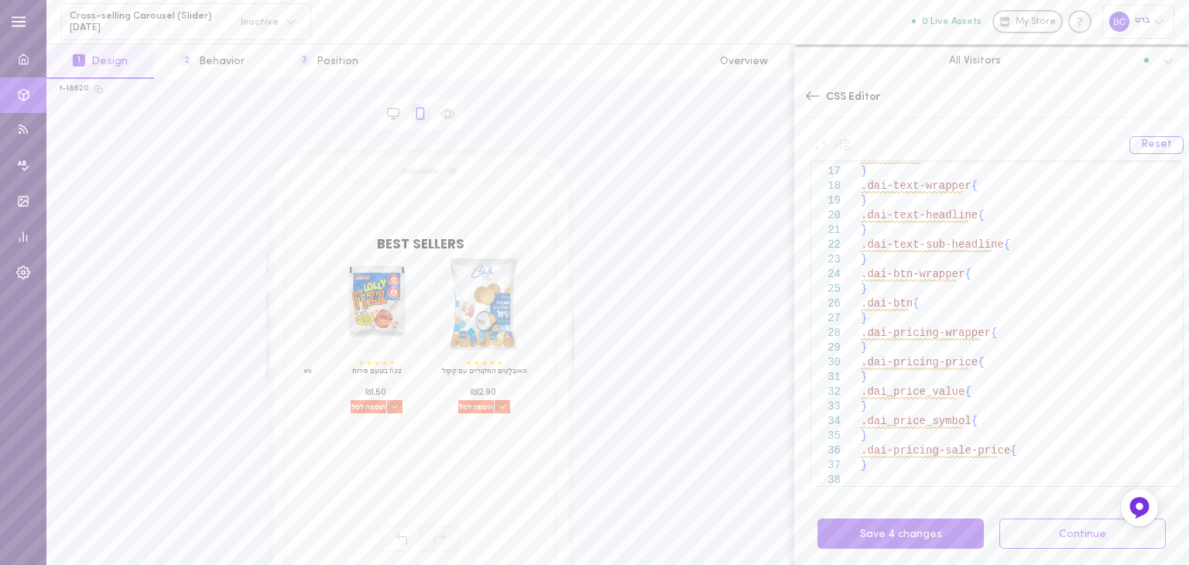
type textarea ".dai-asset-container{ min-height: unset; } .dai-arrow-left{ left: 0; } .dai-arr…"
click at [812, 94] on icon at bounding box center [812, 95] width 15 height 15
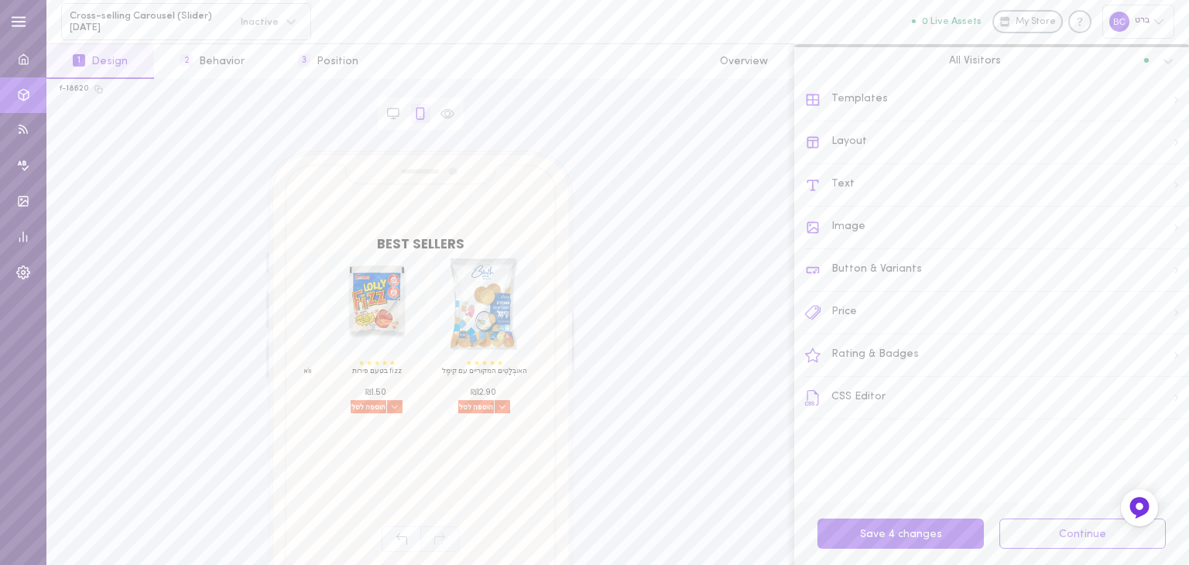
click at [1169, 276] on div "Button & Variants" at bounding box center [997, 270] width 384 height 43
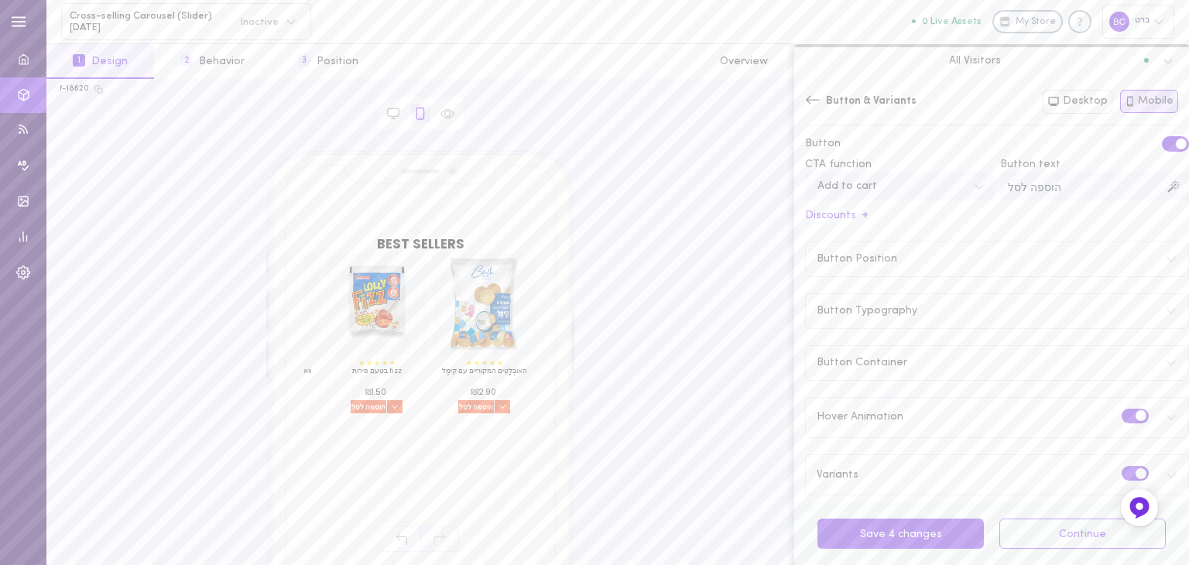
click at [1165, 260] on icon at bounding box center [1171, 259] width 12 height 12
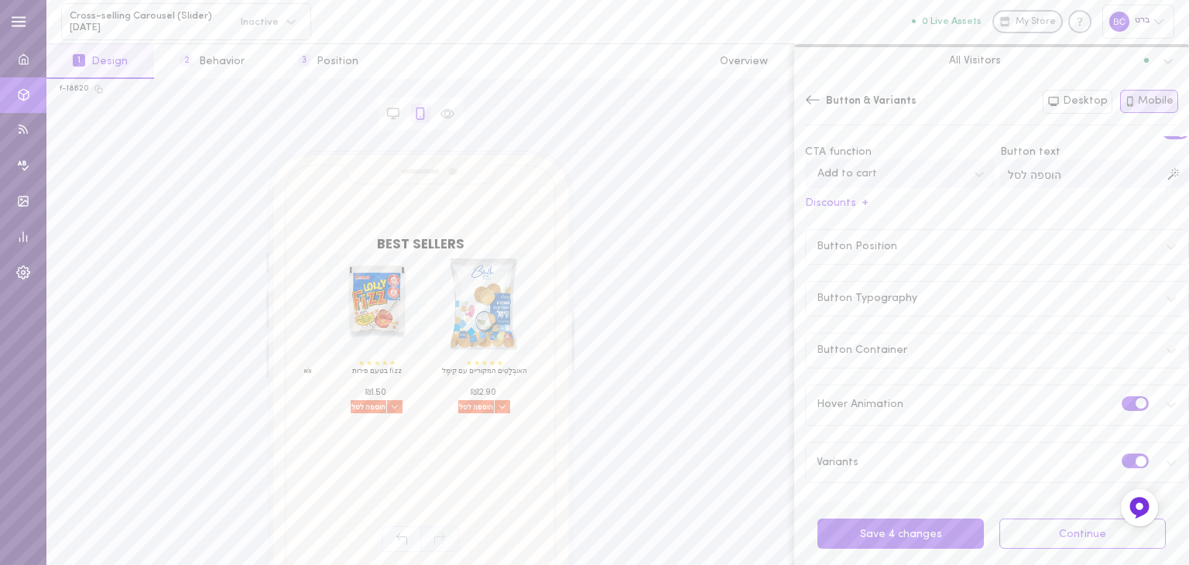
scroll to position [15, 0]
click at [1165, 346] on icon at bounding box center [1171, 347] width 12 height 12
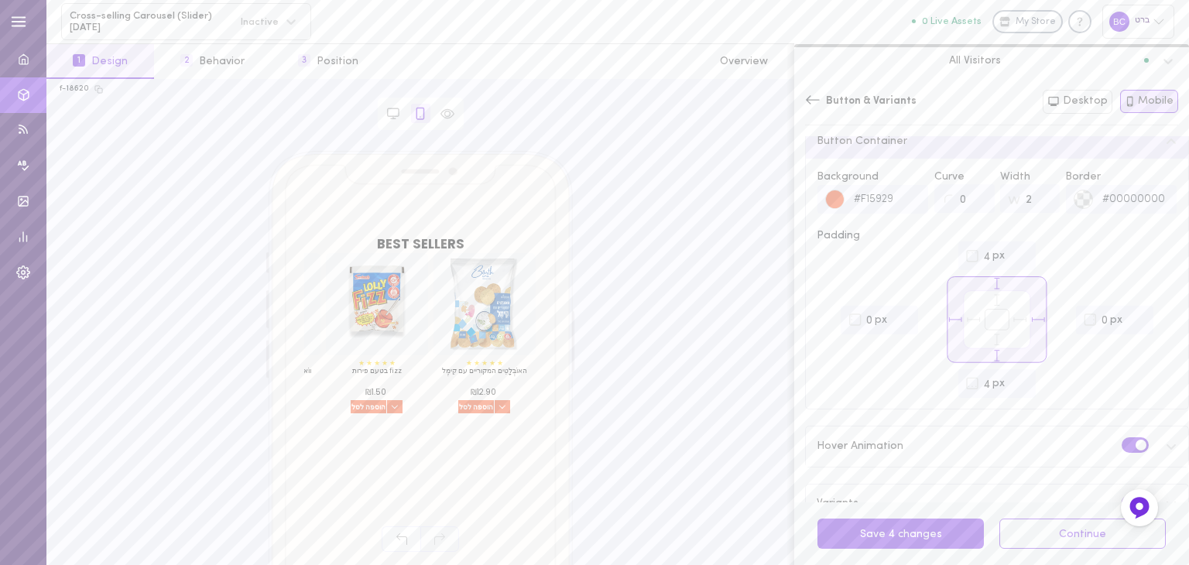
scroll to position [248, 0]
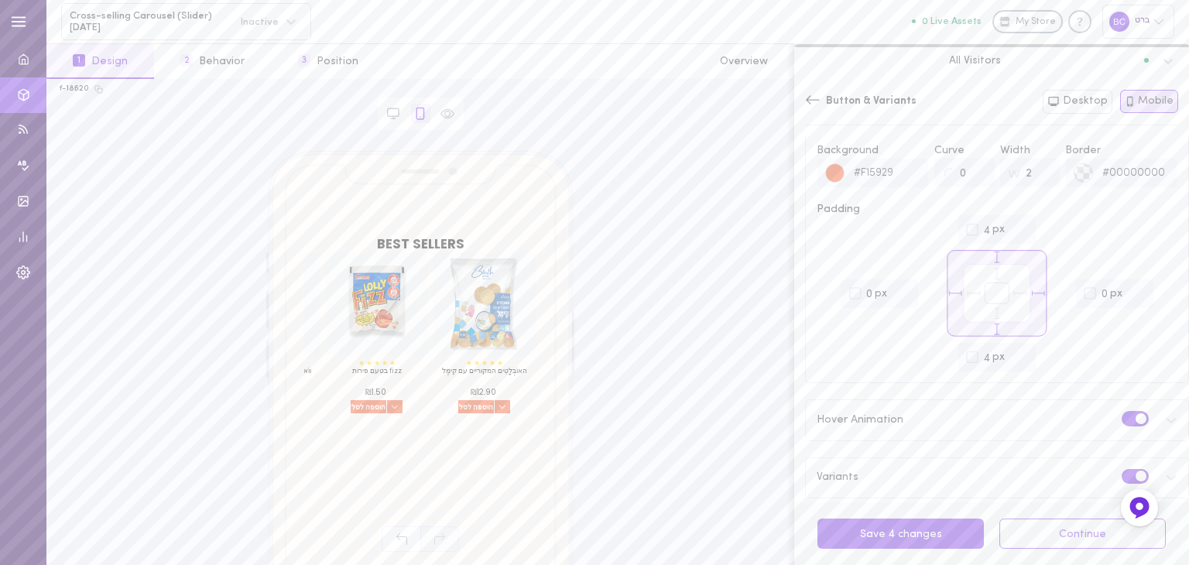
click at [981, 230] on input "4" at bounding box center [996, 229] width 77 height 29
drag, startPoint x: 981, startPoint y: 230, endPoint x: 971, endPoint y: 230, distance: 10.1
click at [971, 230] on input "4" at bounding box center [996, 229] width 77 height 29
type input "6"
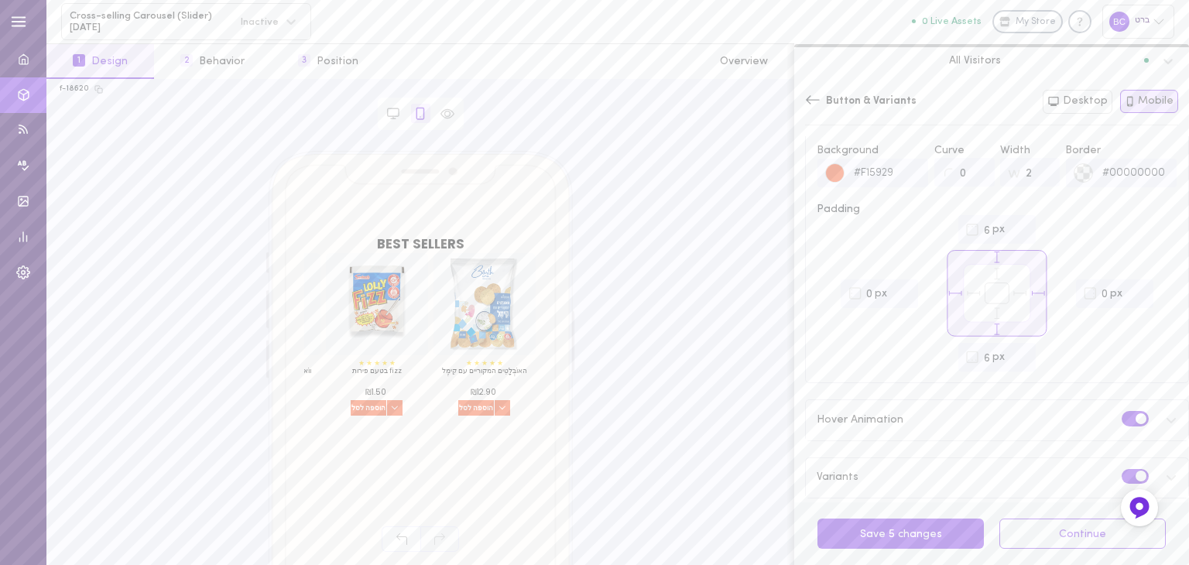
click at [837, 342] on div "px 6 px 0 px 6 px 0" at bounding box center [996, 293] width 361 height 156
click at [977, 230] on input "6" at bounding box center [996, 229] width 77 height 29
type input "1"
type input "10"
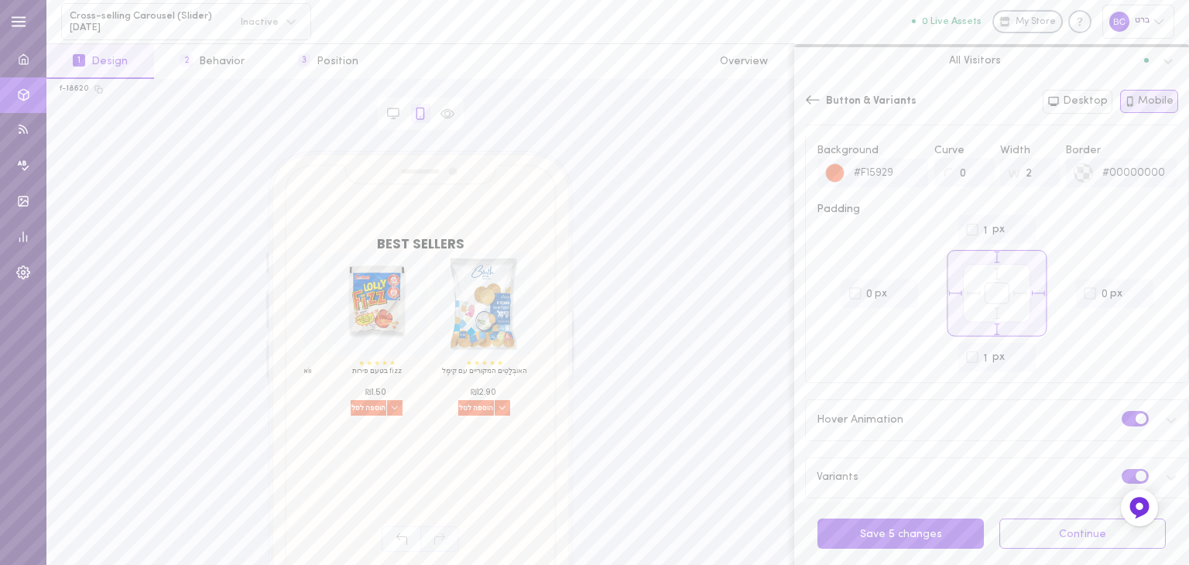
type input "10"
drag, startPoint x: 984, startPoint y: 230, endPoint x: 971, endPoint y: 230, distance: 13.2
click at [971, 230] on input "10" at bounding box center [996, 229] width 77 height 29
type input "6"
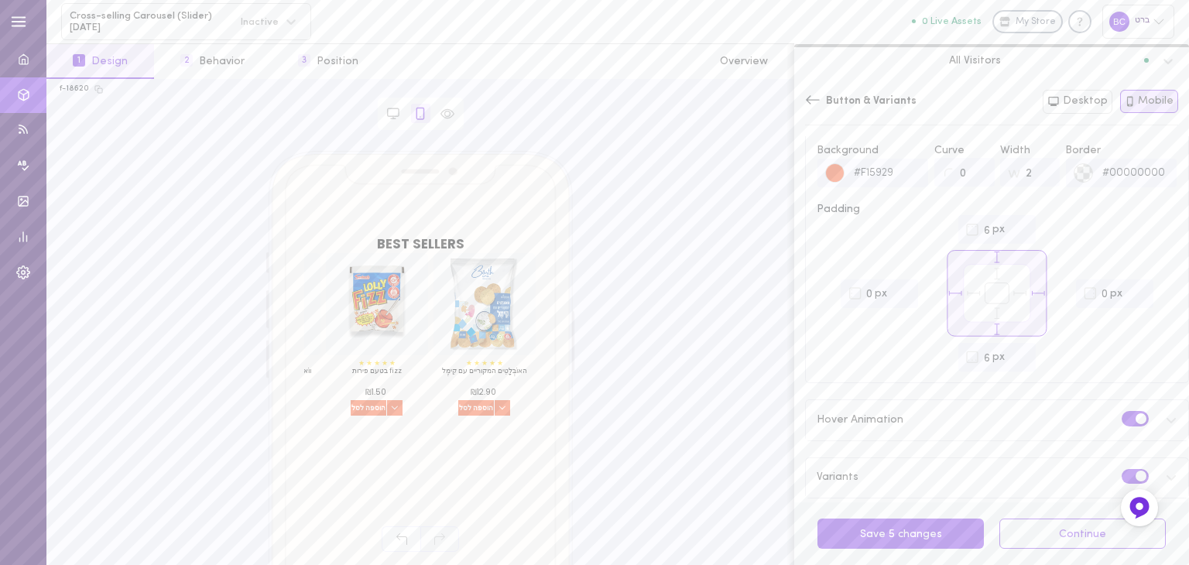
click at [863, 293] on input "0" at bounding box center [878, 293] width 77 height 29
type input "6"
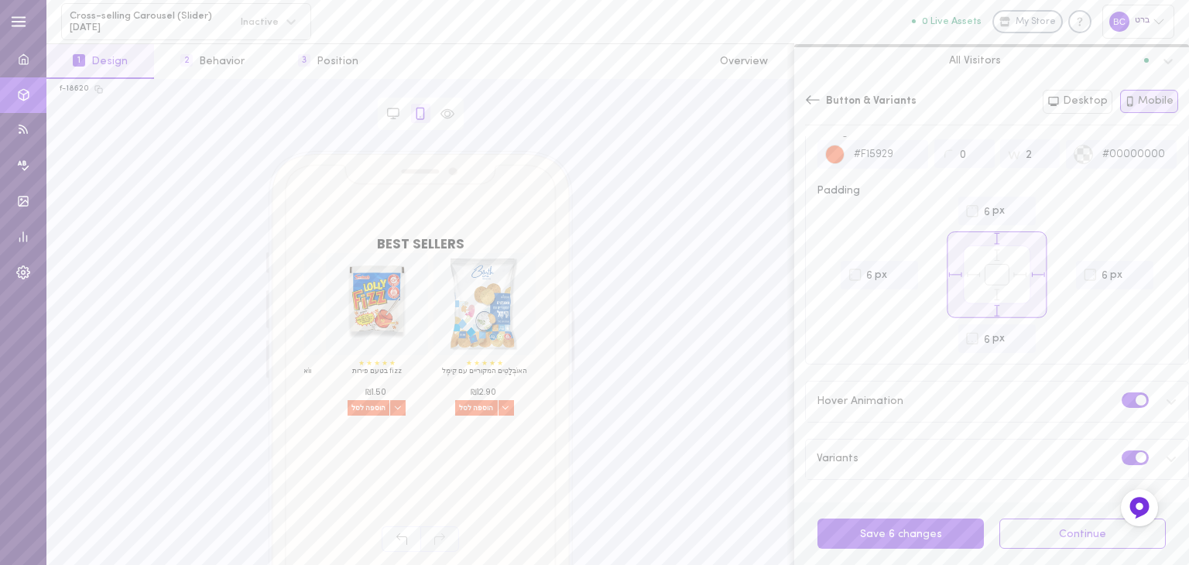
type input "6"
click at [1121, 397] on label at bounding box center [1134, 399] width 27 height 15
click at [0, 0] on input "checkbox" at bounding box center [0, 0] width 0 height 0
click at [509, 404] on span at bounding box center [505, 407] width 16 height 15
click at [509, 408] on span at bounding box center [505, 407] width 16 height 15
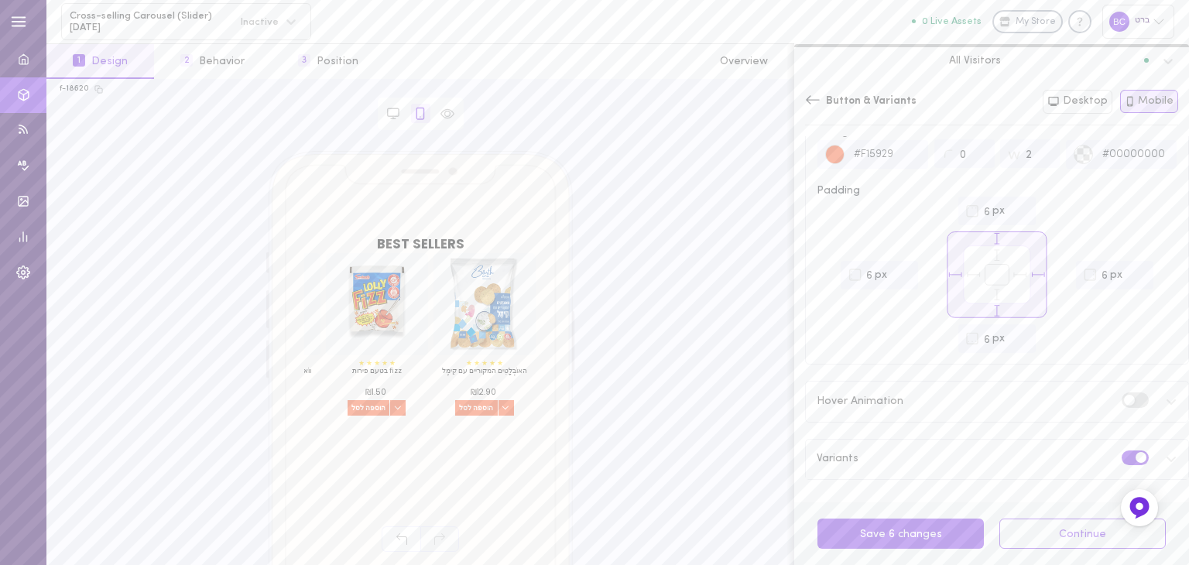
click at [395, 406] on span at bounding box center [397, 407] width 16 height 15
click at [395, 410] on span at bounding box center [397, 407] width 16 height 15
